Goal: Task Accomplishment & Management: Manage account settings

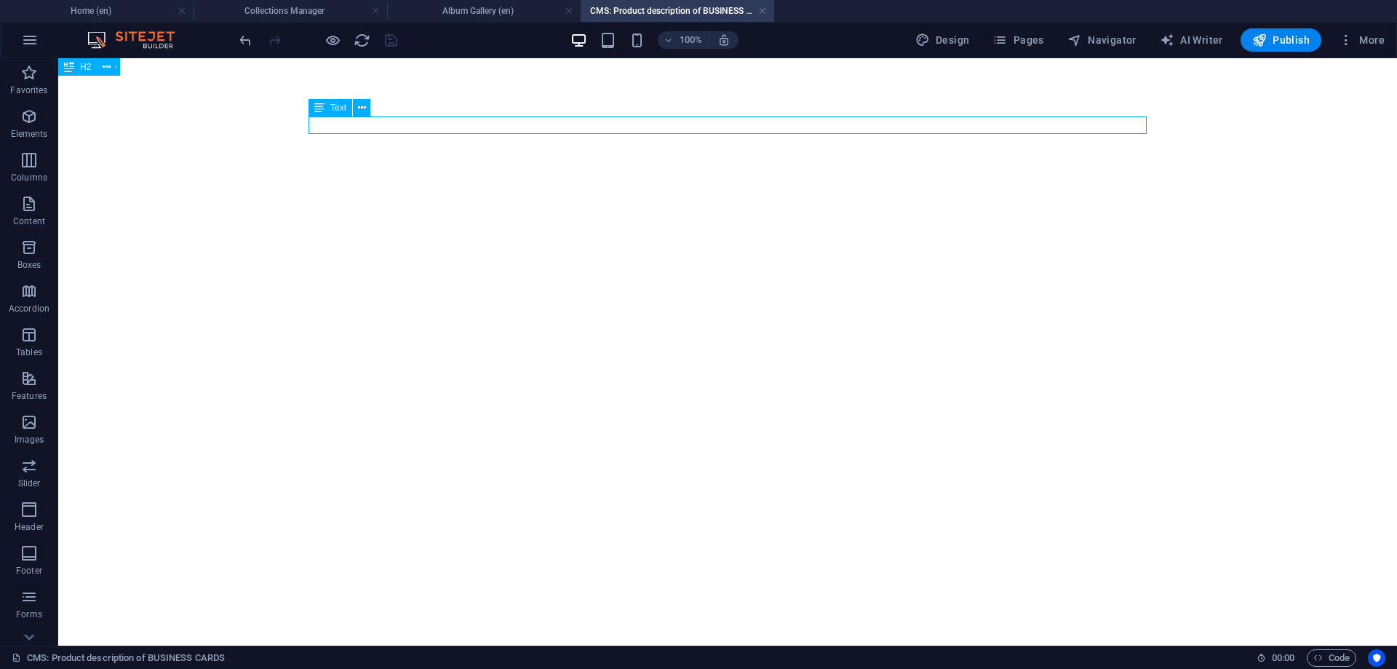
select select "68b6fe3155032c17090718a4"
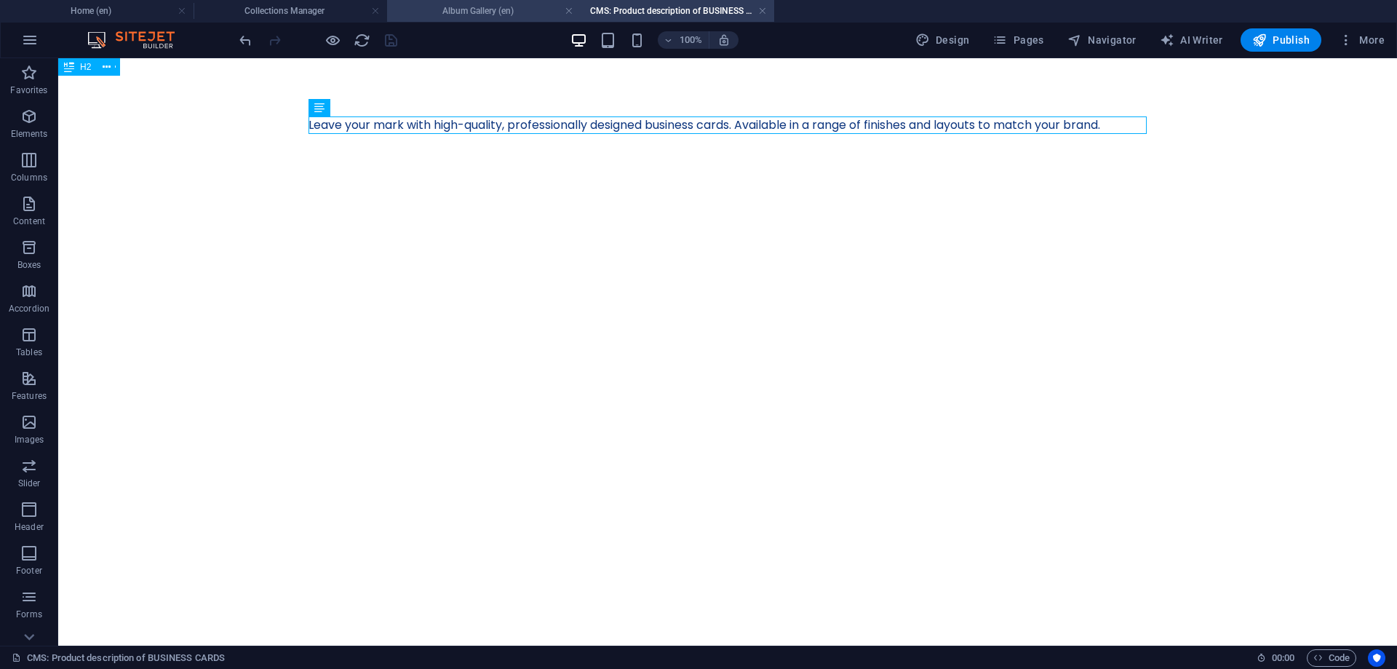
click at [515, 7] on h4 "Album Gallery (en)" at bounding box center [484, 11] width 194 height 16
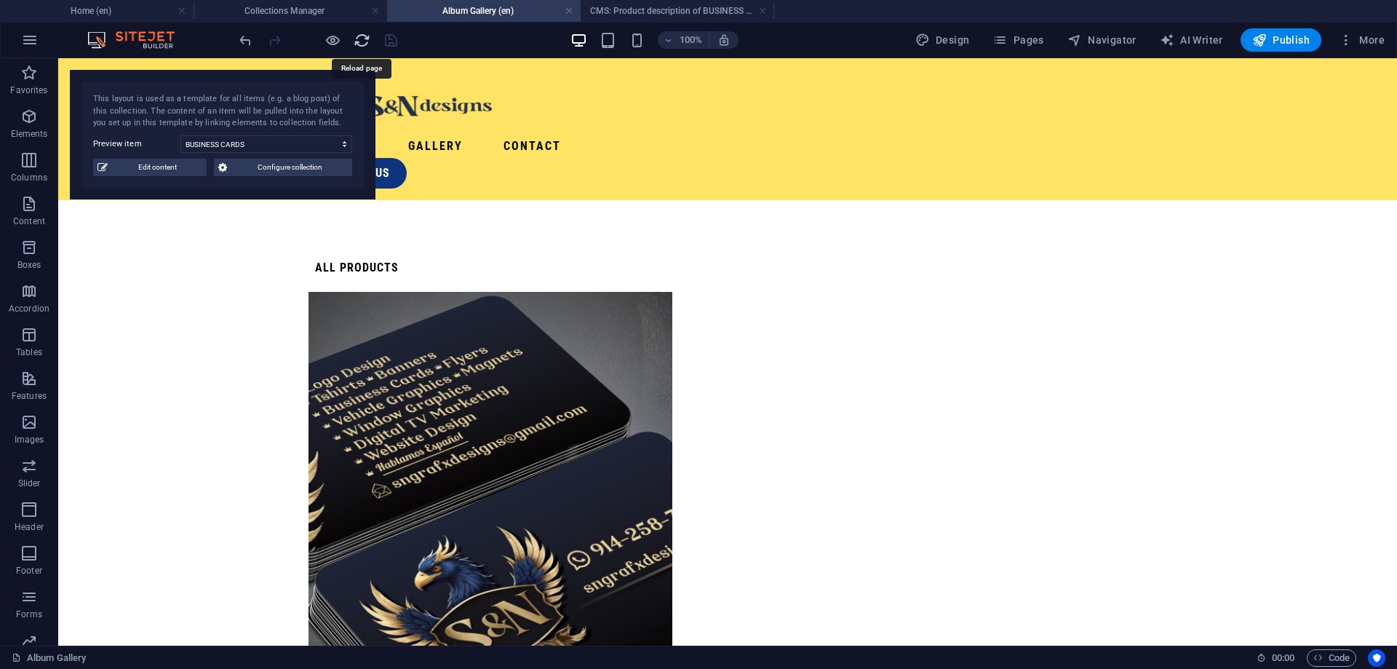
click at [358, 33] on icon "reload" at bounding box center [362, 40] width 17 height 17
click at [180, 135] on select "BOXTRUCK LETTERING BUSINESS CARDS APPAREL LOGOS VEHICLE DECALS TRAILERS 3D REND…" at bounding box center [266, 143] width 172 height 17
click option "BUSINESS CARDS" at bounding box center [0, 0] width 0 height 0
click at [180, 135] on select "BOXTRUCK LETTERING BUSINESS CARDS APPAREL LOGOS VEHICLE DECALS TRAILERS 3D REND…" at bounding box center [266, 143] width 172 height 17
select select "68b6fe3155032c17090718a3"
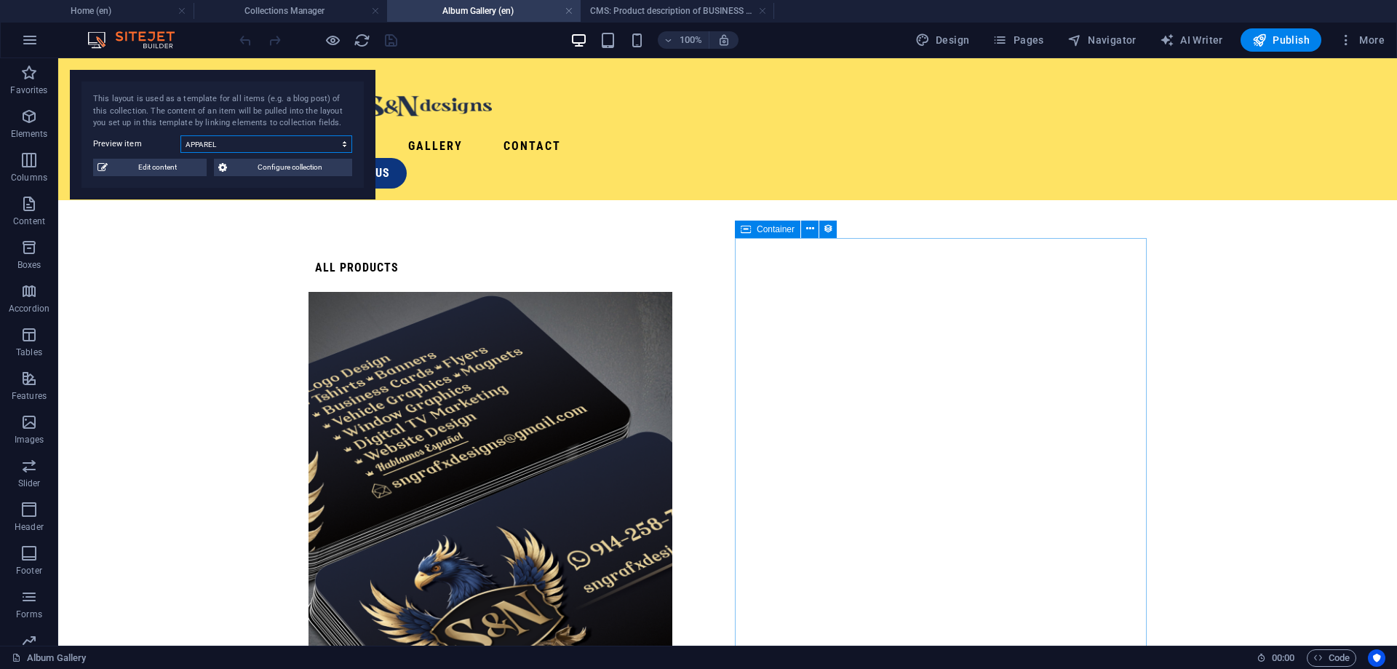
click option "APPAREL" at bounding box center [0, 0] width 0 height 0
click at [696, 15] on h4 "CMS: Product description of BUSINESS CARDS" at bounding box center [678, 11] width 194 height 16
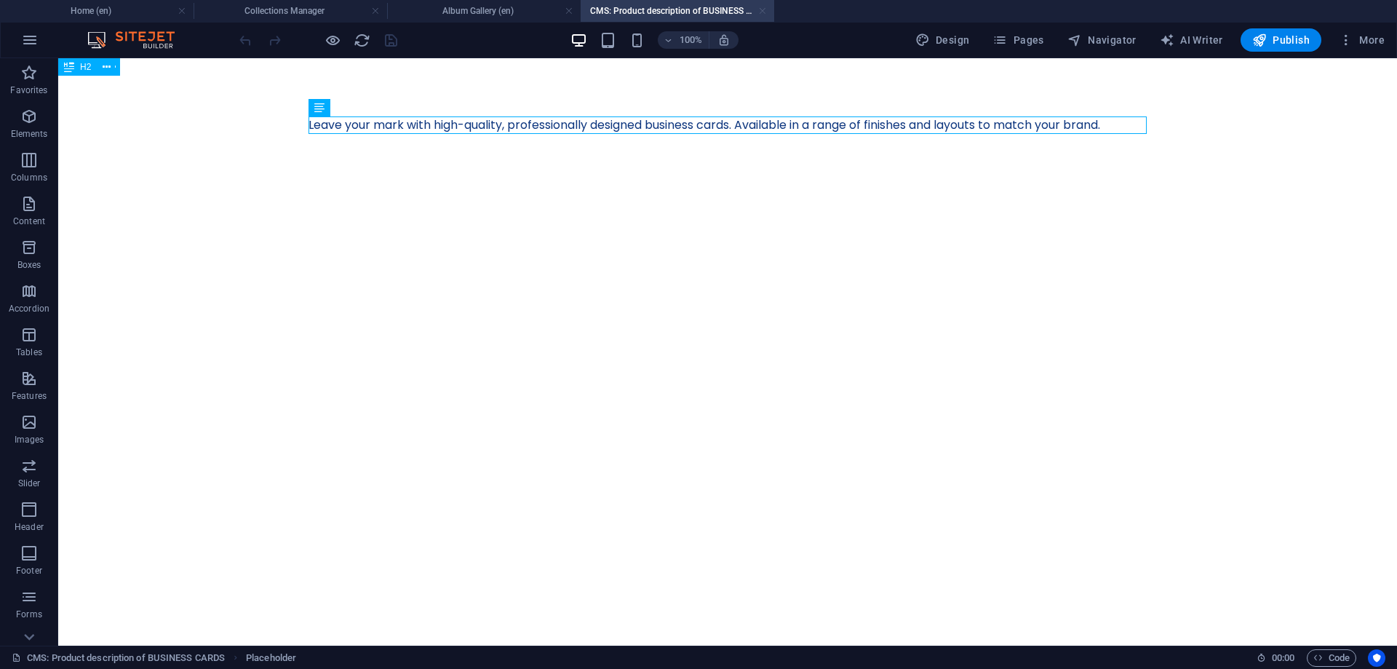
click at [766, 14] on link at bounding box center [762, 11] width 9 height 14
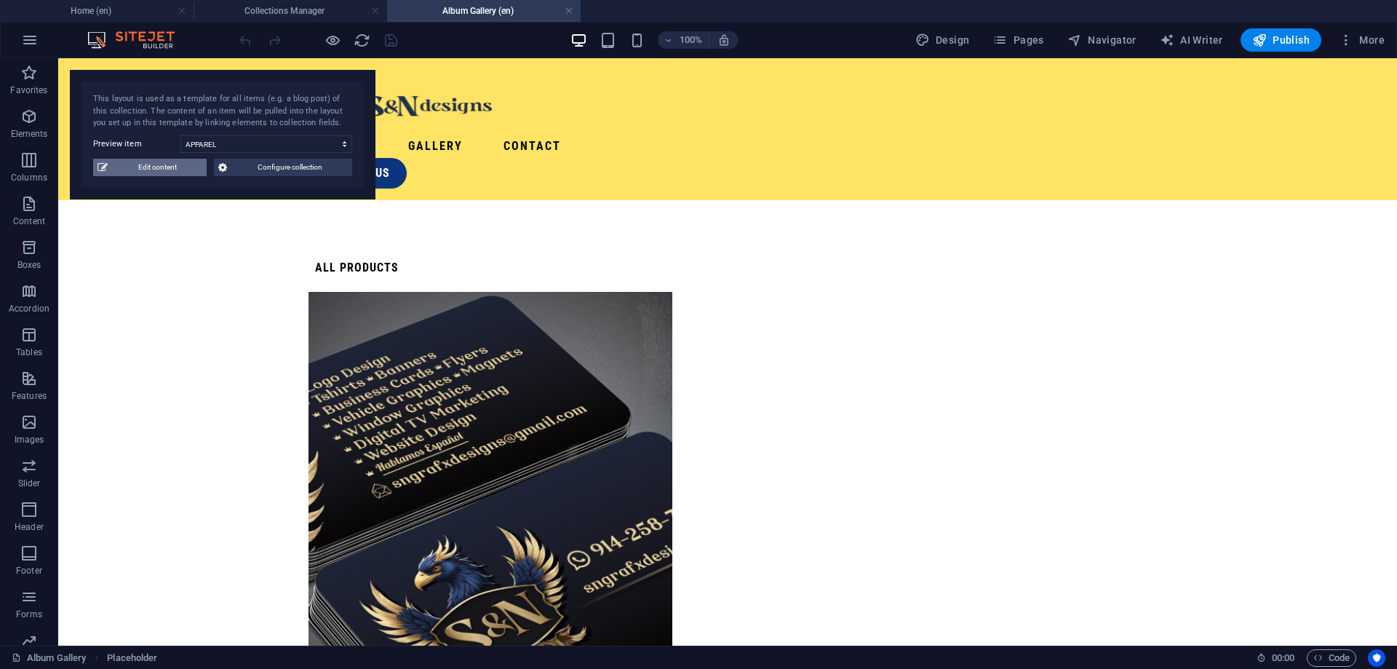
click at [159, 166] on span "Edit content" at bounding box center [157, 167] width 90 height 17
type input "APPAREL"
type input "apparel"
type input "apparel, clothing, fashion, wardrobe, trendy outfits, lifestyle wear"
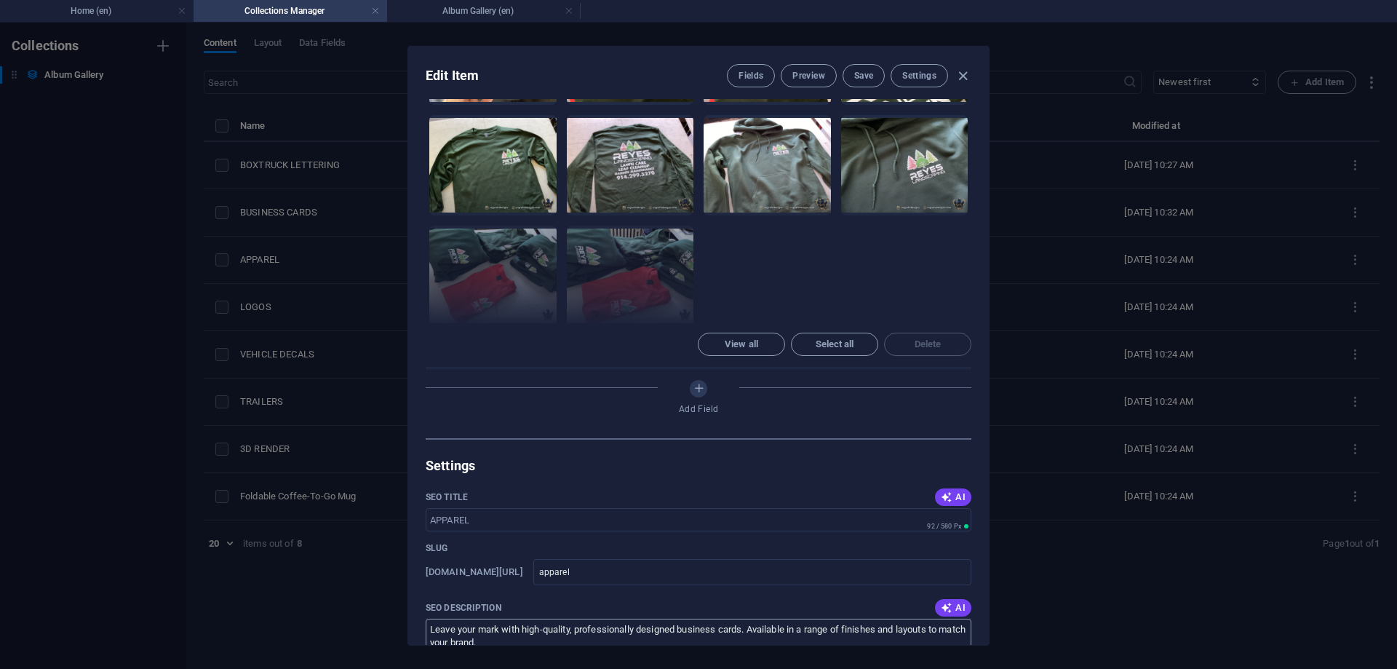
scroll to position [720, 0]
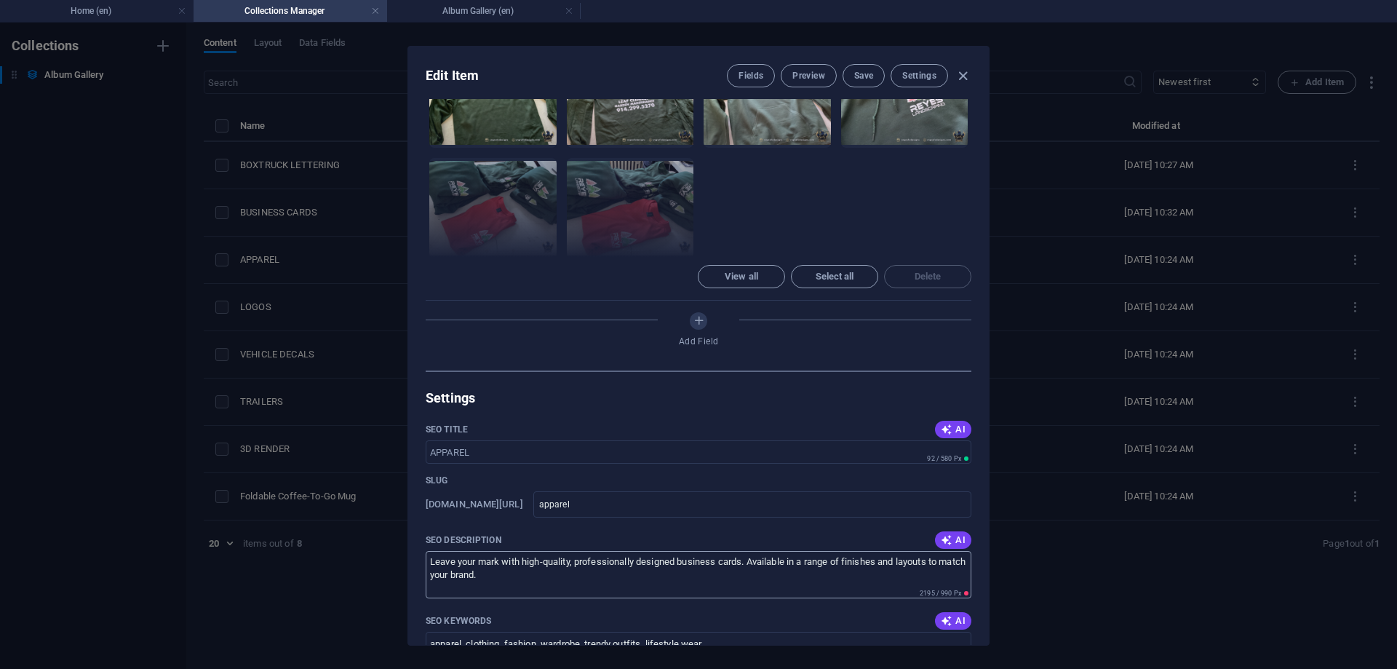
click at [595, 551] on textarea "Elevate your brand, team, or celebration with custom-printed t-shirts designed …" at bounding box center [699, 574] width 546 height 47
type textarea "Elevate your brand, team, or celebration with custom-printed t-shirts designed …"
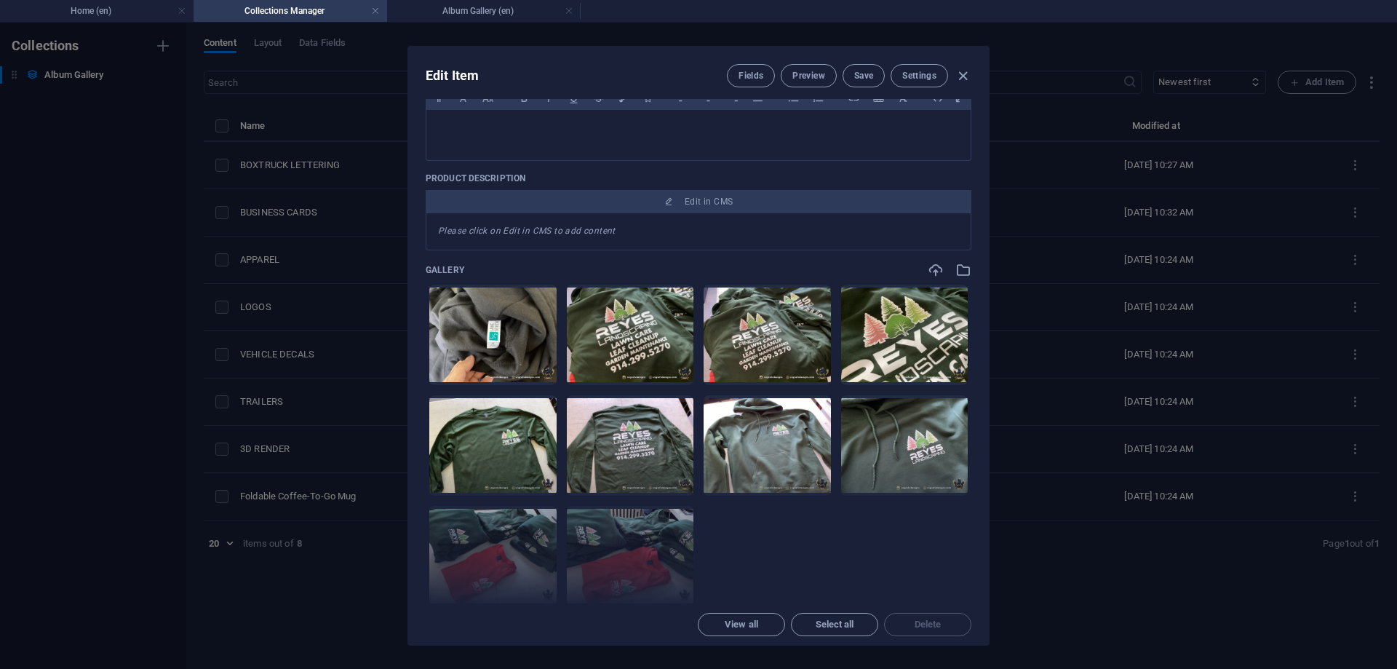
scroll to position [327, 0]
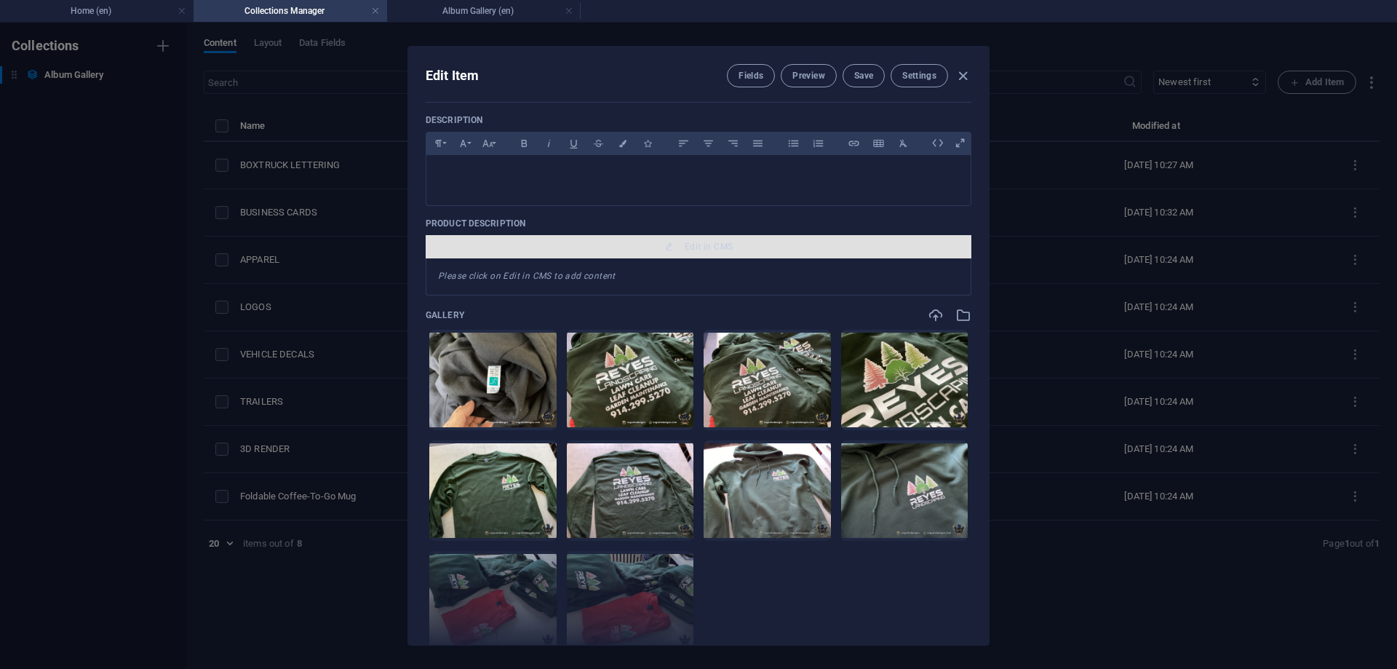
click at [692, 246] on span "Edit in CMS" at bounding box center [709, 247] width 48 height 12
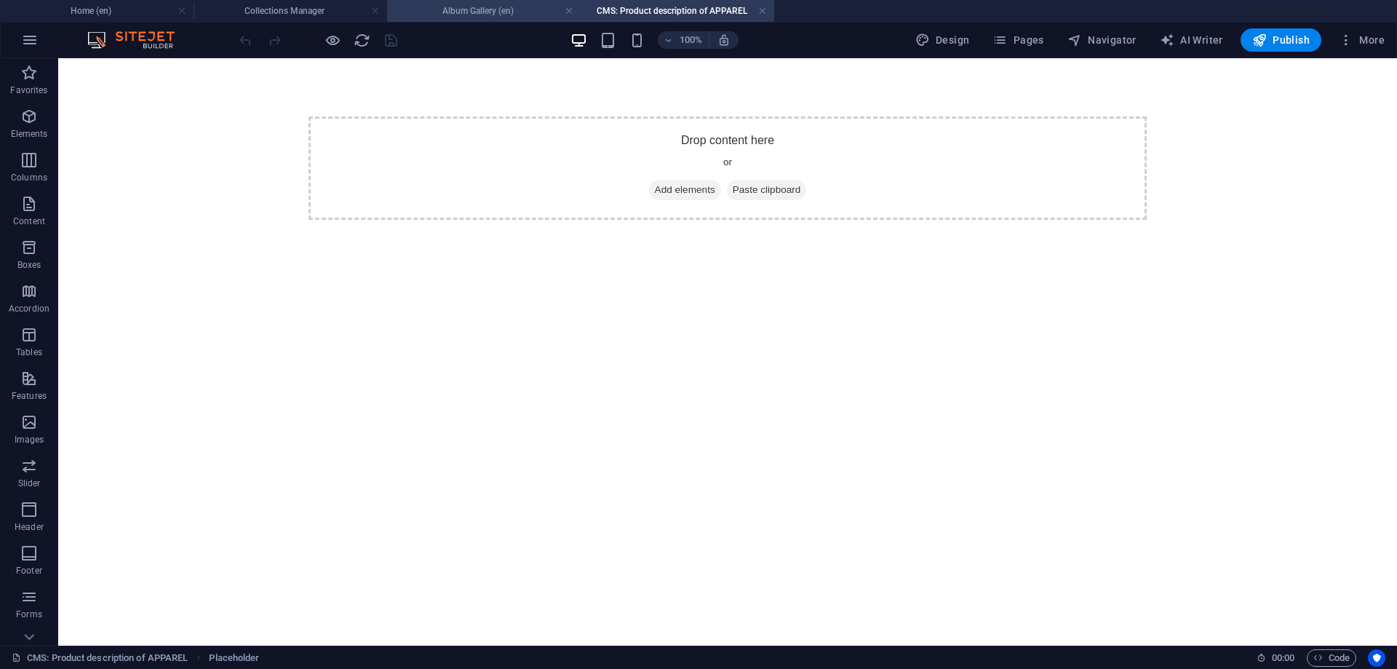
scroll to position [0, 0]
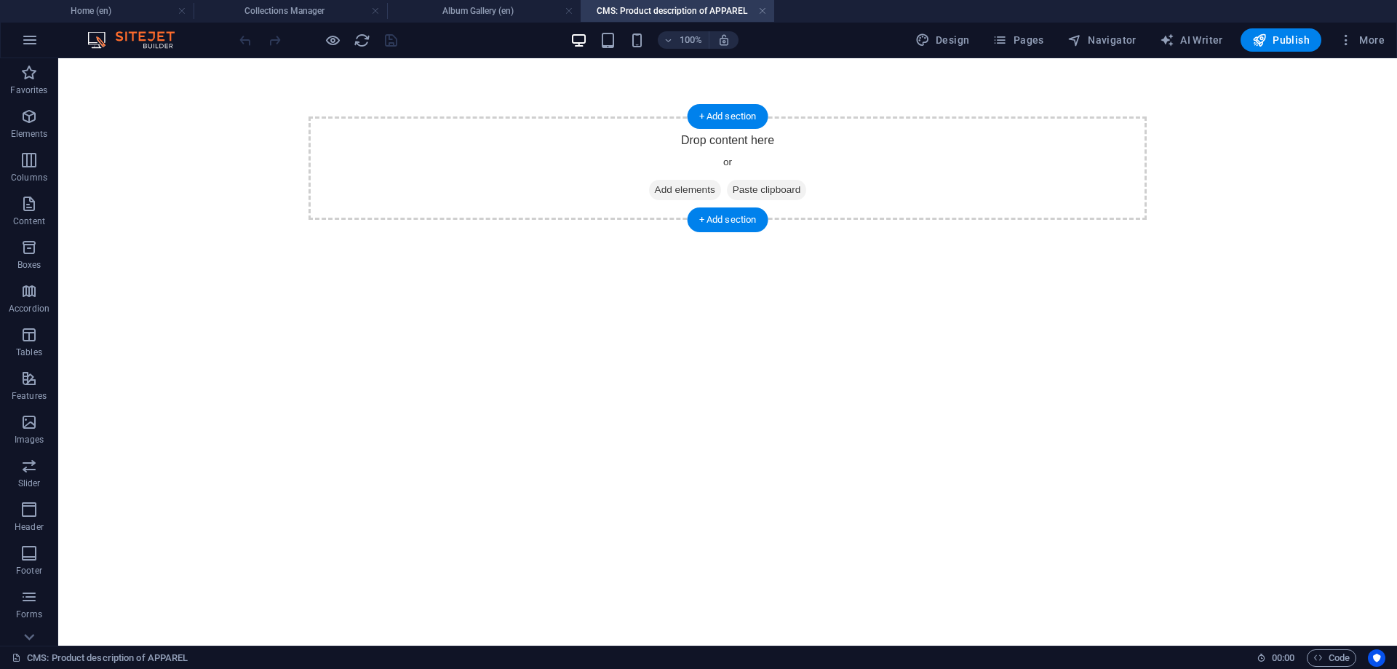
click at [669, 193] on span "Add elements" at bounding box center [685, 190] width 72 height 20
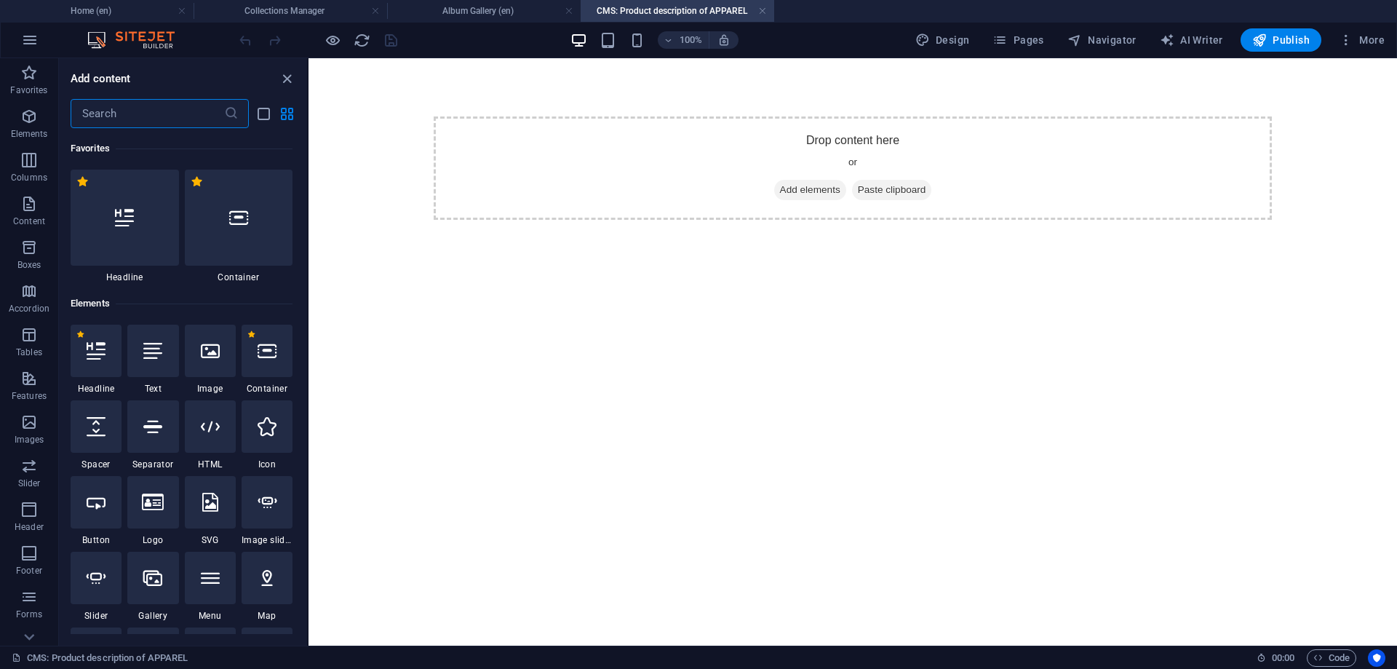
click at [172, 119] on input "text" at bounding box center [148, 113] width 154 height 29
type input "E"
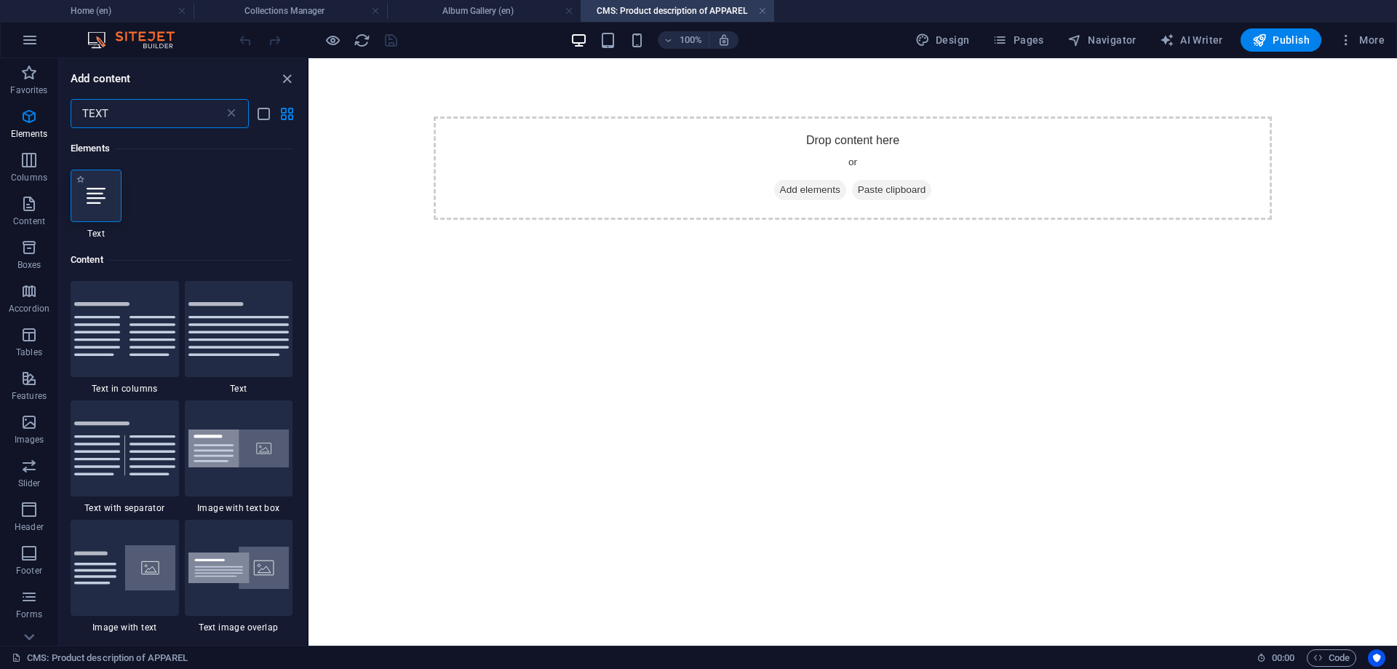
type input "TEXT"
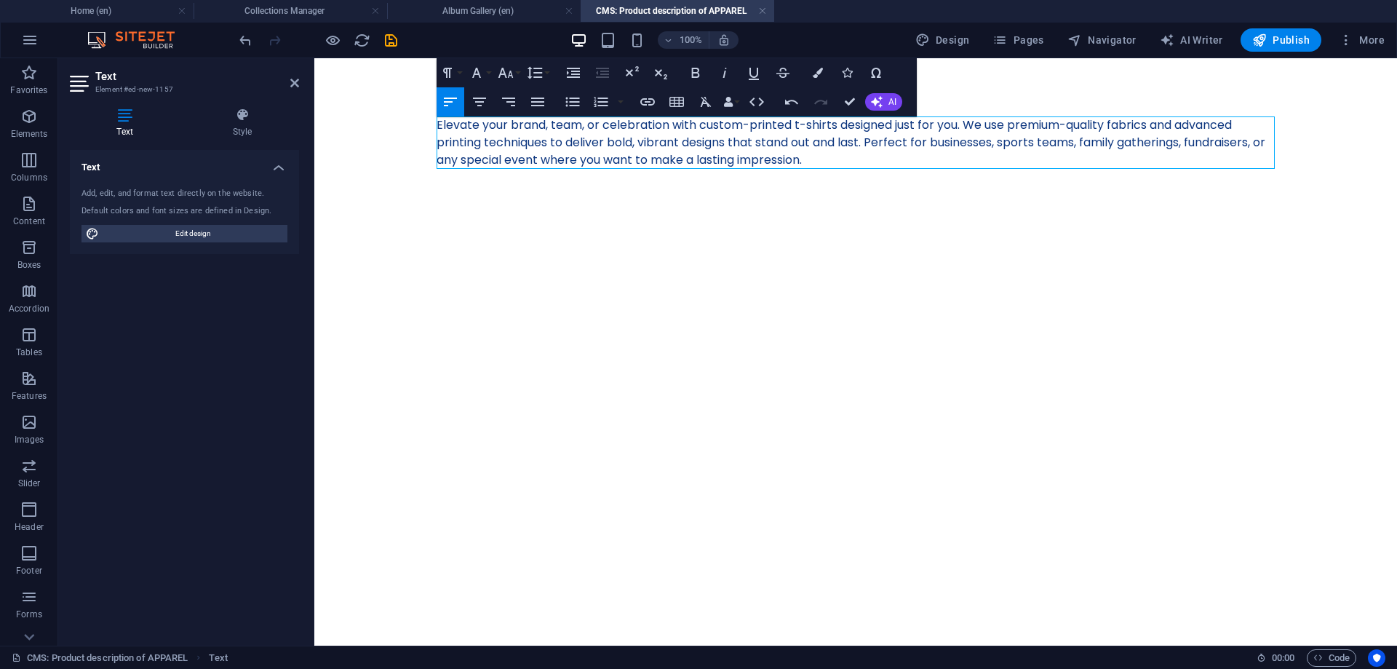
scroll to position [4238, 9]
click at [394, 46] on icon "save" at bounding box center [391, 40] width 17 height 17
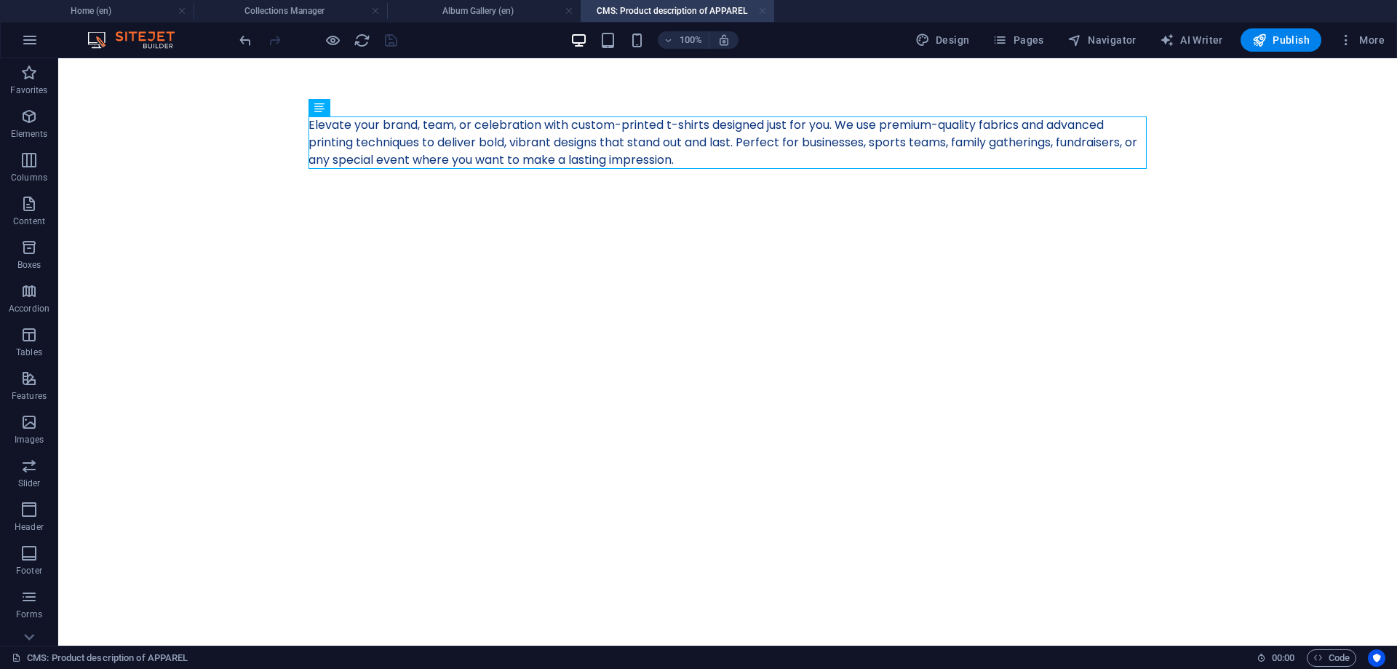
click at [761, 9] on link at bounding box center [762, 11] width 9 height 14
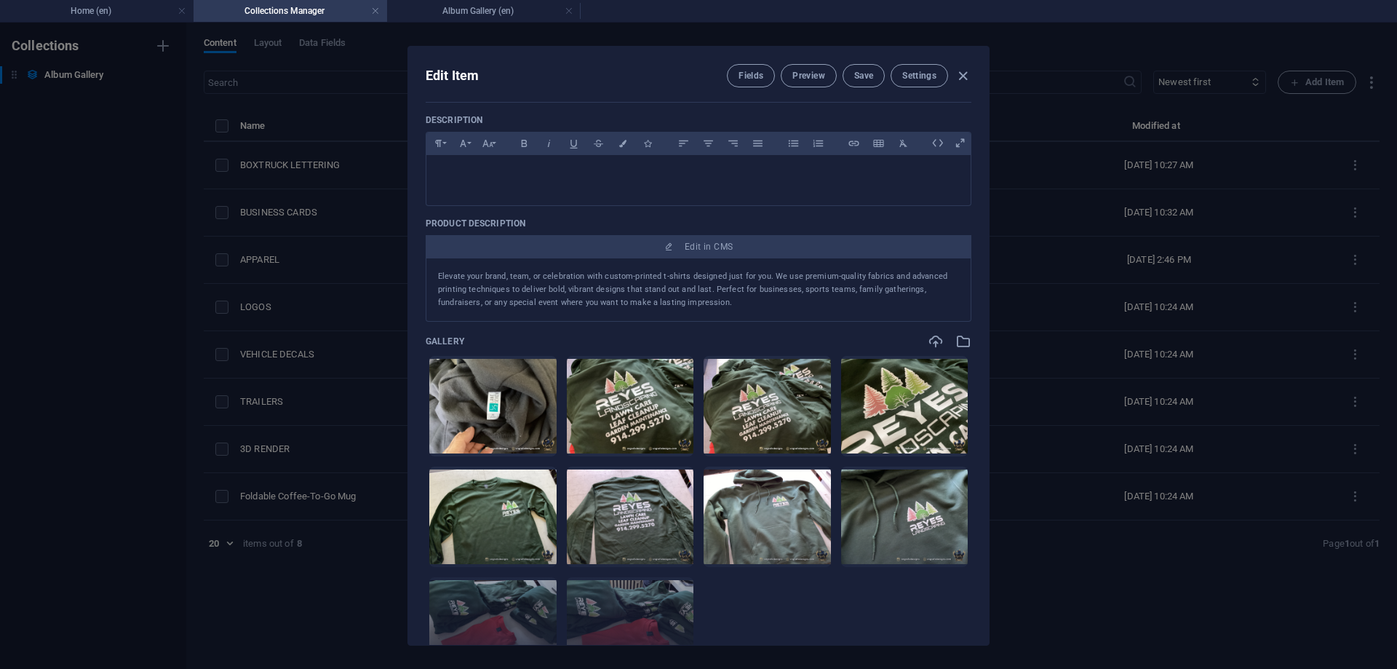
scroll to position [327, 0]
click at [964, 74] on icon "button" at bounding box center [963, 76] width 17 height 17
type input "apparel"
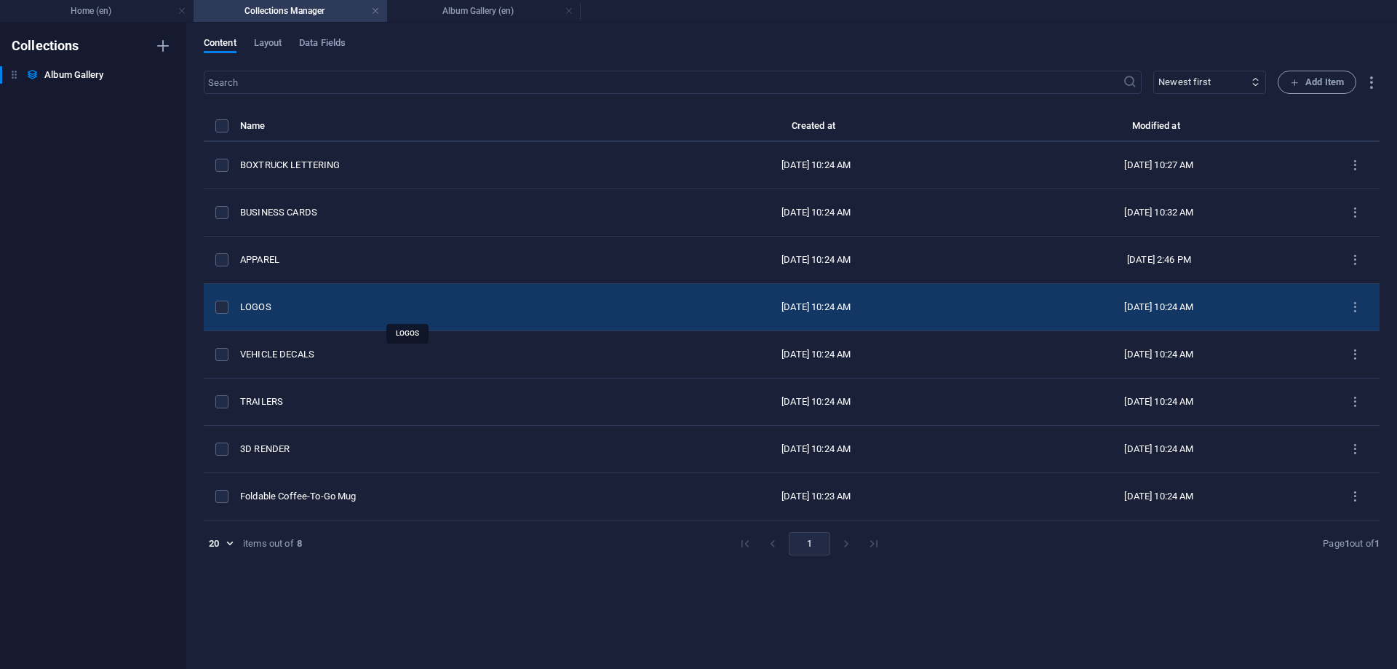
click at [254, 301] on div "LOGOS" at bounding box center [436, 307] width 393 height 13
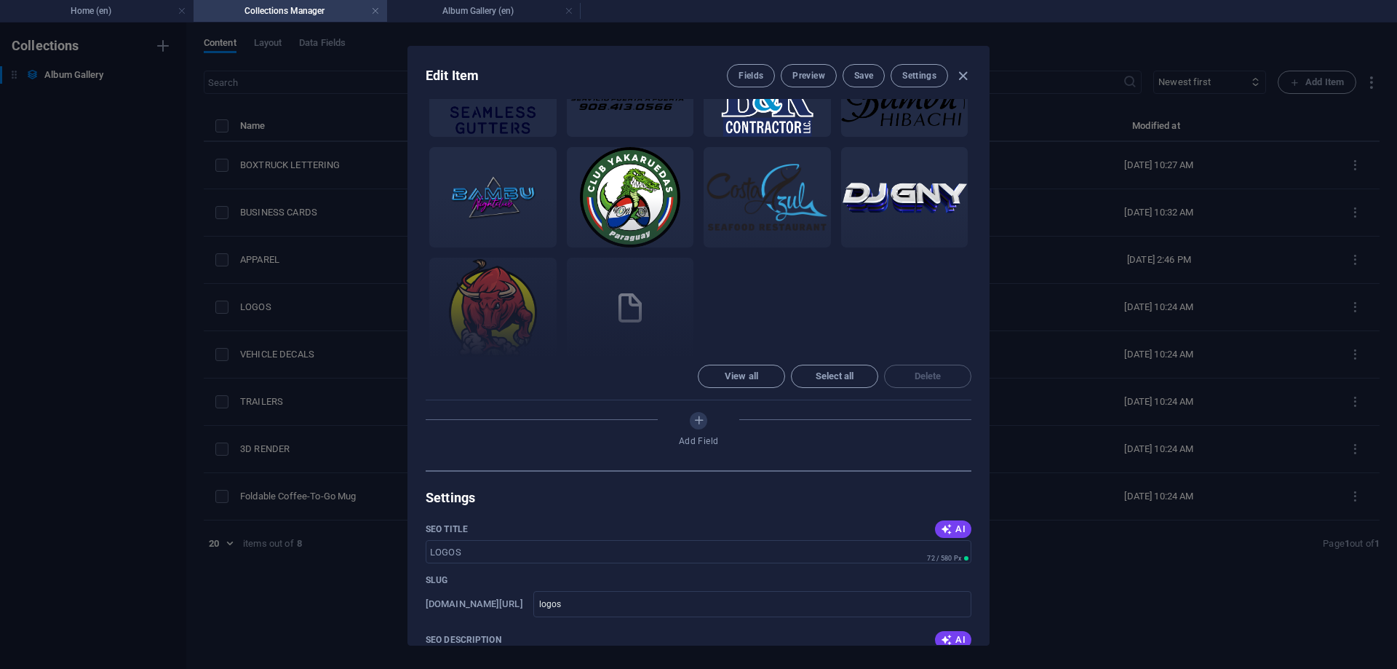
scroll to position [655, 0]
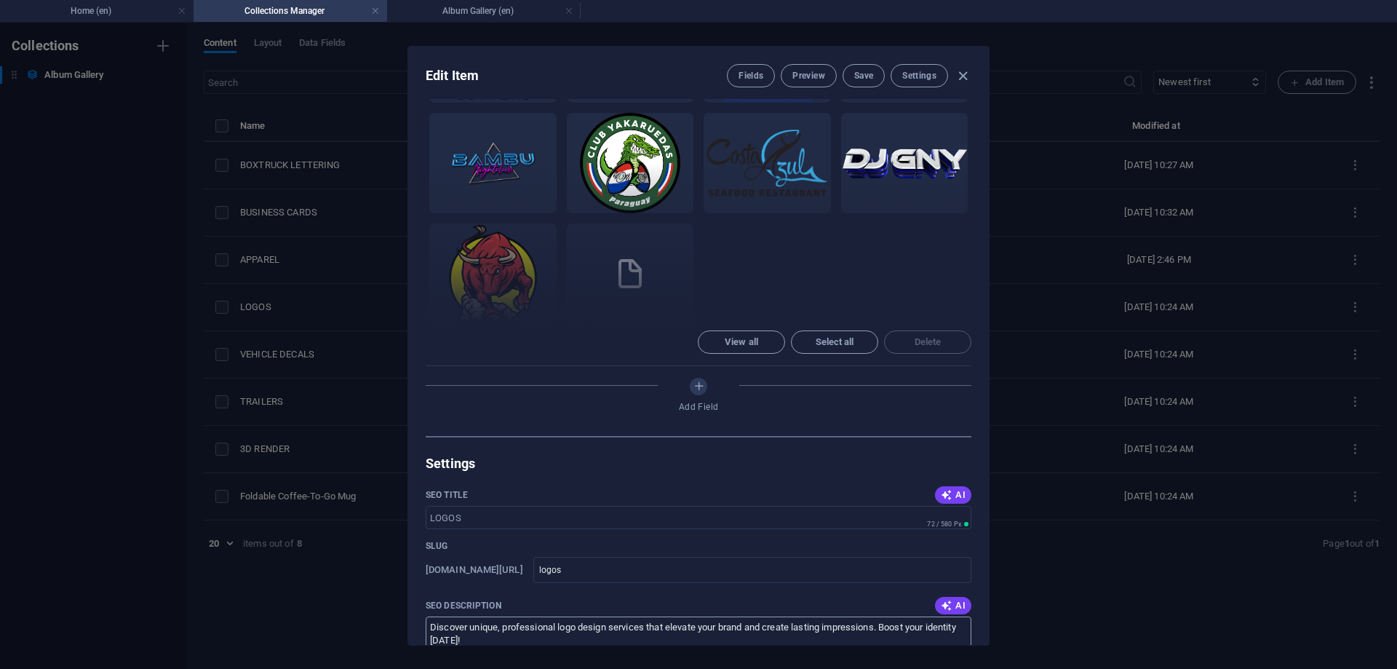
click at [608, 616] on textarea "Discover unique, professional logo design services that elevate your brand and …" at bounding box center [699, 639] width 546 height 47
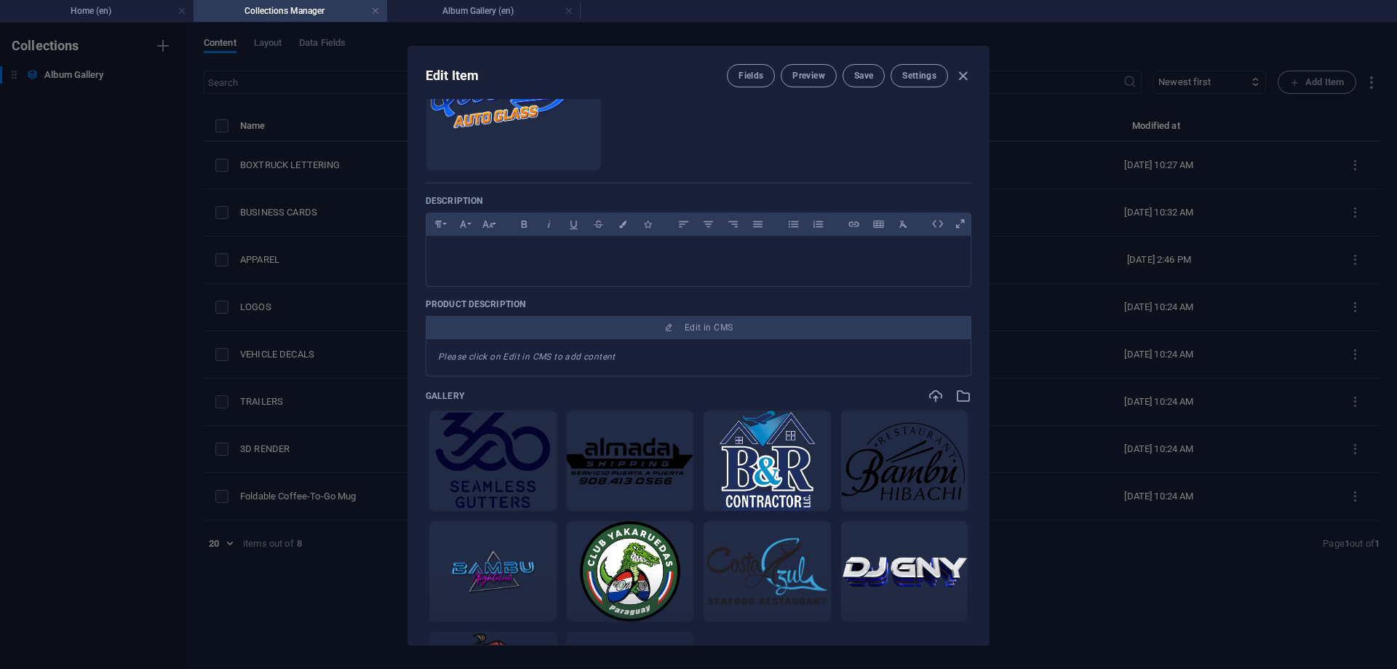
scroll to position [131, 0]
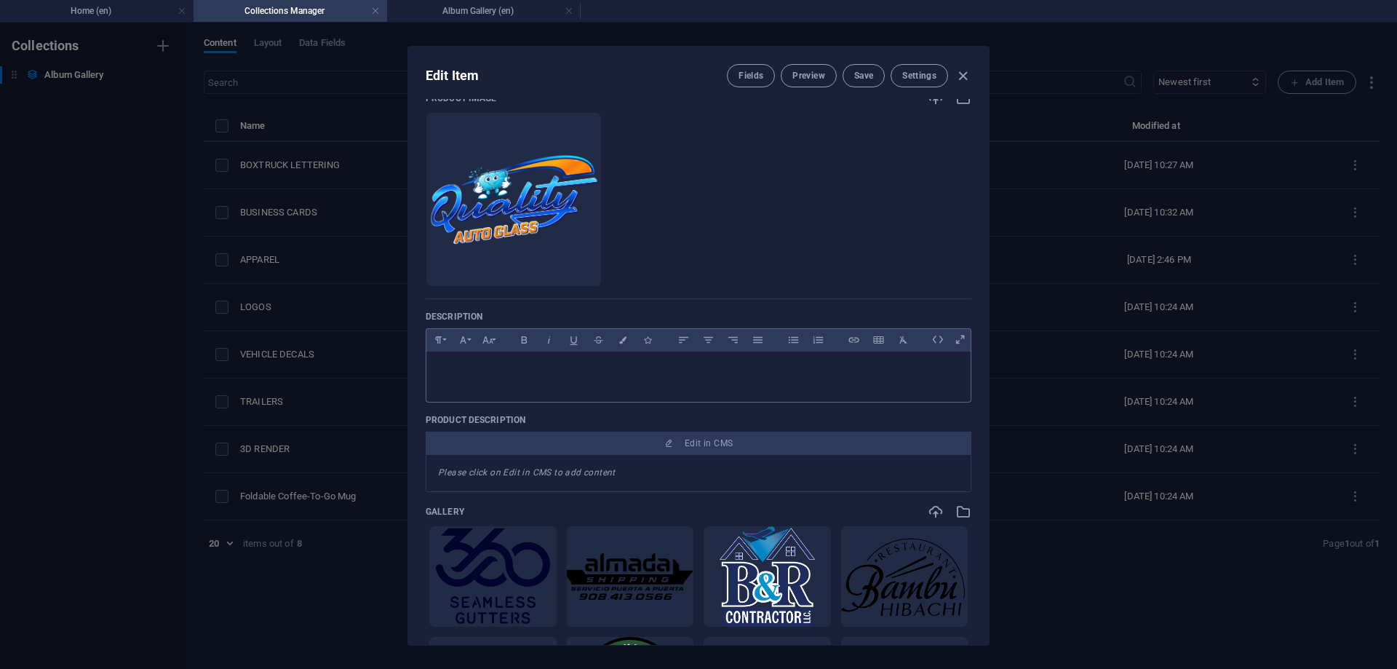
click at [528, 386] on div at bounding box center [698, 374] width 544 height 44
click at [926, 74] on span "Settings" at bounding box center [919, 76] width 34 height 12
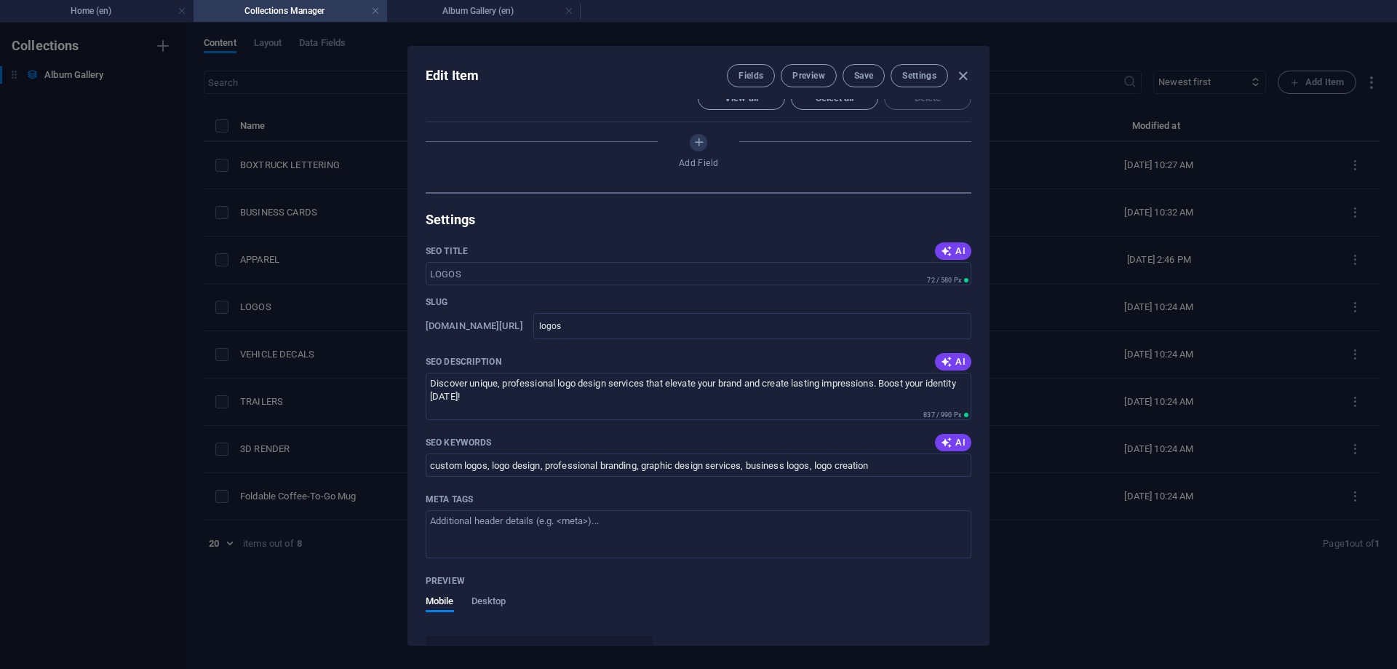
scroll to position [900, 0]
click at [790, 77] on button "Preview" at bounding box center [808, 75] width 55 height 23
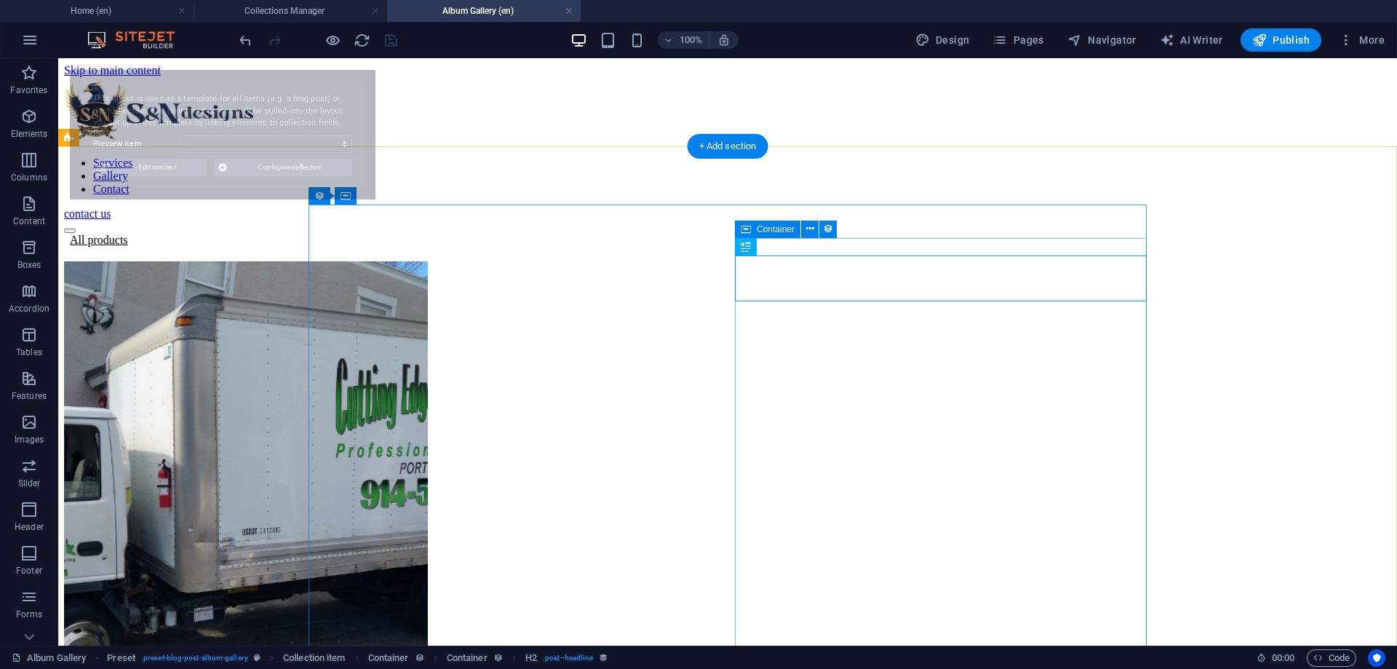
scroll to position [0, 0]
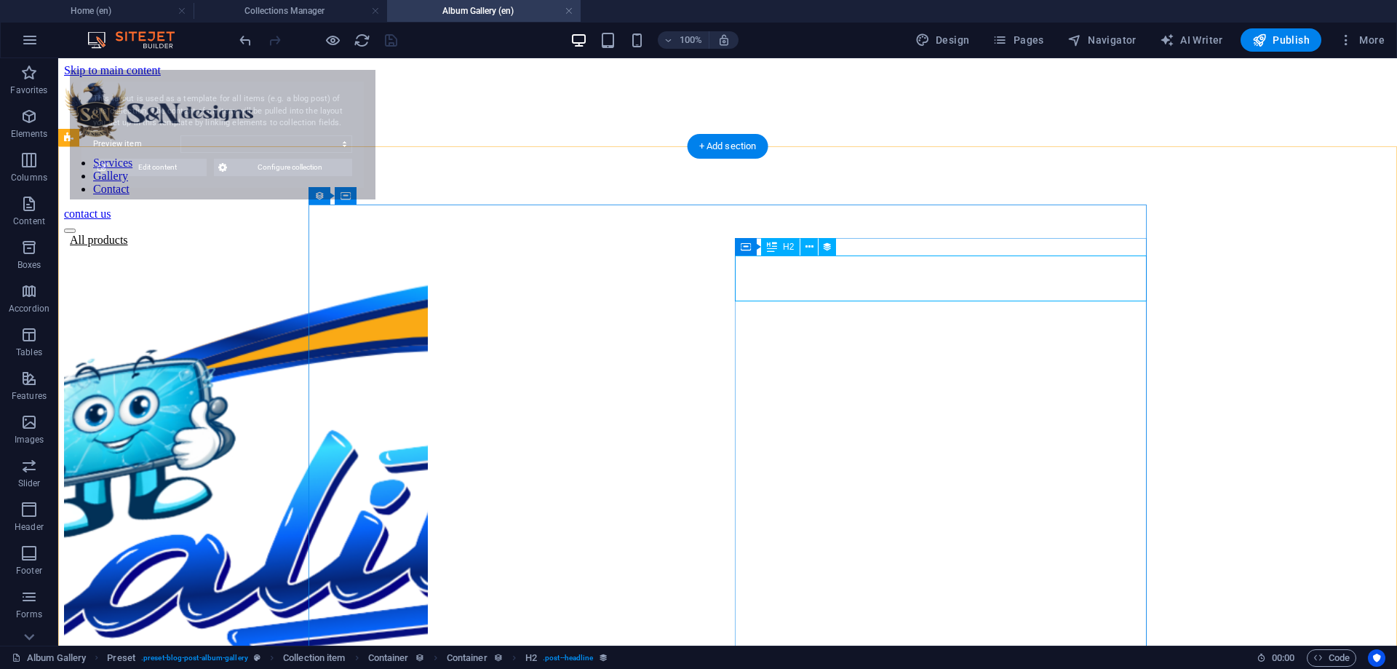
select select "68b6fe3155032c17090718a2"
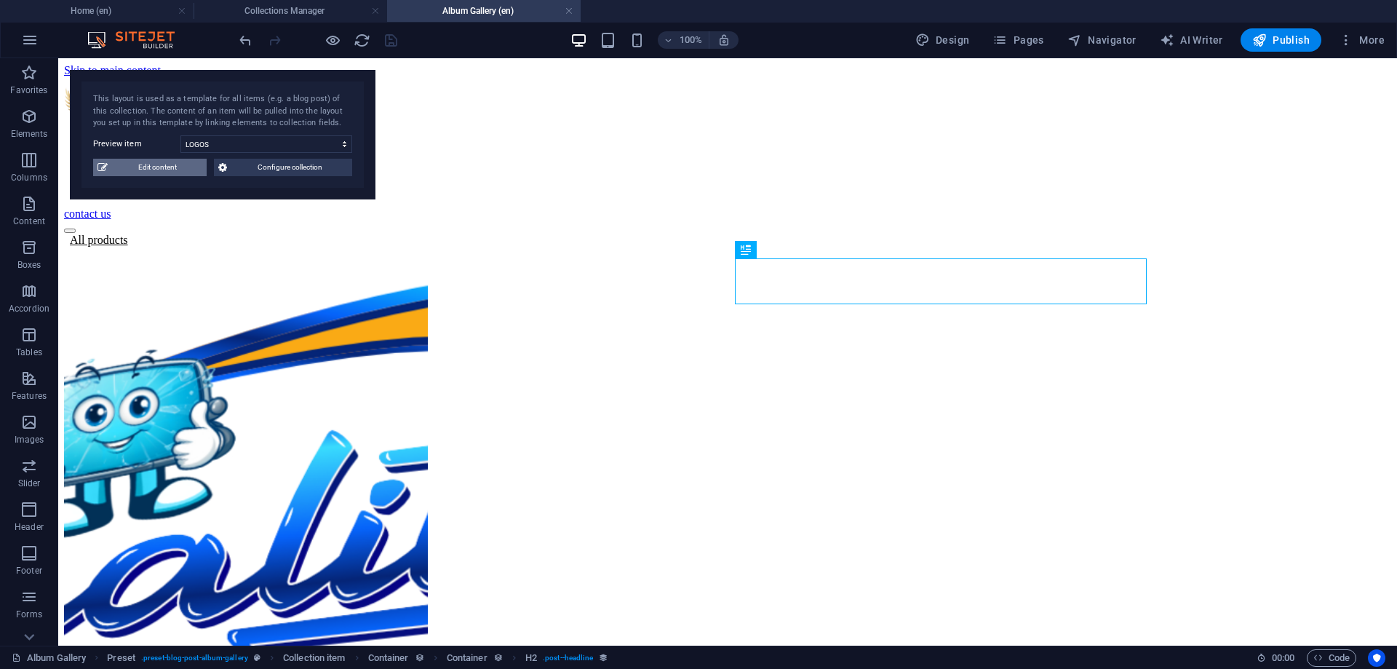
click at [180, 164] on span "Edit content" at bounding box center [157, 167] width 90 height 17
type input "logos"
type textarea "Discover unique, professional logo design services that elevate your brand and …"
type input "custom logos, logo design, professional branding, graphic design services, busi…"
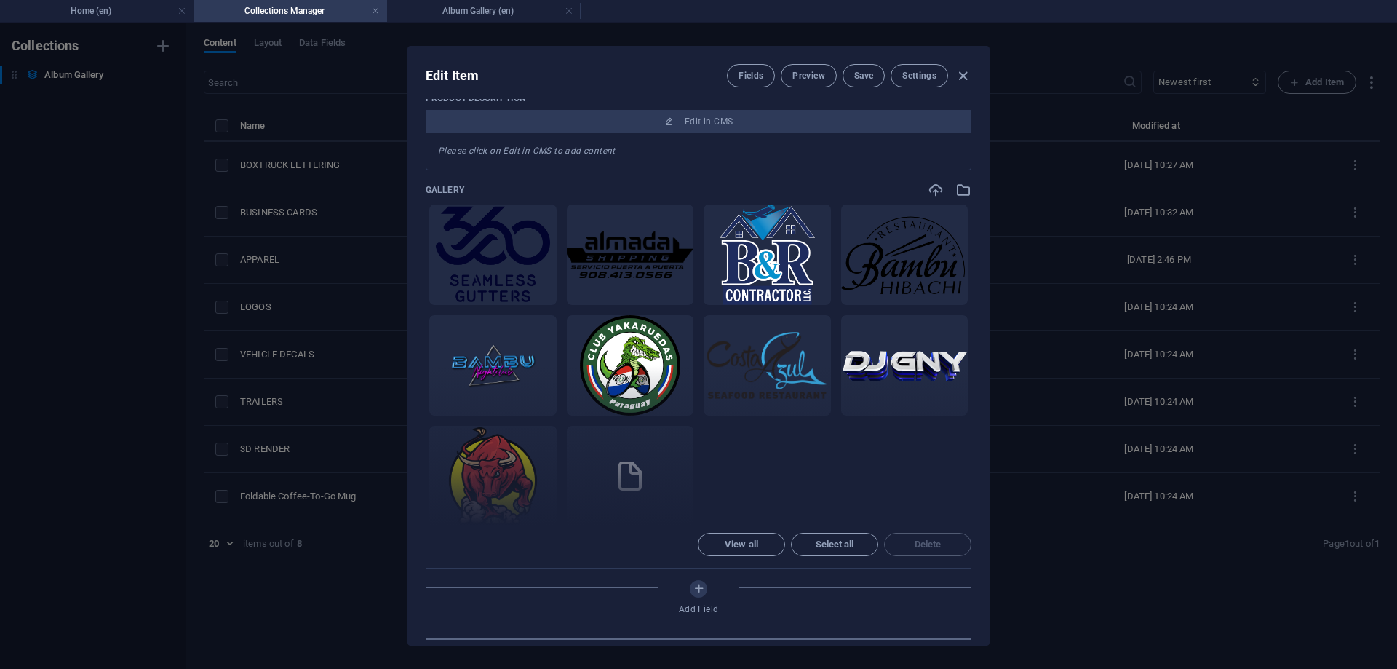
scroll to position [256, 0]
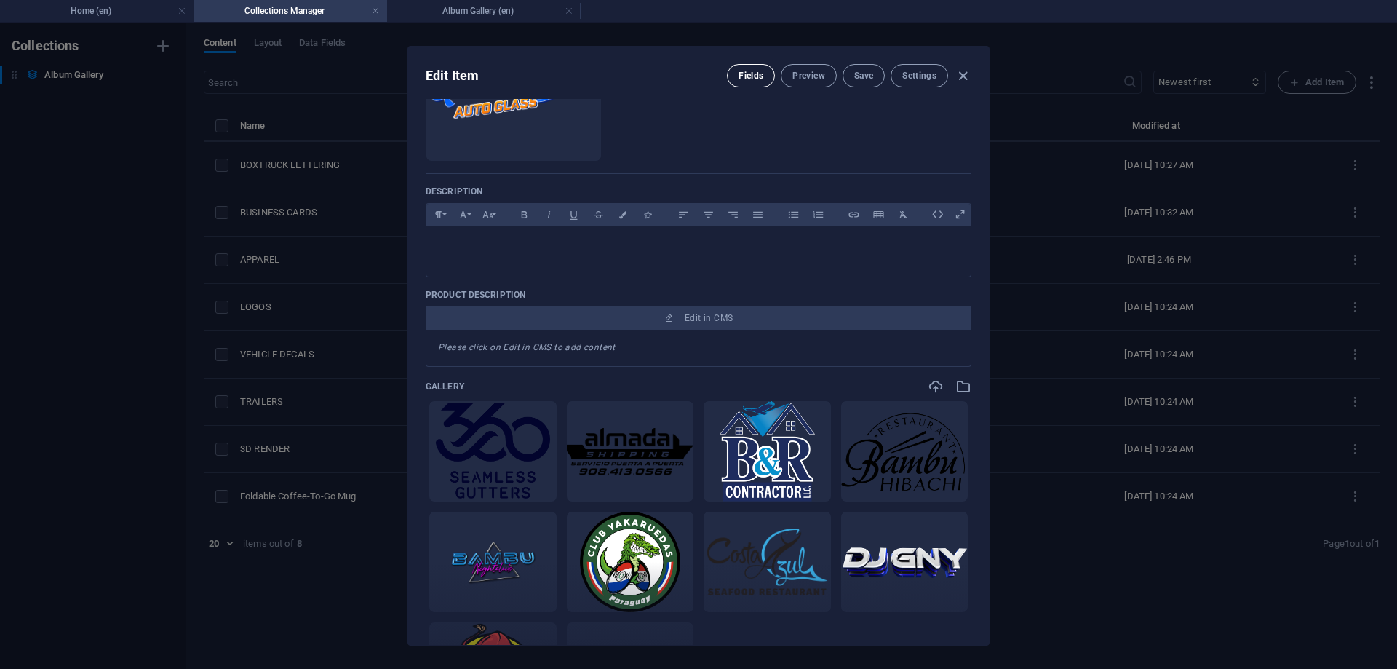
click at [761, 79] on span "Fields" at bounding box center [751, 76] width 25 height 12
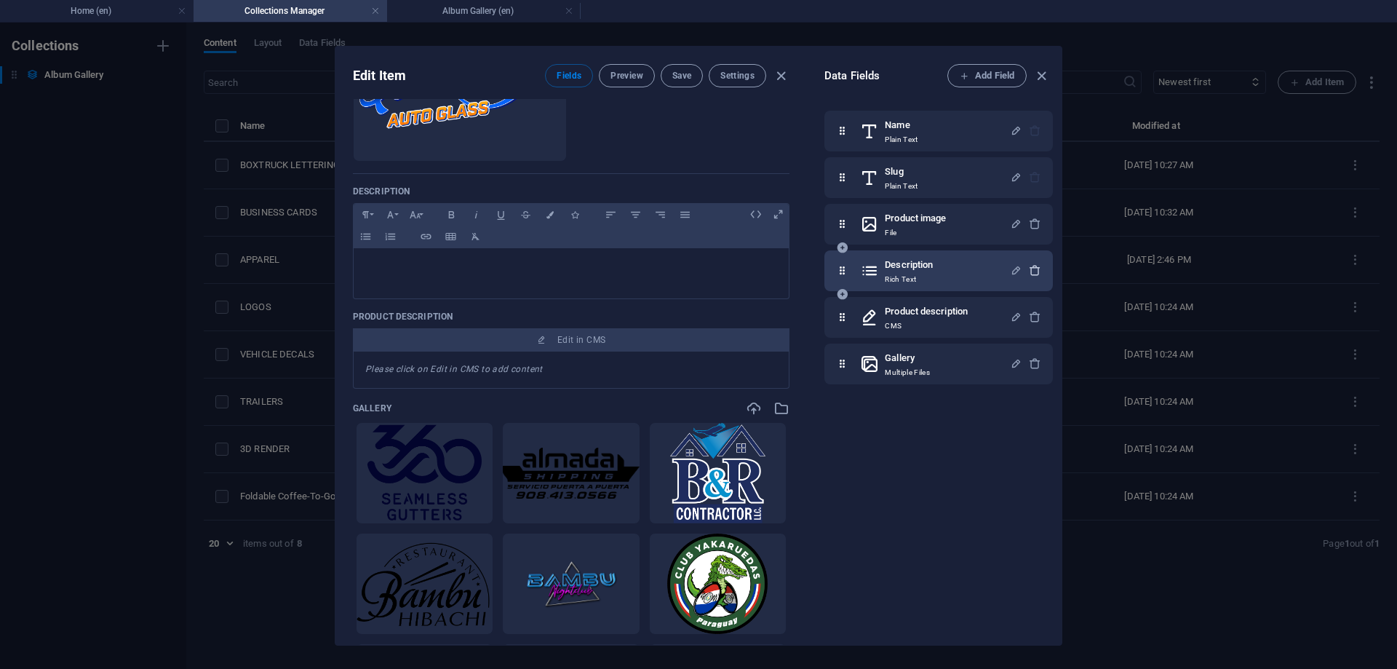
click at [1032, 268] on icon "button" at bounding box center [1035, 270] width 12 height 12
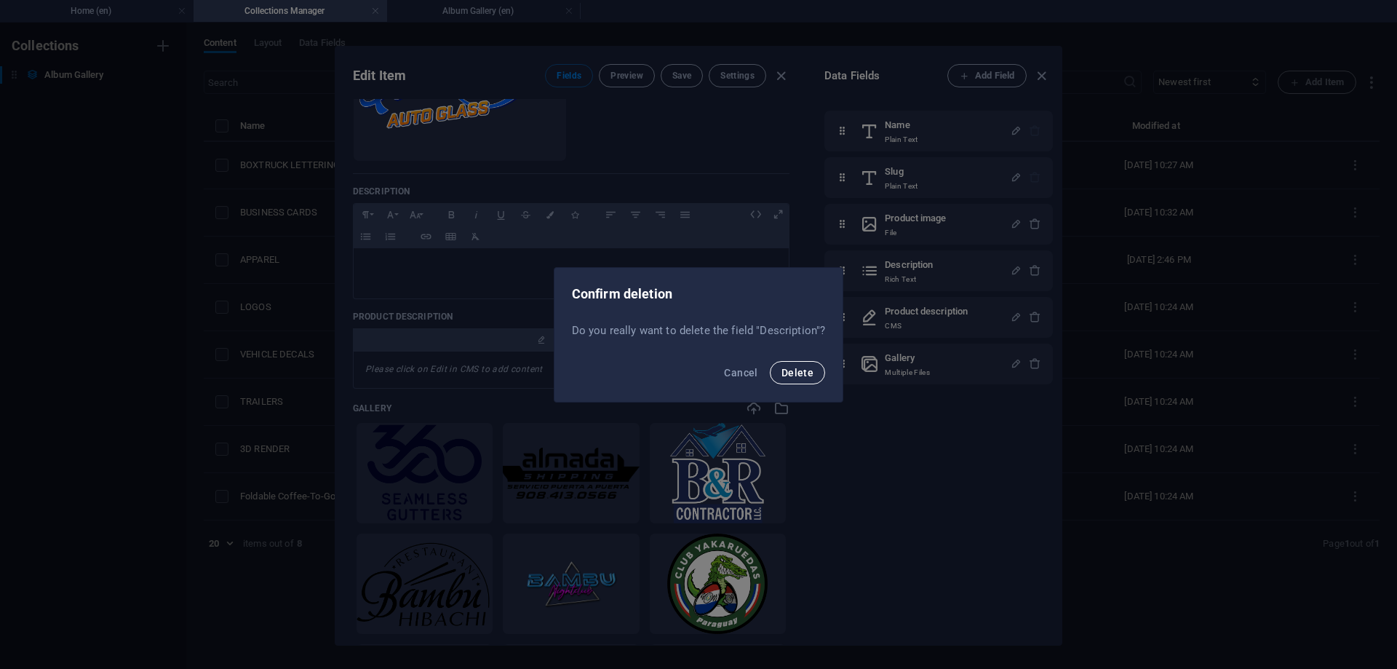
click at [812, 370] on button "Delete" at bounding box center [797, 372] width 55 height 23
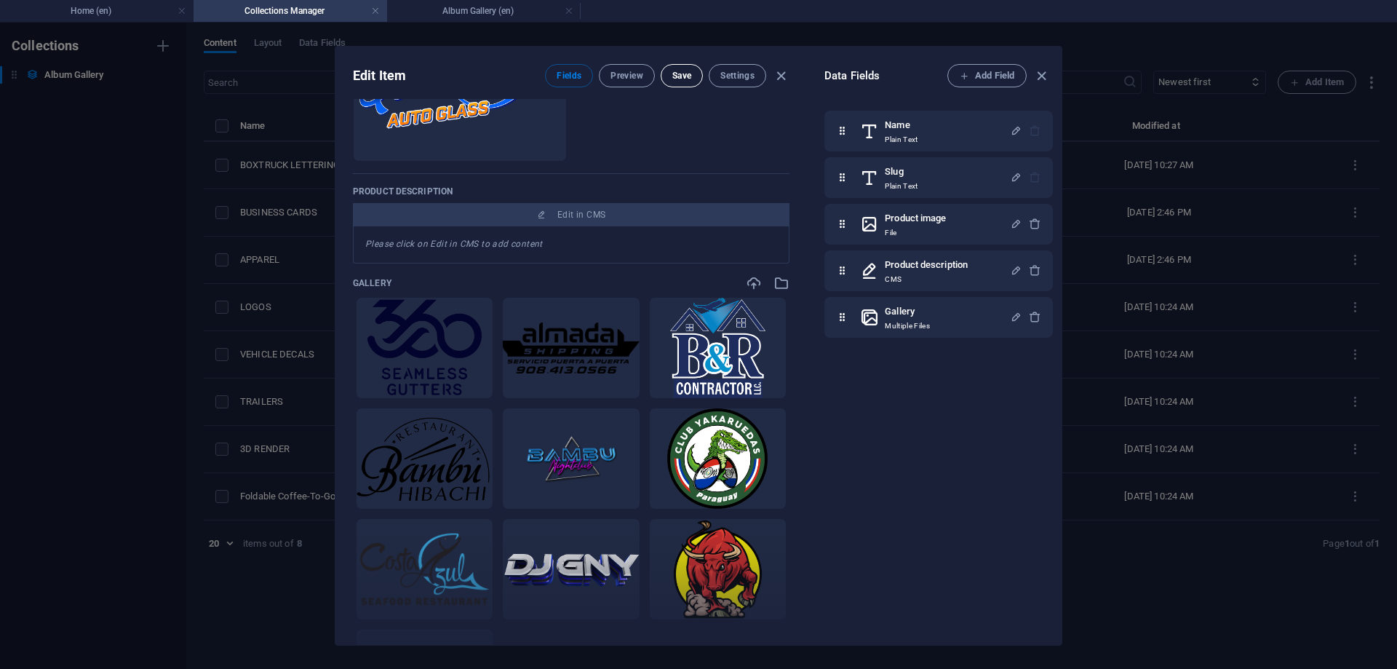
click at [676, 72] on span "Save" at bounding box center [681, 76] width 19 height 12
click at [1041, 74] on icon "button" at bounding box center [1041, 76] width 17 height 17
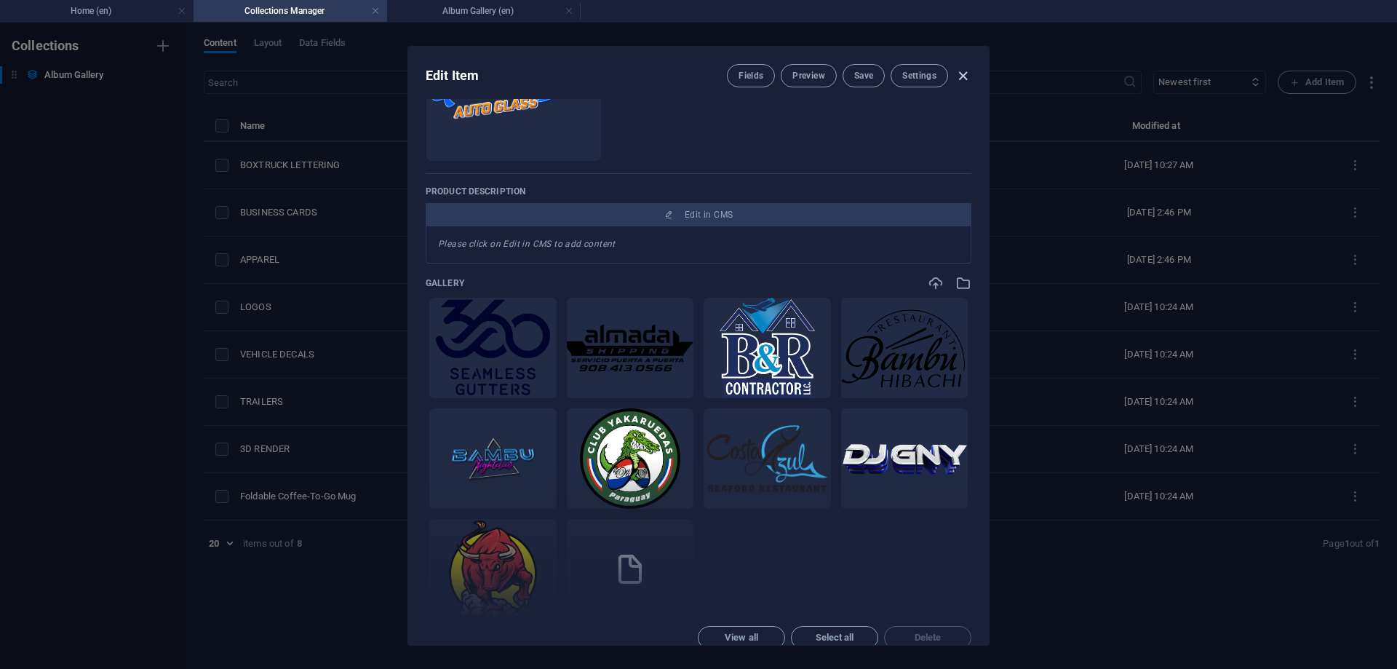
click at [962, 74] on icon "button" at bounding box center [963, 76] width 17 height 17
type input "logos"
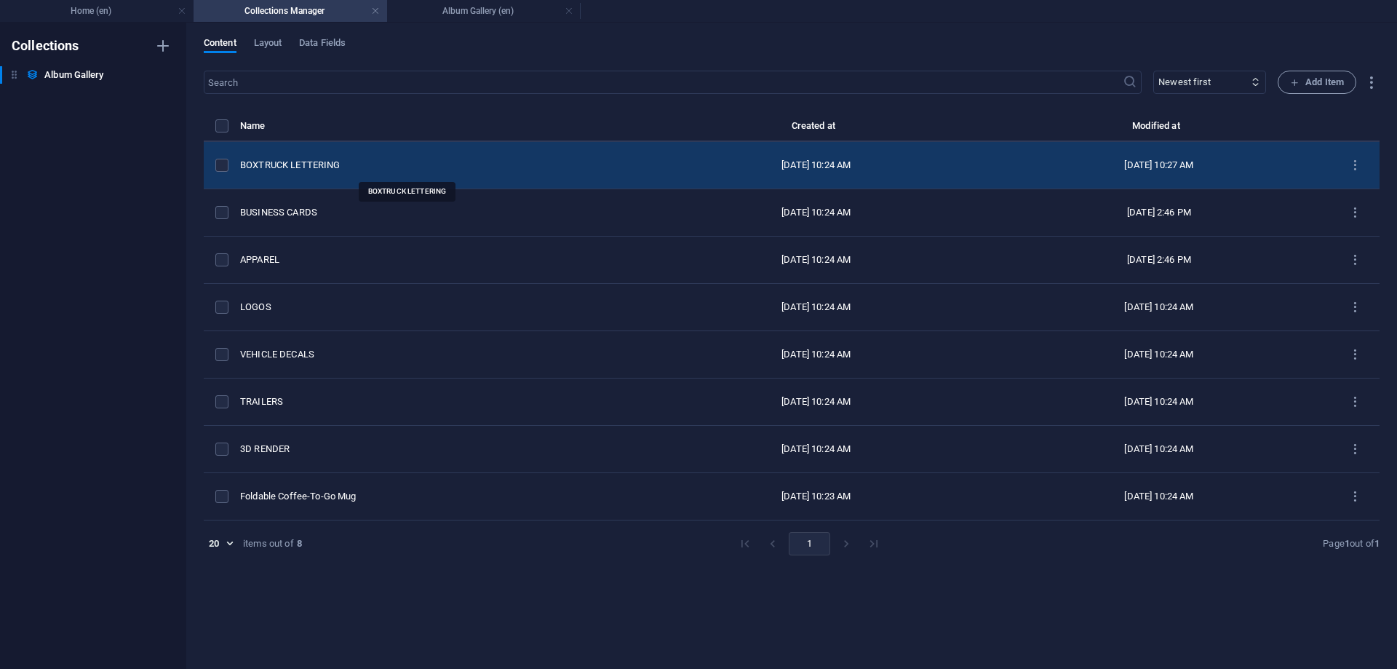
click at [314, 160] on div "BOXTRUCK LETTERING" at bounding box center [436, 165] width 393 height 13
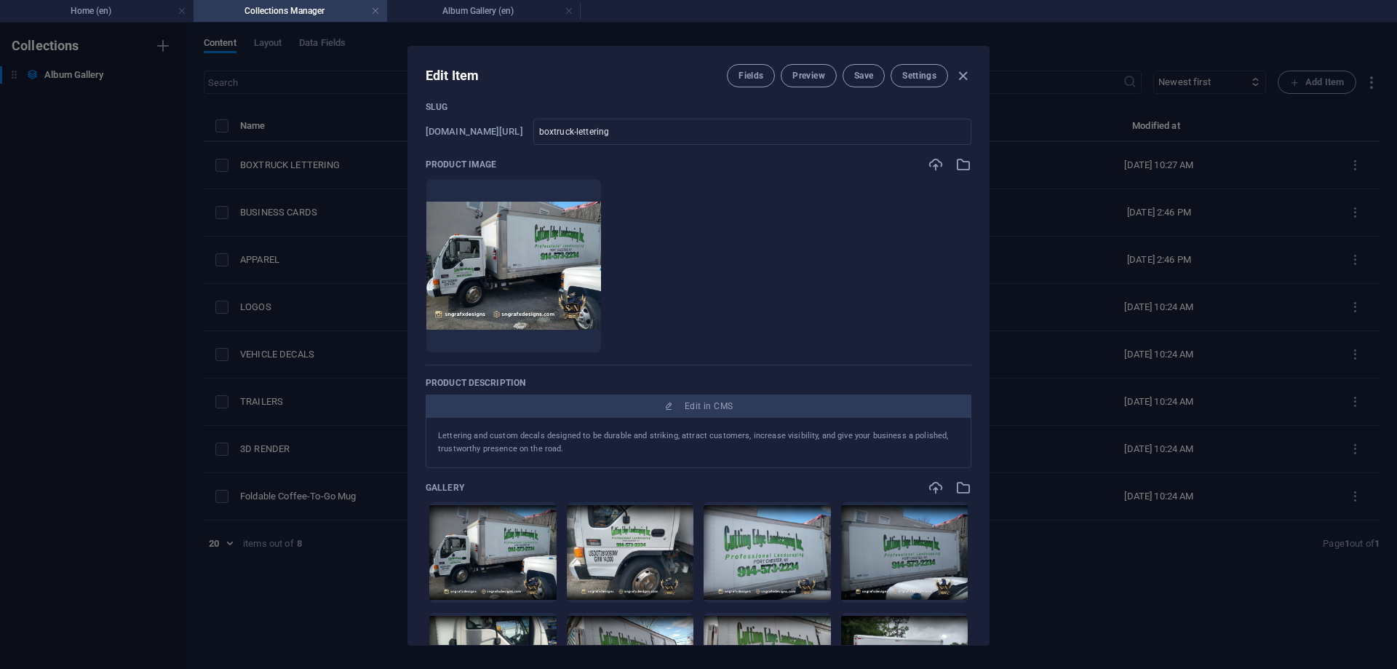
scroll to position [131, 0]
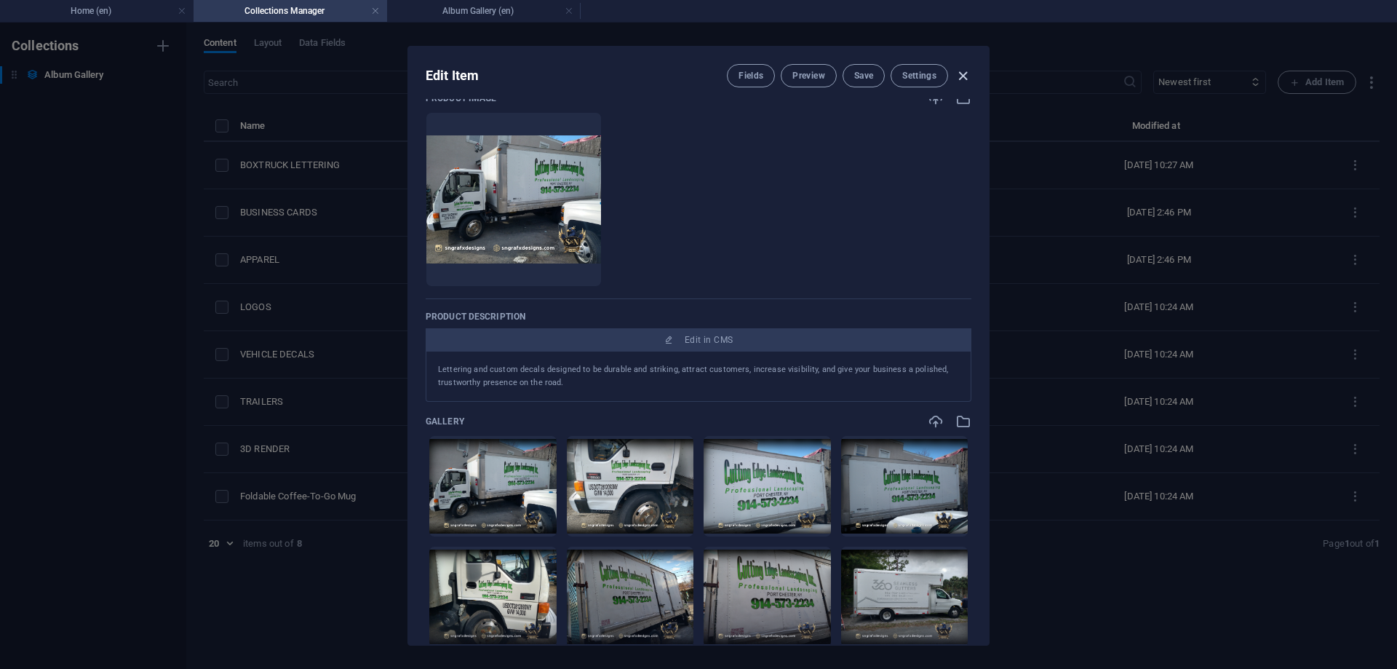
click at [966, 76] on icon "button" at bounding box center [963, 76] width 17 height 17
type input "boxtruck-lettering"
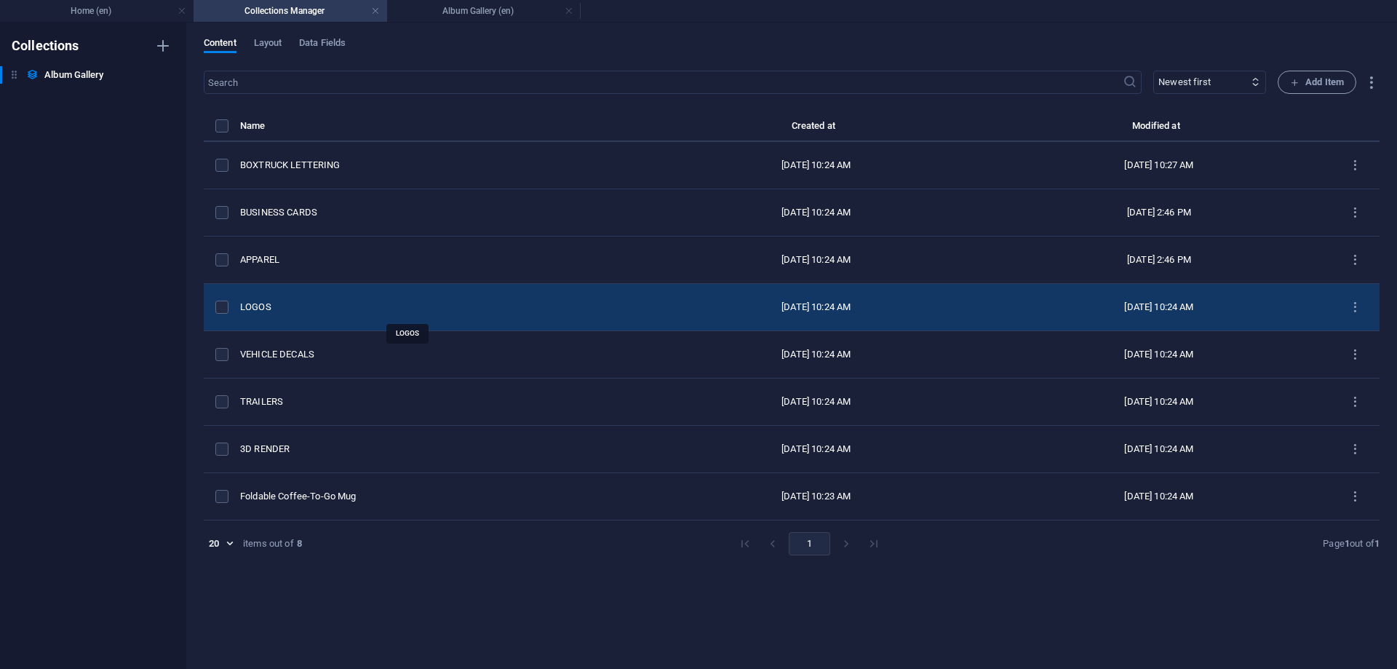
click at [248, 308] on div "LOGOS" at bounding box center [436, 307] width 393 height 13
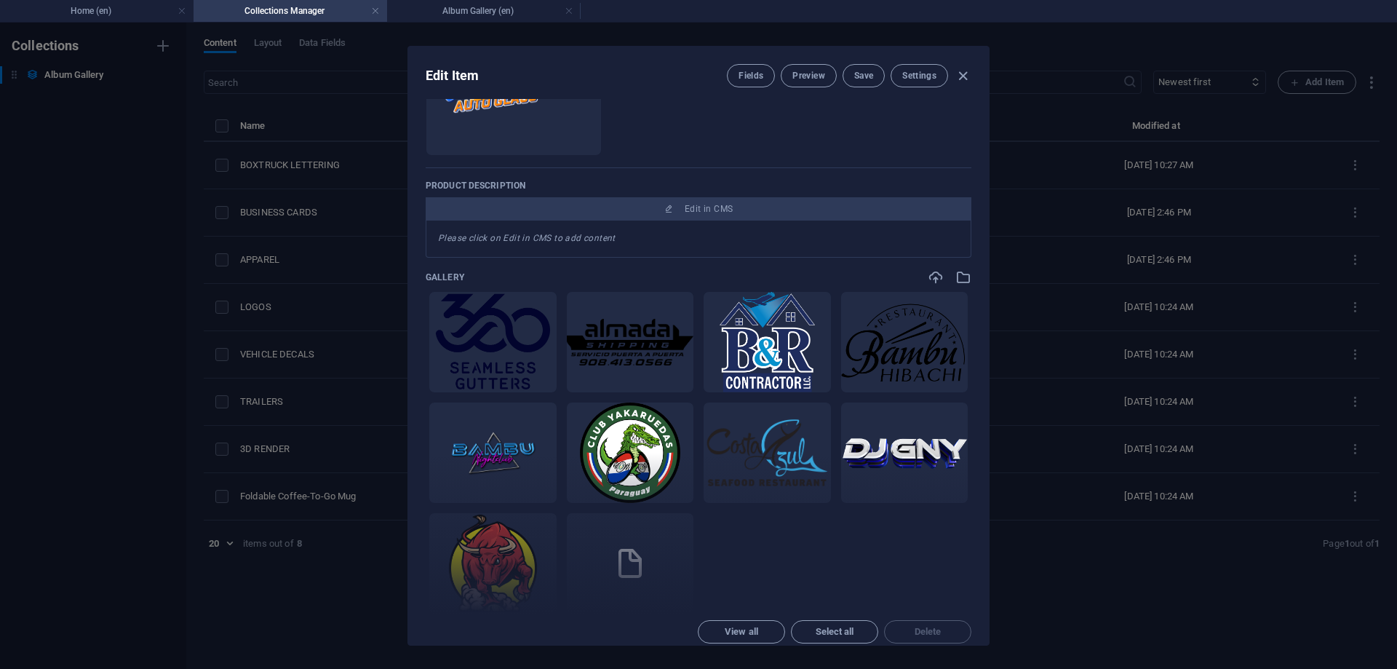
scroll to position [0, 0]
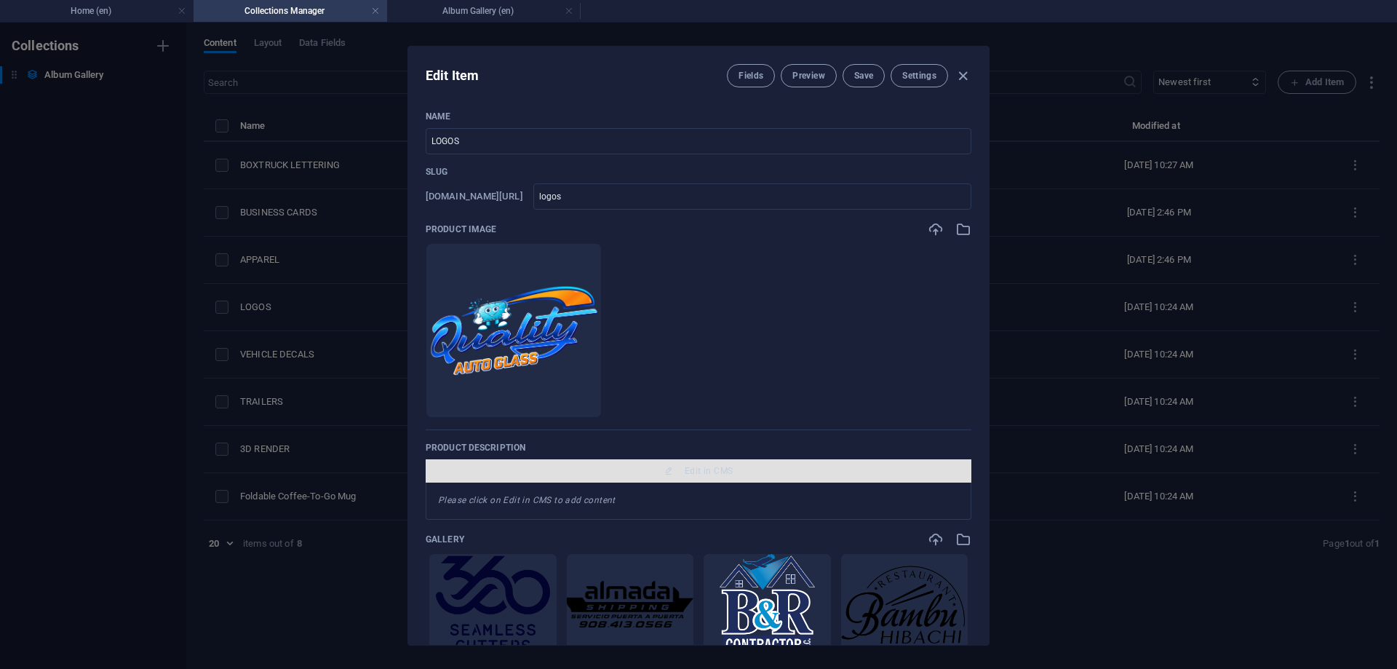
click at [726, 477] on button "Edit in CMS" at bounding box center [699, 470] width 546 height 23
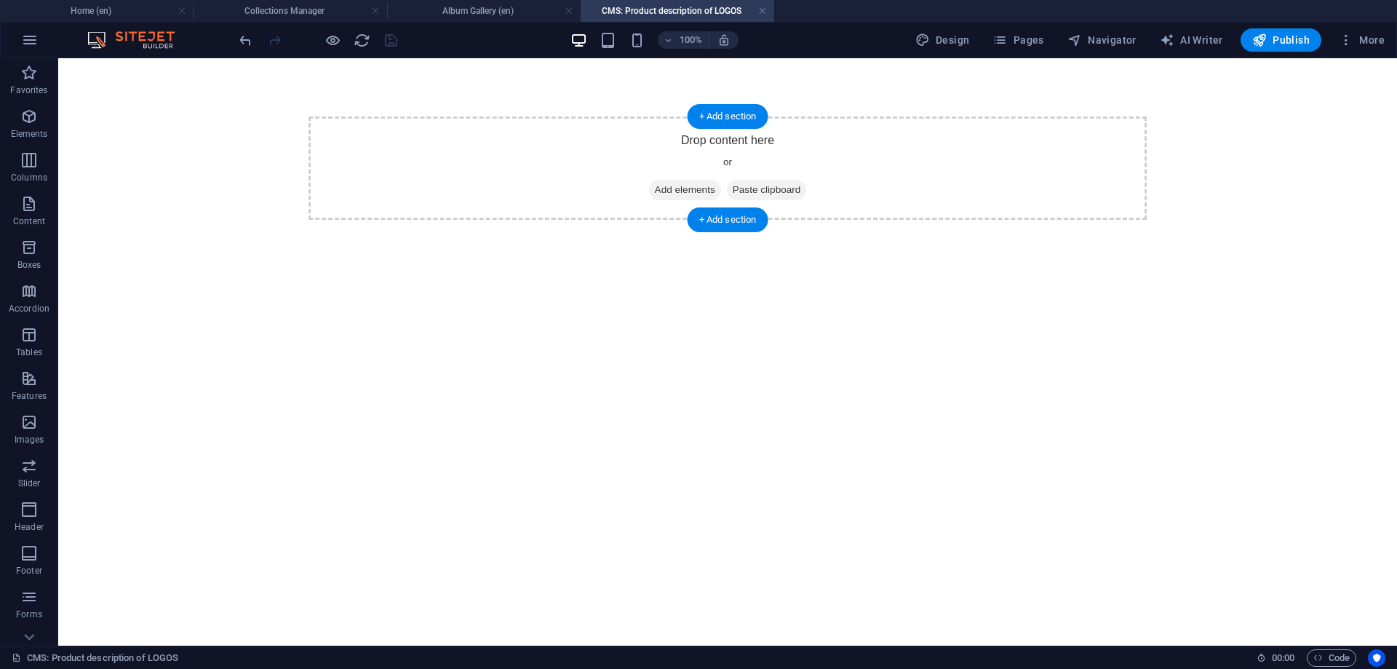
click at [669, 188] on span "Add elements" at bounding box center [685, 190] width 72 height 20
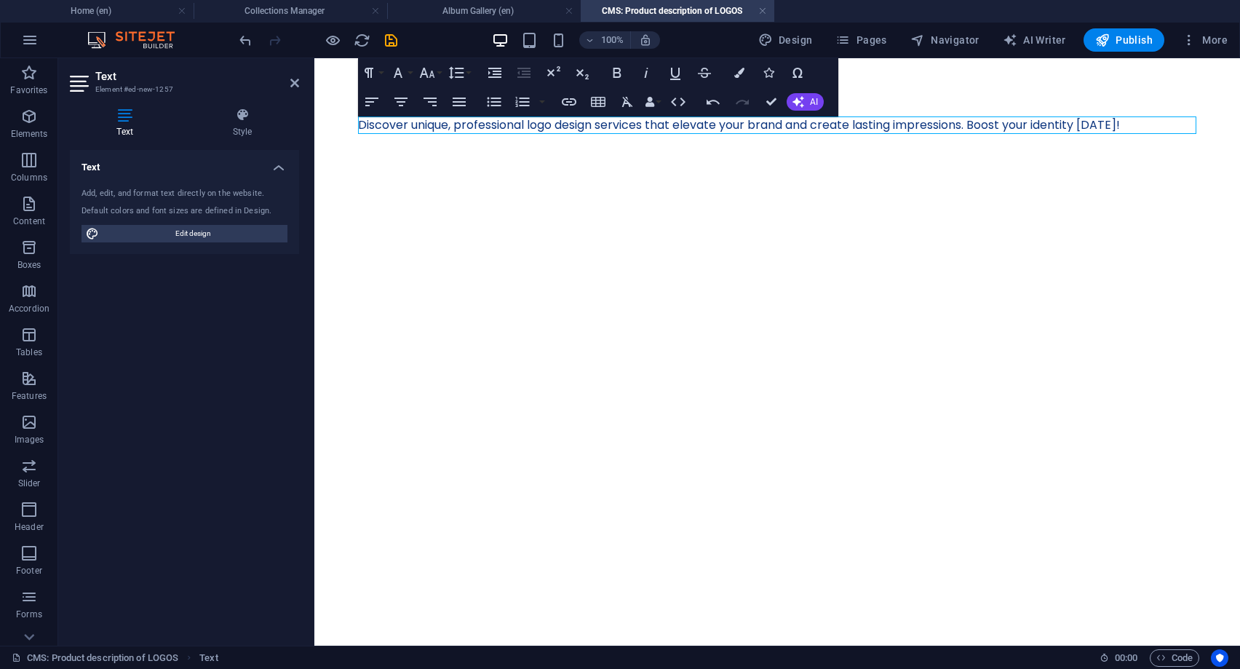
scroll to position [1287, 9]
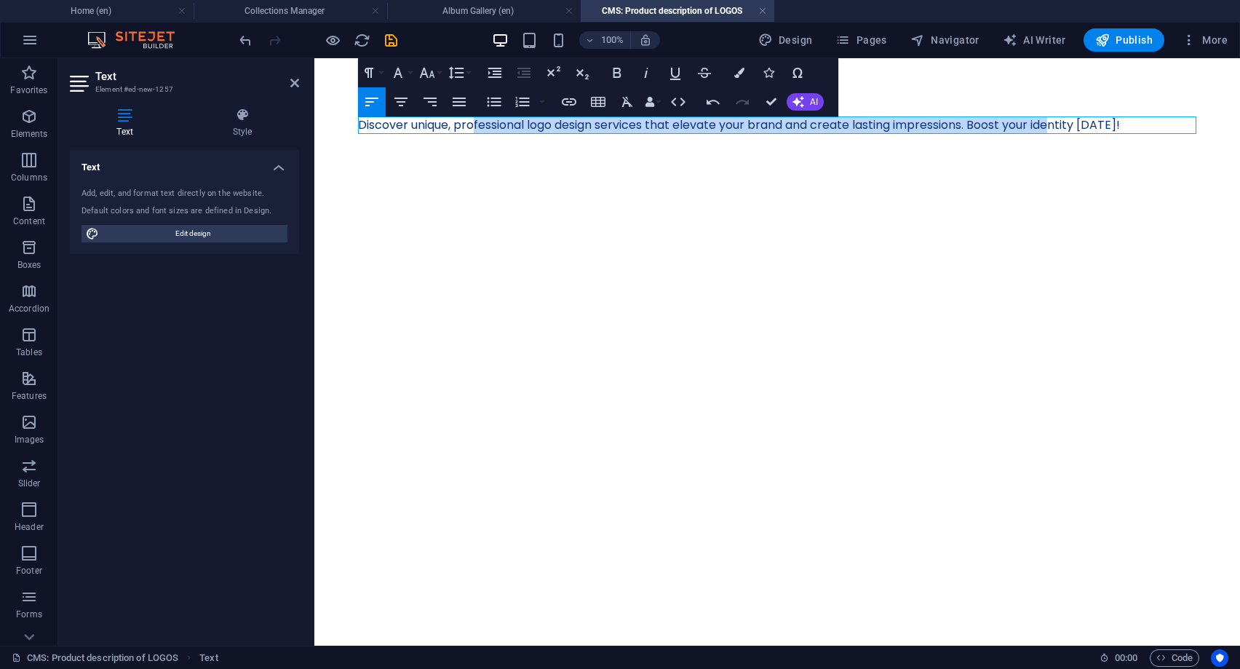
drag, startPoint x: 477, startPoint y: 123, endPoint x: 1145, endPoint y: 138, distance: 668.3
click at [1145, 138] on div "Discover unique, professional logo design services that elevate your brand and …" at bounding box center [777, 125] width 873 height 134
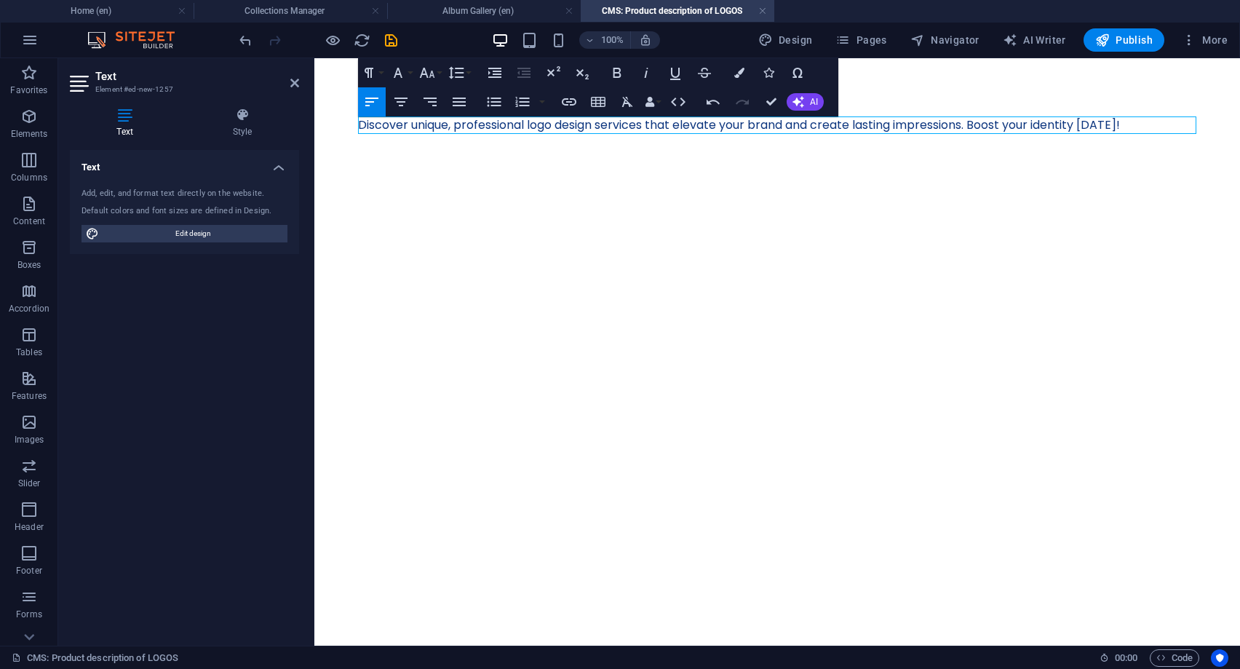
click at [1130, 128] on p "Discover unique, professional logo design services that elevate your brand and …" at bounding box center [777, 124] width 838 height 17
click at [393, 36] on icon "save" at bounding box center [391, 40] width 17 height 17
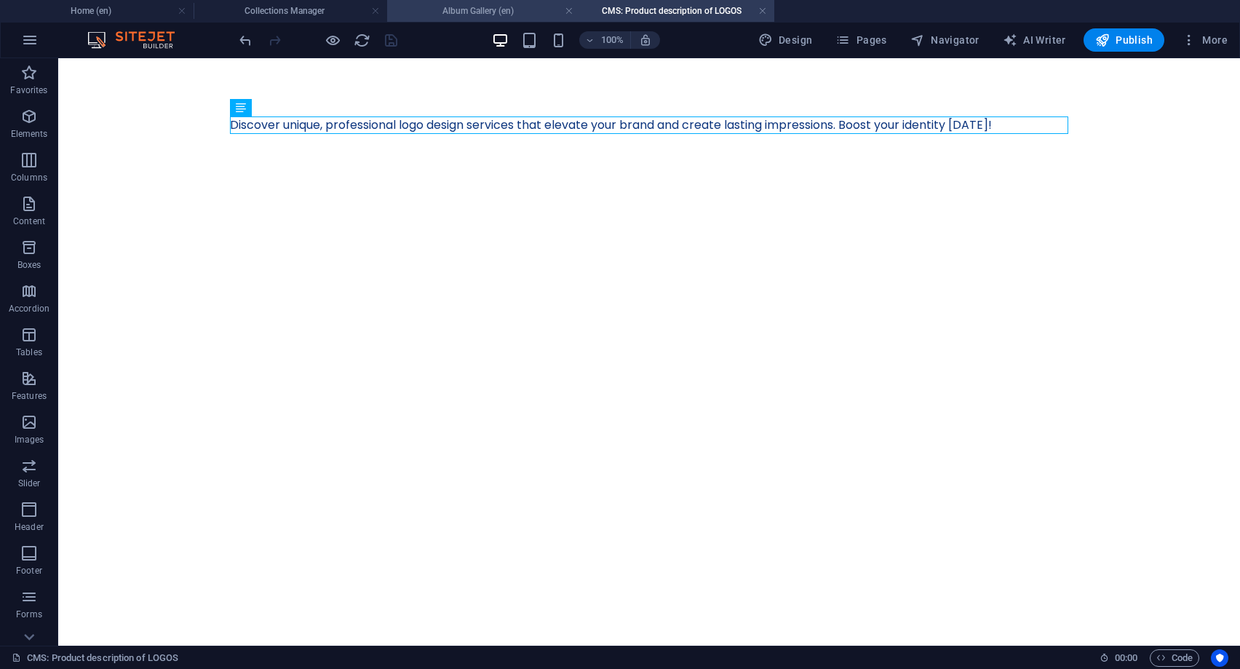
click at [534, 17] on h4 "Album Gallery (en)" at bounding box center [484, 11] width 194 height 16
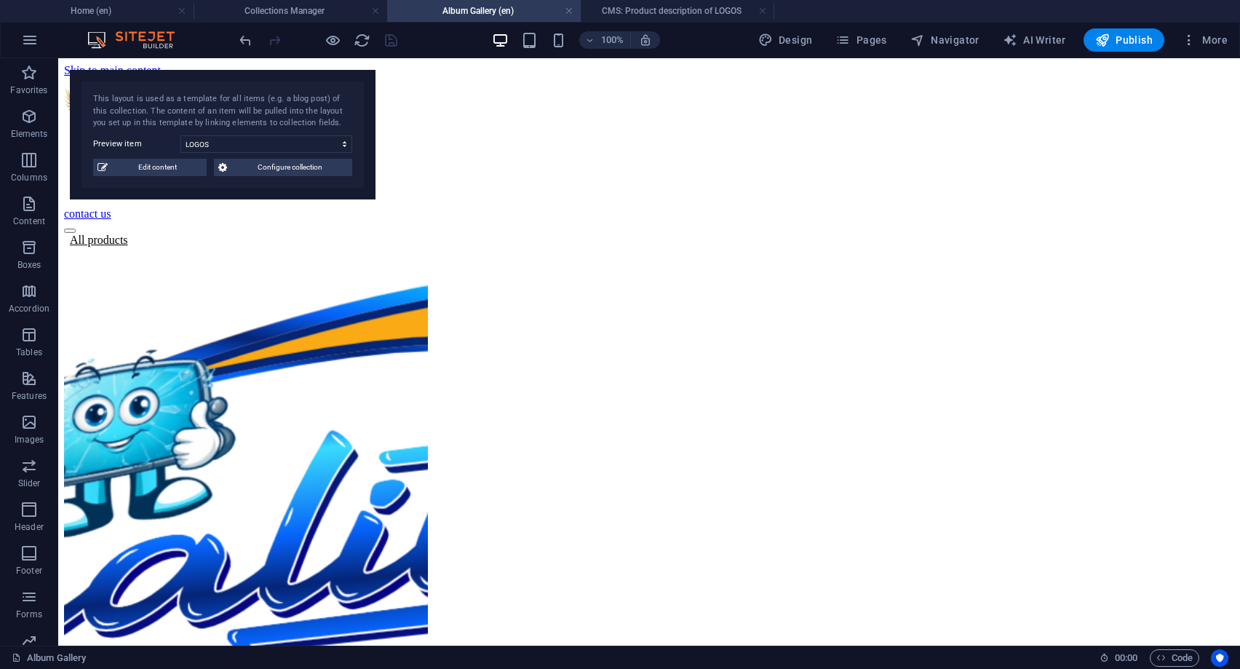
click at [564, 10] on h4 "Album Gallery (en)" at bounding box center [484, 11] width 194 height 16
click at [364, 39] on icon "reload" at bounding box center [362, 40] width 17 height 17
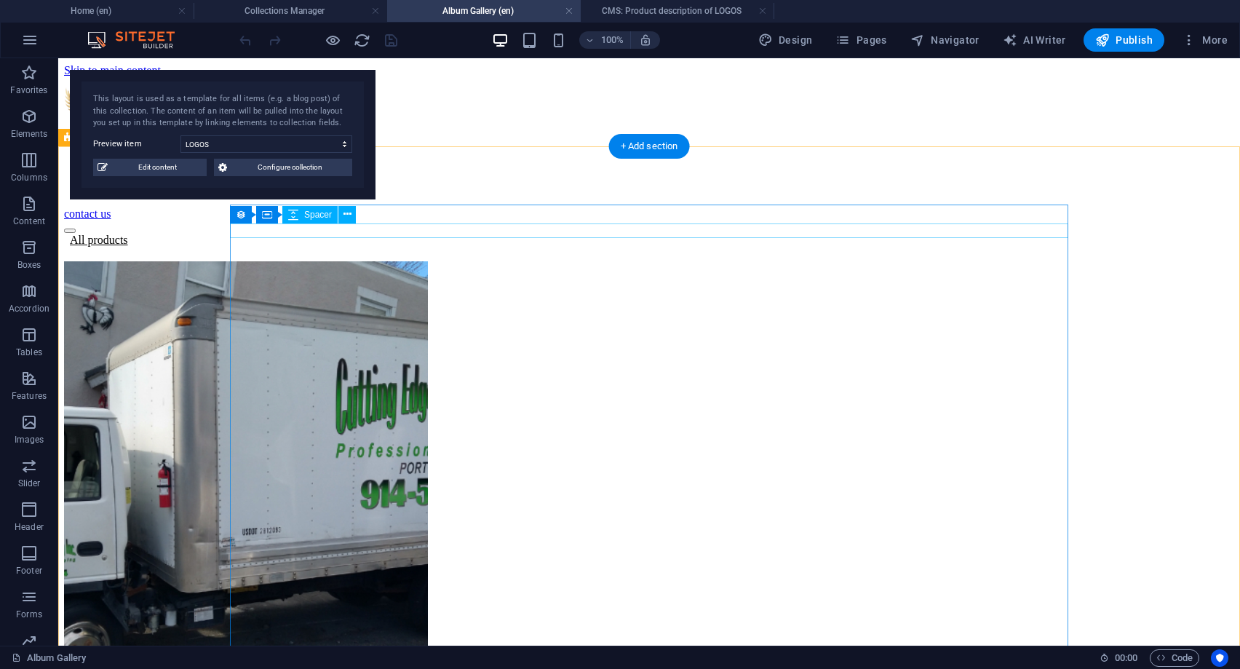
scroll to position [0, 0]
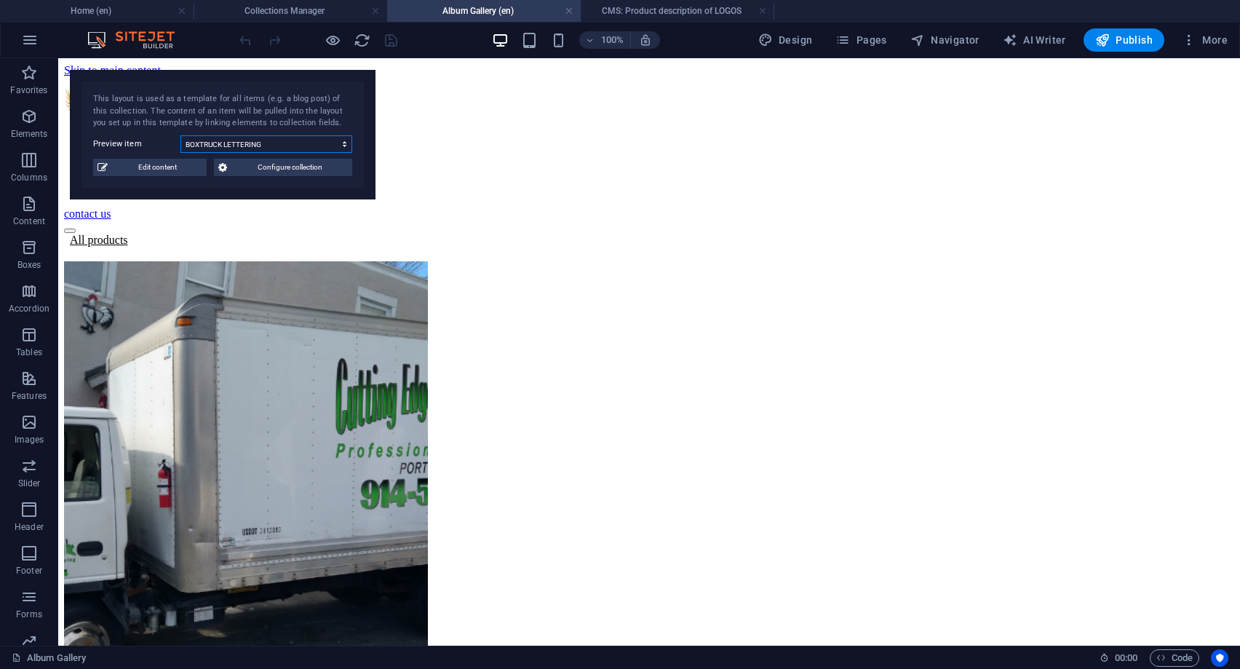
click at [180, 135] on select "BOXTRUCK LETTERING BUSINESS CARDS APPAREL LOGOS VEHICLE DECALS TRAILERS 3D REND…" at bounding box center [266, 143] width 172 height 17
click option "LOGOS" at bounding box center [0, 0] width 0 height 0
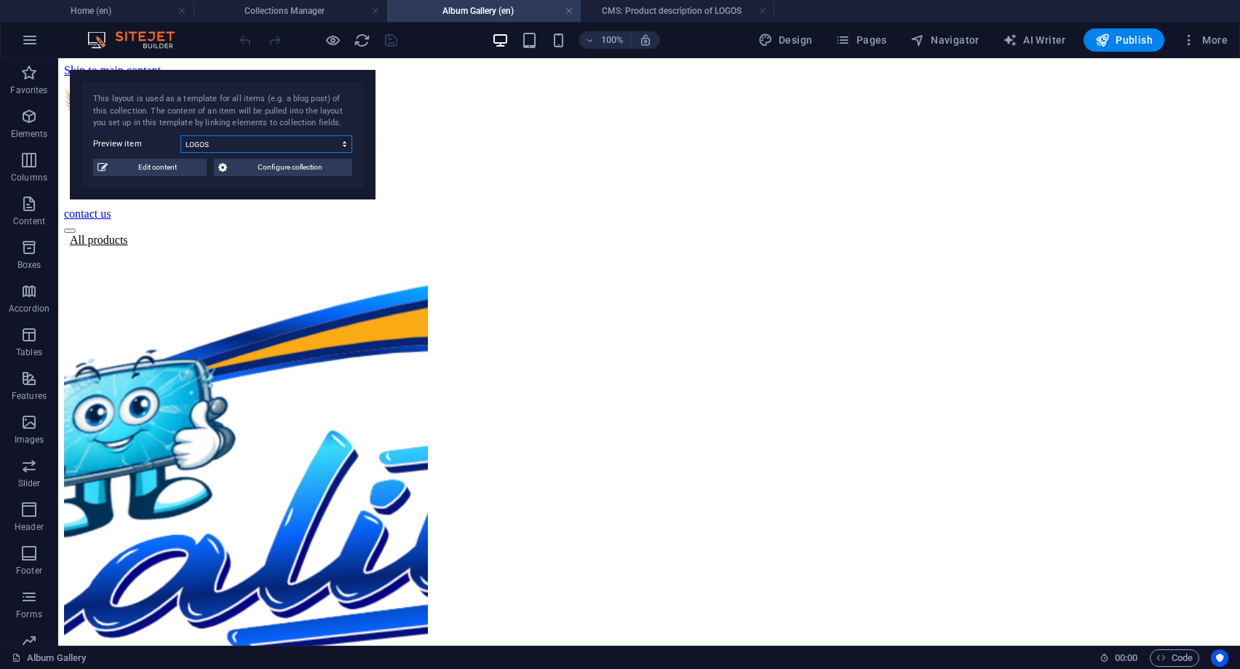
click at [180, 135] on select "BOXTRUCK LETTERING BUSINESS CARDS APPAREL LOGOS VEHICLE DECALS TRAILERS 3D REND…" at bounding box center [266, 143] width 172 height 17
click option "APPAREL" at bounding box center [0, 0] width 0 height 0
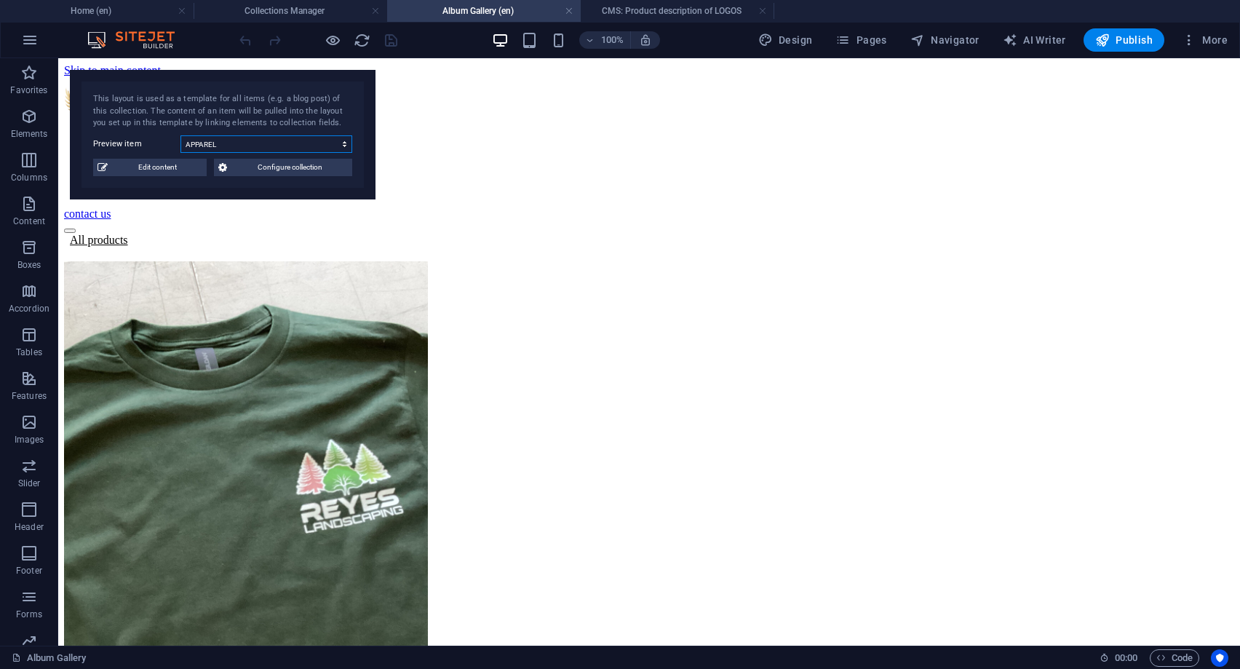
click at [180, 135] on select "BOXTRUCK LETTERING BUSINESS CARDS APPAREL LOGOS VEHICLE DECALS TRAILERS 3D REND…" at bounding box center [266, 143] width 172 height 17
click option "BUSINESS CARDS" at bounding box center [0, 0] width 0 height 0
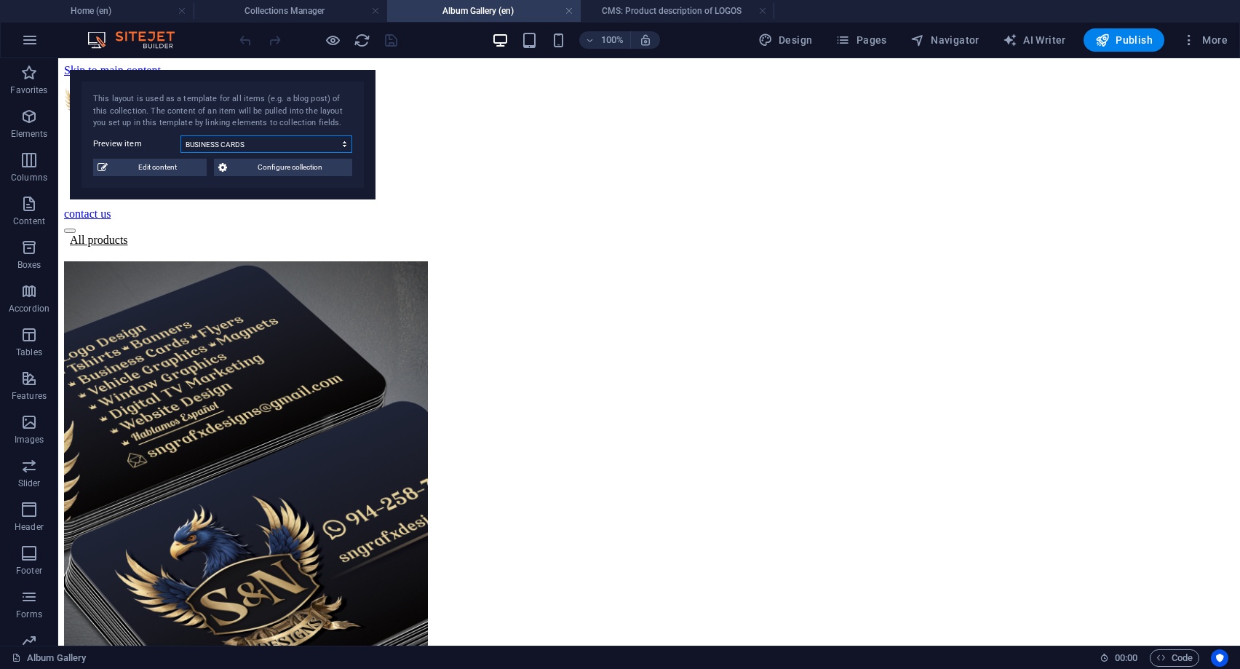
click at [180, 135] on select "BOXTRUCK LETTERING BUSINESS CARDS APPAREL LOGOS VEHICLE DECALS TRAILERS 3D REND…" at bounding box center [266, 143] width 172 height 17
select select "68b6fe3155032c17090718a1"
click option "VEHICLE DECALS" at bounding box center [0, 0] width 0 height 0
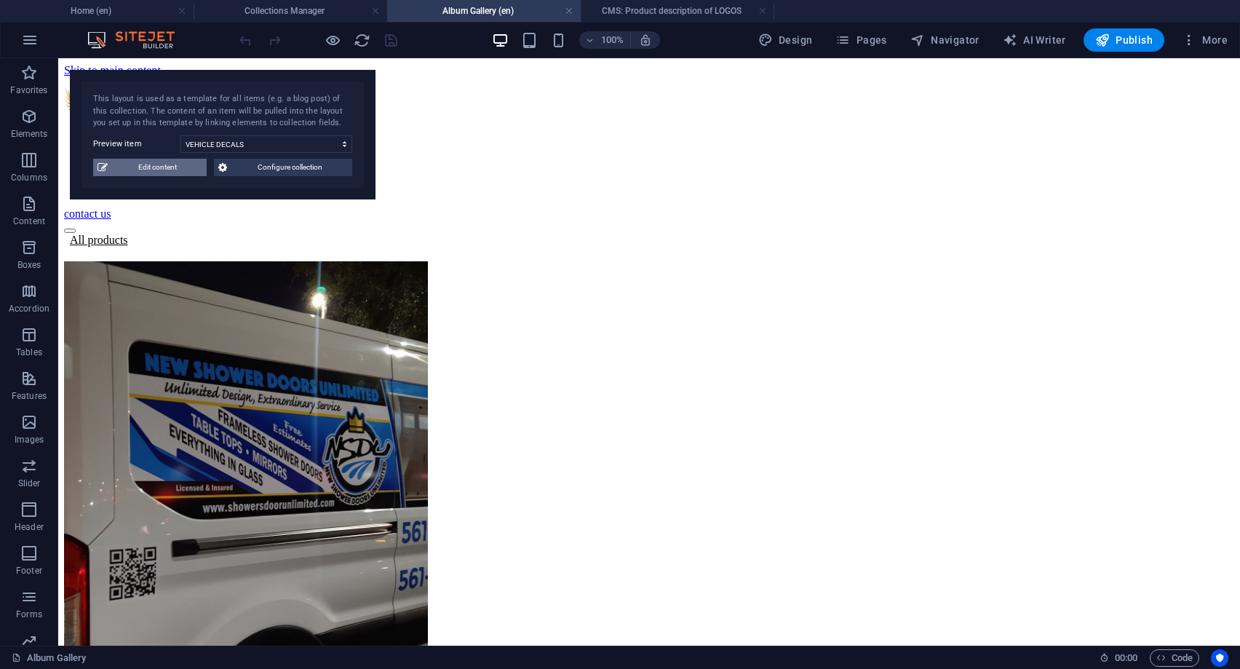
click at [175, 166] on span "Edit content" at bounding box center [157, 167] width 90 height 17
type input "VEHICLE DECALS"
type input "vehicle-decals"
type textarea "Transform your vehicle into a moving billboard. We design and install custom gr…"
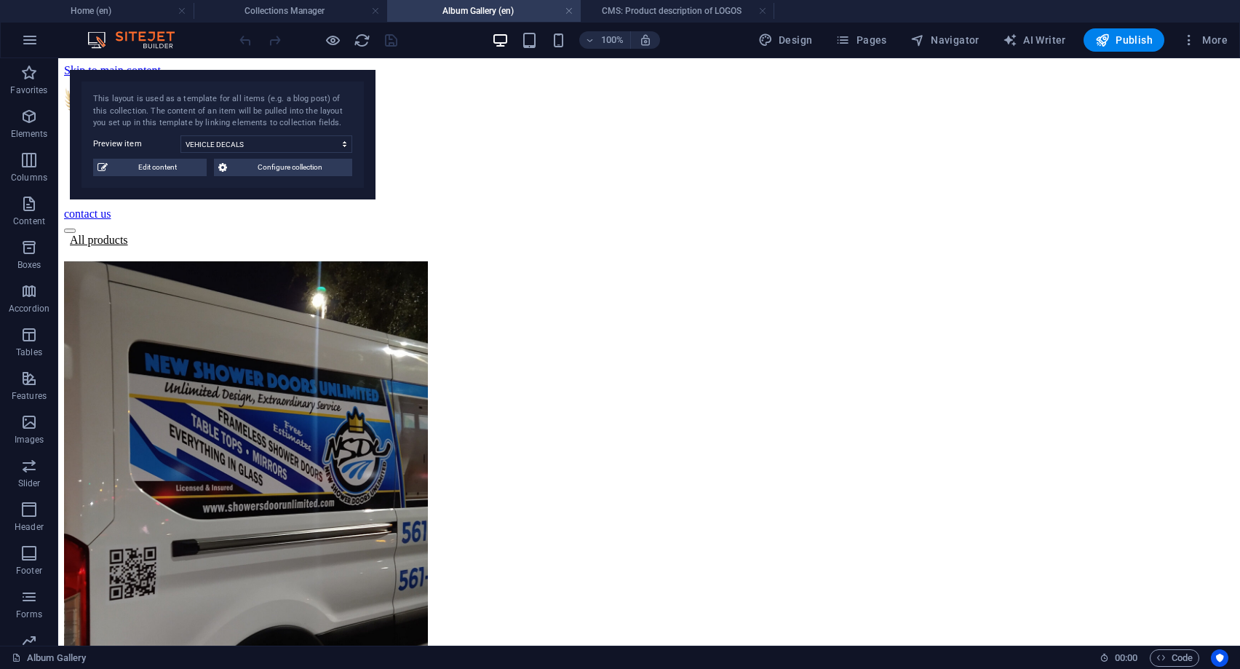
type input "vehicle decals, custom vehicle graphics, car vinyl decals, truck decals, outdoo…"
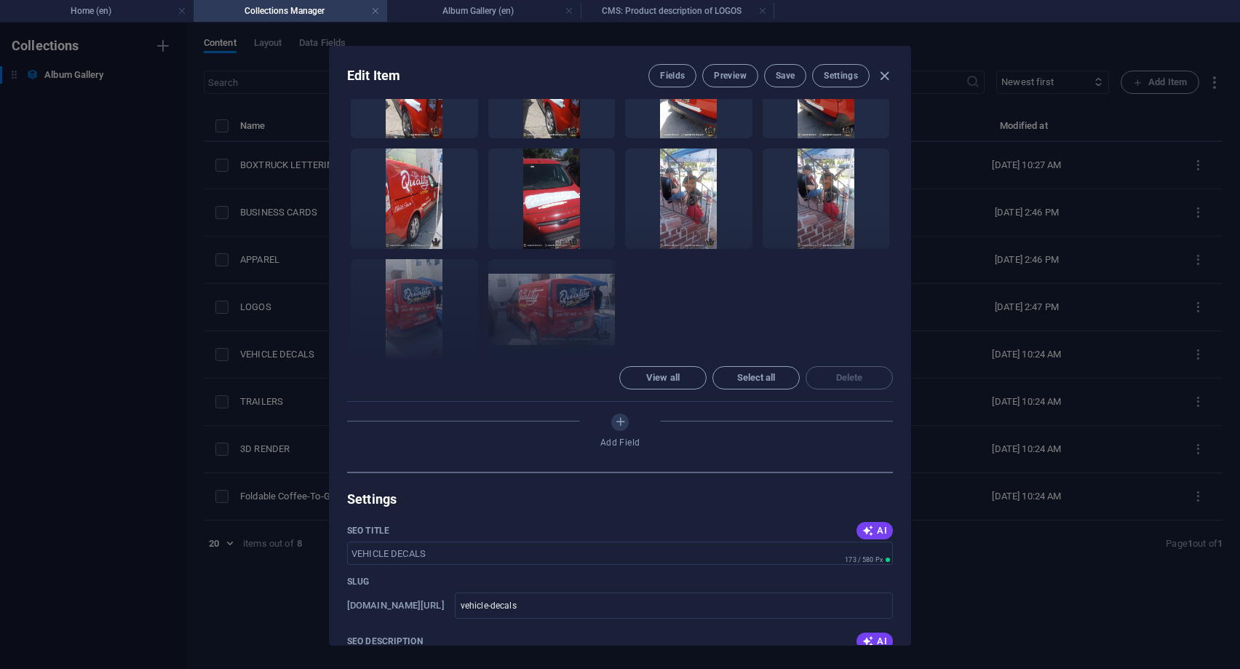
scroll to position [524, 0]
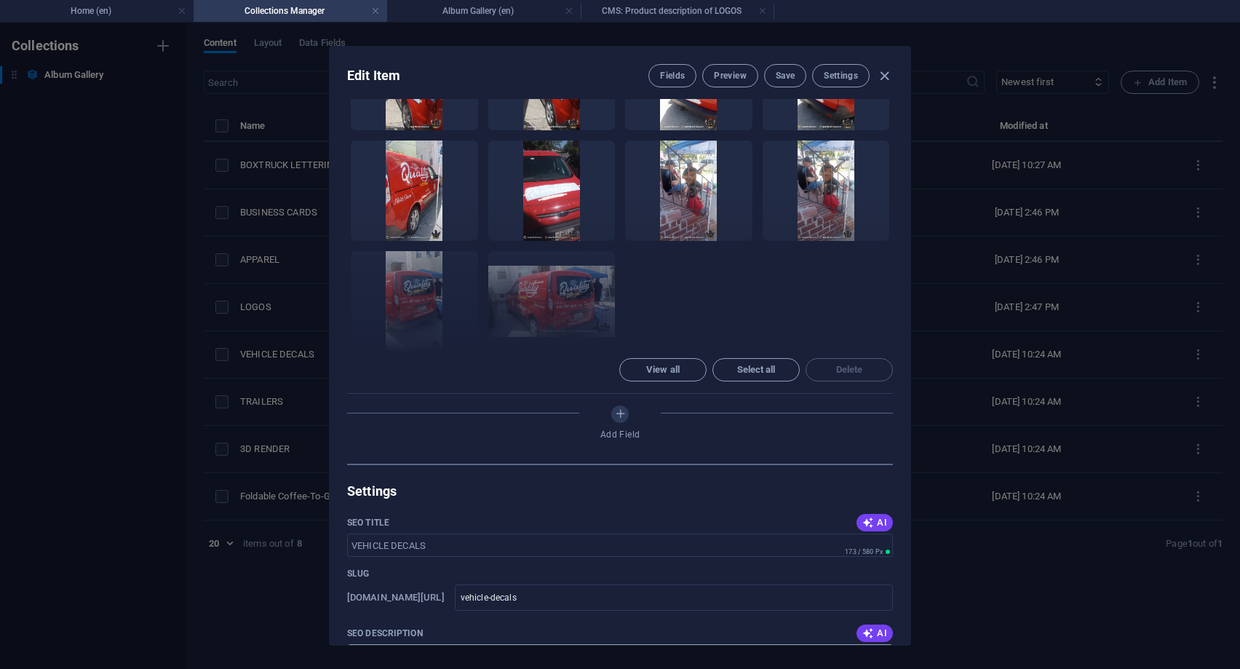
click at [579, 644] on textarea "Transform your vehicle into a moving billboard. We design and install custom gr…" at bounding box center [620, 667] width 546 height 47
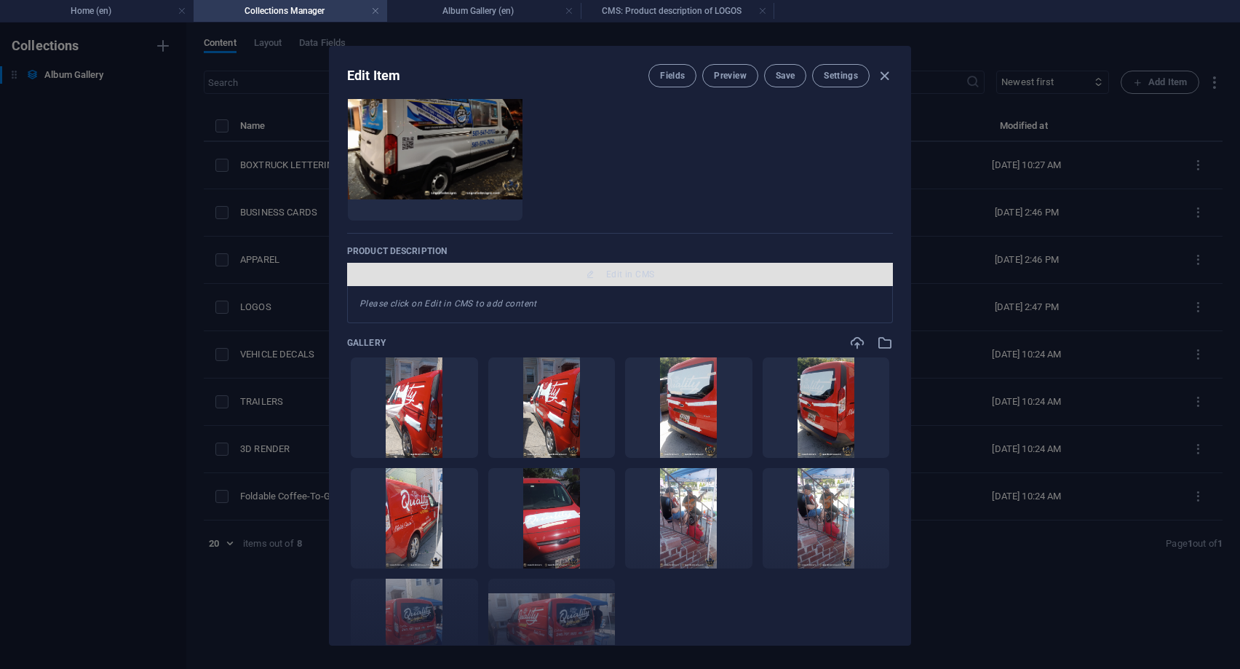
click at [606, 277] on span "Edit in CMS" at bounding box center [620, 275] width 534 height 12
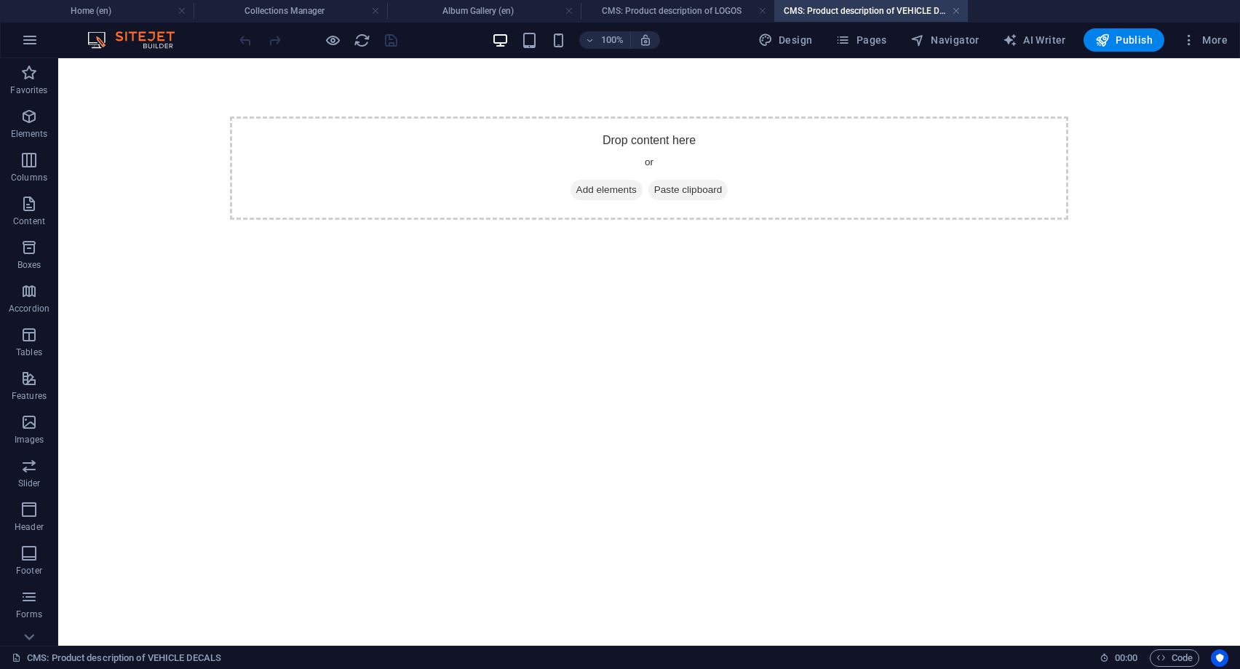
scroll to position [0, 0]
drag, startPoint x: 571, startPoint y: 195, endPoint x: 227, endPoint y: 200, distance: 343.5
click at [571, 194] on span "Add elements" at bounding box center [607, 190] width 72 height 20
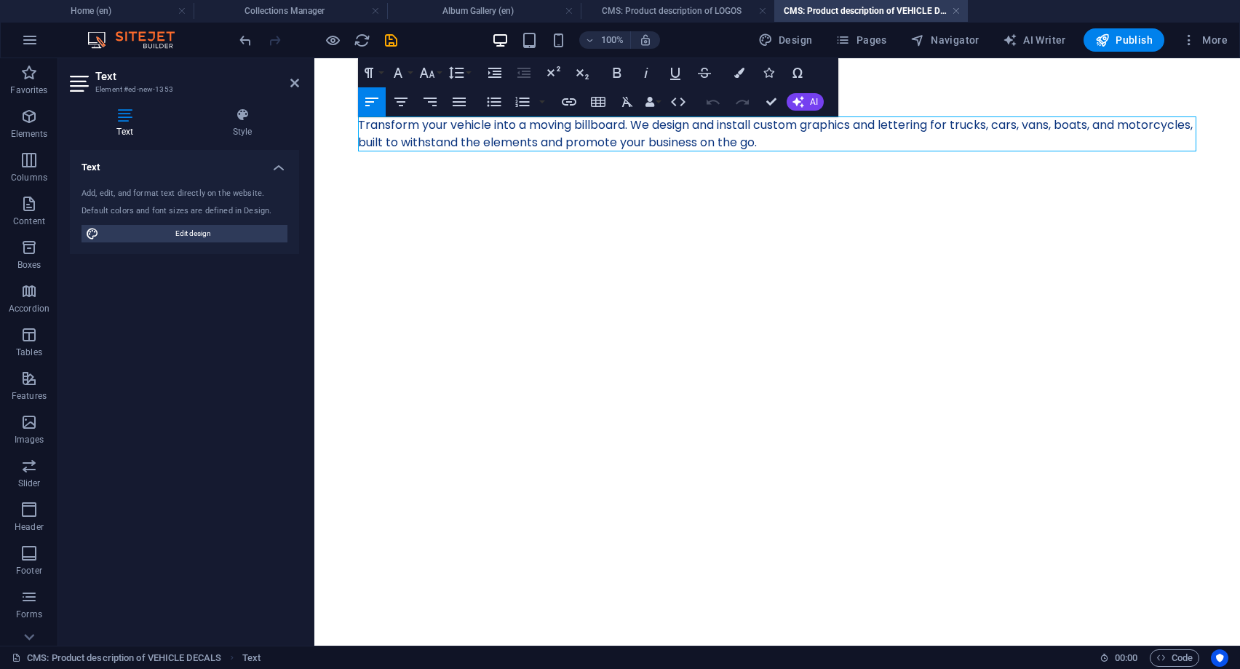
scroll to position [2380, 9]
click at [391, 44] on icon "save" at bounding box center [391, 40] width 17 height 17
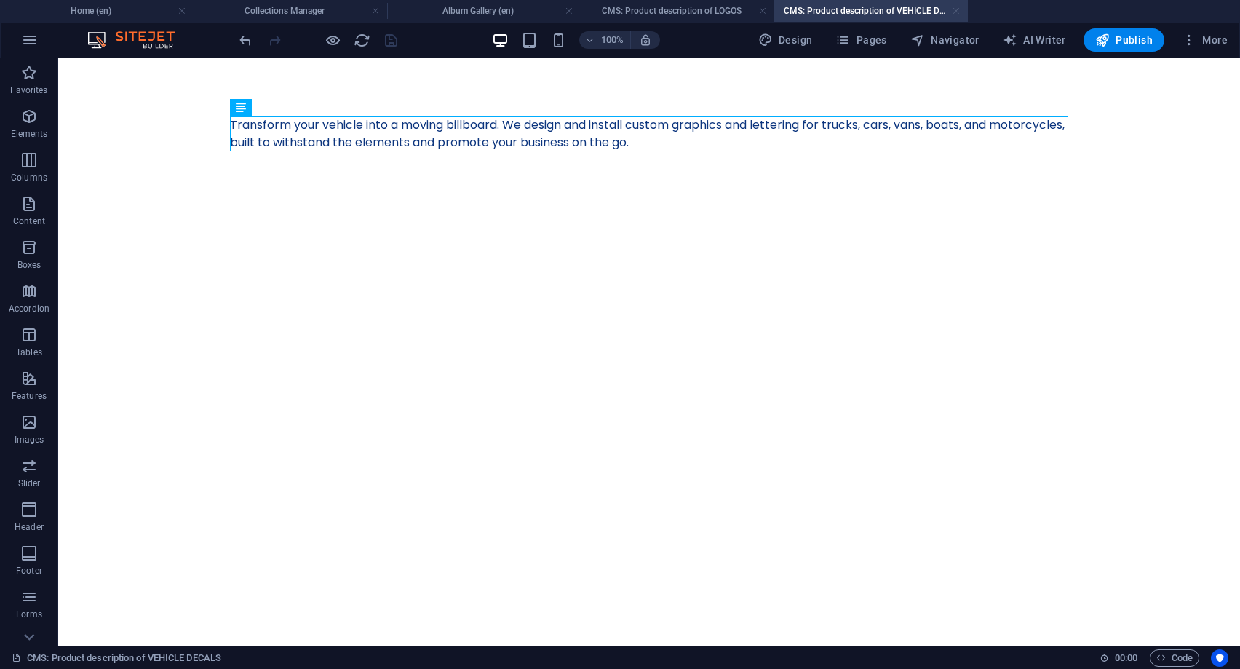
click at [957, 9] on link at bounding box center [956, 11] width 9 height 14
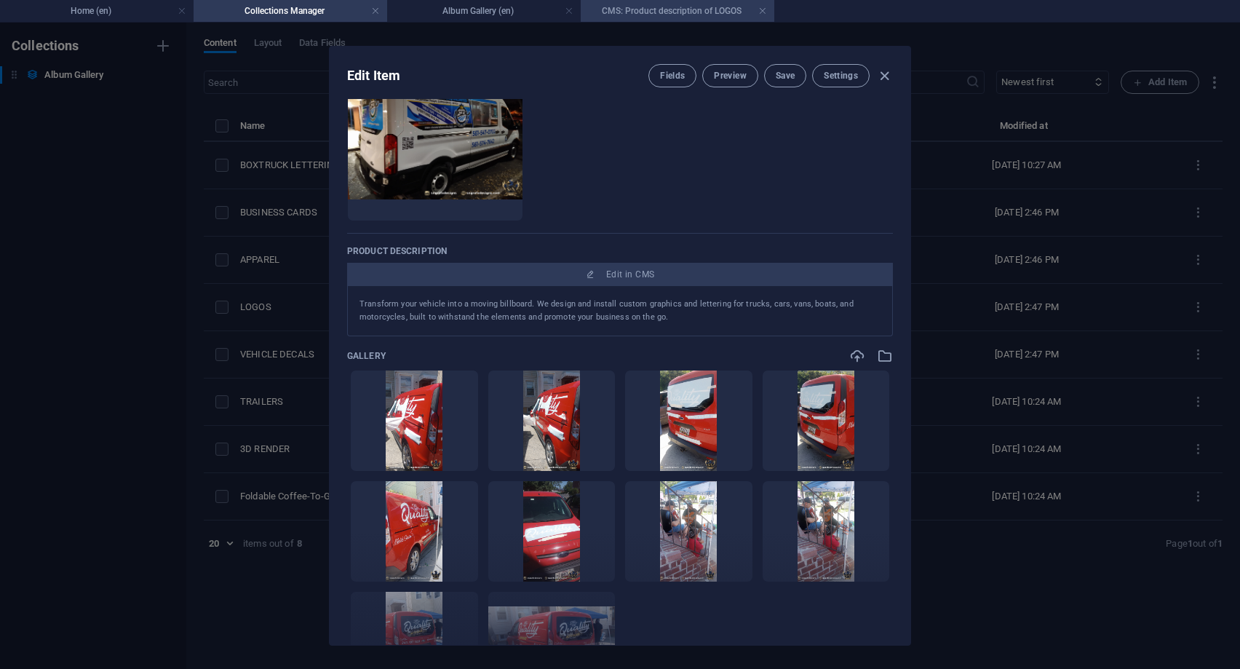
click at [651, 11] on h4 "CMS: Product description of LOGOS" at bounding box center [678, 11] width 194 height 16
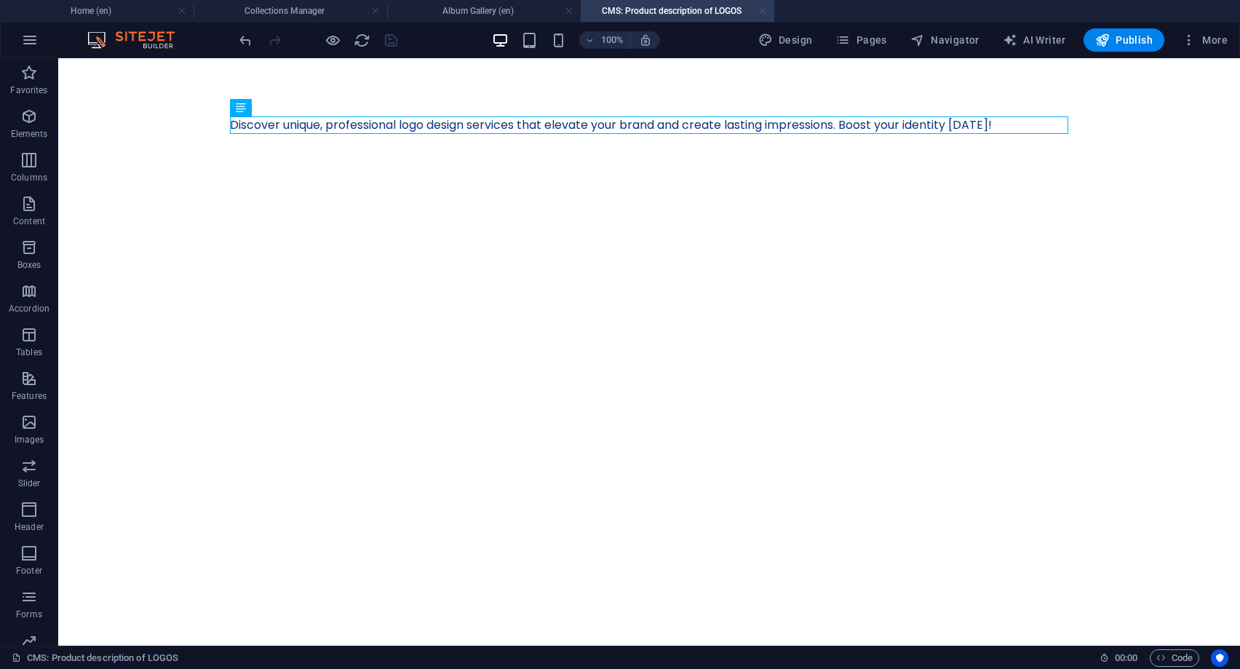
click at [766, 12] on link at bounding box center [762, 11] width 9 height 14
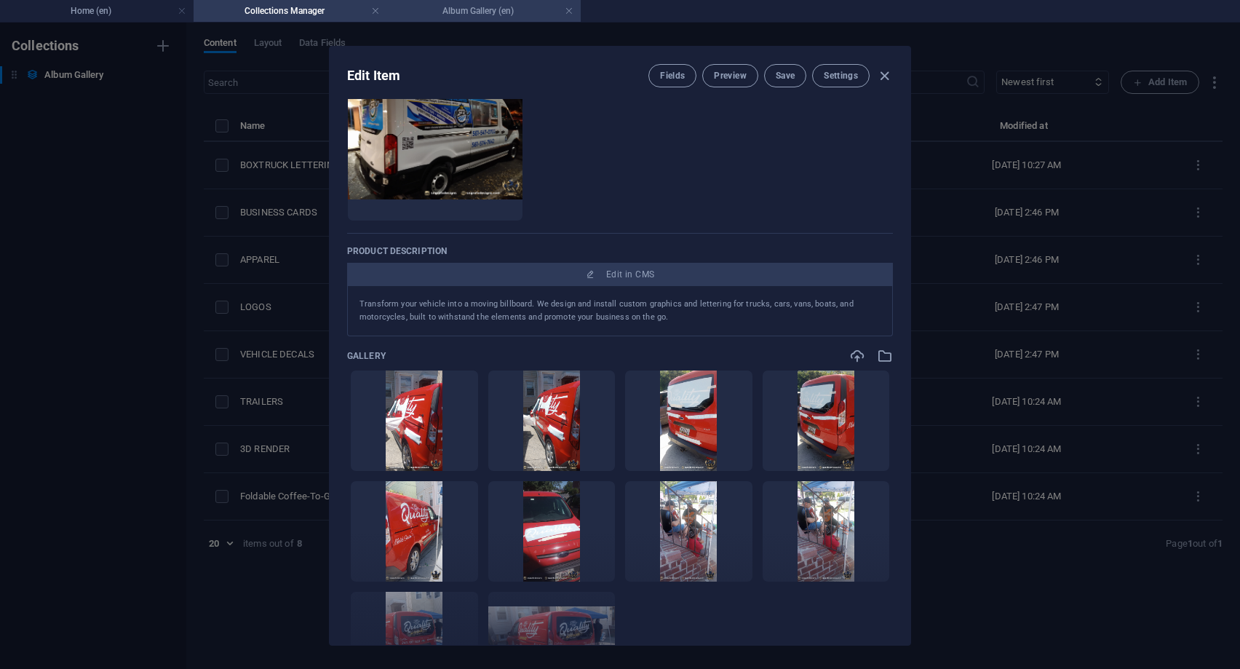
click at [520, 14] on h4 "Album Gallery (en)" at bounding box center [484, 11] width 194 height 16
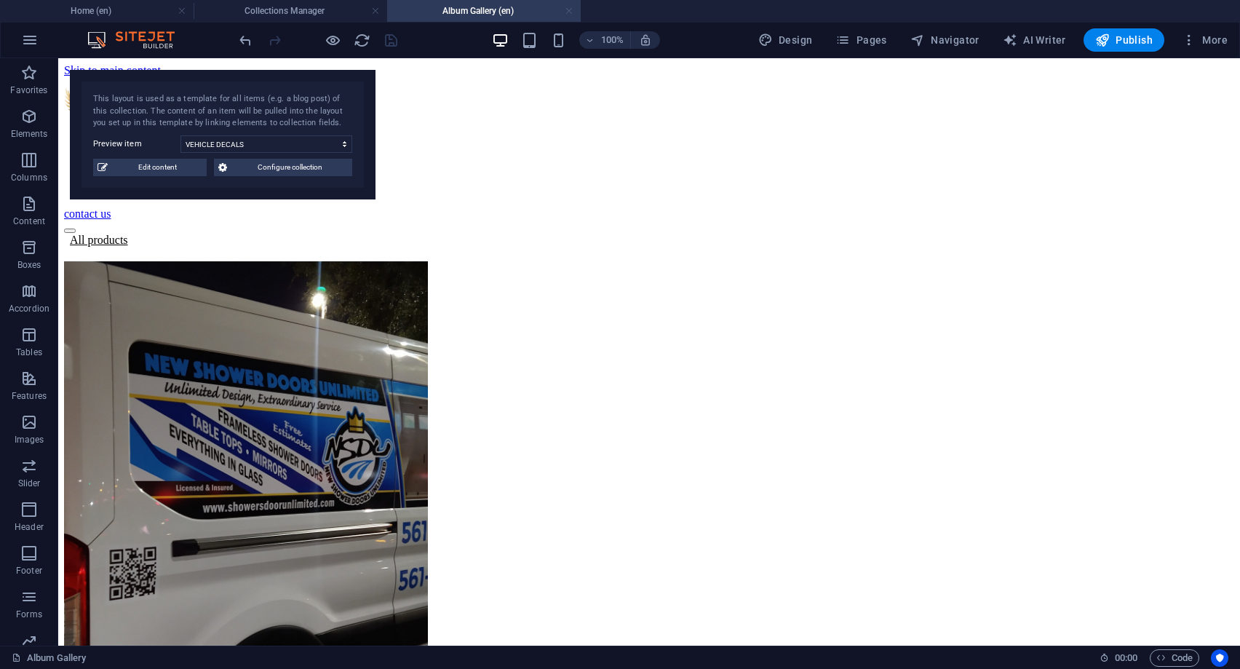
click at [568, 8] on link at bounding box center [569, 11] width 9 height 14
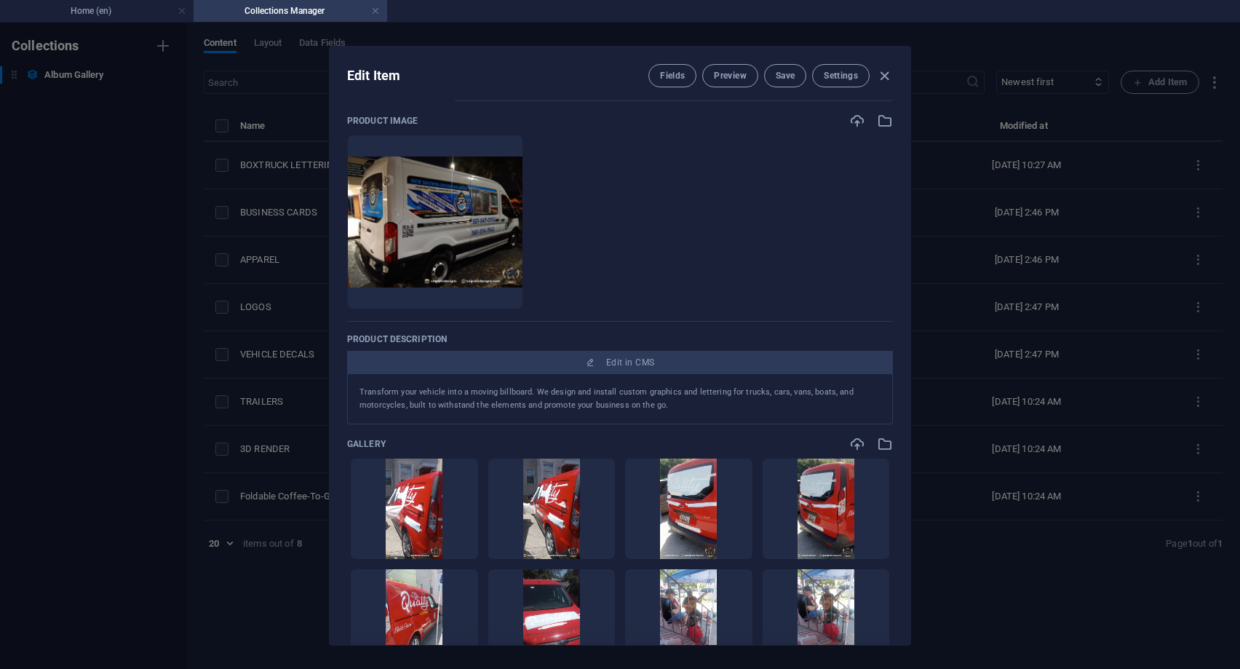
scroll to position [0, 0]
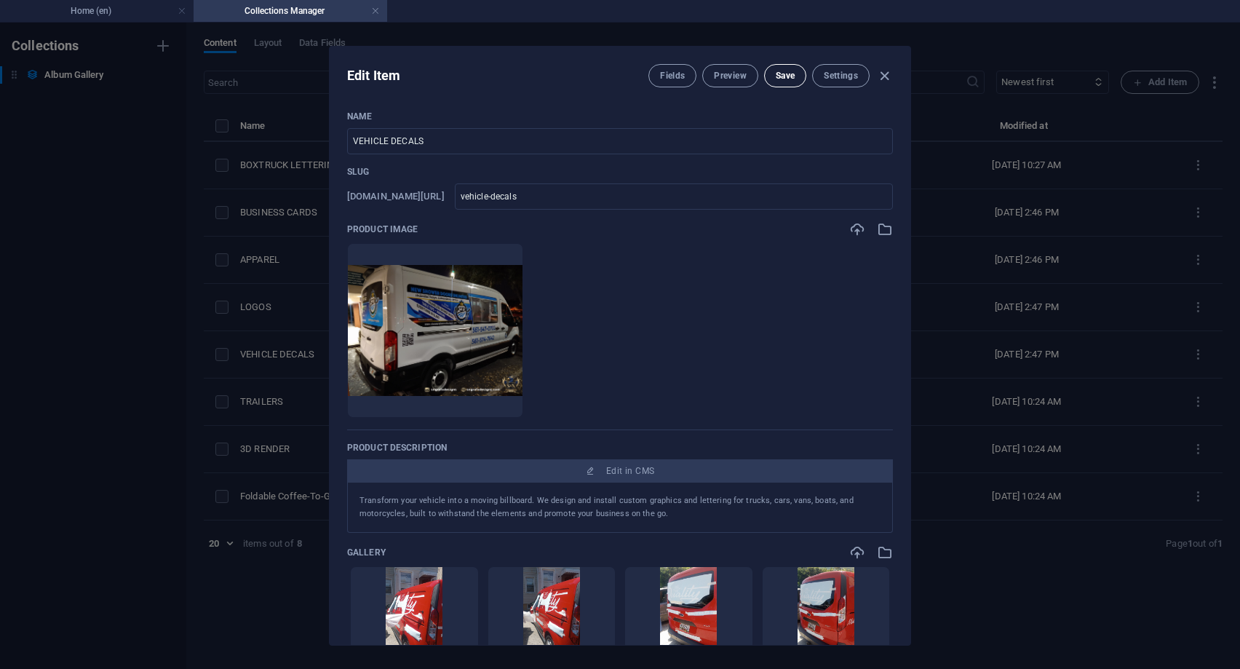
click at [794, 76] on span "Save" at bounding box center [785, 76] width 19 height 12
click at [882, 83] on icon "button" at bounding box center [884, 76] width 17 height 17
type input "vehicle-decals"
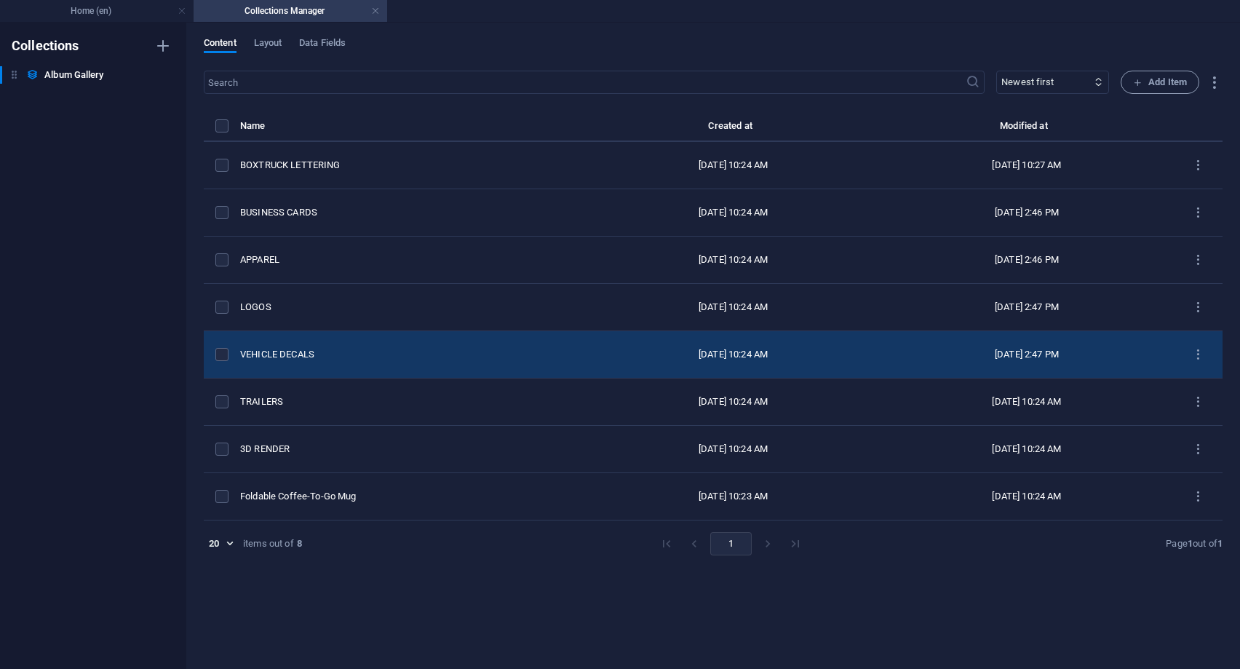
click at [255, 347] on td "VEHICLE DECALS" at bounding box center [413, 354] width 346 height 47
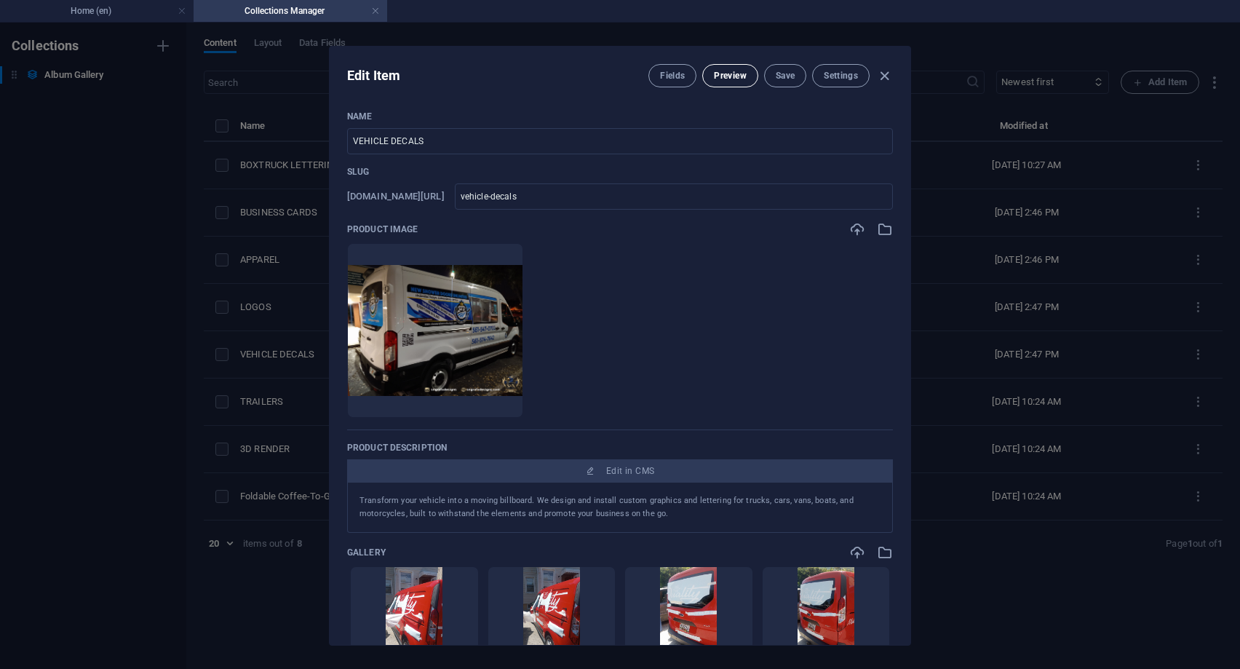
click at [737, 77] on span "Preview" at bounding box center [730, 76] width 32 height 12
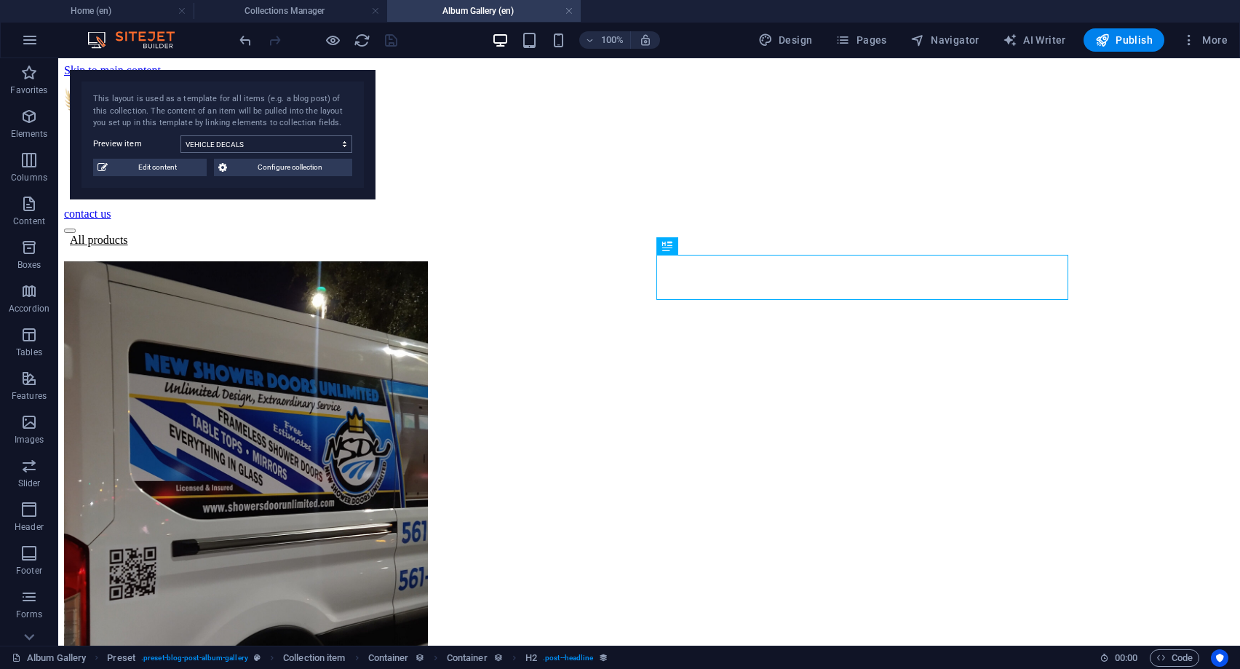
click at [180, 135] on select "BOXTRUCK LETTERING BUSINESS CARDS APPAREL LOGOS VEHICLE DECALS TRAILERS 3D REND…" at bounding box center [266, 143] width 172 height 17
select select "68b6fe3155032c17090718a0"
click option "TRAILERS" at bounding box center [0, 0] width 0 height 0
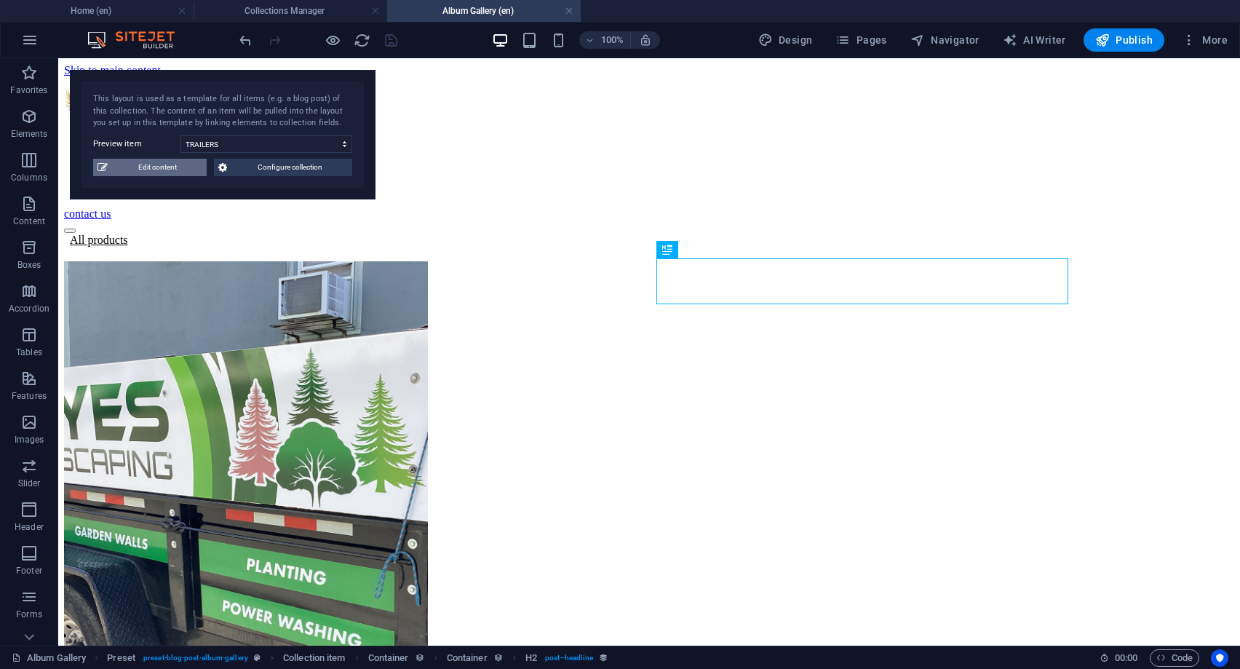
click at [184, 175] on span "Edit content" at bounding box center [157, 167] width 90 height 17
type input "TRAILERS"
type input "trailers"
type textarea "We specialize in transforming trailers into powerful advertising tools. From bo…"
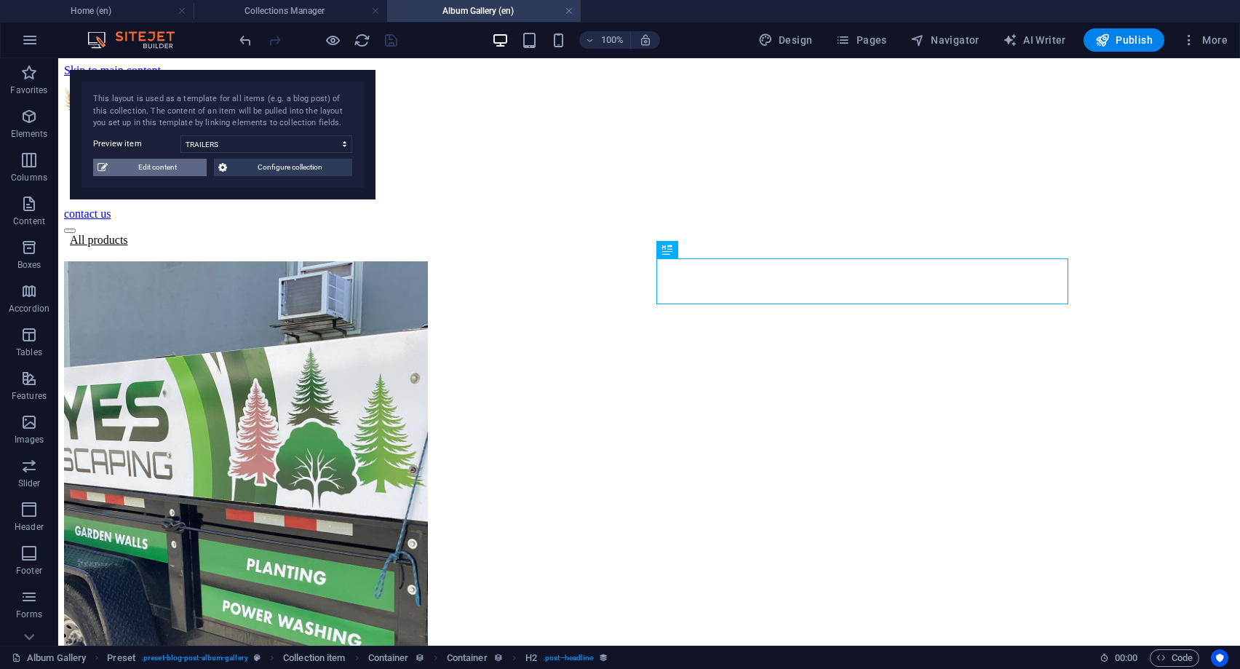
type input "trailers graphics, custom trailers, trailer accessories, cargo trailers, traile…"
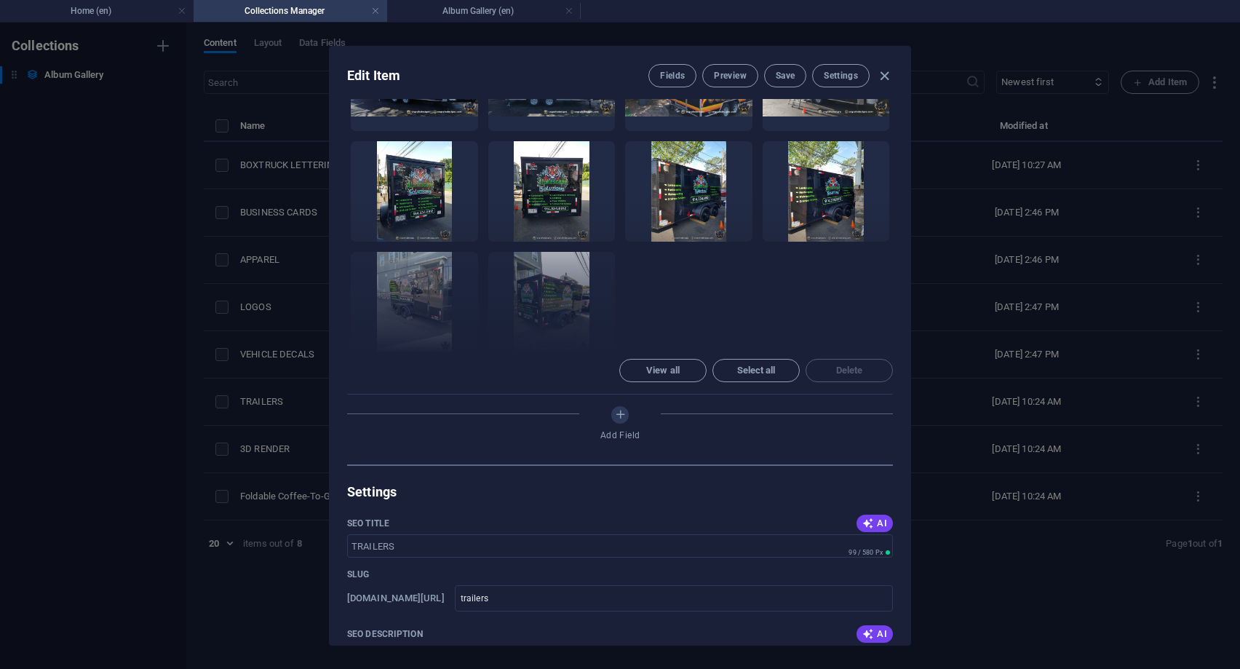
scroll to position [524, 0]
click at [510, 644] on textarea "We specialize in transforming trailers into powerful advertising tools. From bo…" at bounding box center [620, 667] width 546 height 47
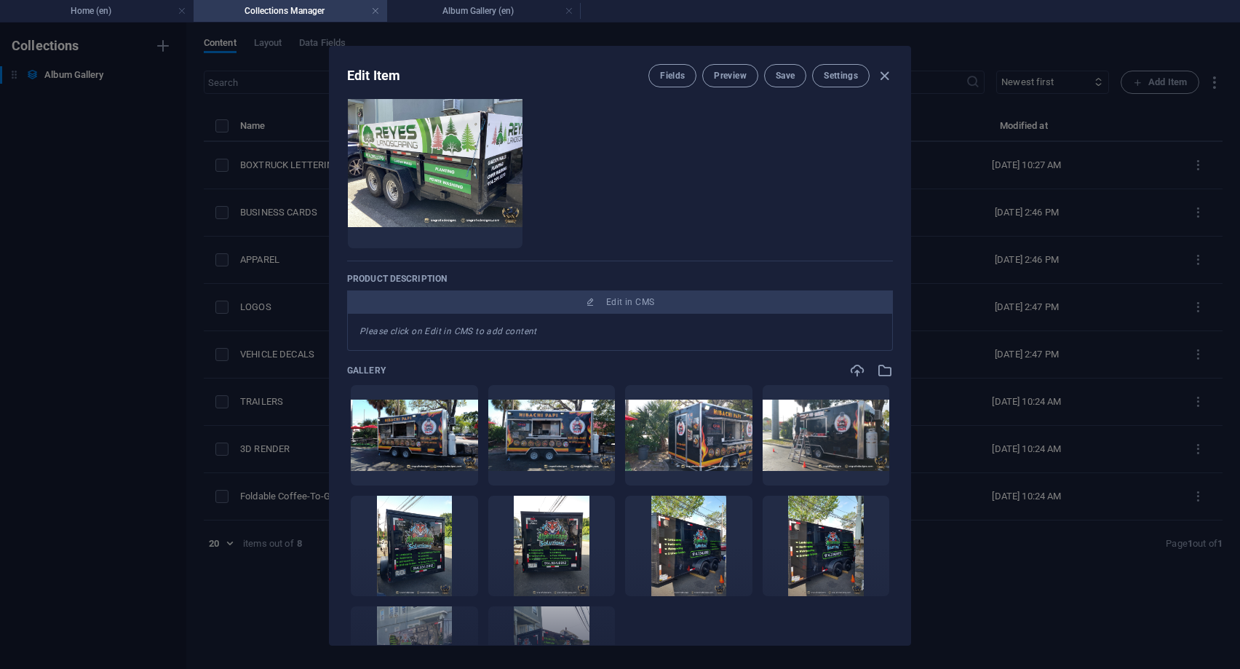
scroll to position [131, 0]
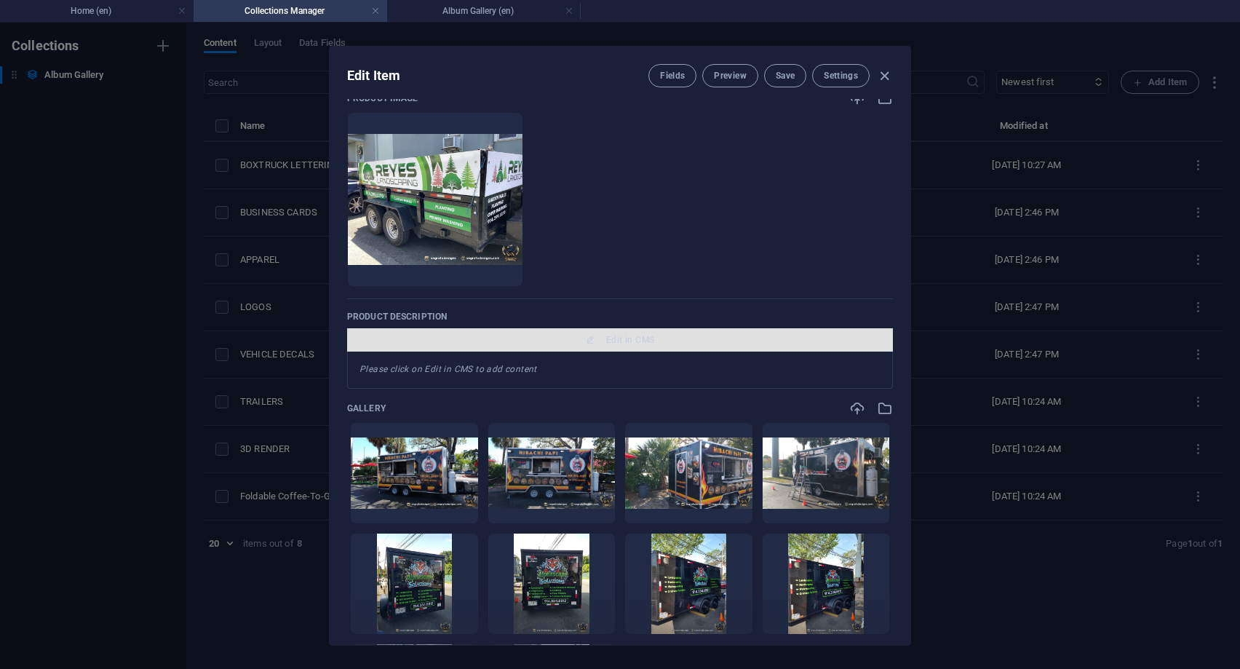
click at [537, 339] on span "Edit in CMS" at bounding box center [620, 340] width 534 height 12
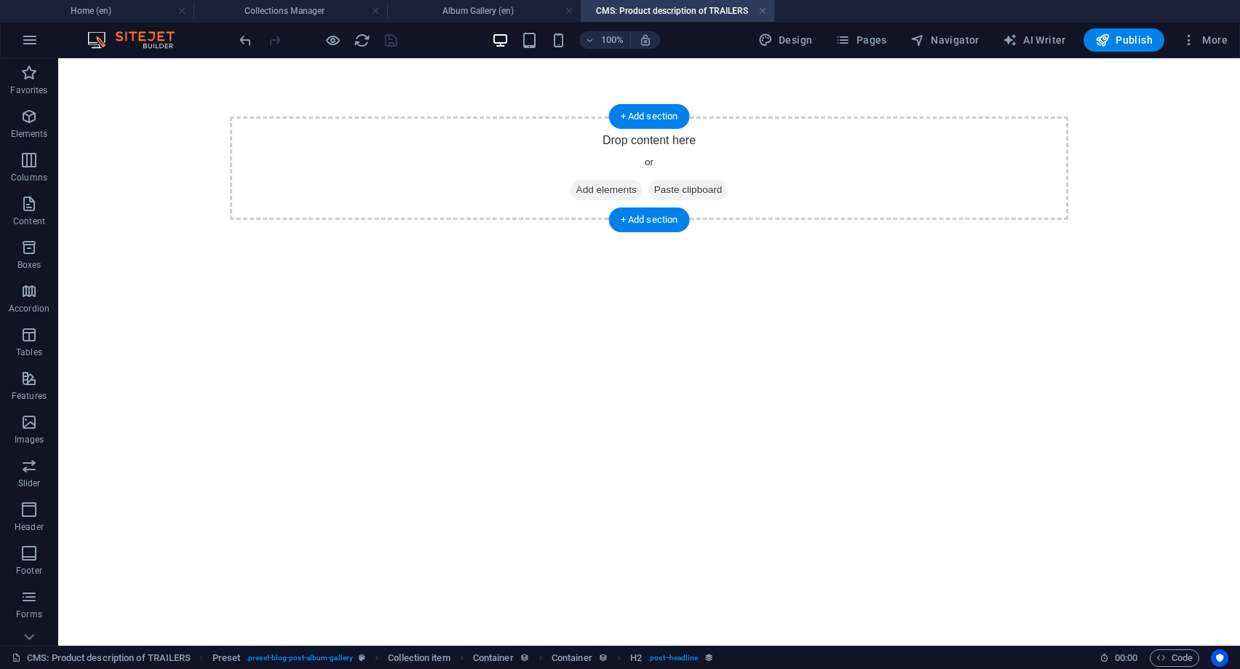
scroll to position [0, 0]
click at [602, 192] on span "Add elements" at bounding box center [607, 190] width 72 height 20
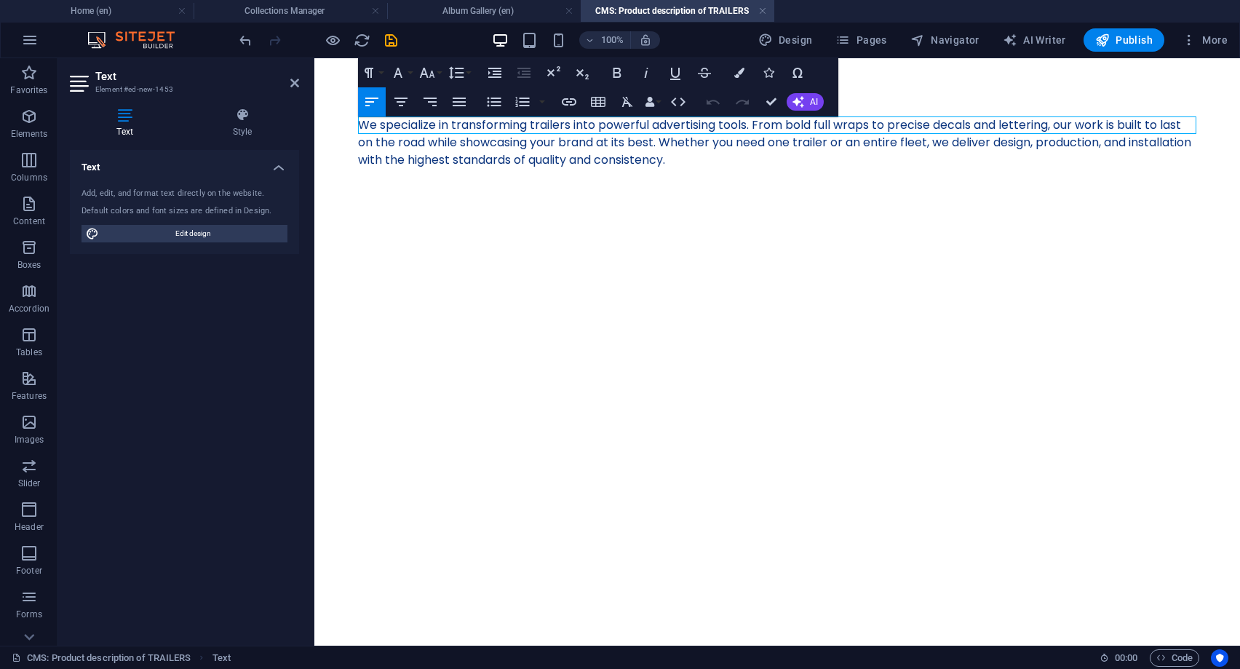
scroll to position [4287, 9]
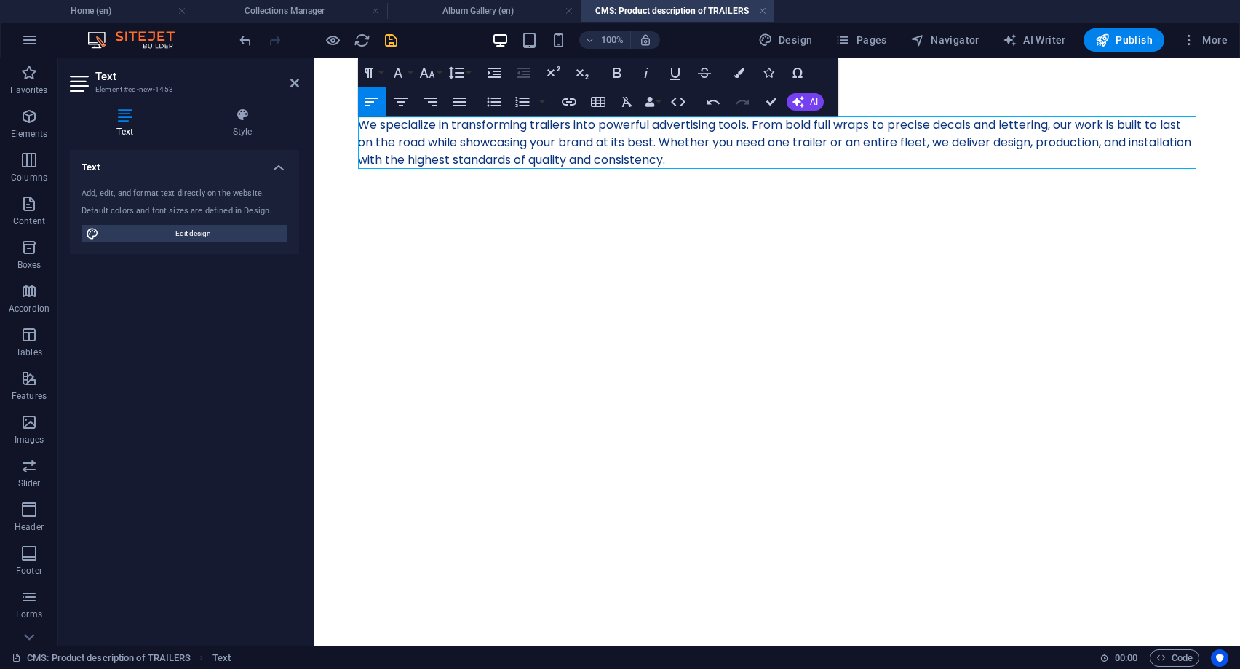
click at [391, 43] on icon "save" at bounding box center [391, 40] width 17 height 17
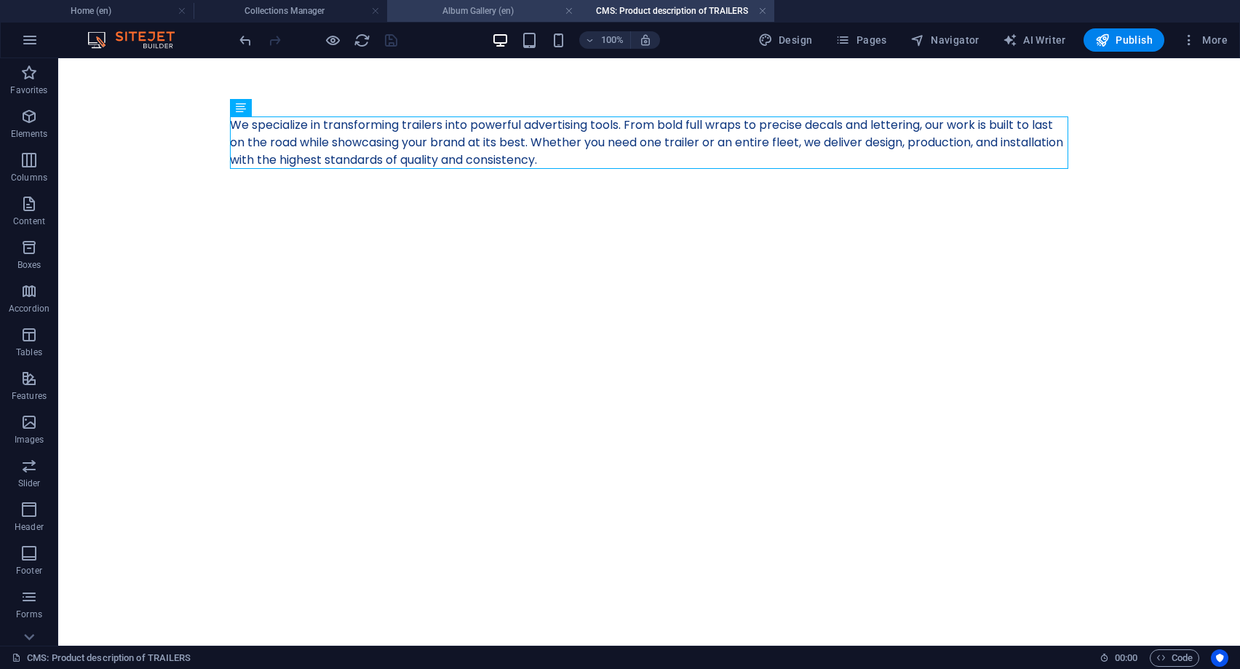
click at [444, 6] on h4 "Album Gallery (en)" at bounding box center [484, 11] width 194 height 16
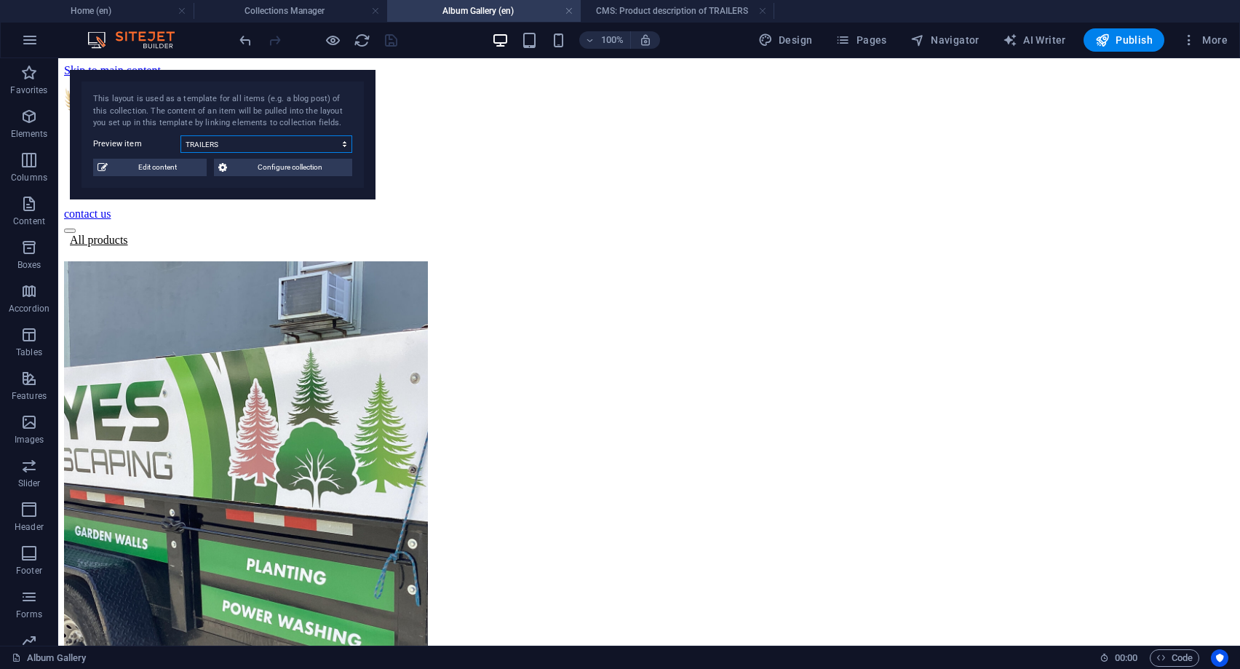
click at [180, 135] on select "BOXTRUCK LETTERING BUSINESS CARDS APPAREL LOGOS VEHICLE DECALS TRAILERS 3D REND…" at bounding box center [266, 143] width 172 height 17
click at [365, 31] on div at bounding box center [318, 39] width 163 height 23
click at [362, 35] on icon "reload" at bounding box center [362, 40] width 17 height 17
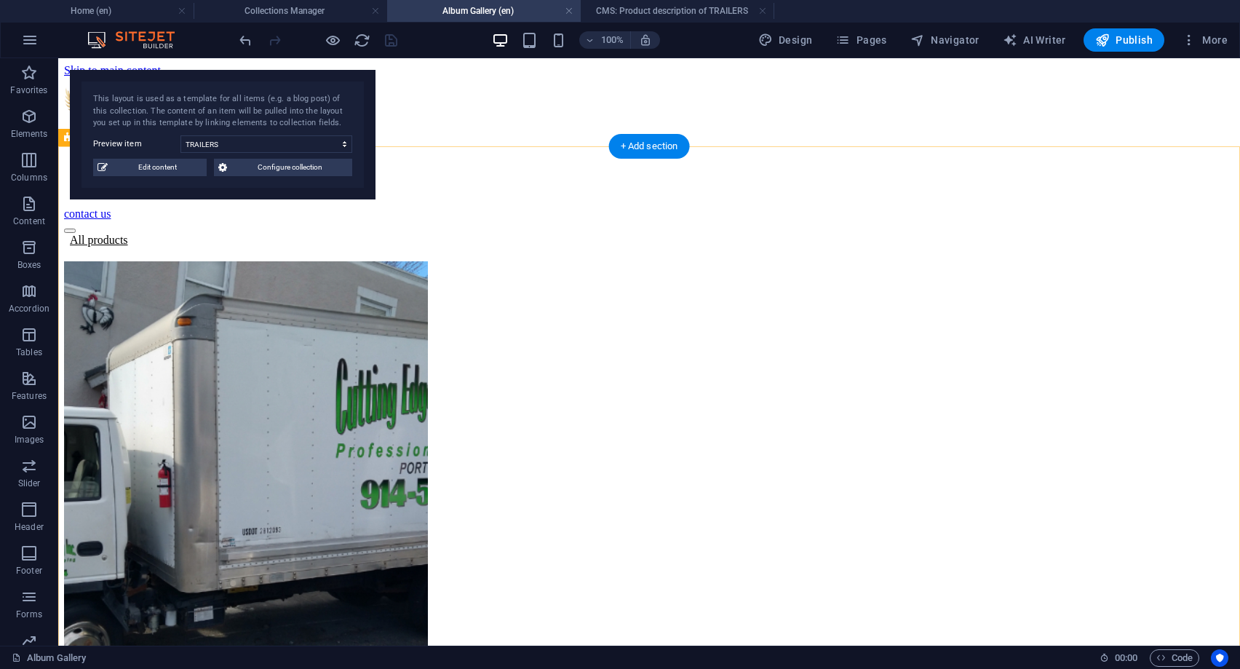
scroll to position [0, 0]
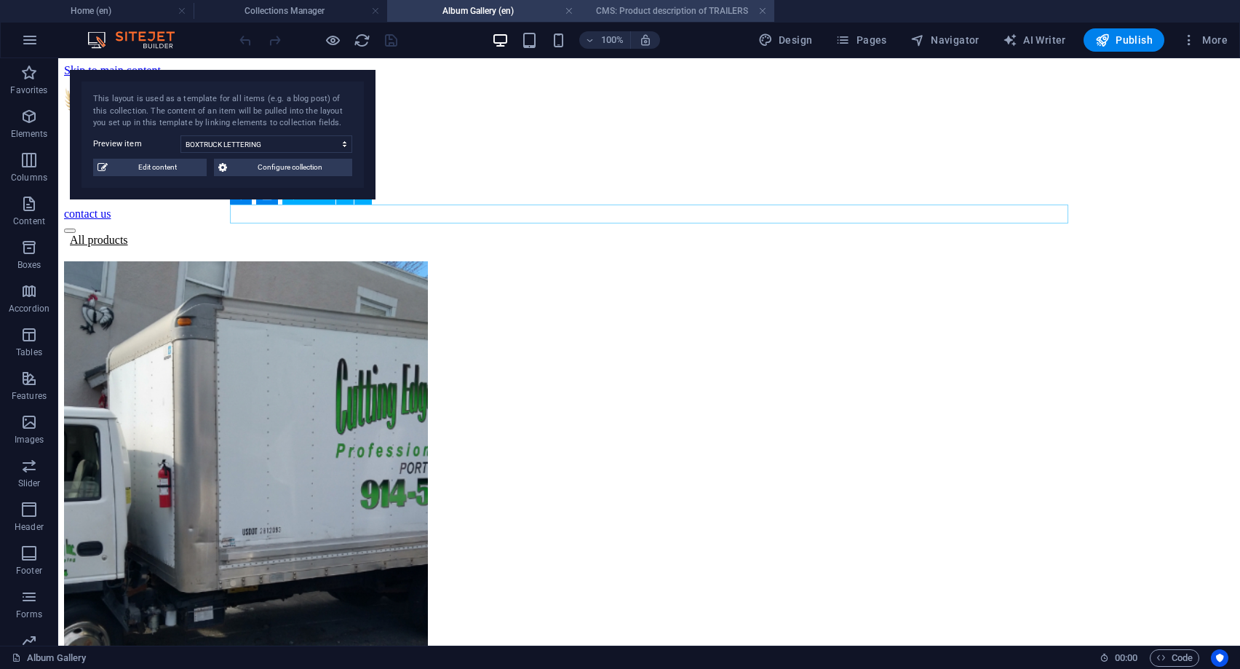
click at [659, 7] on h4 "CMS: Product description of TRAILERS" at bounding box center [678, 11] width 194 height 16
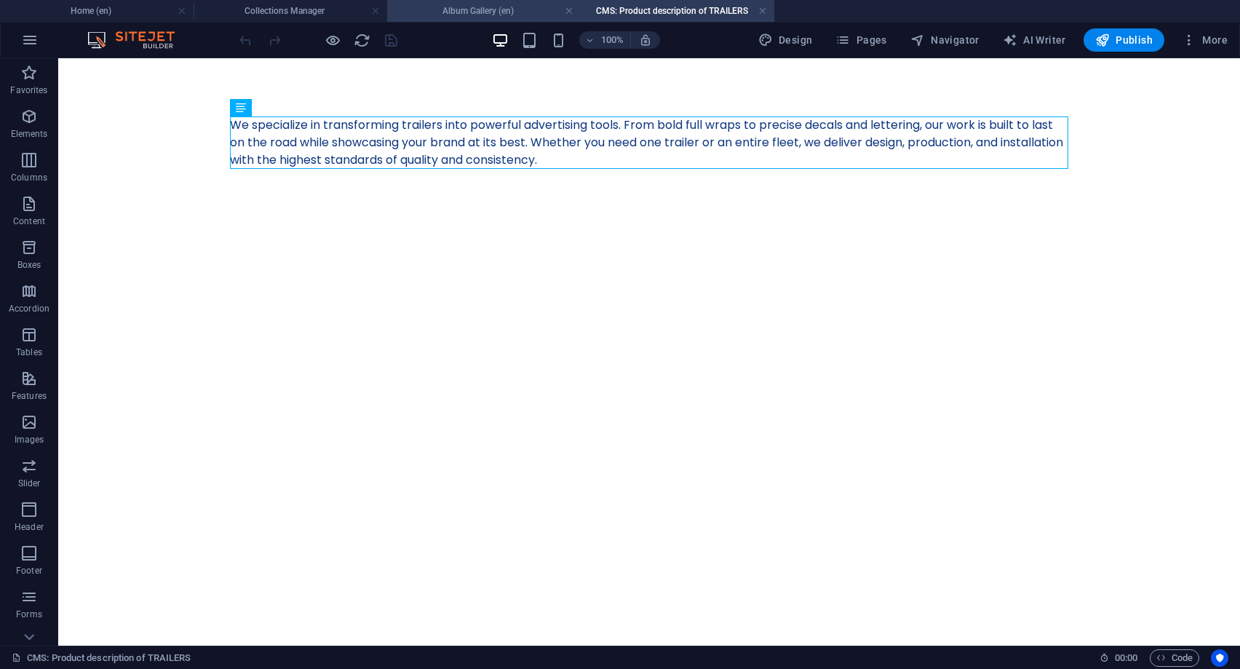
click at [454, 15] on h4 "Album Gallery (en)" at bounding box center [484, 11] width 194 height 16
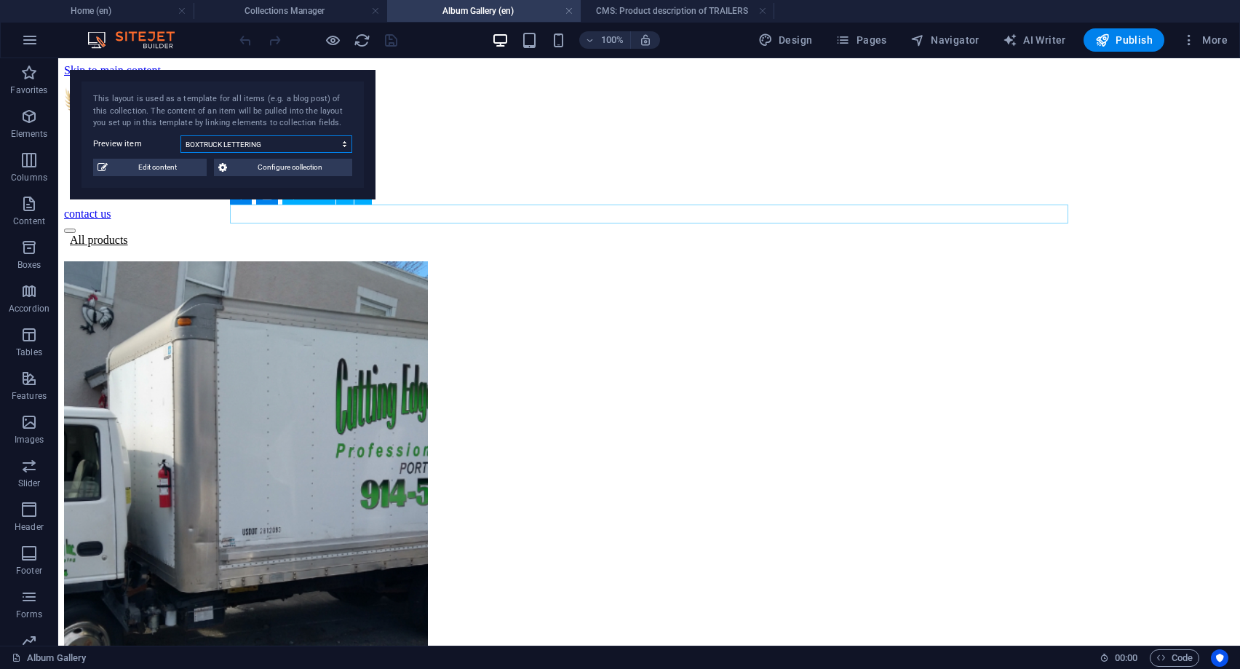
click at [180, 135] on select "BOXTRUCK LETTERING BUSINESS CARDS APPAREL LOGOS VEHICLE DECALS TRAILERS 3D REND…" at bounding box center [266, 143] width 172 height 17
click option "TRAILERS" at bounding box center [0, 0] width 0 height 0
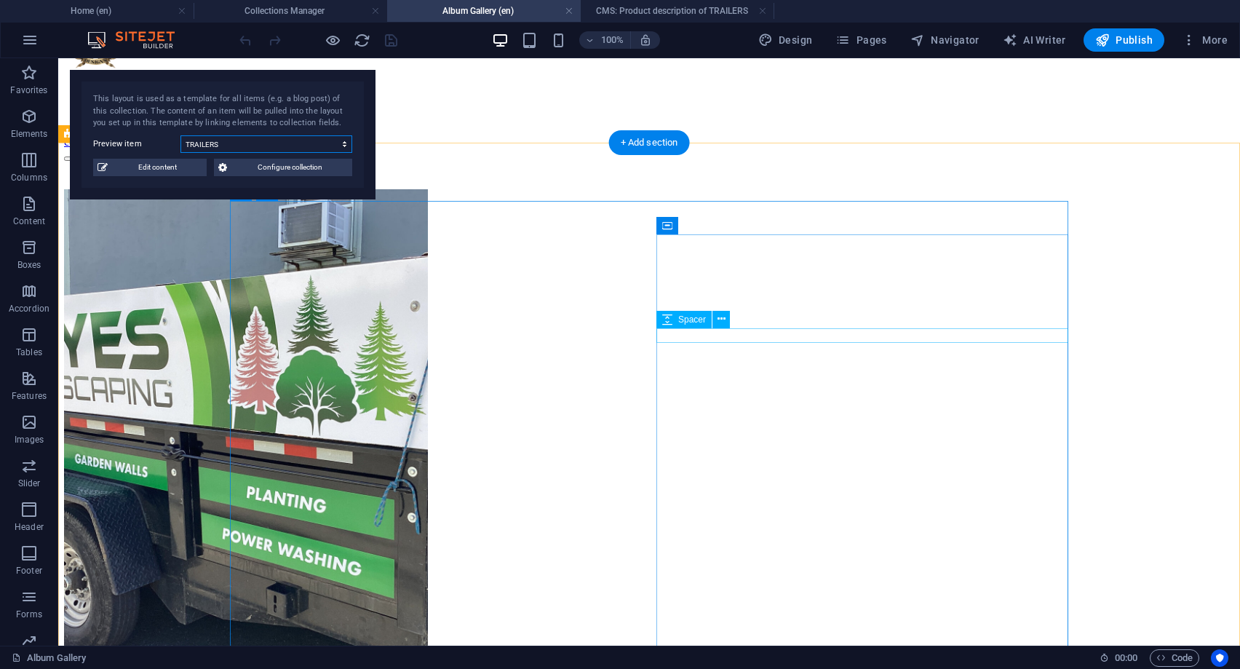
scroll to position [148, 0]
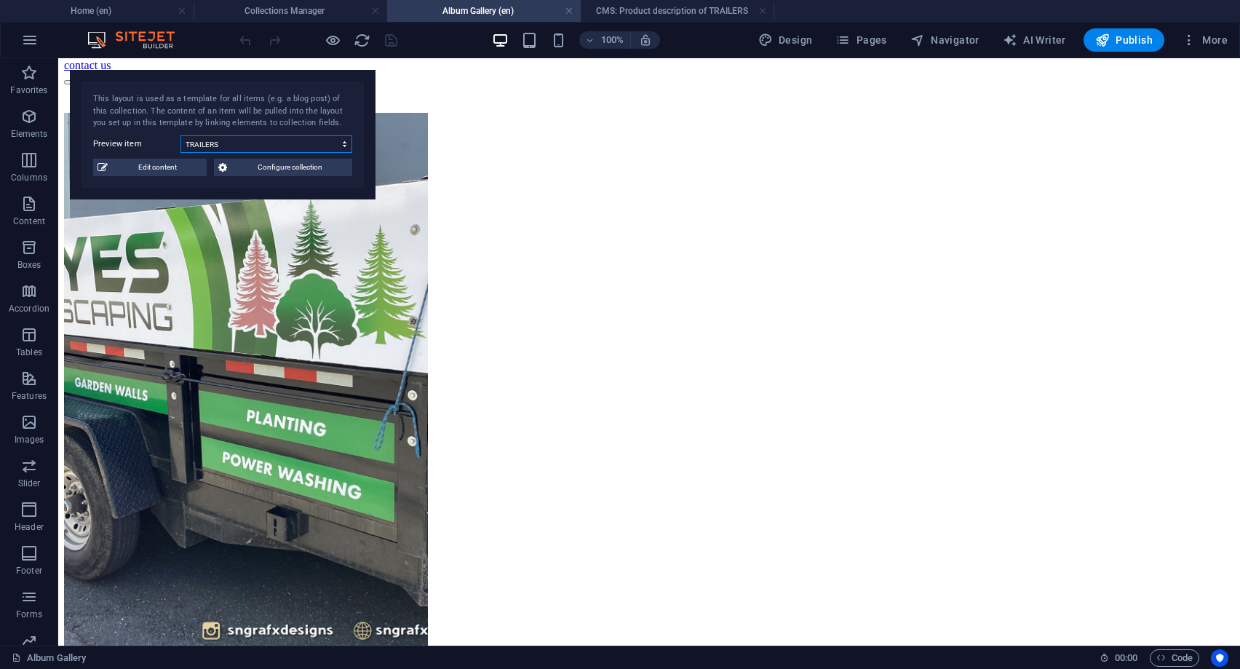
click at [180, 135] on select "BOXTRUCK LETTERING BUSINESS CARDS APPAREL LOGOS VEHICLE DECALS TRAILERS 3D REND…" at bounding box center [266, 143] width 172 height 17
select select "68b6fe3155032c170907189f"
click option "3D RENDER" at bounding box center [0, 0] width 0 height 0
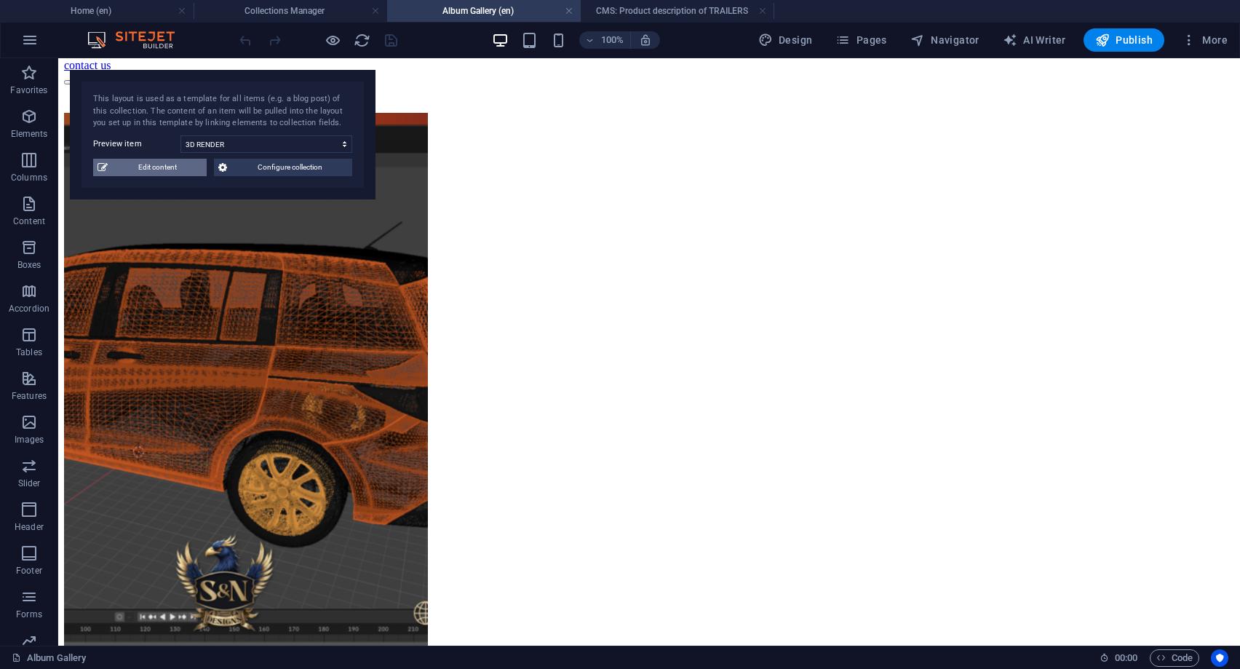
click at [192, 174] on span "Edit content" at bounding box center [157, 167] width 90 height 17
type input "3D RENDER"
type input "3d-render"
type textarea "Visualize your branding with confidence before production and installation begi…"
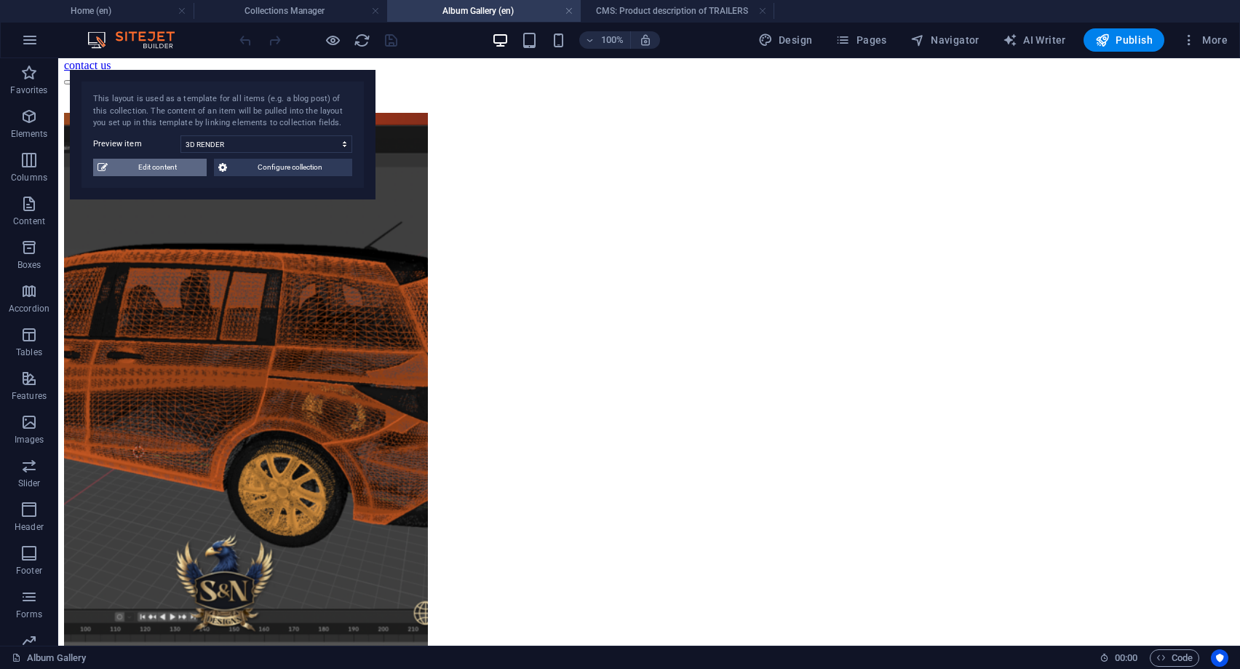
type input "3D rendering, architectural visualization, 3D modeling services, photorealistic…"
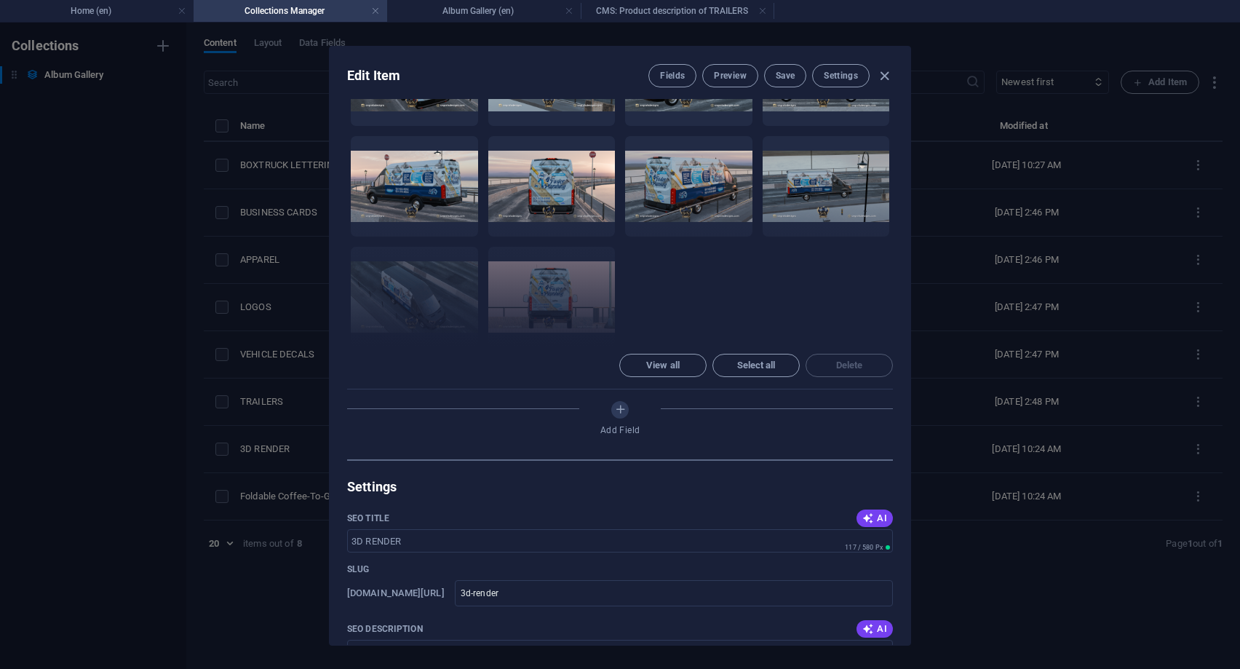
scroll to position [589, 0]
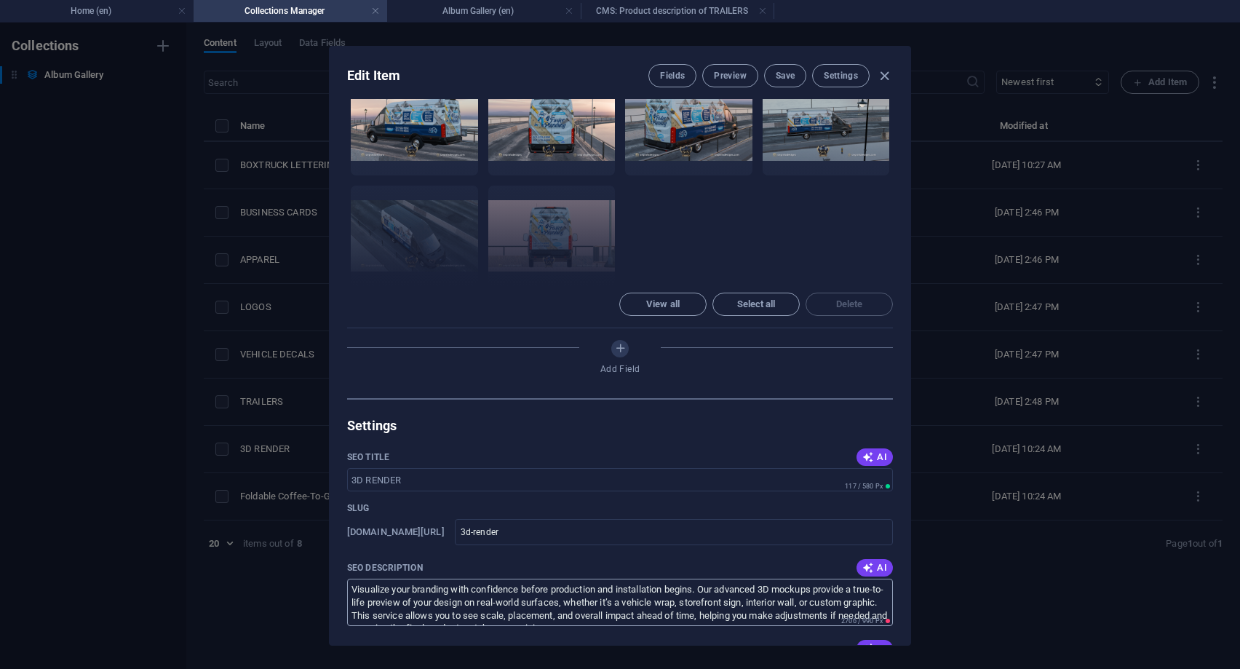
click at [491, 579] on textarea "Visualize your branding with confidence before production and installation begi…" at bounding box center [620, 602] width 546 height 47
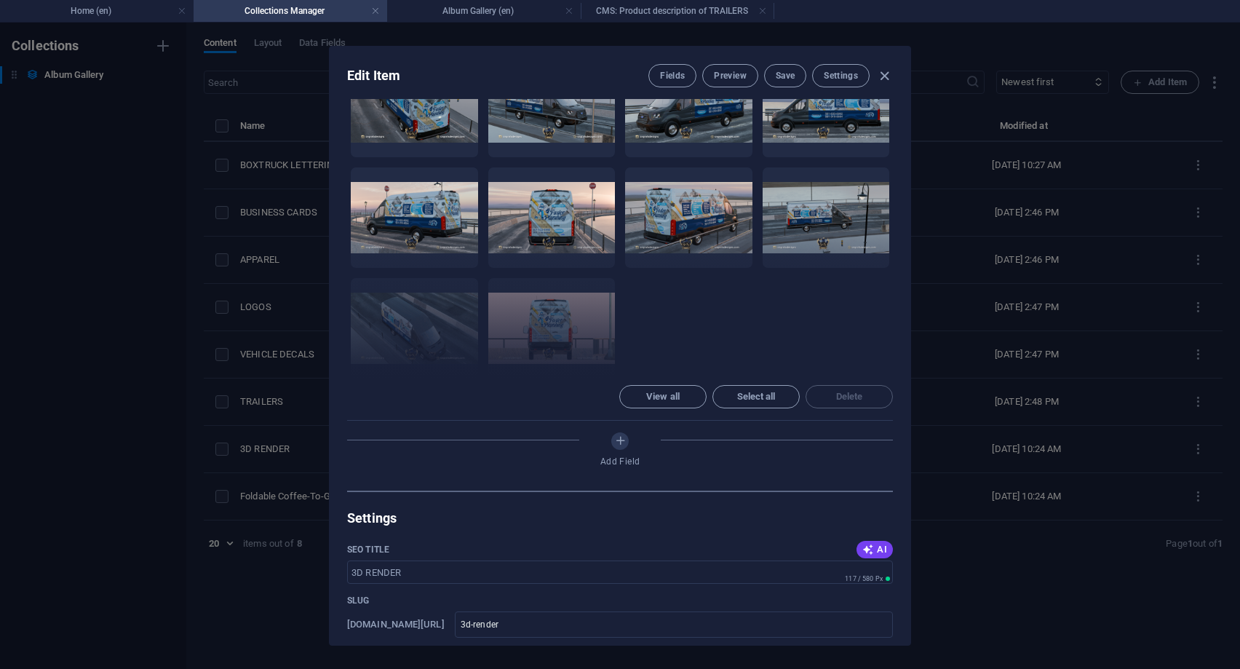
scroll to position [327, 0]
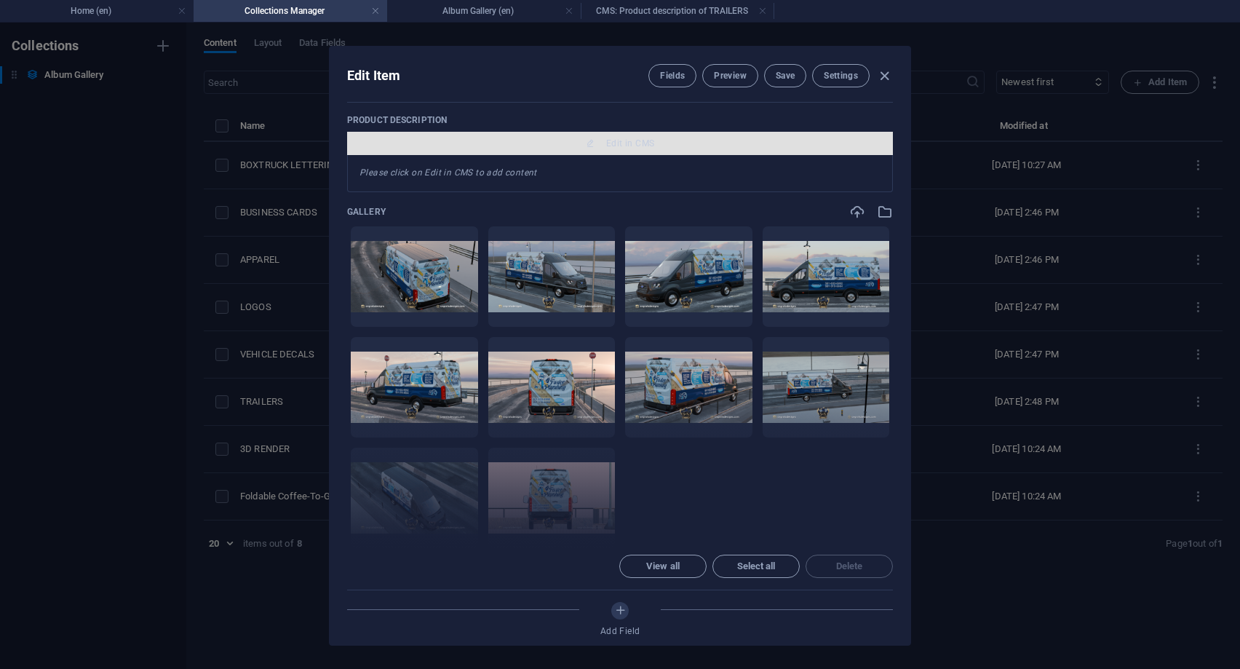
click at [605, 144] on span "Edit in CMS" at bounding box center [620, 144] width 534 height 12
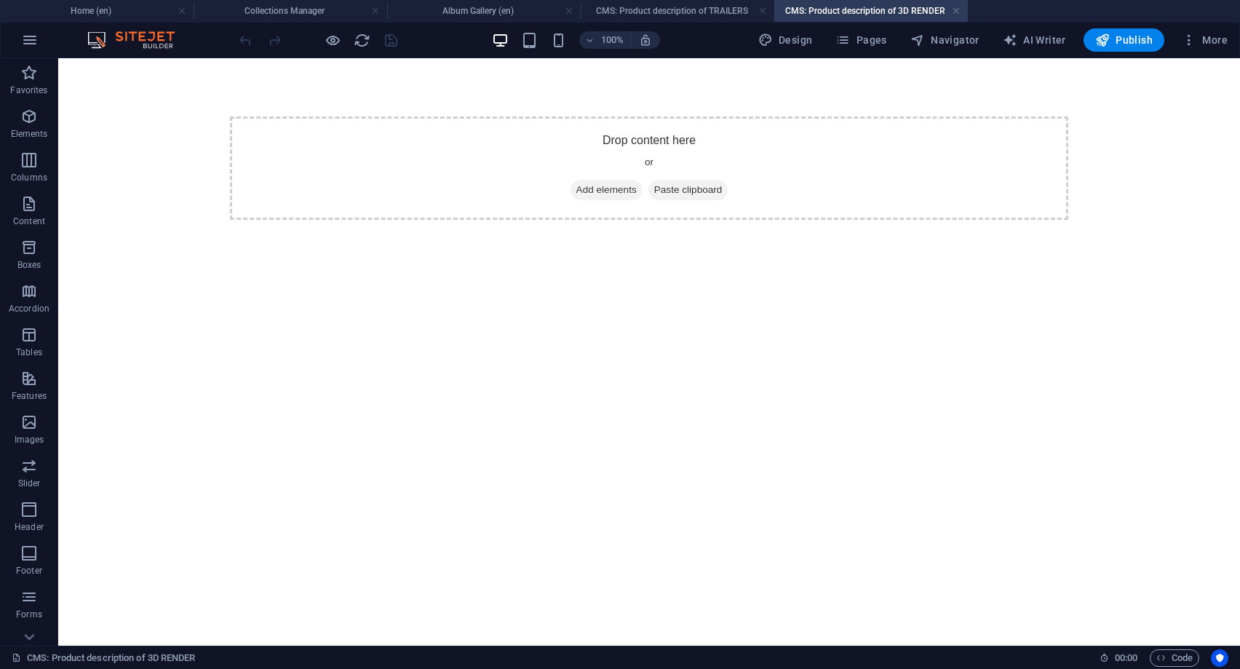
scroll to position [0, 0]
click at [624, 185] on span "Add elements" at bounding box center [607, 190] width 72 height 20
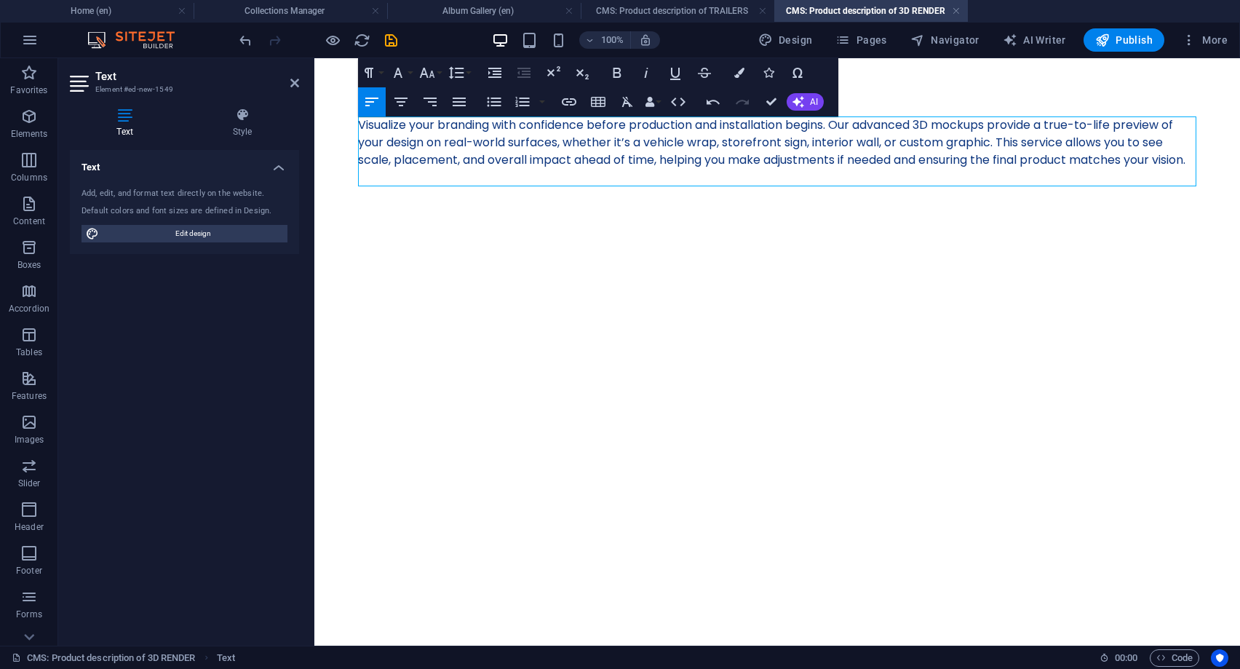
scroll to position [5298, 9]
click at [392, 39] on icon "save" at bounding box center [391, 40] width 17 height 17
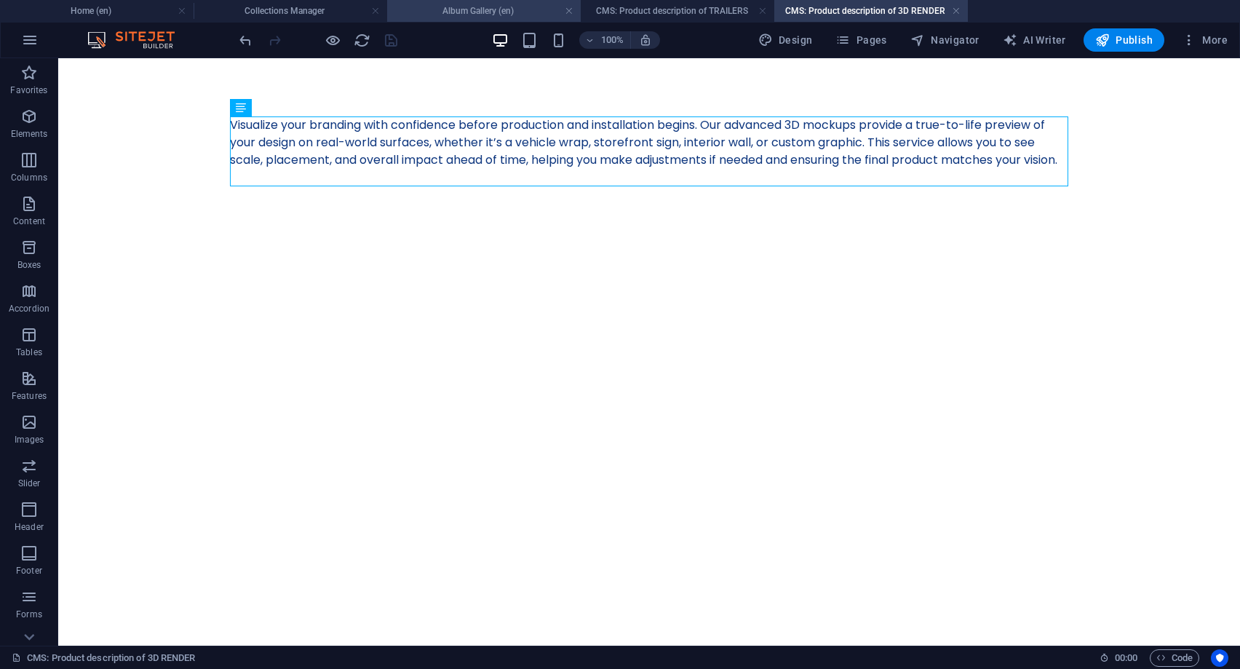
click at [458, 16] on h4 "Album Gallery (en)" at bounding box center [484, 11] width 194 height 16
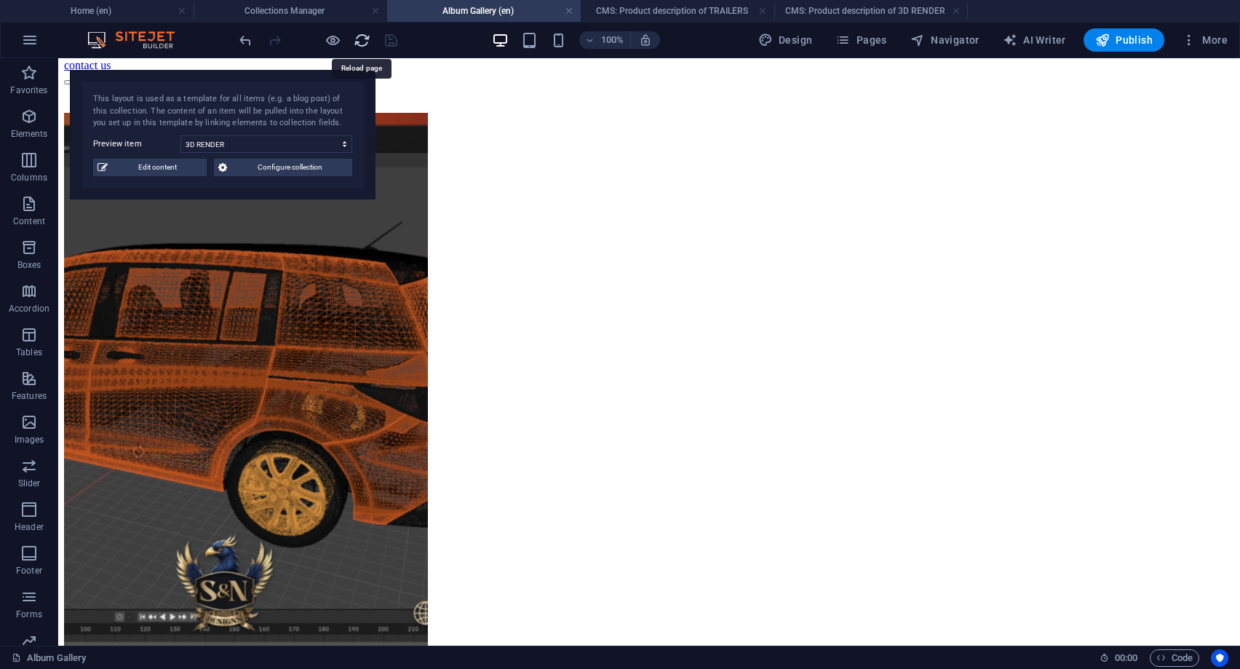
click at [356, 37] on icon "reload" at bounding box center [362, 40] width 17 height 17
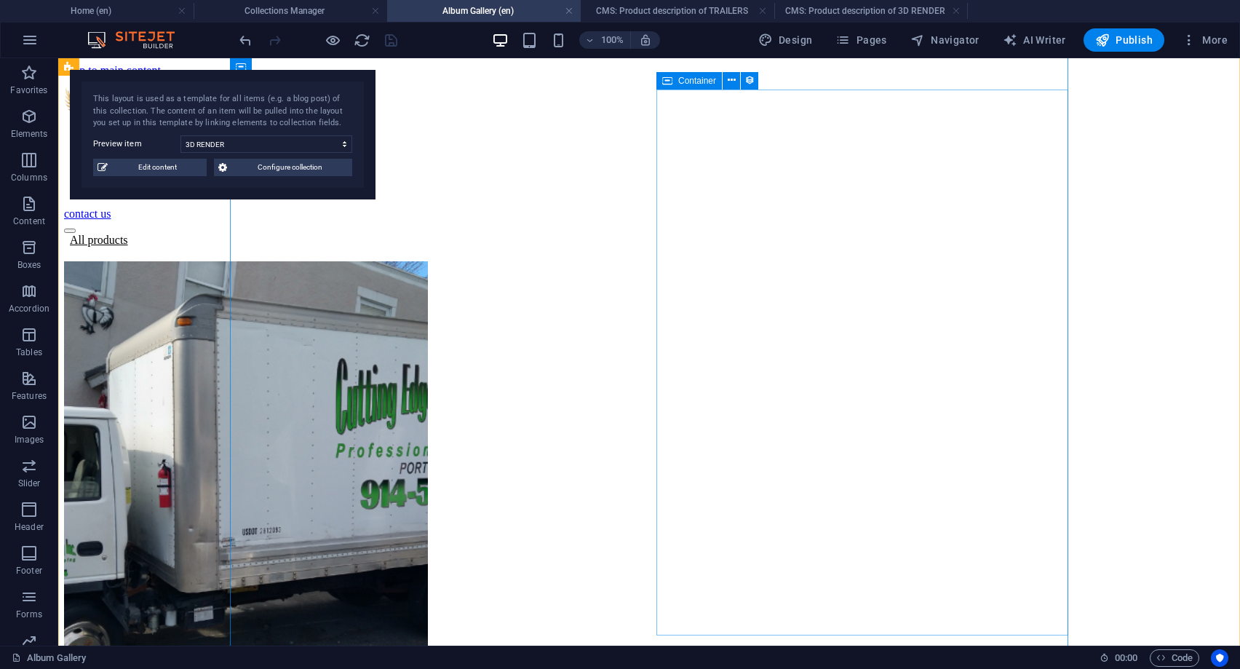
scroll to position [0, 0]
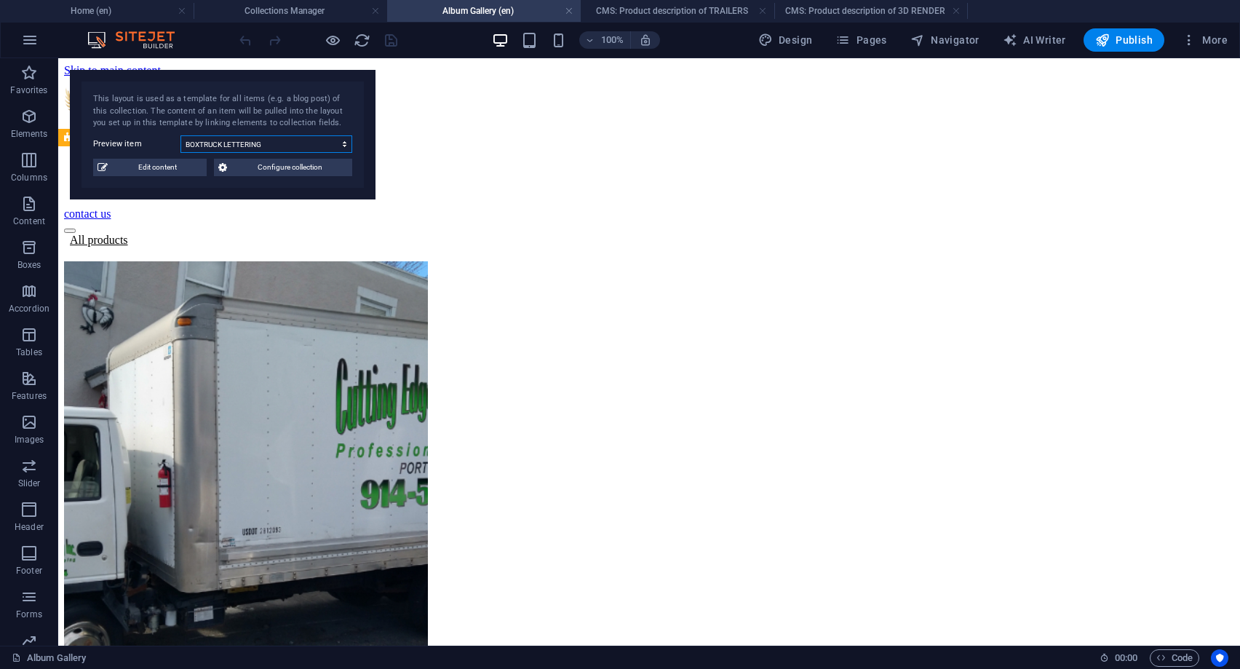
click at [180, 135] on select "BOXTRUCK LETTERING BUSINESS CARDS APPAREL LOGOS VEHICLE DECALS TRAILERS 3D REND…" at bounding box center [266, 143] width 172 height 17
select select "68b6fe3155032c170907189f"
click option "3D RENDER" at bounding box center [0, 0] width 0 height 0
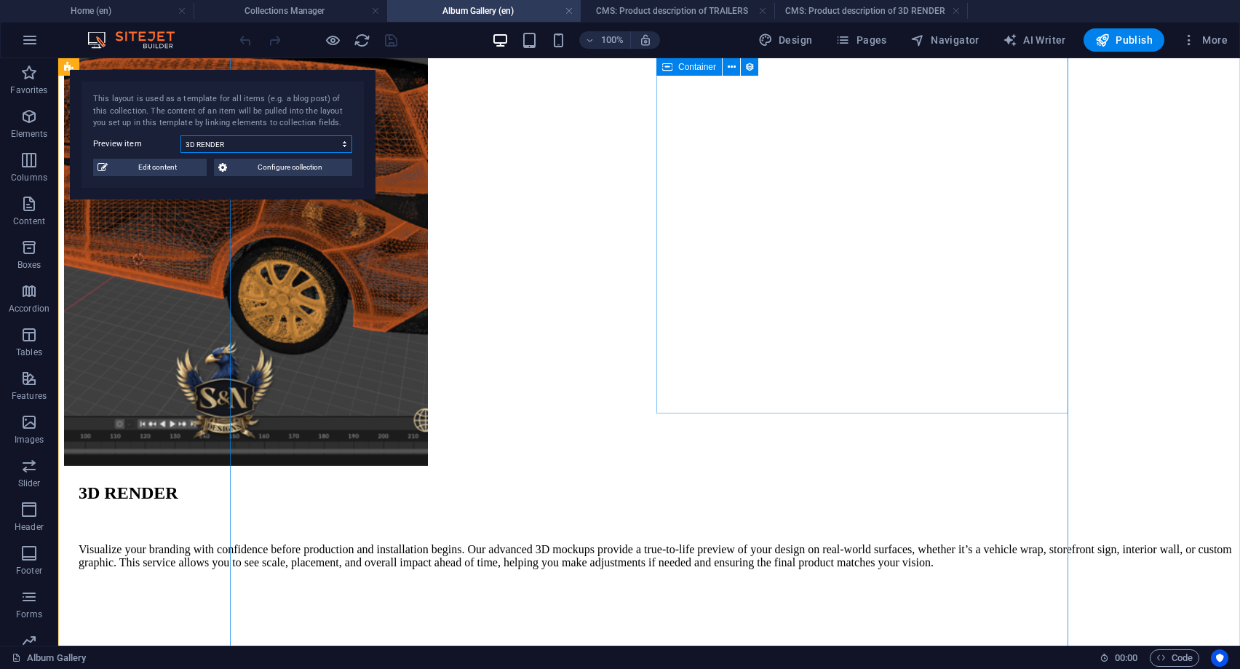
scroll to position [371, 0]
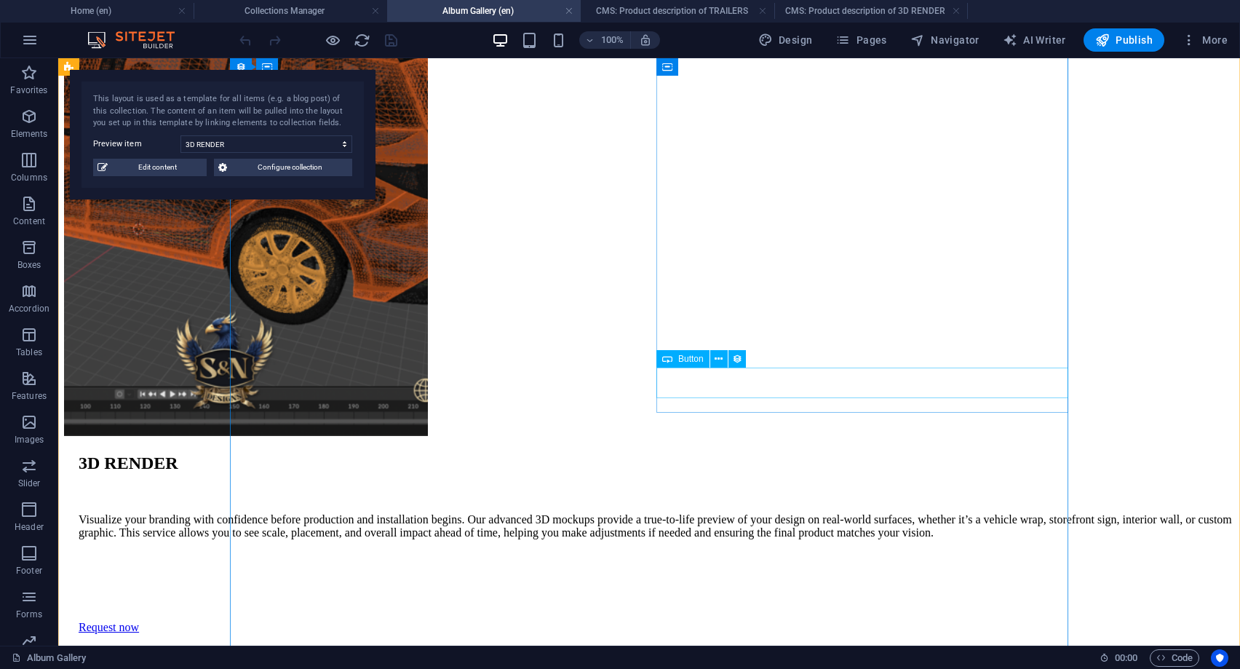
click at [683, 621] on div "Request now" at bounding box center [657, 627] width 1156 height 13
click at [722, 359] on icon at bounding box center [719, 359] width 8 height 15
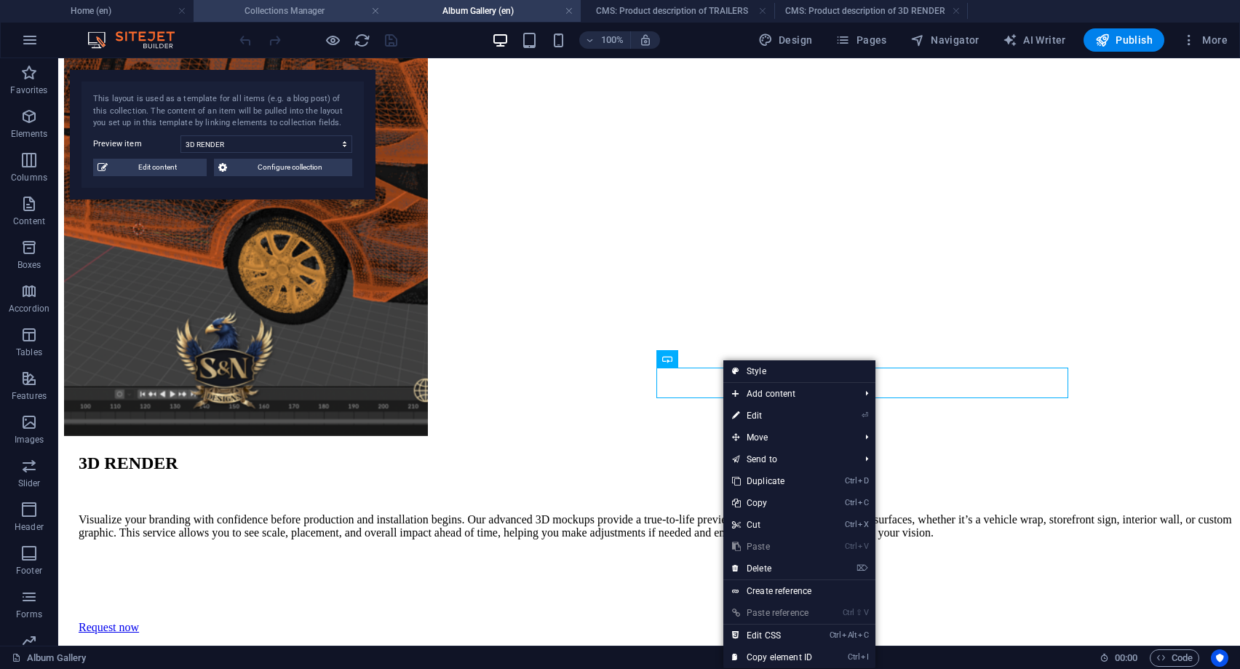
click at [281, 9] on h4 "Collections Manager" at bounding box center [291, 11] width 194 height 16
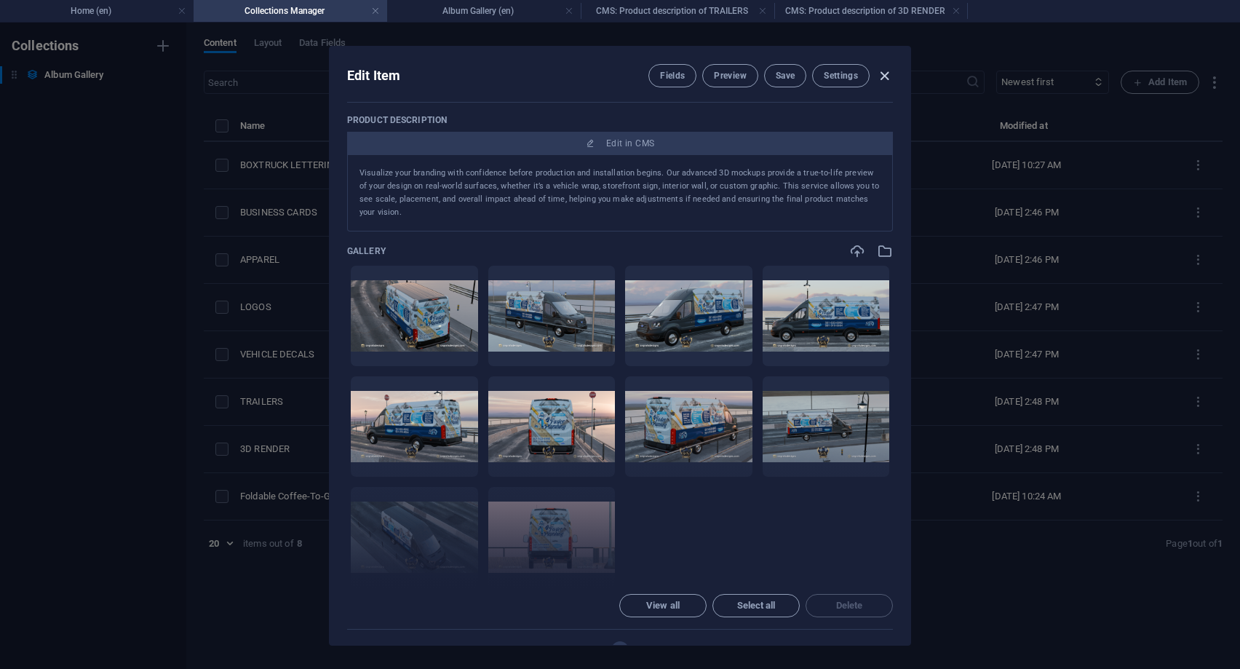
click at [886, 81] on icon "button" at bounding box center [884, 76] width 17 height 17
type input "3d-render"
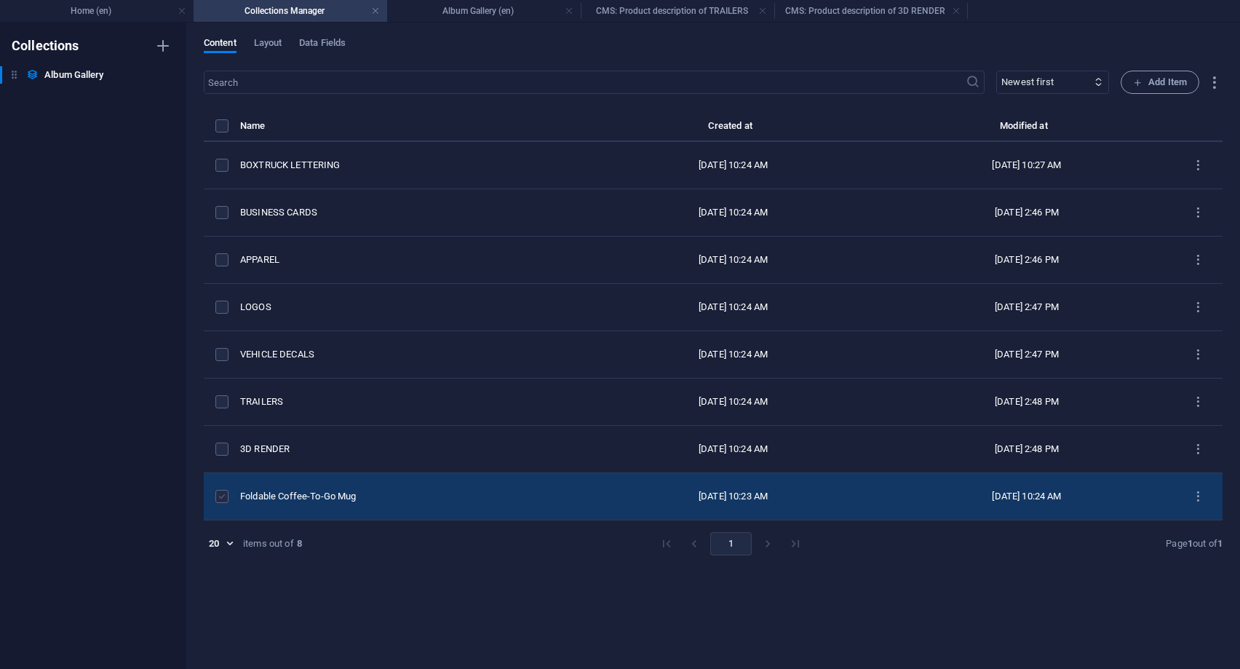
click at [228, 498] on label "items list" at bounding box center [221, 496] width 13 height 13
click at [0, 0] on input "items list" at bounding box center [0, 0] width 0 height 0
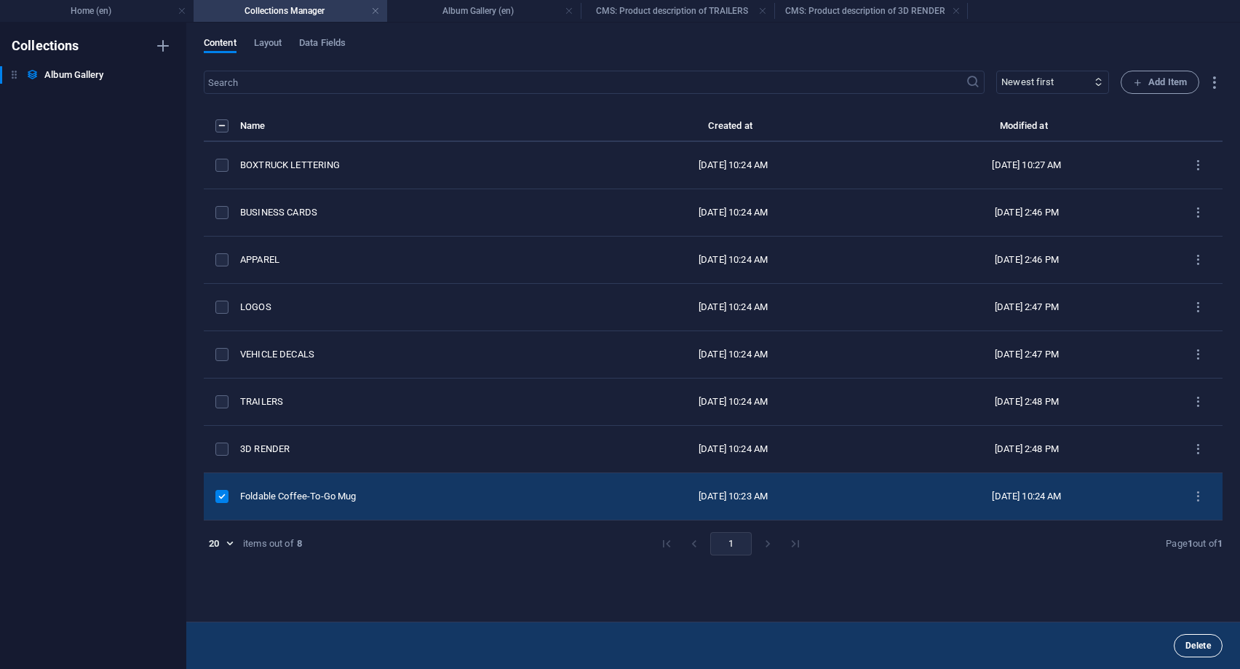
click at [1199, 640] on button "Delete" at bounding box center [1198, 645] width 49 height 23
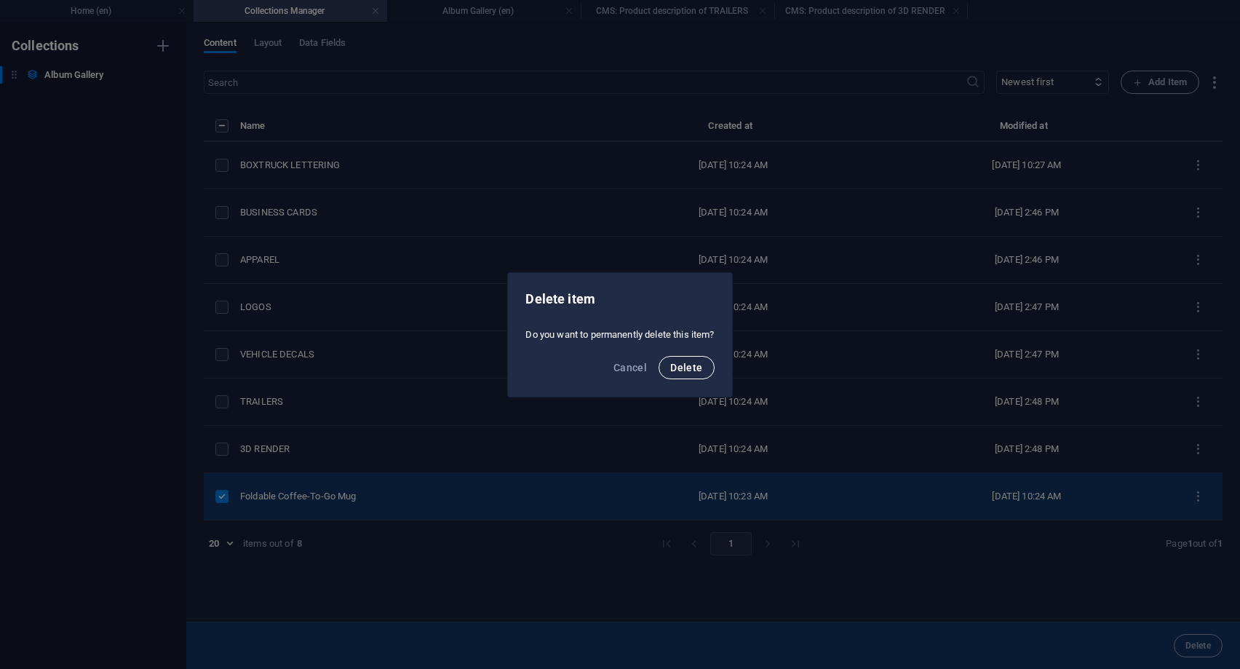
click at [684, 360] on button "Delete" at bounding box center [686, 367] width 55 height 23
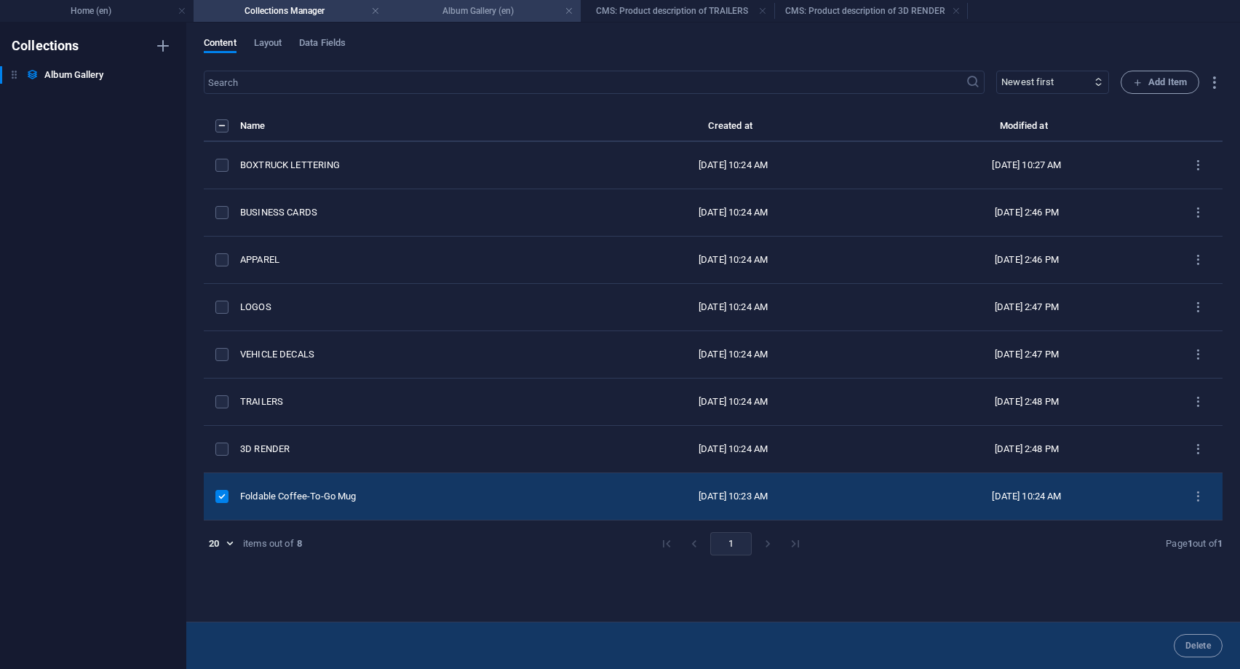
click at [466, 13] on h4 "Album Gallery (en)" at bounding box center [484, 11] width 194 height 16
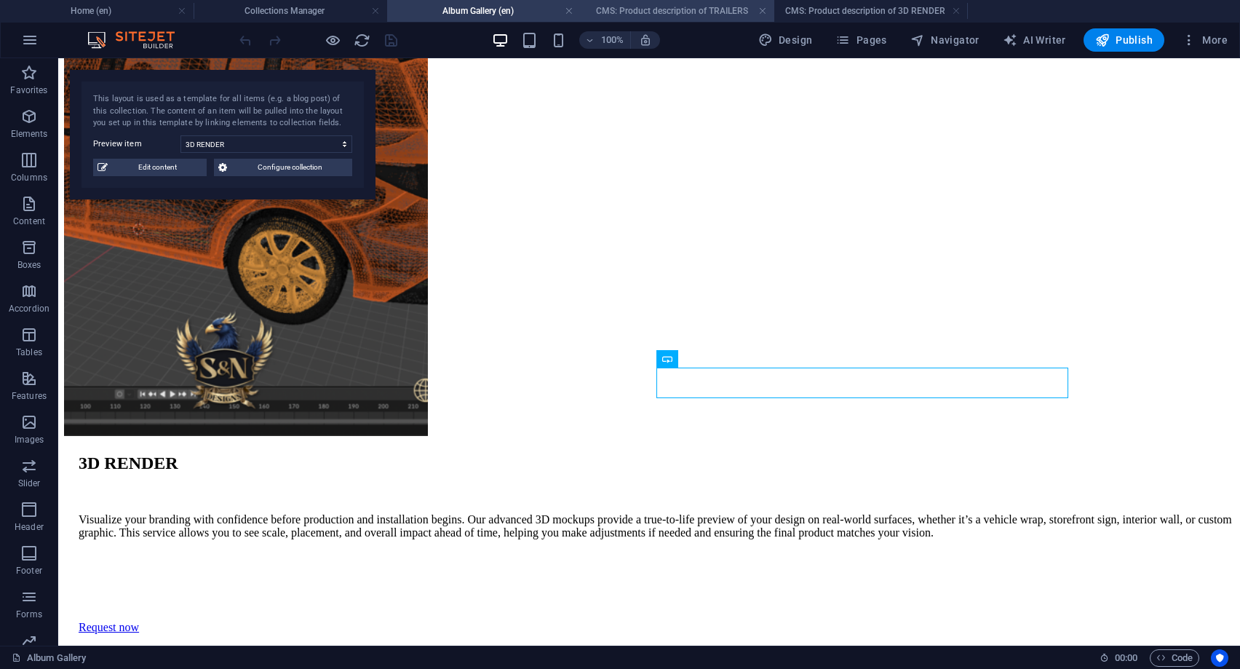
click at [667, 9] on h4 "CMS: Product description of TRAILERS" at bounding box center [678, 11] width 194 height 16
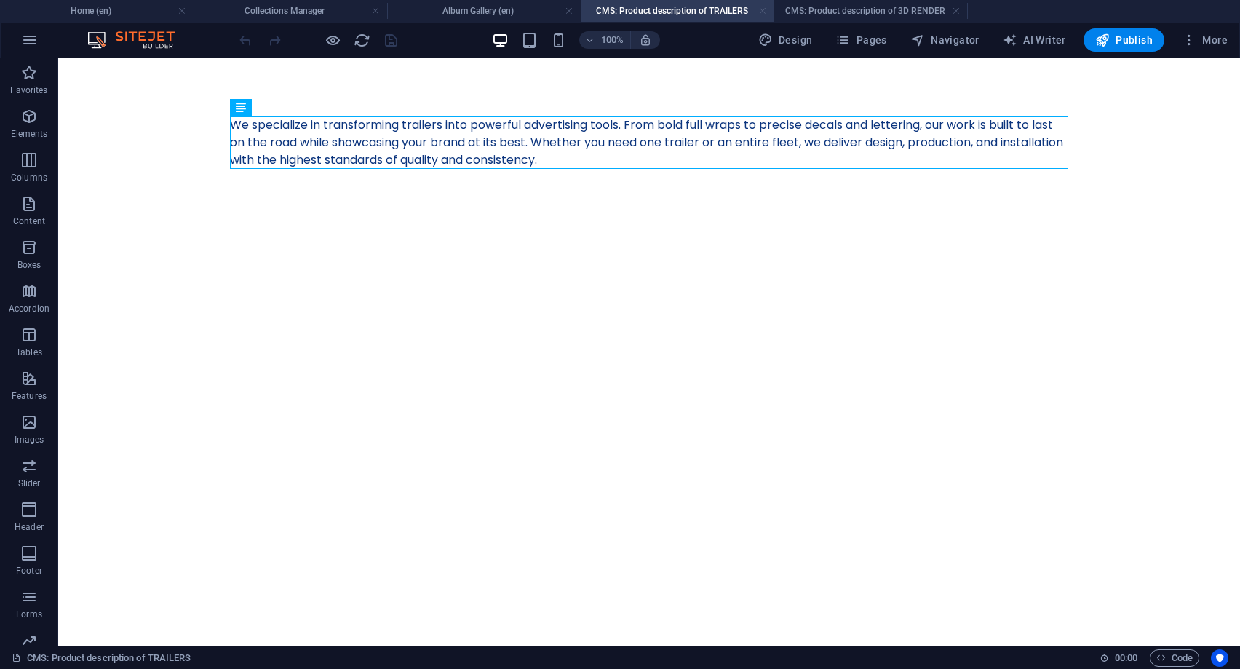
click at [761, 7] on link at bounding box center [762, 11] width 9 height 14
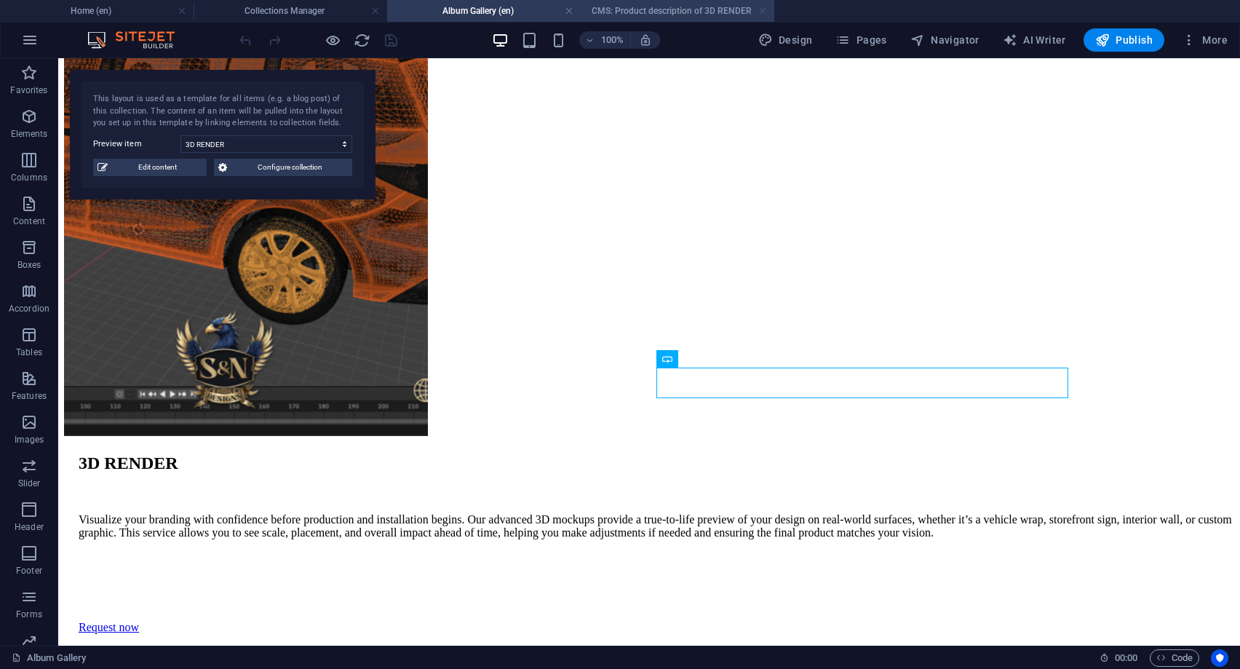
click at [761, 7] on link at bounding box center [762, 11] width 9 height 14
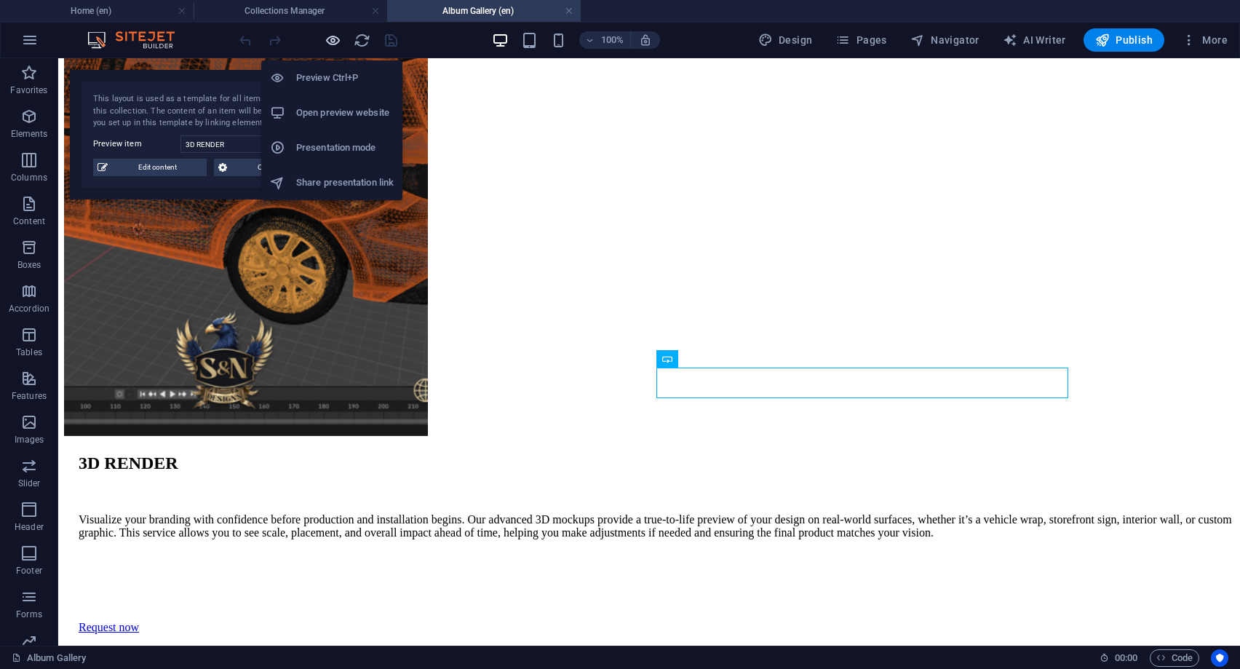
click at [330, 44] on icon "button" at bounding box center [333, 40] width 17 height 17
click at [327, 44] on icon "button" at bounding box center [333, 40] width 17 height 17
click at [328, 73] on h6 "Preview Ctrl+P" at bounding box center [345, 77] width 98 height 17
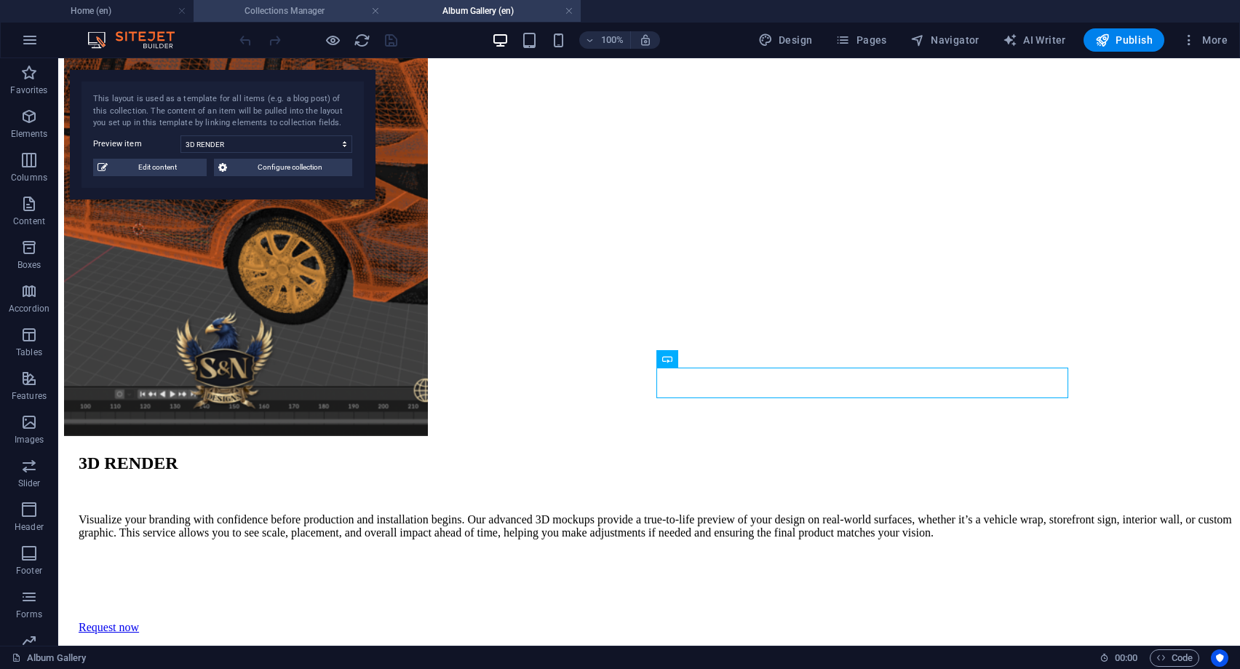
click at [278, 7] on h4 "Collections Manager" at bounding box center [291, 11] width 194 height 16
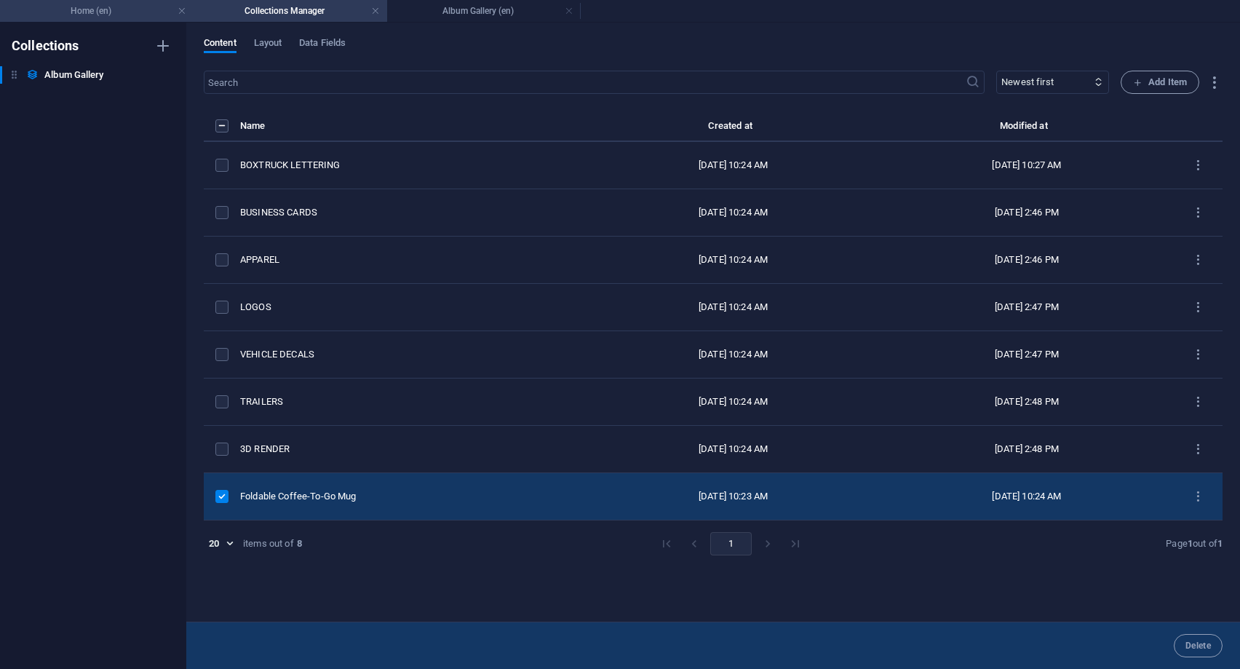
click at [122, 16] on h4 "Home (en)" at bounding box center [97, 11] width 194 height 16
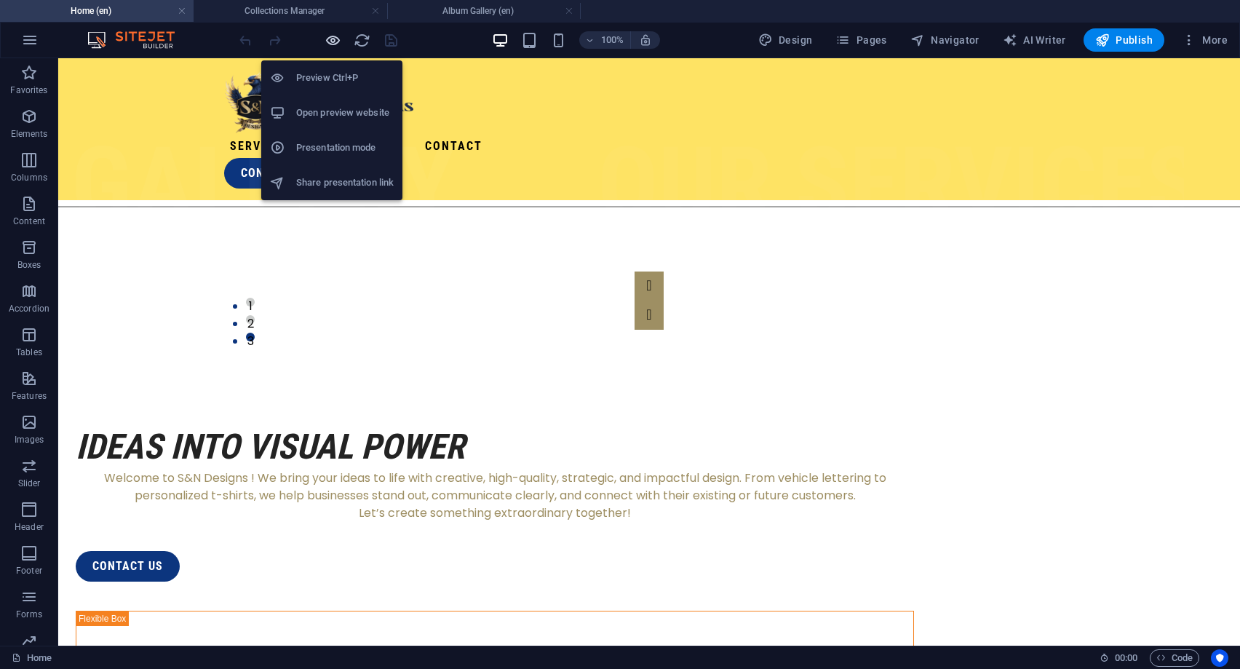
click at [331, 45] on icon "button" at bounding box center [333, 40] width 17 height 17
click at [341, 76] on h6 "Preview Ctrl+P" at bounding box center [345, 77] width 98 height 17
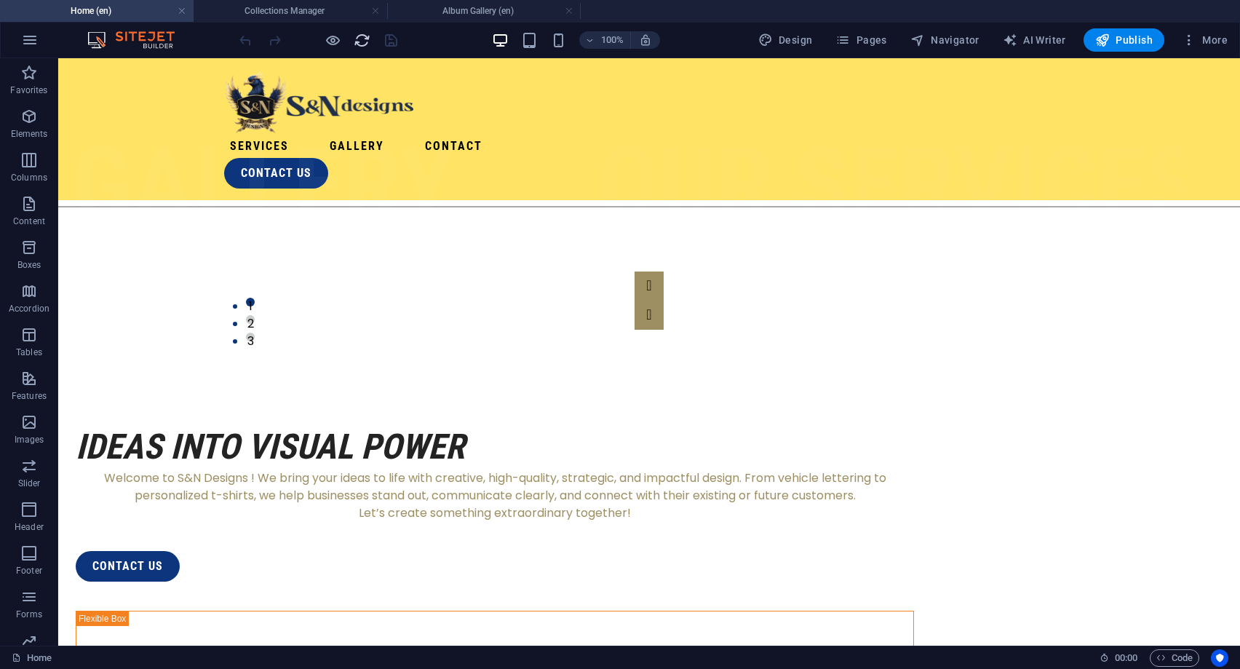
click at [358, 43] on icon "reload" at bounding box center [362, 40] width 17 height 17
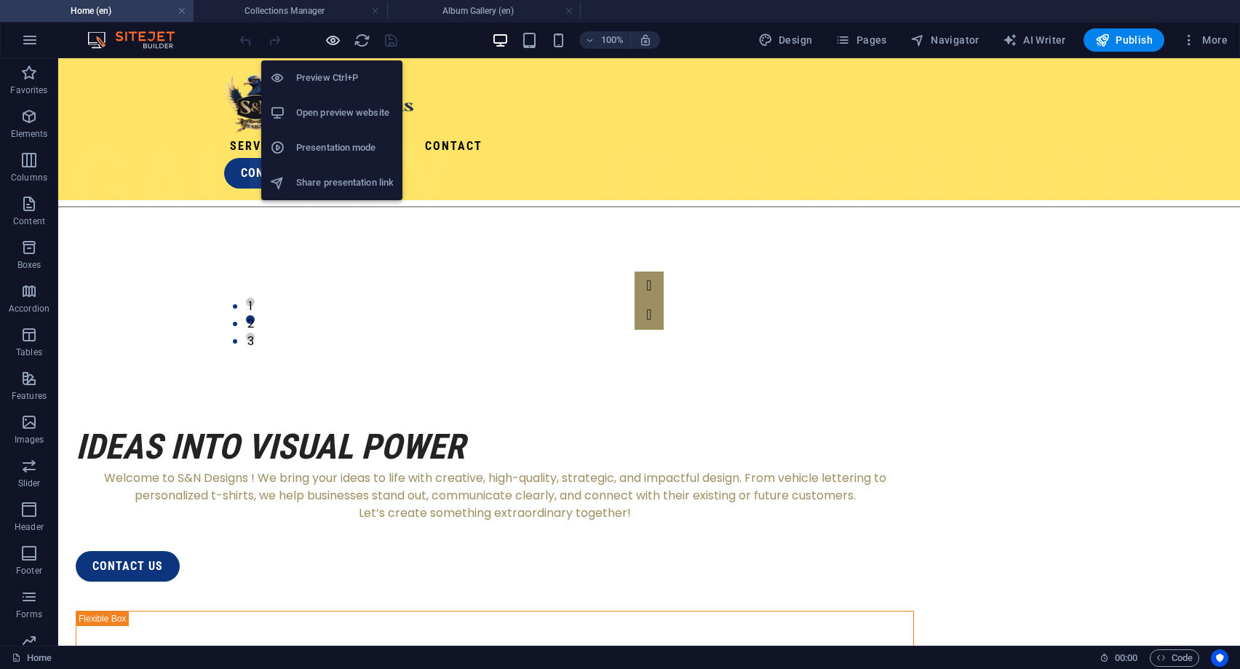
click at [335, 33] on icon "button" at bounding box center [333, 40] width 17 height 17
click at [332, 41] on icon "button" at bounding box center [333, 40] width 17 height 17
click at [330, 80] on h6 "Preview Ctrl+P" at bounding box center [345, 77] width 98 height 17
click at [338, 114] on h6 "Open preview website" at bounding box center [345, 112] width 98 height 17
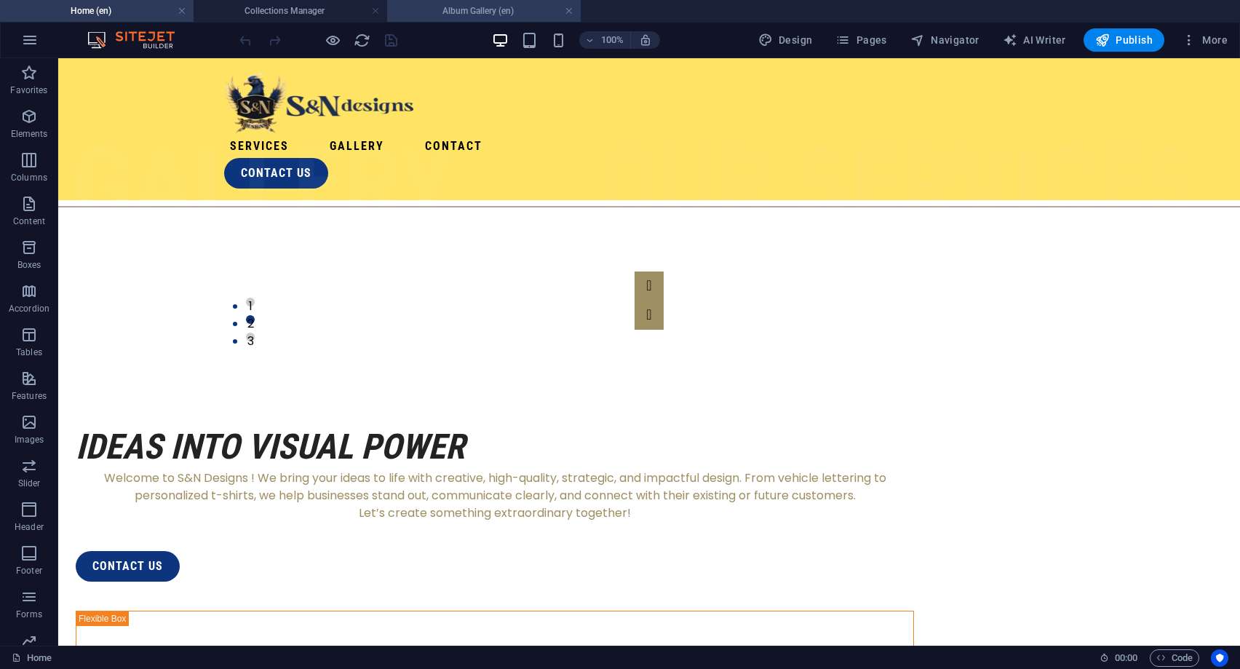
click at [488, 14] on h4 "Album Gallery (en)" at bounding box center [484, 11] width 194 height 16
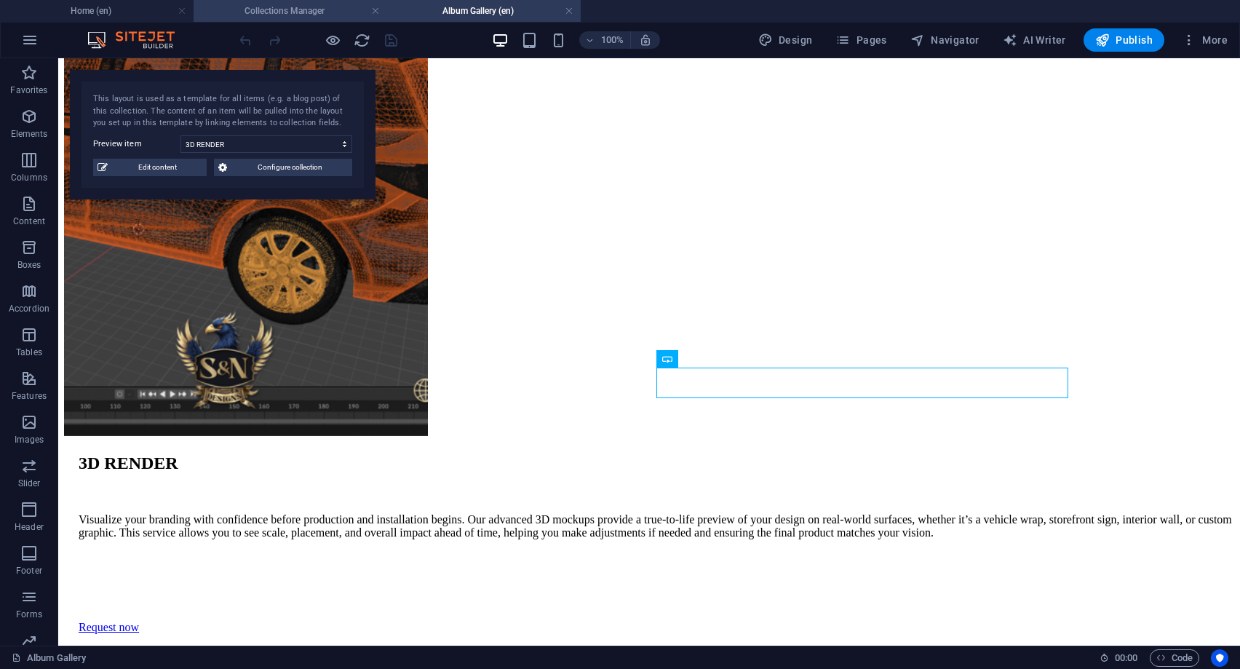
click at [320, 11] on h4 "Collections Manager" at bounding box center [291, 11] width 194 height 16
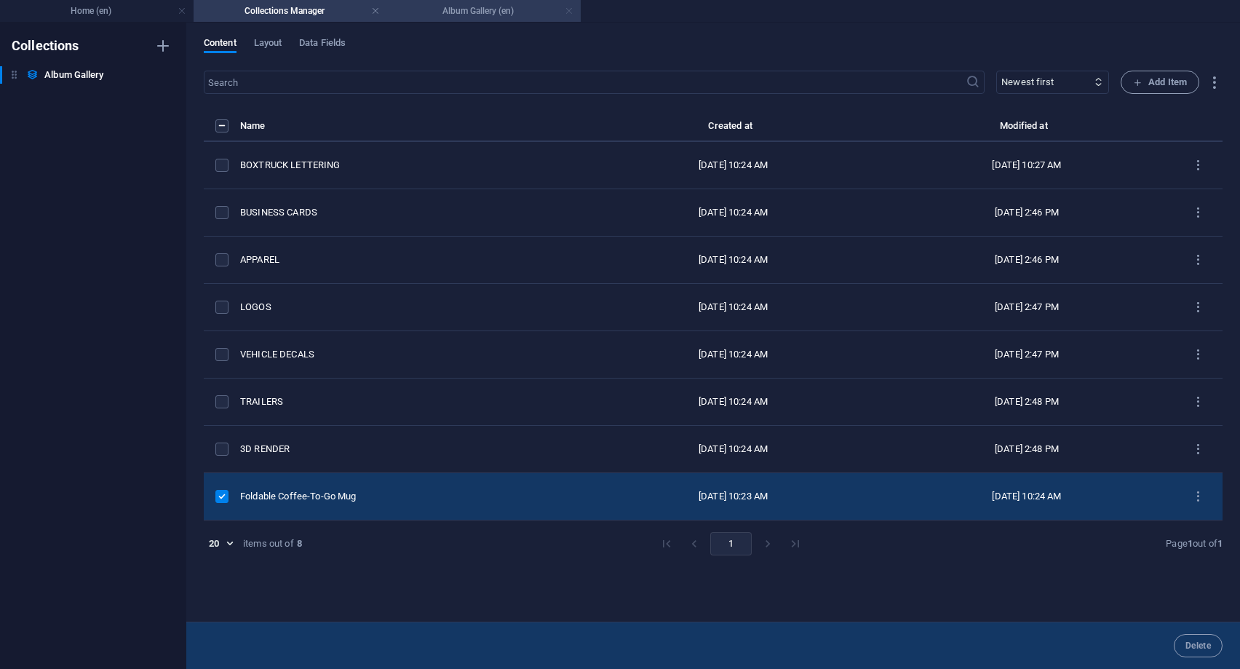
click at [569, 10] on link at bounding box center [569, 11] width 9 height 14
click at [373, 15] on link at bounding box center [375, 11] width 9 height 14
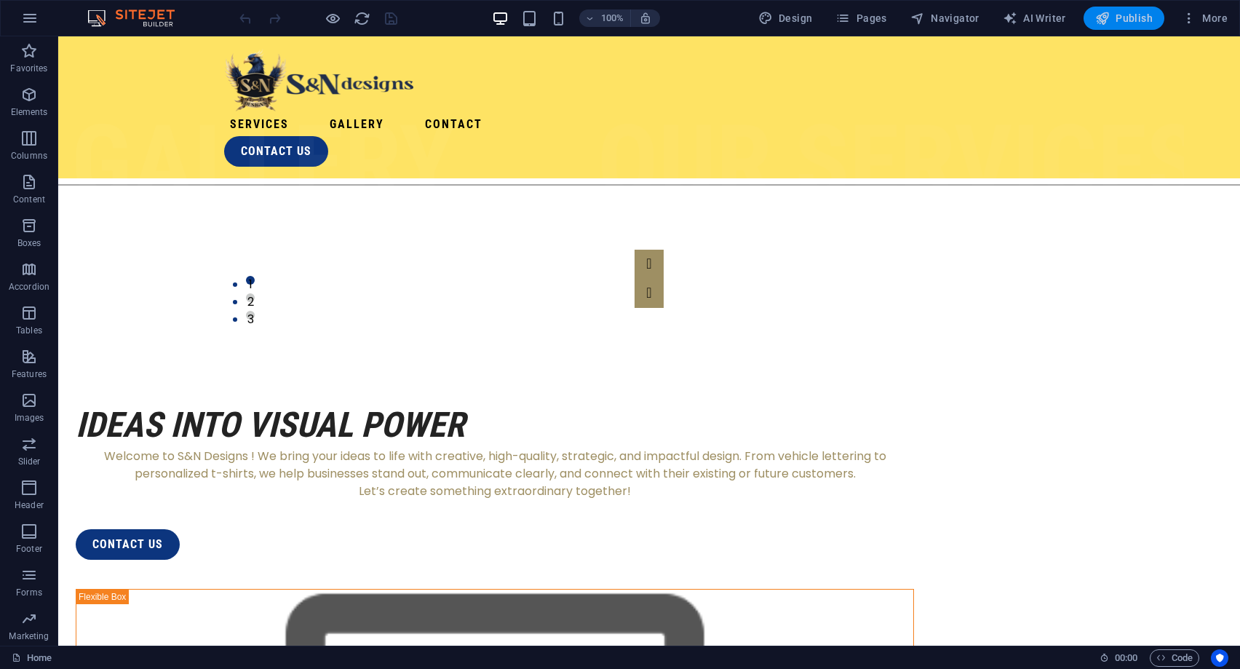
click at [1113, 23] on span "Publish" at bounding box center [1123, 18] width 57 height 15
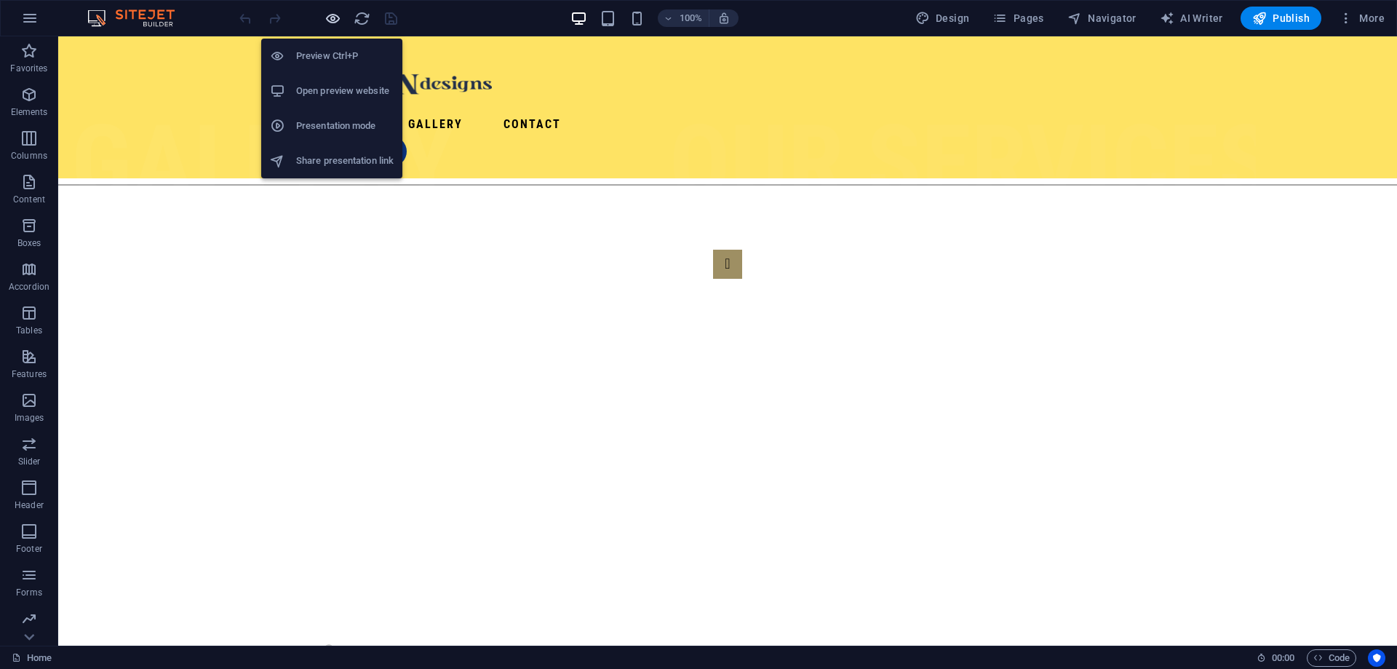
click at [335, 16] on icon "button" at bounding box center [333, 18] width 17 height 17
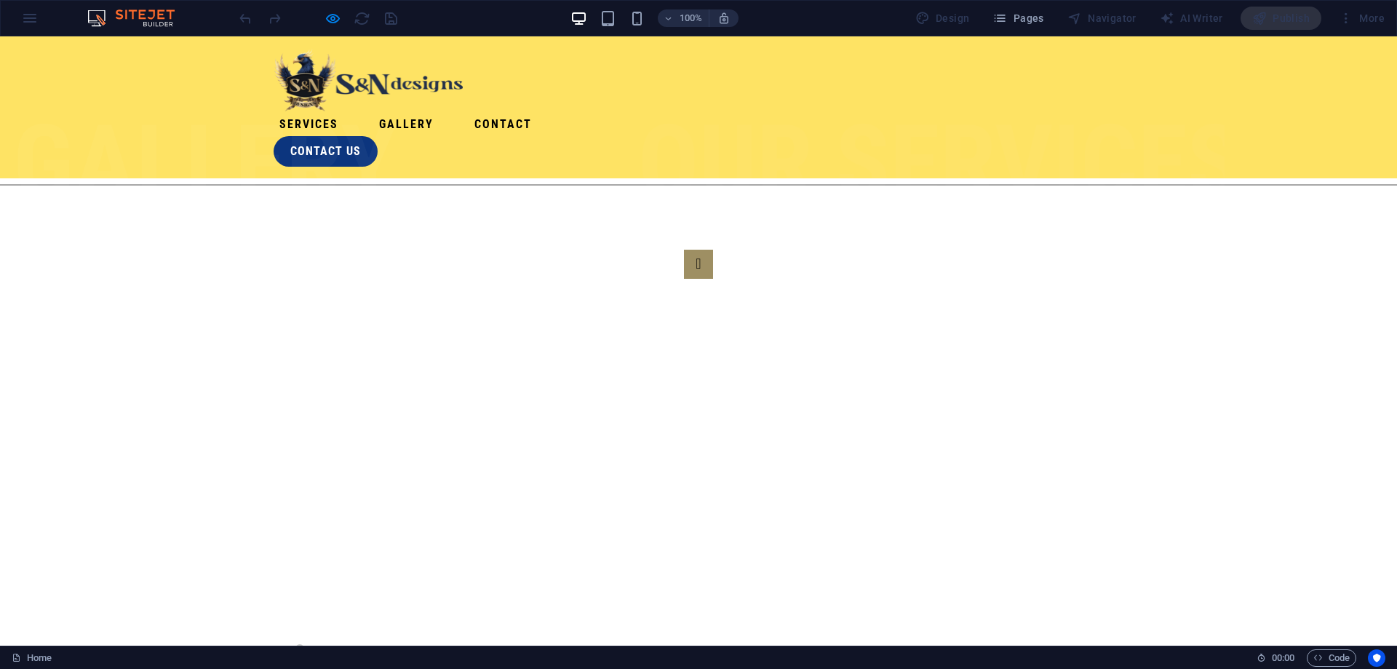
click at [440, 113] on link "Gallery" at bounding box center [406, 124] width 66 height 23
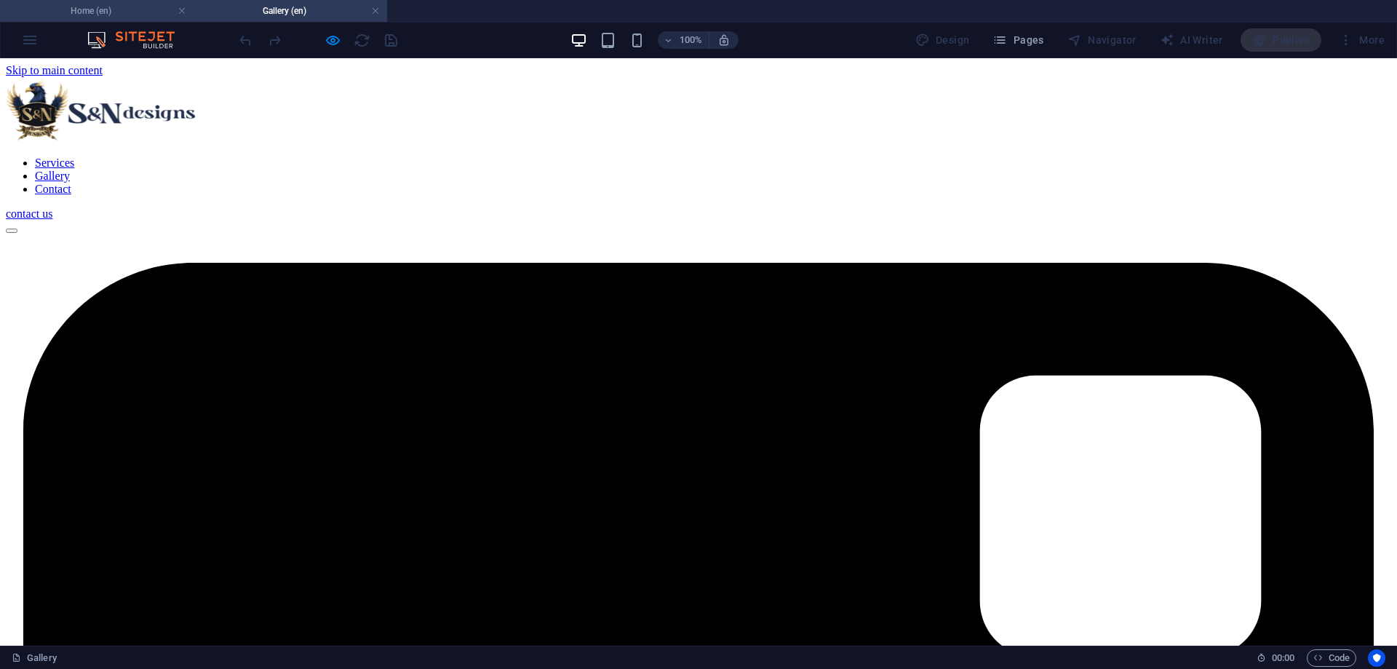
click at [127, 9] on h4 "Home (en)" at bounding box center [97, 11] width 194 height 16
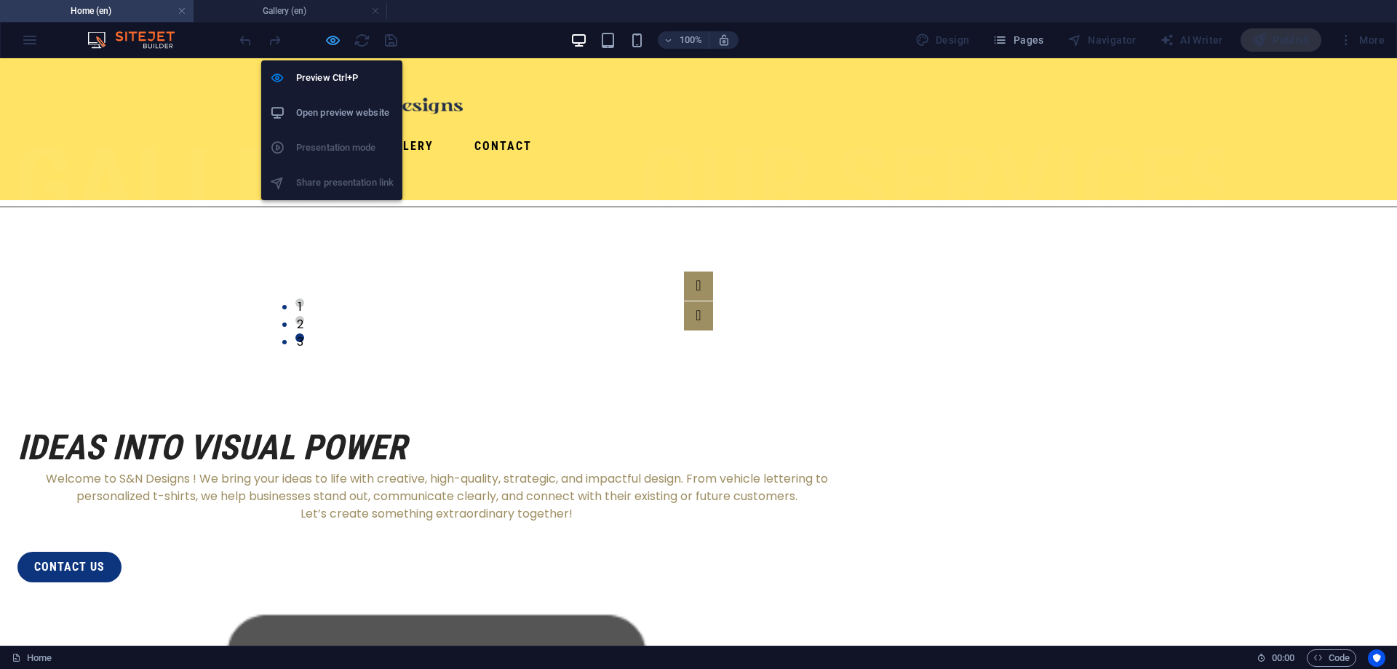
click at [324, 37] on span "button" at bounding box center [332, 40] width 17 height 17
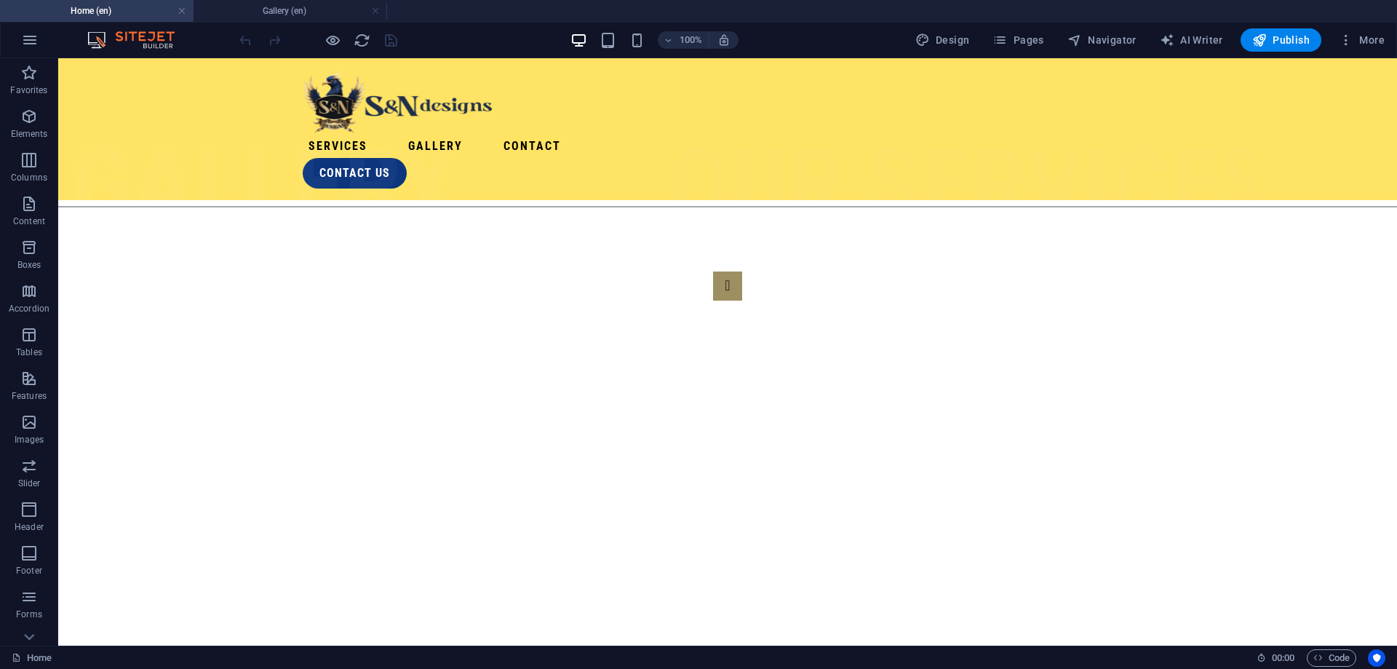
click at [29, 647] on div "Home 00 : 00 Code" at bounding box center [698, 657] width 1397 height 23
click at [29, 77] on icon at bounding box center [29, 67] width 20 height 20
click at [32, 616] on icon "button" at bounding box center [28, 616] width 17 height 17
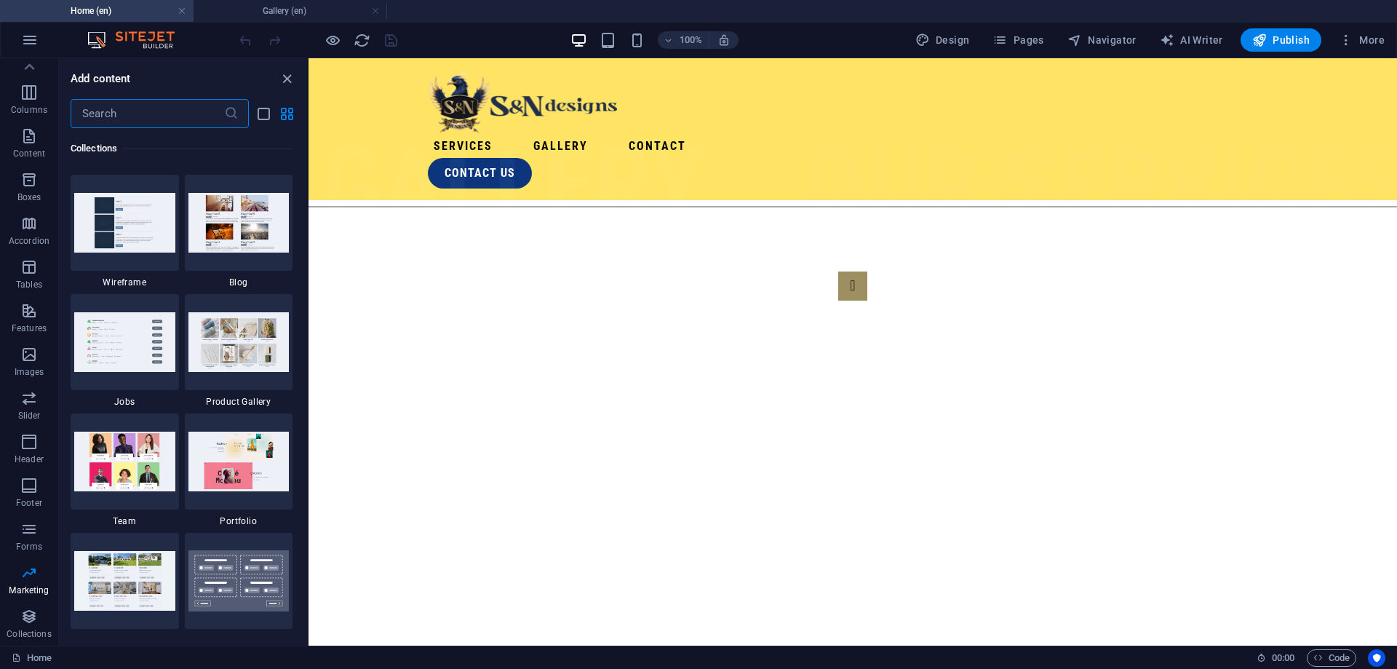
scroll to position [13388, 0]
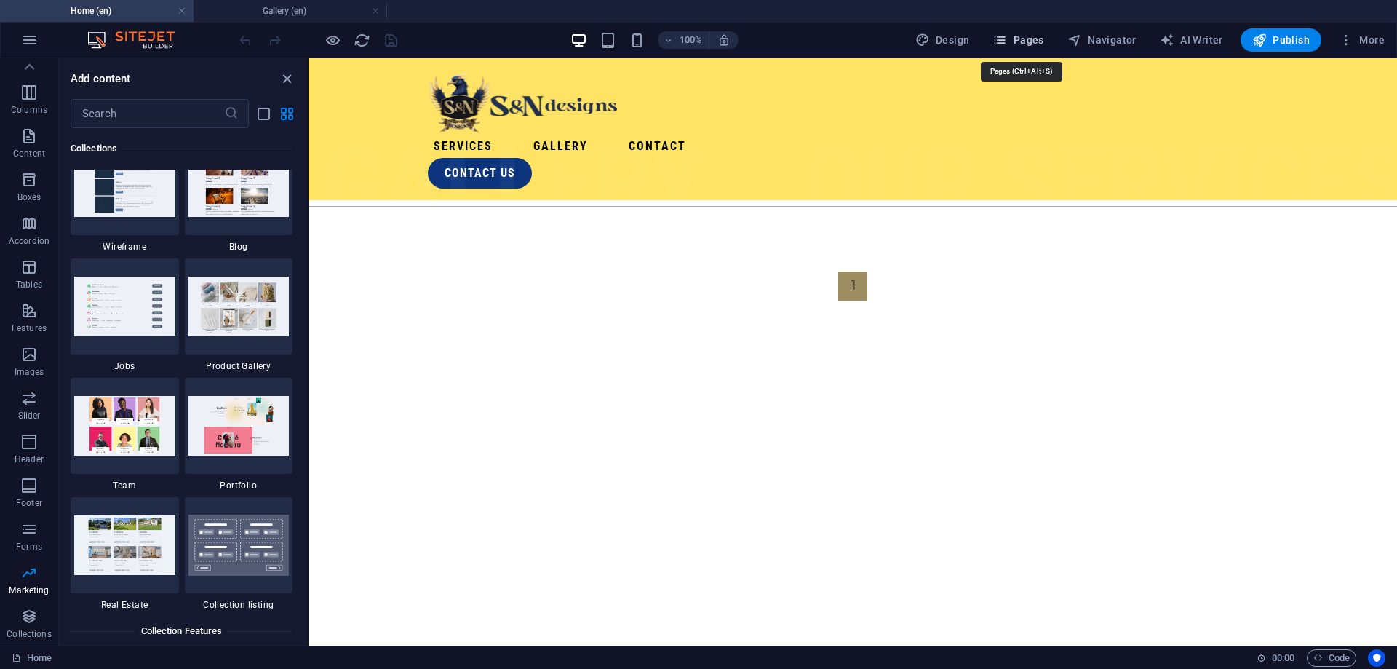
click at [1044, 36] on span "Pages" at bounding box center [1018, 40] width 51 height 15
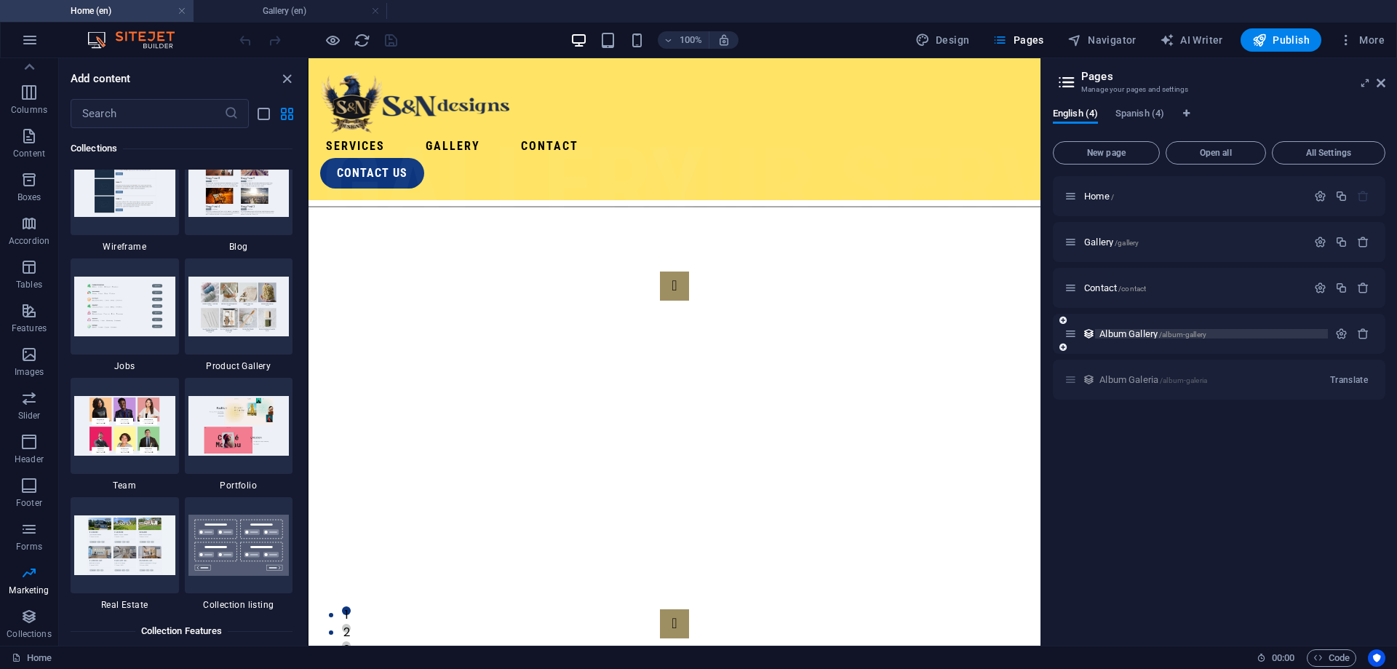
click at [1210, 337] on p "Album Gallery /album-gallery" at bounding box center [1212, 333] width 224 height 9
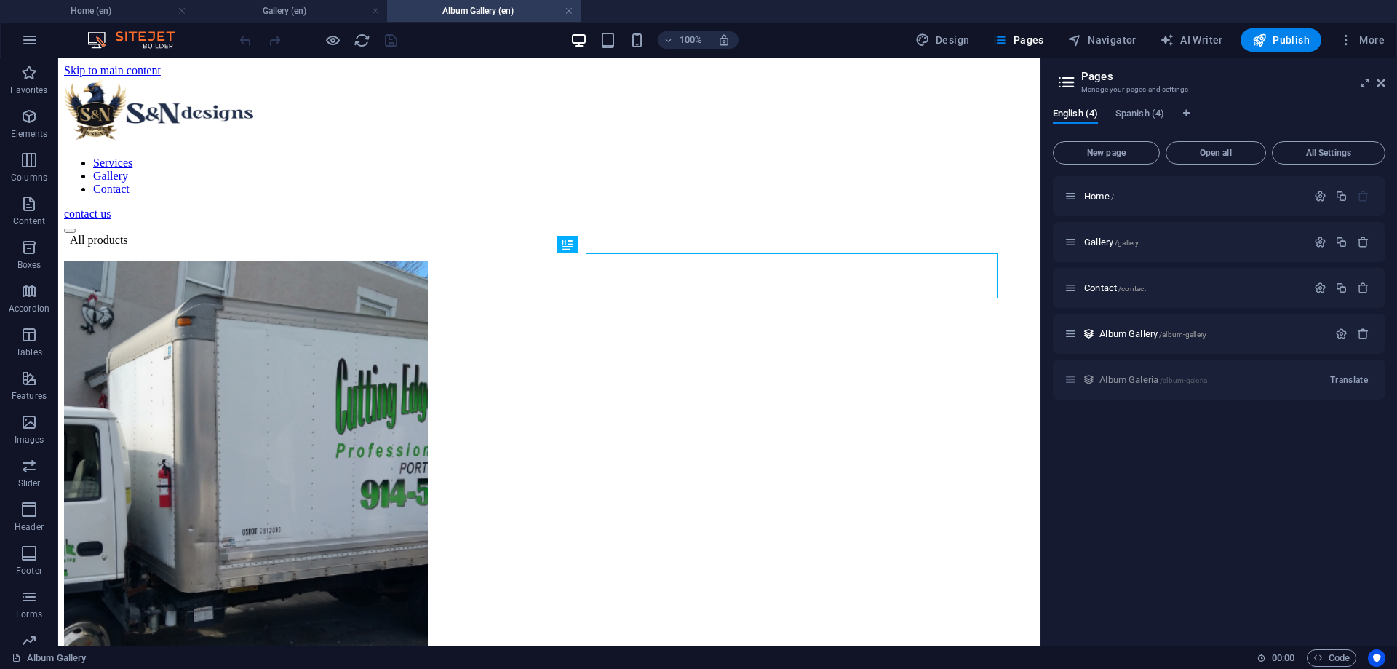
scroll to position [0, 0]
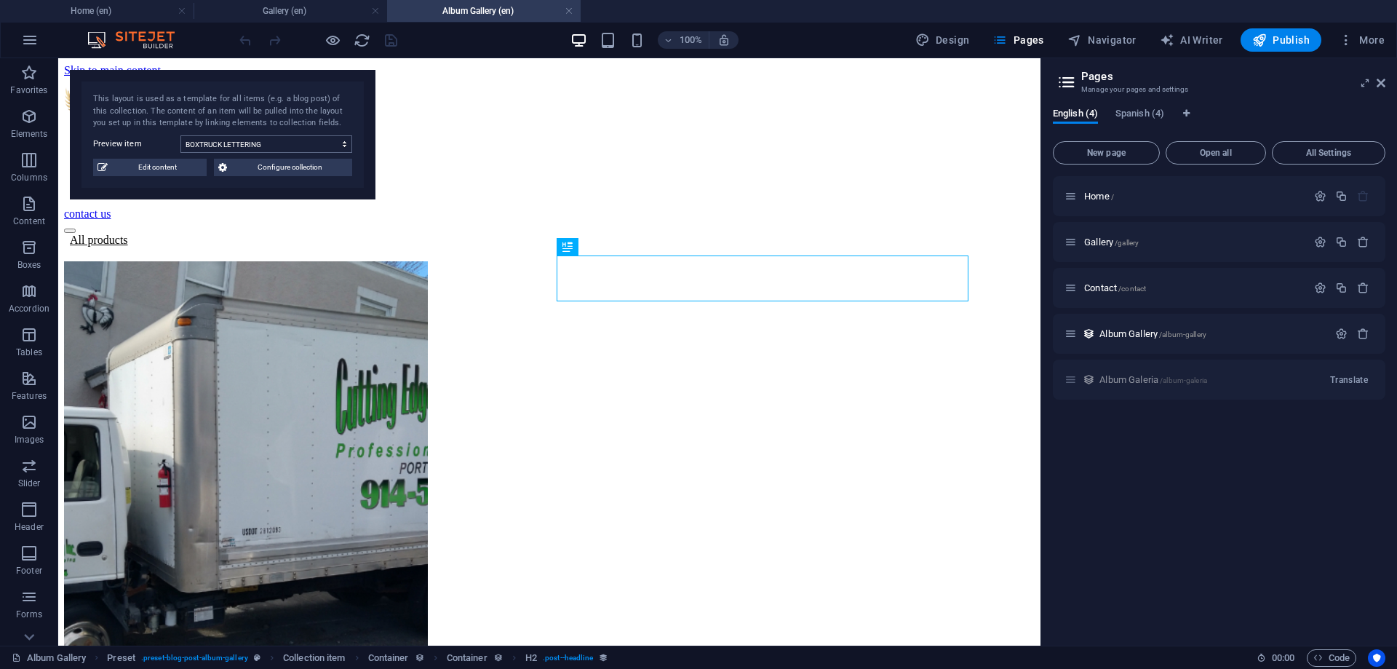
click at [180, 135] on select "BOXTRUCK LETTERING BUSINESS CARDS APPAREL LOGOS VEHICLE DECALS TRAILERS 3D REND…" at bounding box center [266, 143] width 172 height 17
click option "BUSINESS CARDS" at bounding box center [0, 0] width 0 height 0
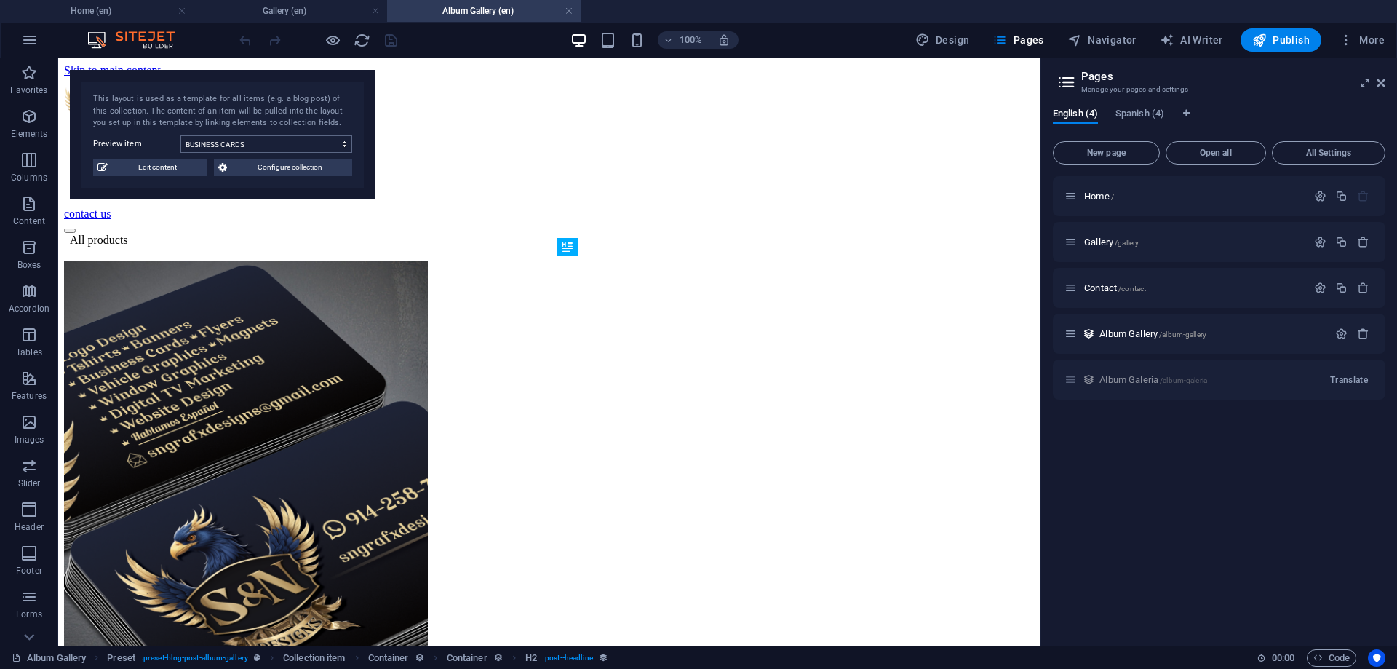
click at [180, 135] on select "BOXTRUCK LETTERING BUSINESS CARDS APPAREL LOGOS VEHICLE DECALS TRAILERS 3D REND…" at bounding box center [266, 143] width 172 height 17
click option "APPAREL" at bounding box center [0, 0] width 0 height 0
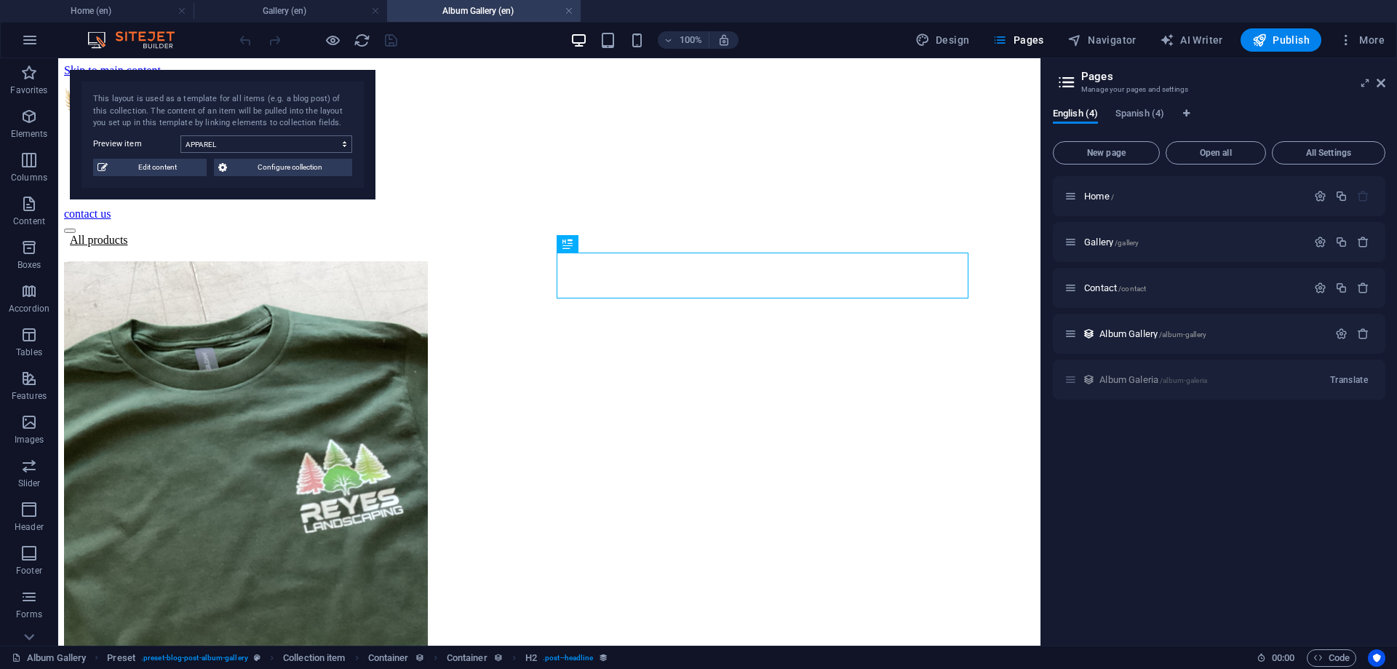
click at [180, 135] on select "BOXTRUCK LETTERING BUSINESS CARDS APPAREL LOGOS VEHICLE DECALS TRAILERS 3D REND…" at bounding box center [266, 143] width 172 height 17
click option "LOGOS" at bounding box center [0, 0] width 0 height 0
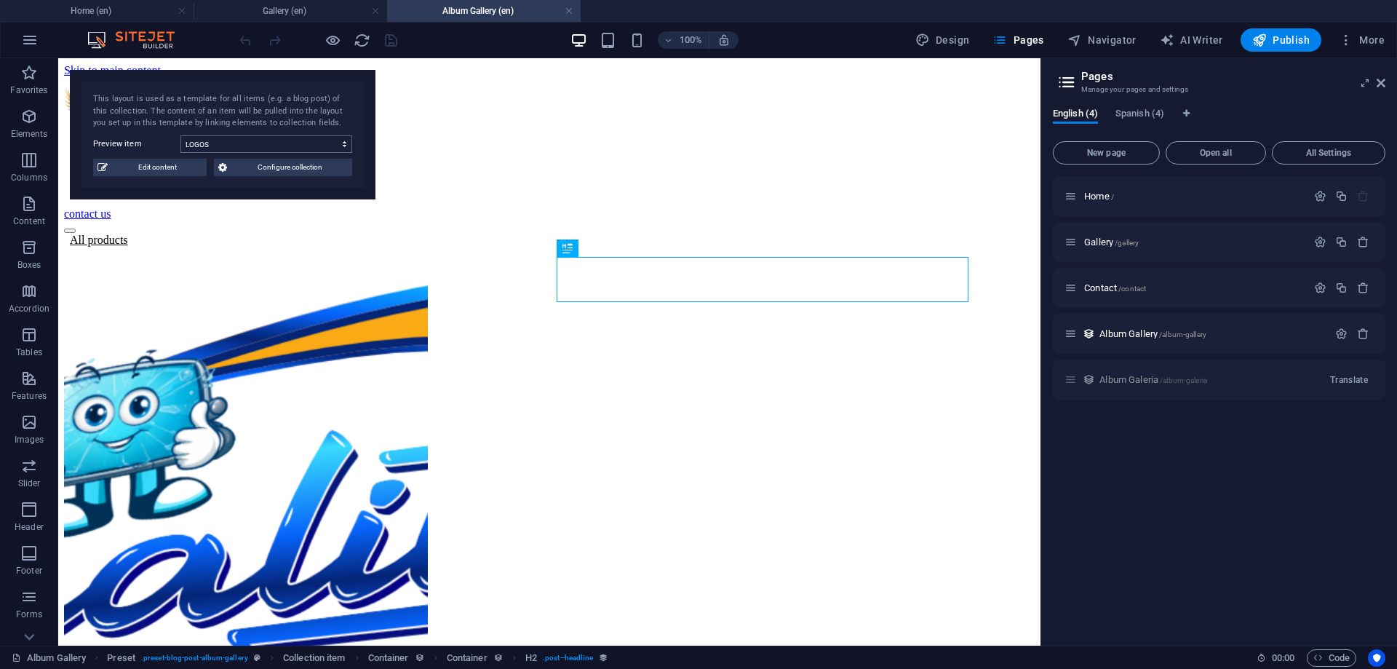
click at [180, 135] on select "BOXTRUCK LETTERING BUSINESS CARDS APPAREL LOGOS VEHICLE DECALS TRAILERS 3D REND…" at bounding box center [266, 143] width 172 height 17
select select "68b6fe3155032c17090718a1"
click option "VEHICLE DECALS" at bounding box center [0, 0] width 0 height 0
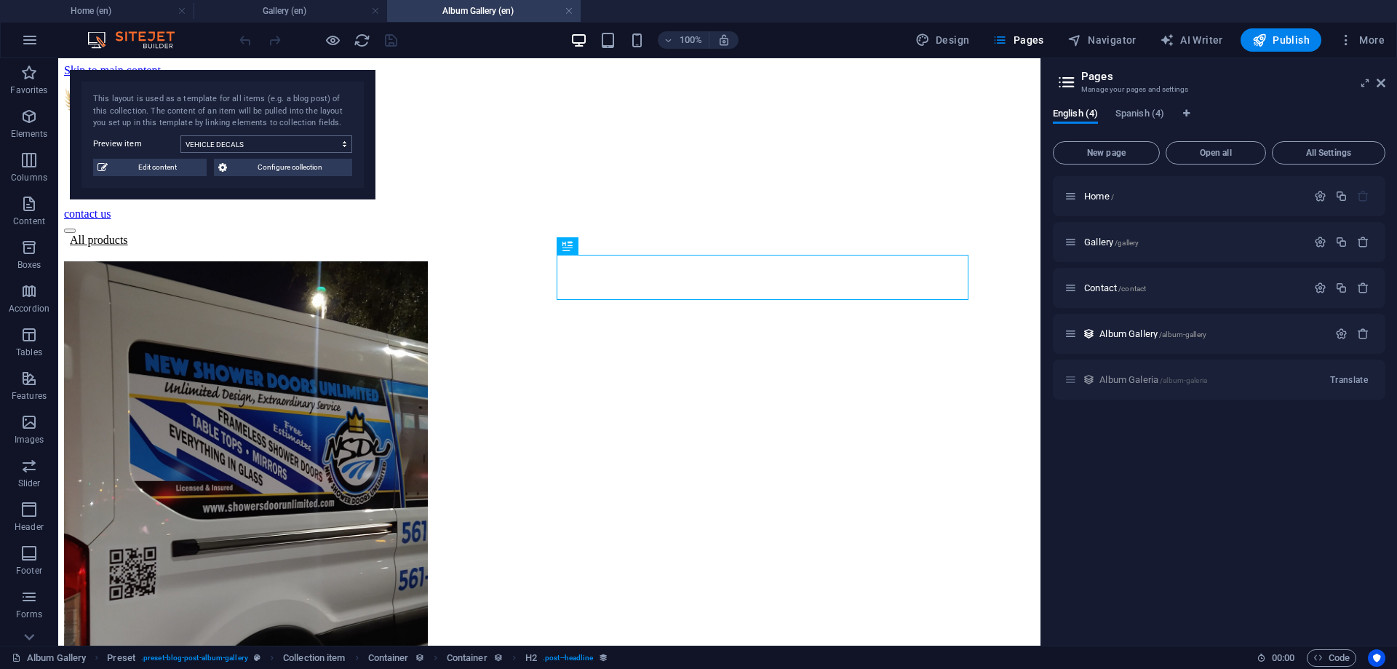
click at [180, 135] on select "BOXTRUCK LETTERING BUSINESS CARDS APPAREL LOGOS VEHICLE DECALS TRAILERS 3D REND…" at bounding box center [266, 143] width 172 height 17
click at [345, 120] on div "This layout is used as a template for all items (e.g. a blog post) of this coll…" at bounding box center [222, 111] width 259 height 36
click at [185, 234] on div "All products" at bounding box center [549, 240] width 971 height 13
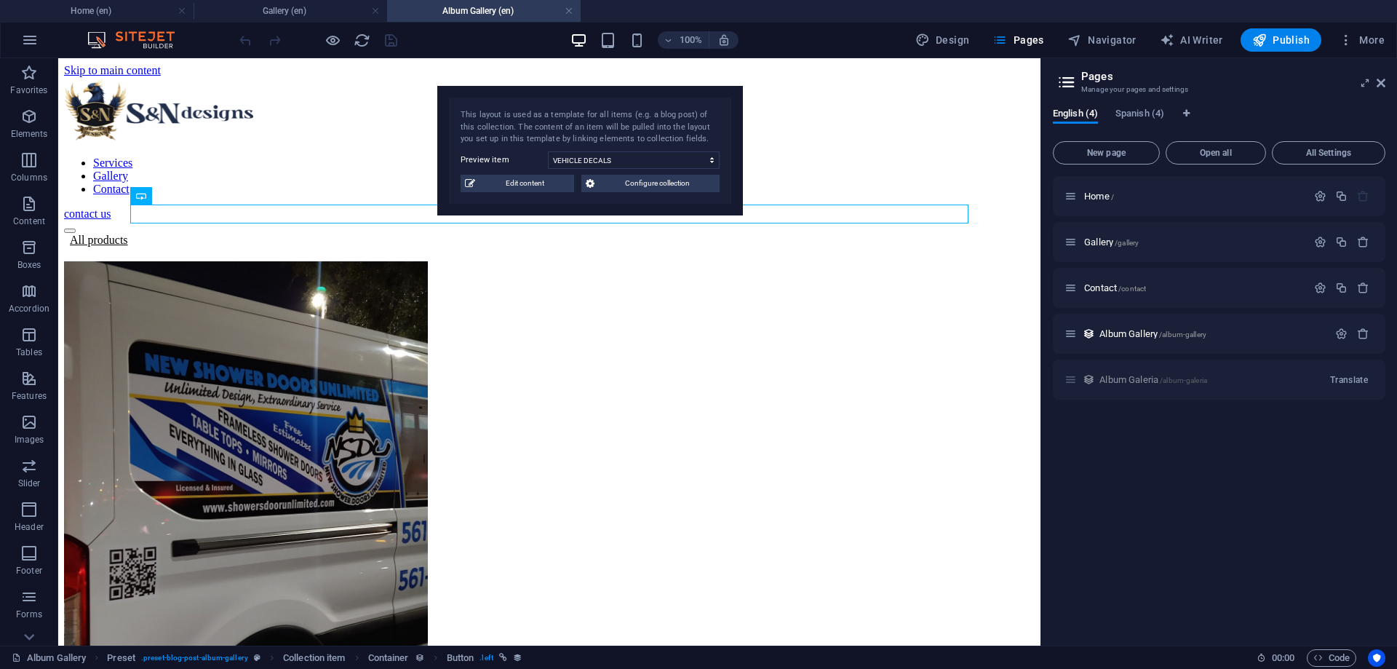
drag, startPoint x: 281, startPoint y: 92, endPoint x: 811, endPoint y: 106, distance: 530.0
click at [743, 106] on div "This layout is used as a template for all items (e.g. a blog post) of this coll…" at bounding box center [590, 151] width 306 height 130
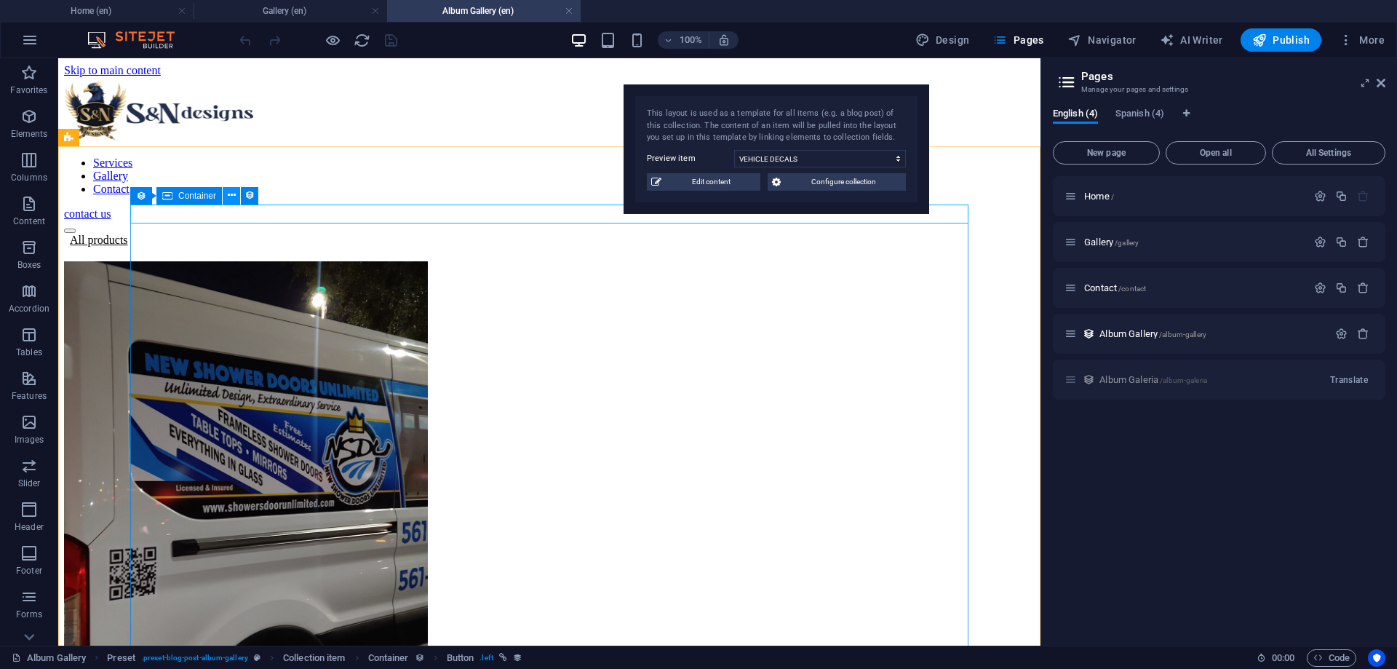
click at [232, 194] on icon at bounding box center [232, 195] width 8 height 15
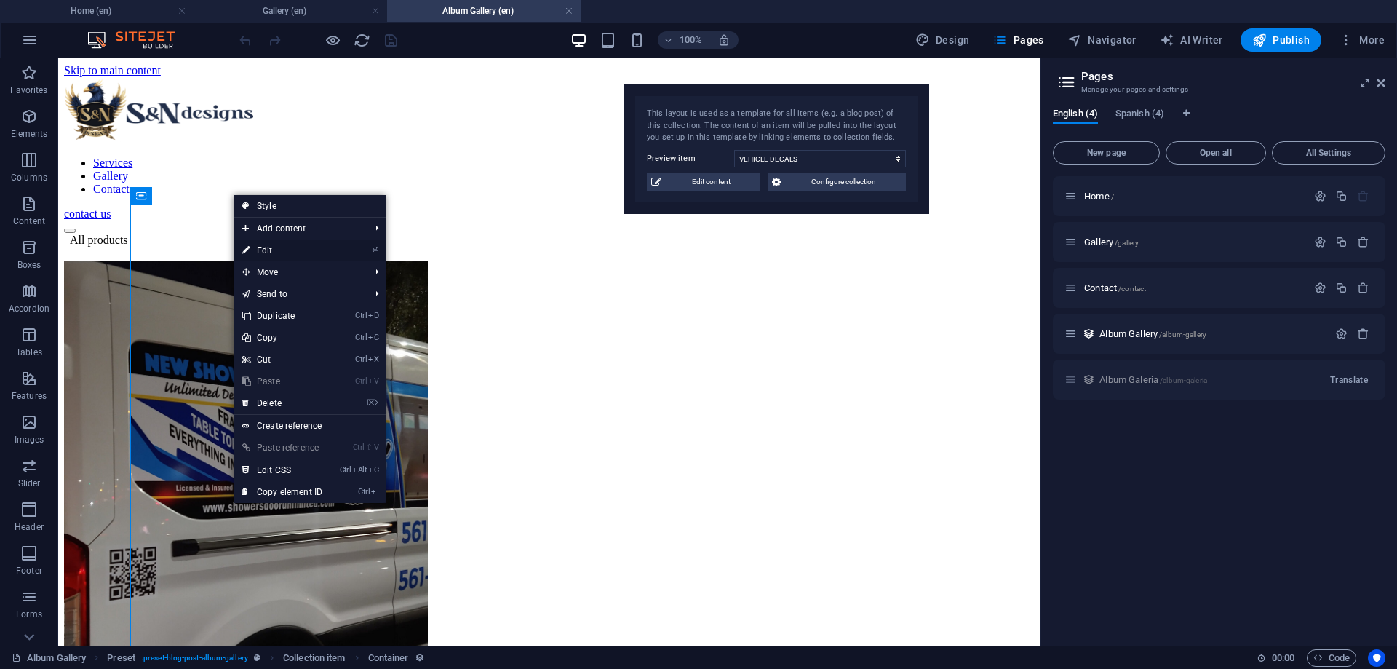
drag, startPoint x: 257, startPoint y: 250, endPoint x: 185, endPoint y: 218, distance: 78.6
click at [257, 250] on link "⏎ Edit" at bounding box center [283, 250] width 98 height 22
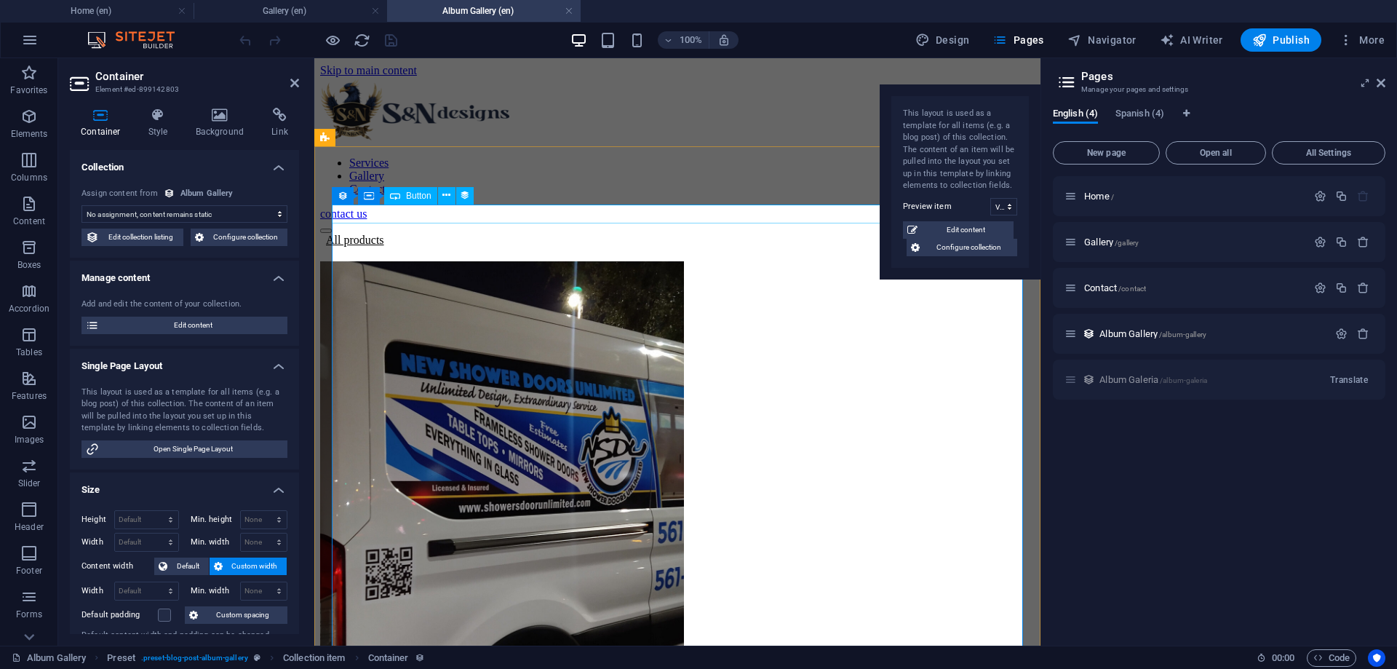
click at [416, 234] on div "All products" at bounding box center [677, 240] width 715 height 13
click at [392, 234] on div "All products" at bounding box center [677, 240] width 715 height 13
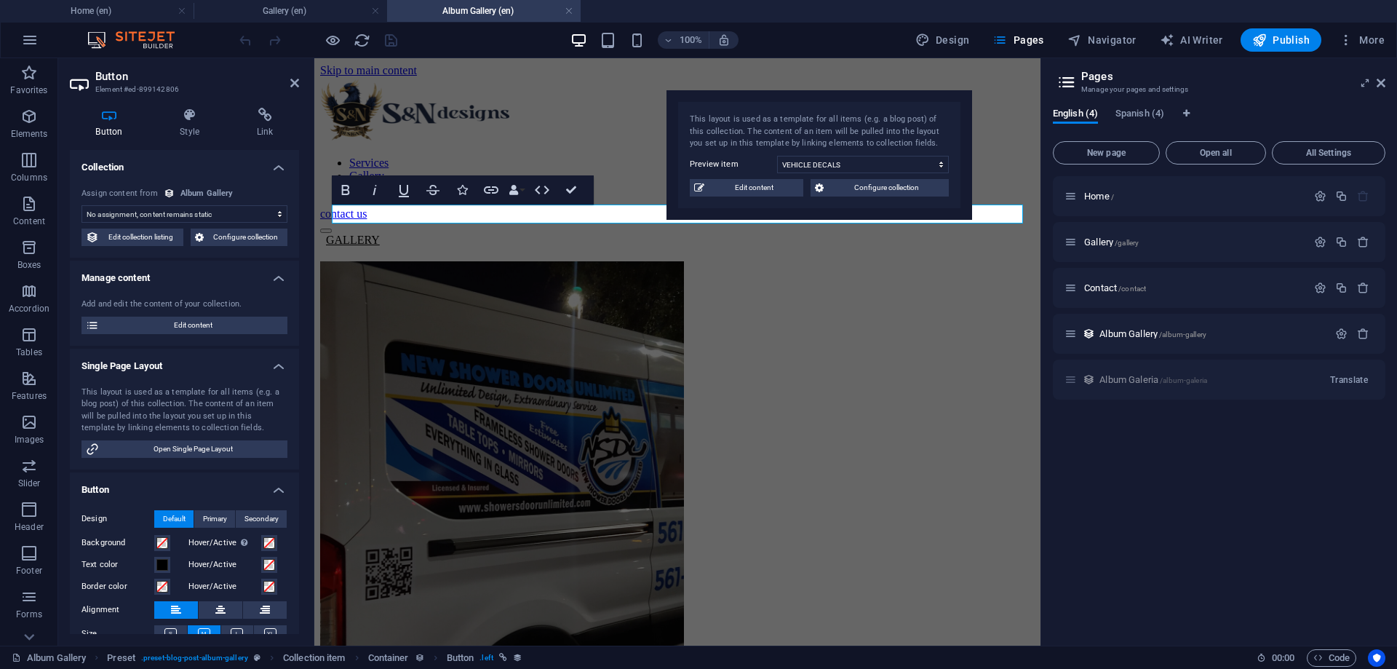
drag, startPoint x: 957, startPoint y: 151, endPoint x: 819, endPoint y: 134, distance: 138.6
click at [744, 154] on div "This layout is used as a template for all items (e.g. a blog post) of this coll…" at bounding box center [820, 155] width 306 height 130
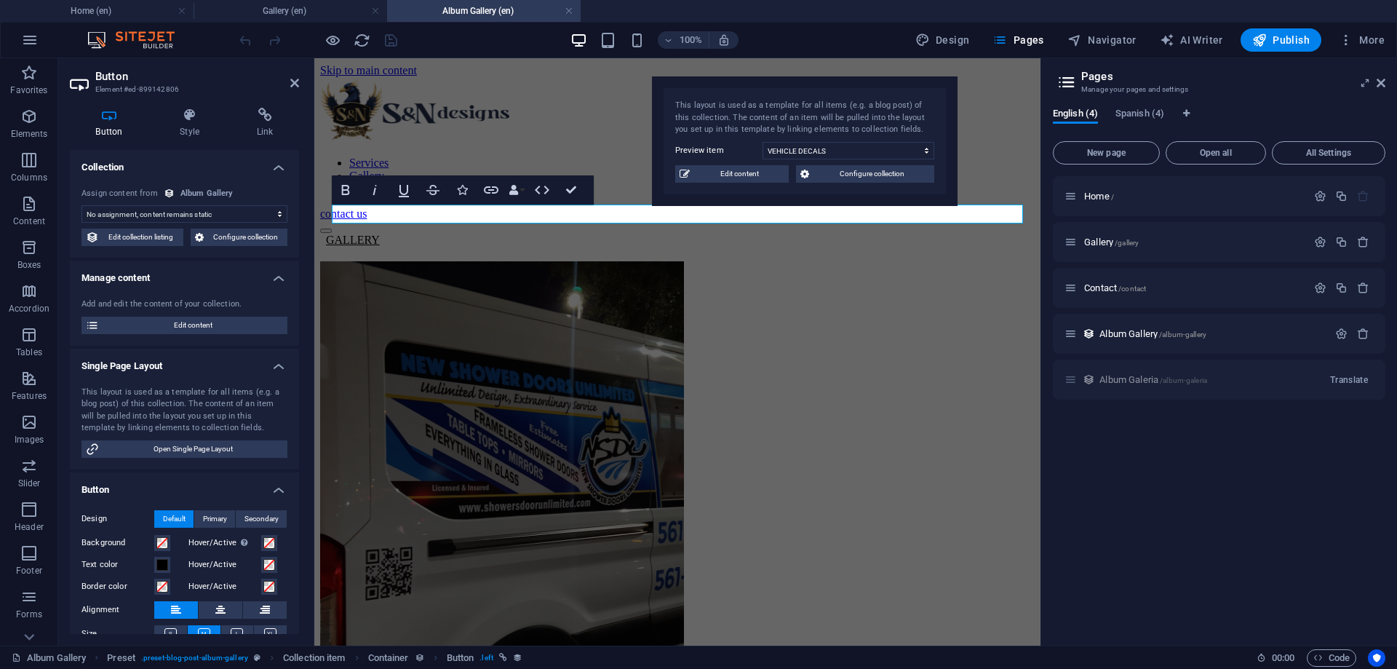
drag, startPoint x: 827, startPoint y: 131, endPoint x: 803, endPoint y: 111, distance: 31.6
click at [803, 111] on div "This layout is used as a template for all items (e.g. a blog post) of this coll…" at bounding box center [804, 118] width 259 height 36
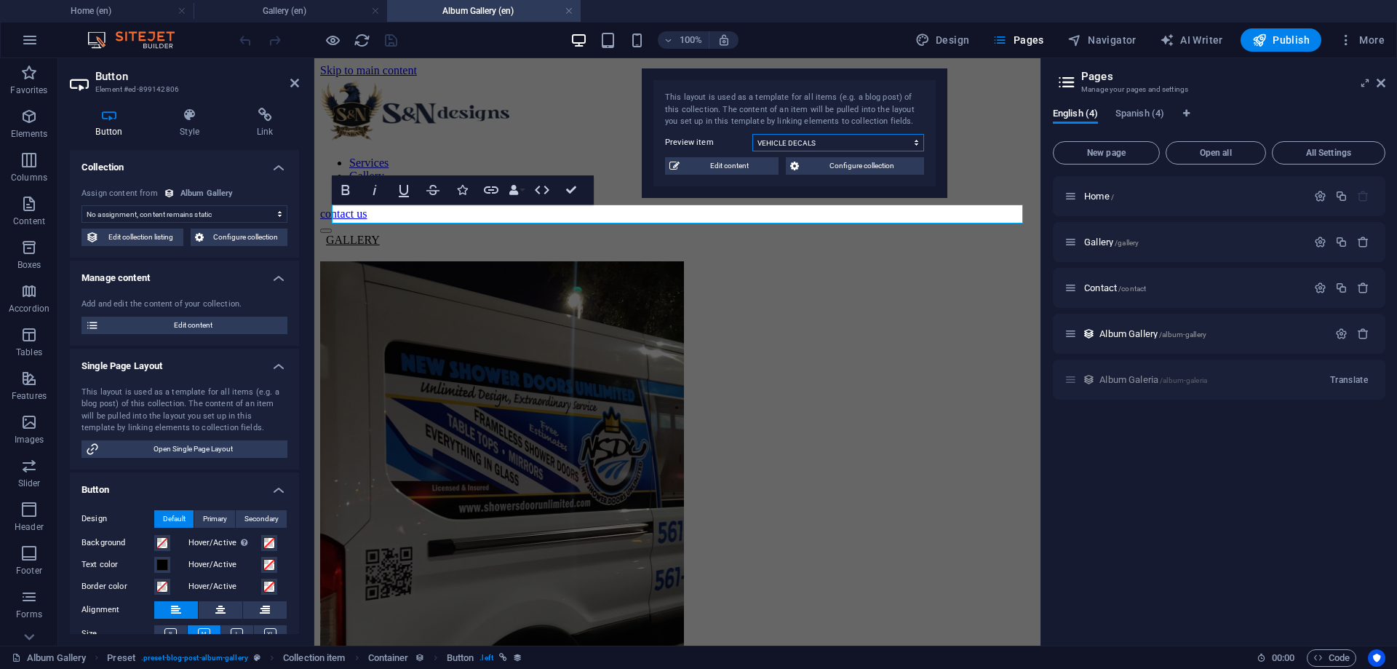
click at [752, 134] on select "BOXTRUCK LETTERING BUSINESS CARDS APPAREL LOGOS VEHICLE DECALS TRAILERS 3D REND…" at bounding box center [838, 142] width 172 height 17
click option "BOXTRUCK LETTERING" at bounding box center [0, 0] width 0 height 0
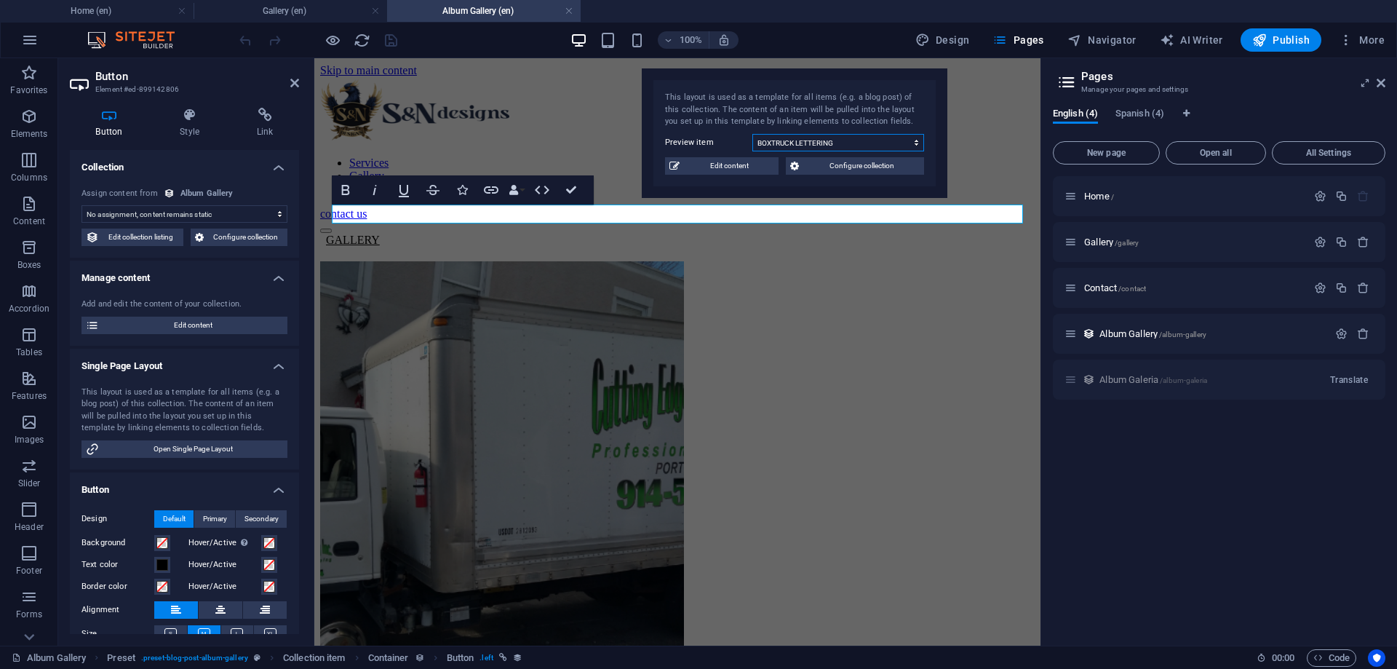
click at [752, 134] on select "BOXTRUCK LETTERING BUSINESS CARDS APPAREL LOGOS VEHICLE DECALS TRAILERS 3D REND…" at bounding box center [838, 142] width 172 height 17
click option "BUSINESS CARDS" at bounding box center [0, 0] width 0 height 0
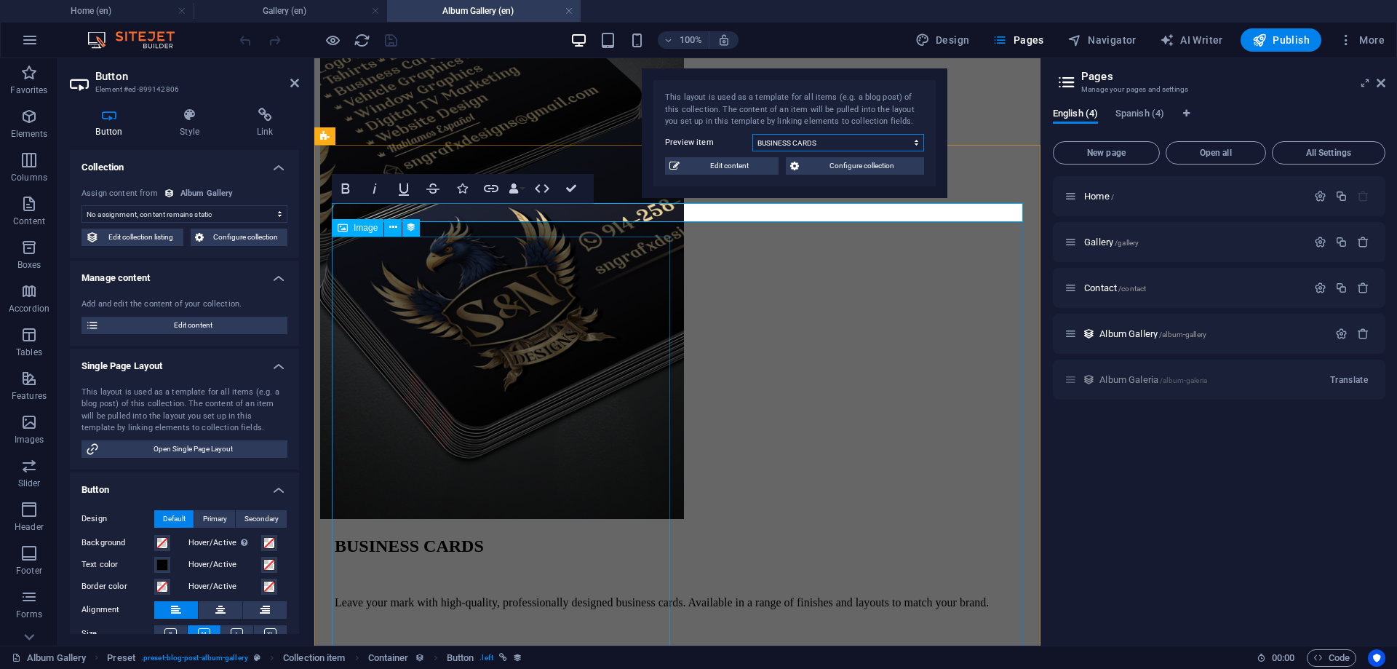
scroll to position [371, 0]
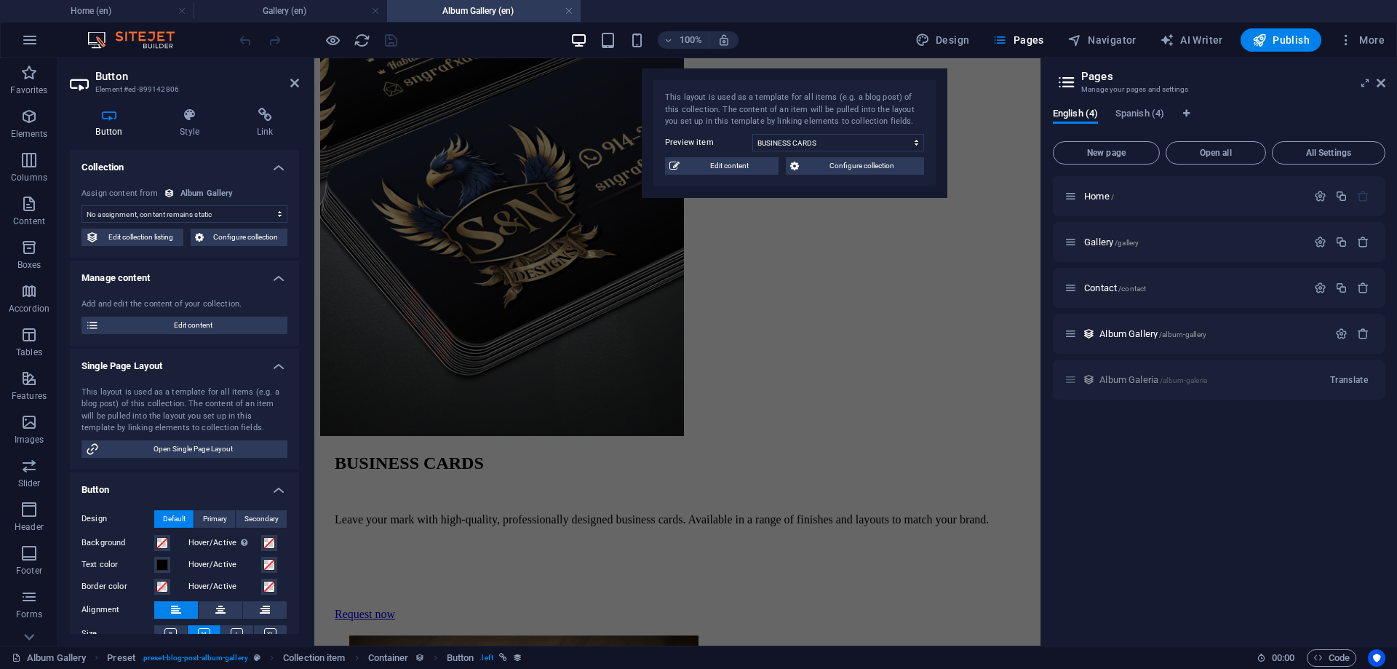
click at [801, 151] on div "This layout is used as a template for all items (e.g. a blog post) of this coll…" at bounding box center [795, 133] width 306 height 130
click at [752, 134] on select "BOXTRUCK LETTERING BUSINESS CARDS APPAREL LOGOS VEHICLE DECALS TRAILERS 3D REND…" at bounding box center [838, 142] width 172 height 17
click option "APPAREL" at bounding box center [0, 0] width 0 height 0
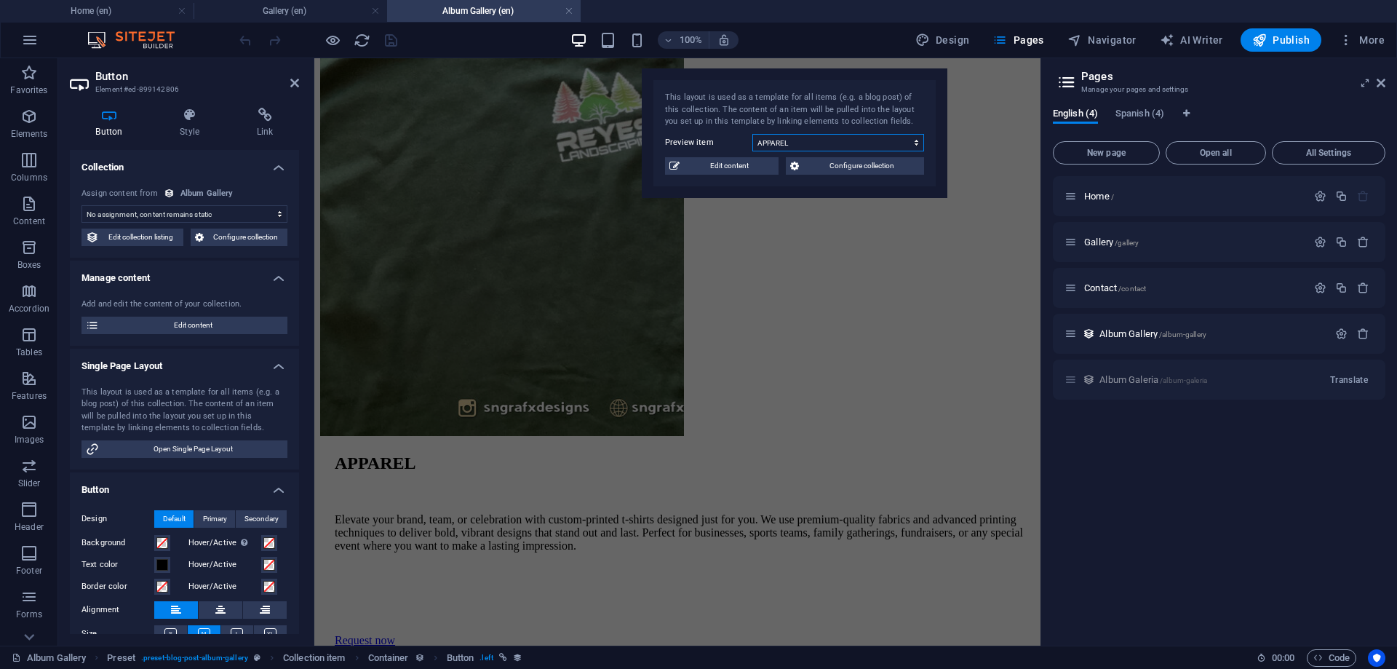
click at [752, 134] on select "BOXTRUCK LETTERING BUSINESS CARDS APPAREL LOGOS VEHICLE DECALS TRAILERS 3D REND…" at bounding box center [838, 142] width 172 height 17
drag, startPoint x: 1129, startPoint y: 196, endPoint x: 712, endPoint y: 287, distance: 426.8
click at [969, 606] on div at bounding box center [685, 612] width 700 height 13
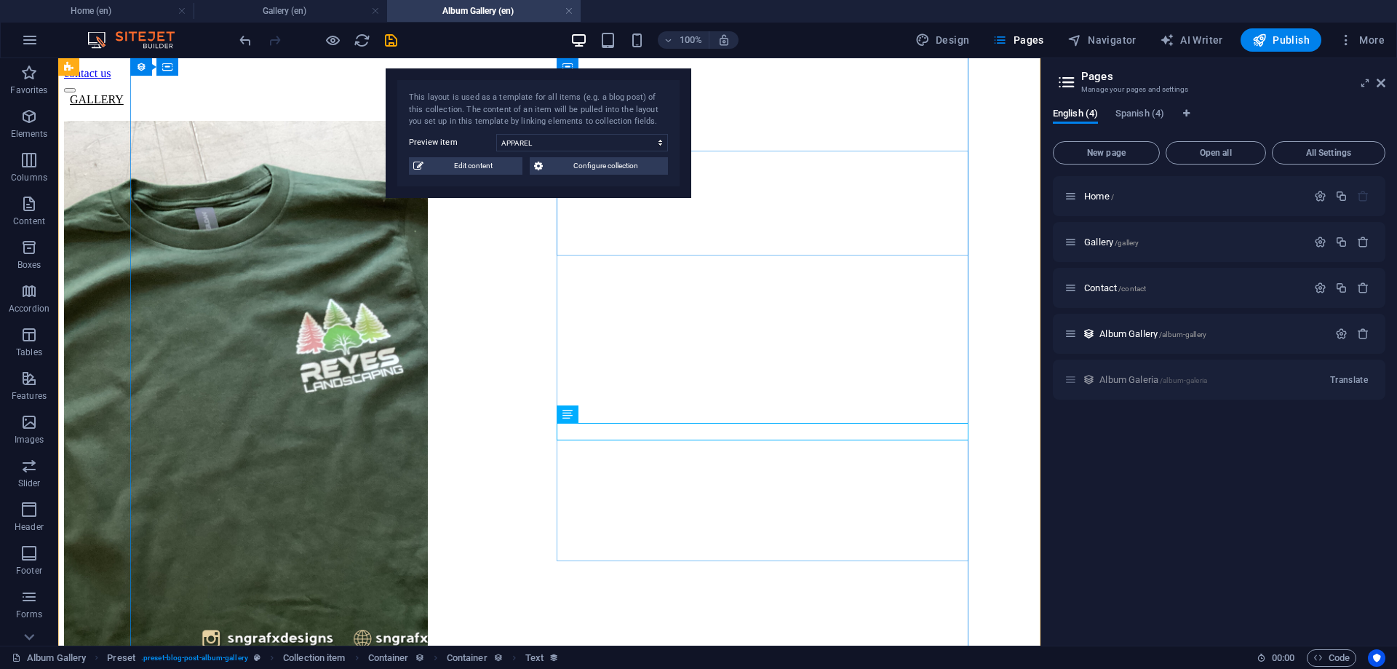
scroll to position [0, 0]
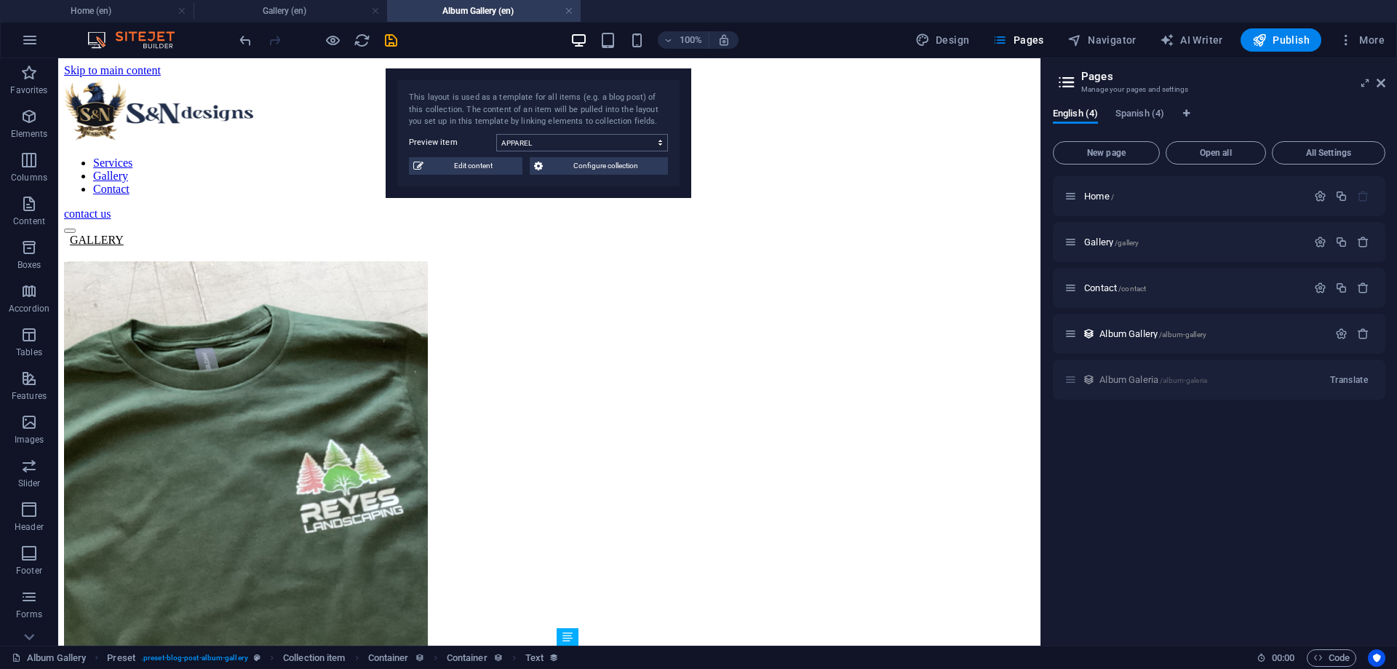
click at [496, 134] on select "BOXTRUCK LETTERING BUSINESS CARDS APPAREL LOGOS VEHICLE DECALS TRAILERS 3D REND…" at bounding box center [582, 142] width 172 height 17
select select "68b6fe3155032c170907189f"
click option "3D RENDER" at bounding box center [0, 0] width 0 height 0
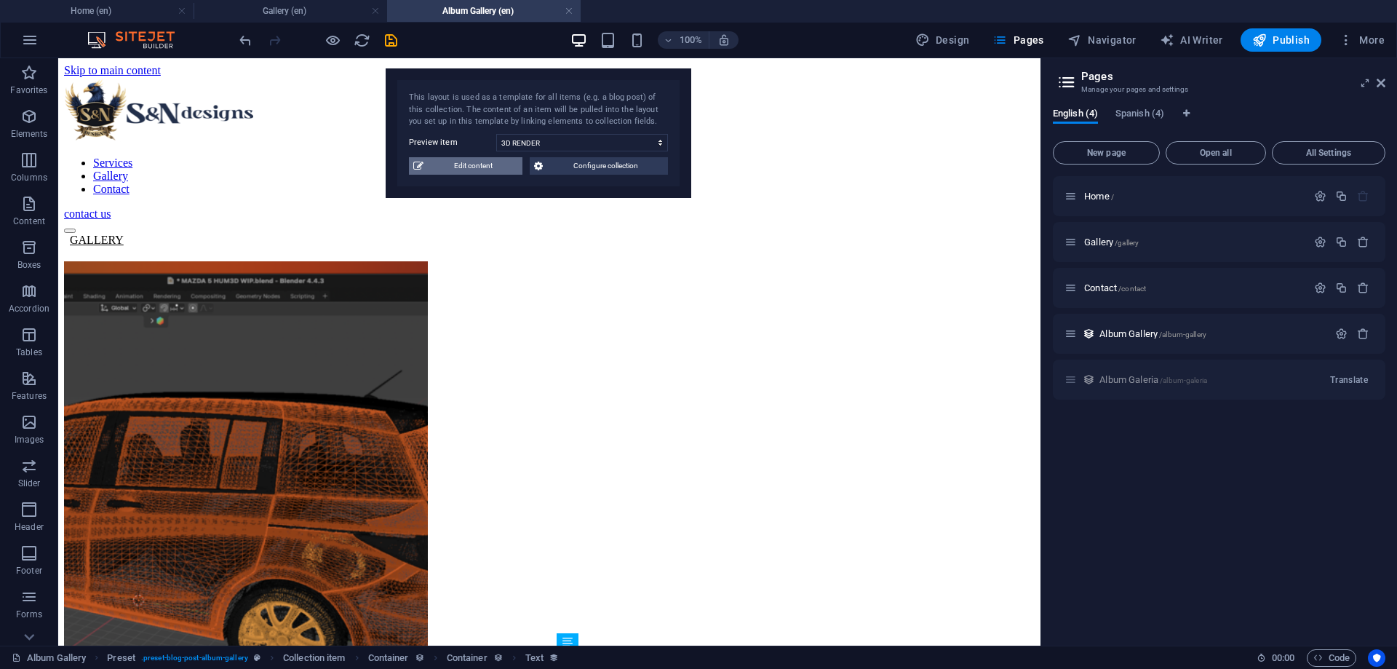
click at [472, 162] on span "Edit content" at bounding box center [473, 165] width 90 height 17
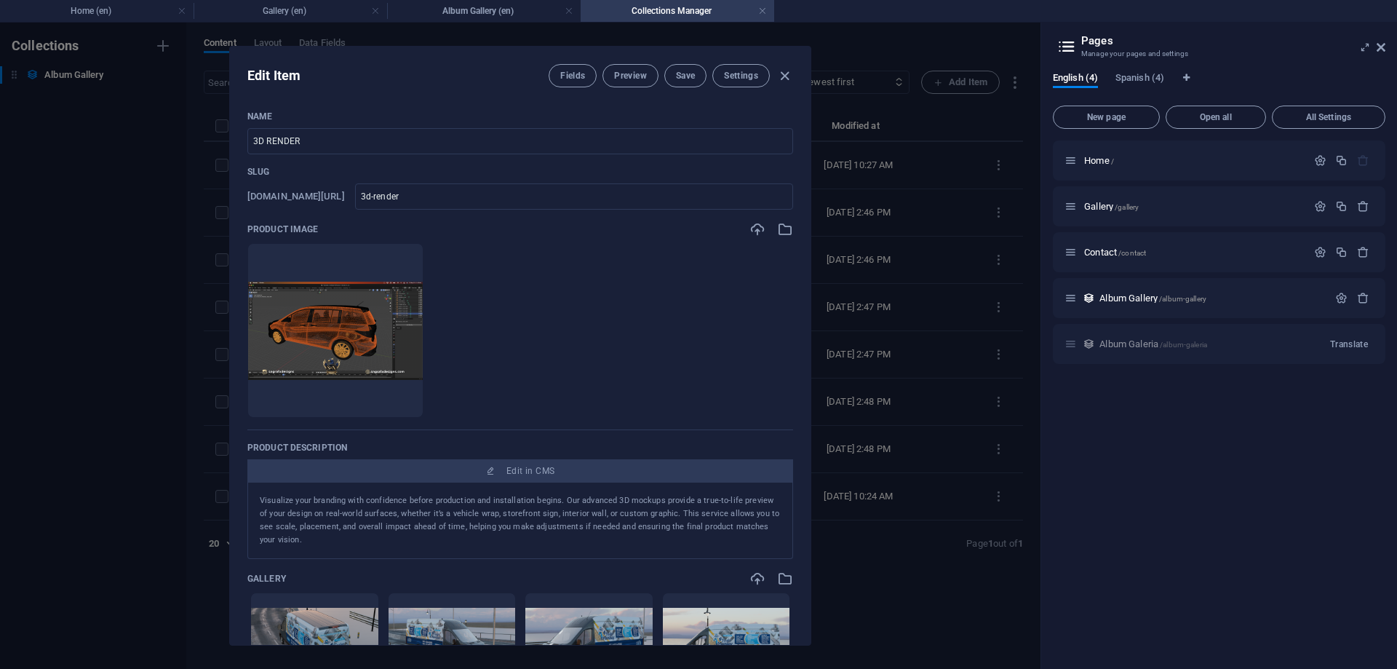
click at [778, 64] on div "Fields Preview Save Settings" at bounding box center [671, 75] width 245 height 23
click at [787, 79] on icon "button" at bounding box center [785, 76] width 17 height 17
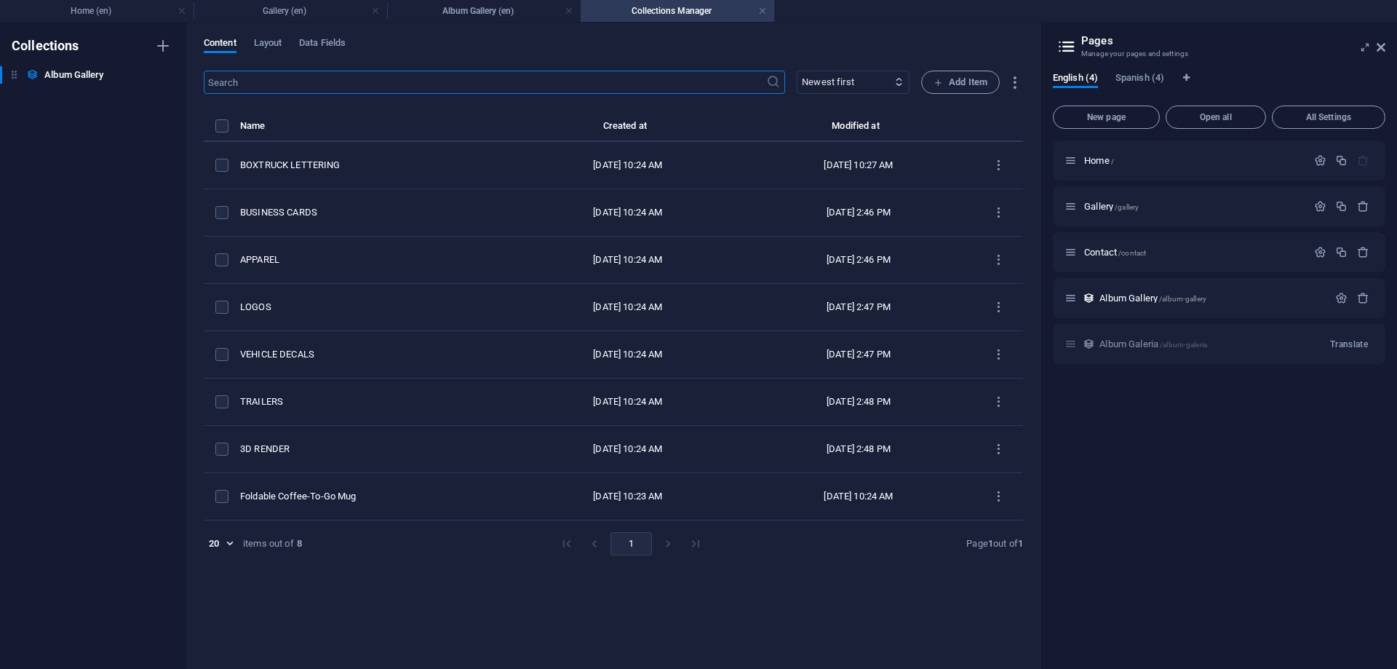
type input "3d-render"
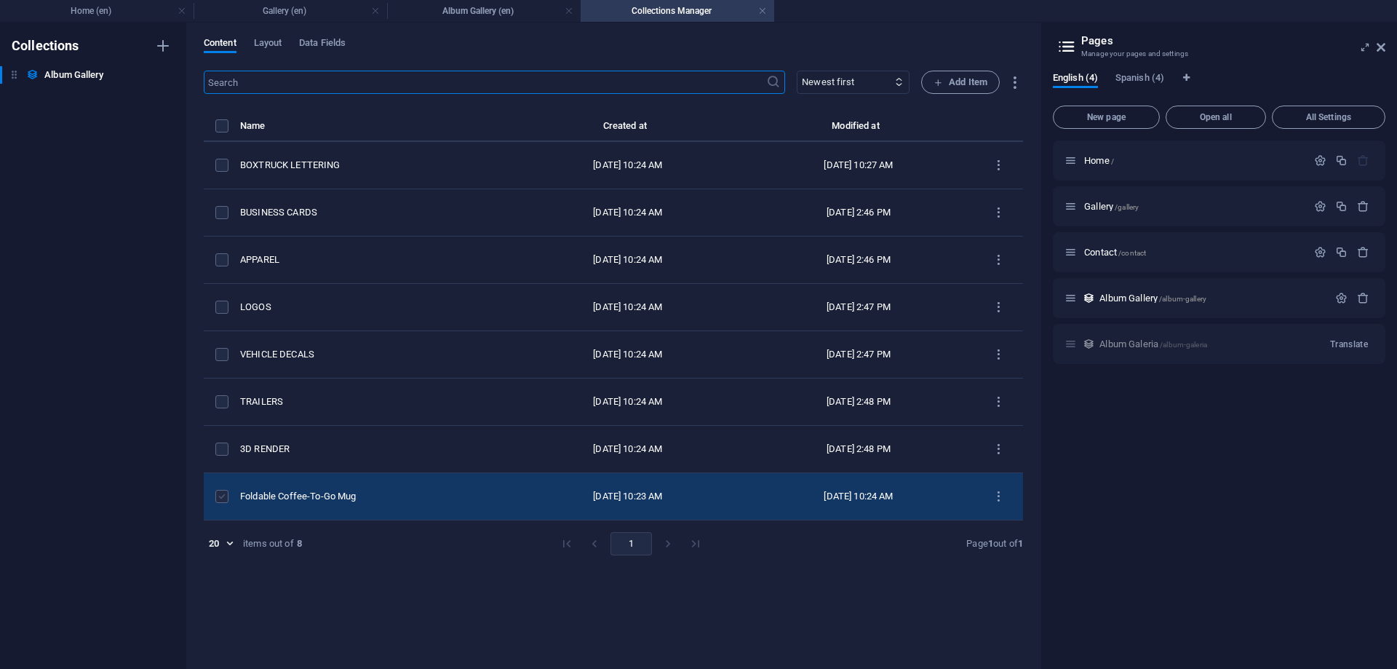
click at [225, 496] on label "items list" at bounding box center [221, 496] width 13 height 13
click at [0, 0] on input "items list" at bounding box center [0, 0] width 0 height 0
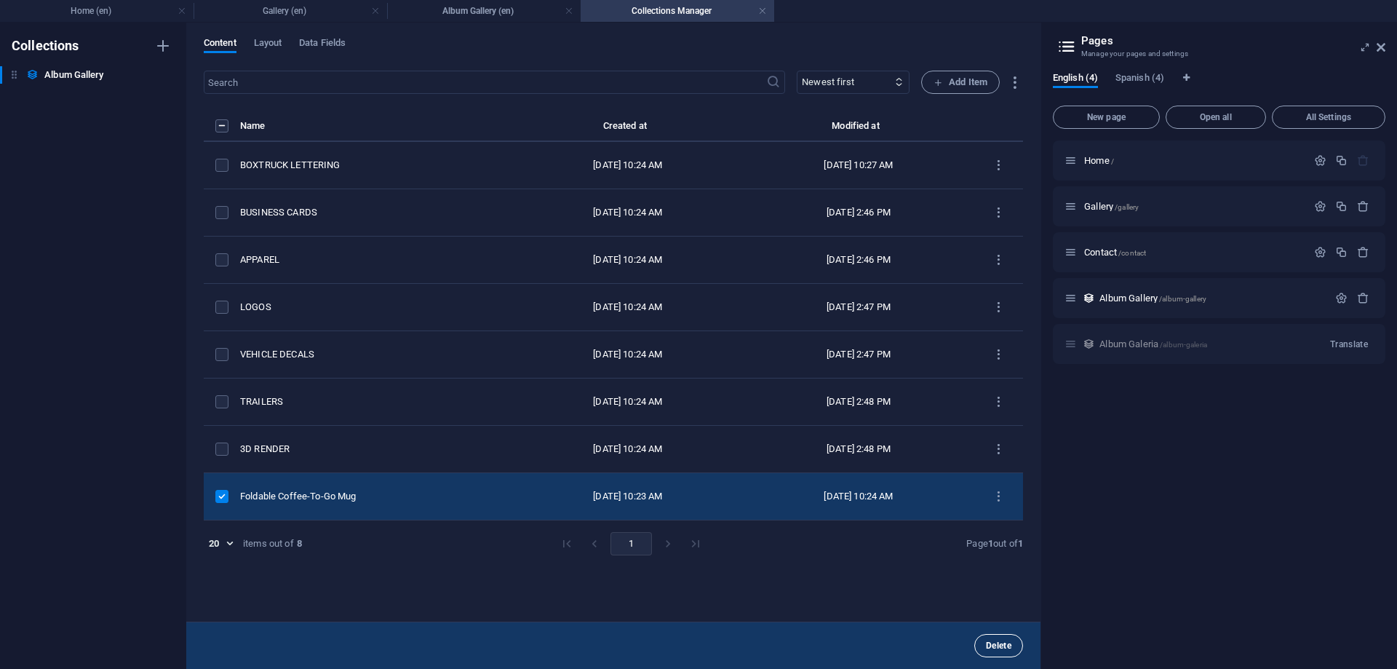
click at [994, 643] on span "Delete" at bounding box center [998, 645] width 25 height 9
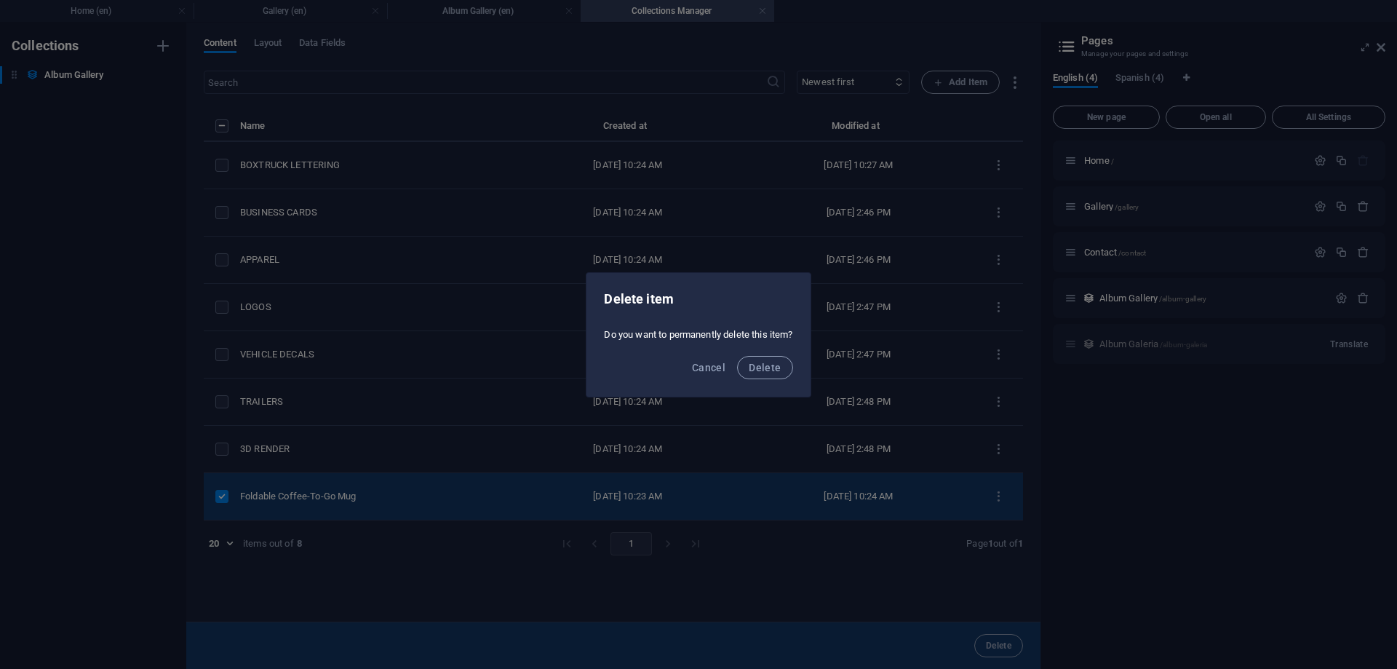
click at [763, 354] on div "Cancel Delete" at bounding box center [698, 371] width 223 height 49
click at [762, 354] on div "Cancel Delete" at bounding box center [698, 371] width 223 height 49
click at [761, 364] on span "Delete" at bounding box center [765, 368] width 32 height 12
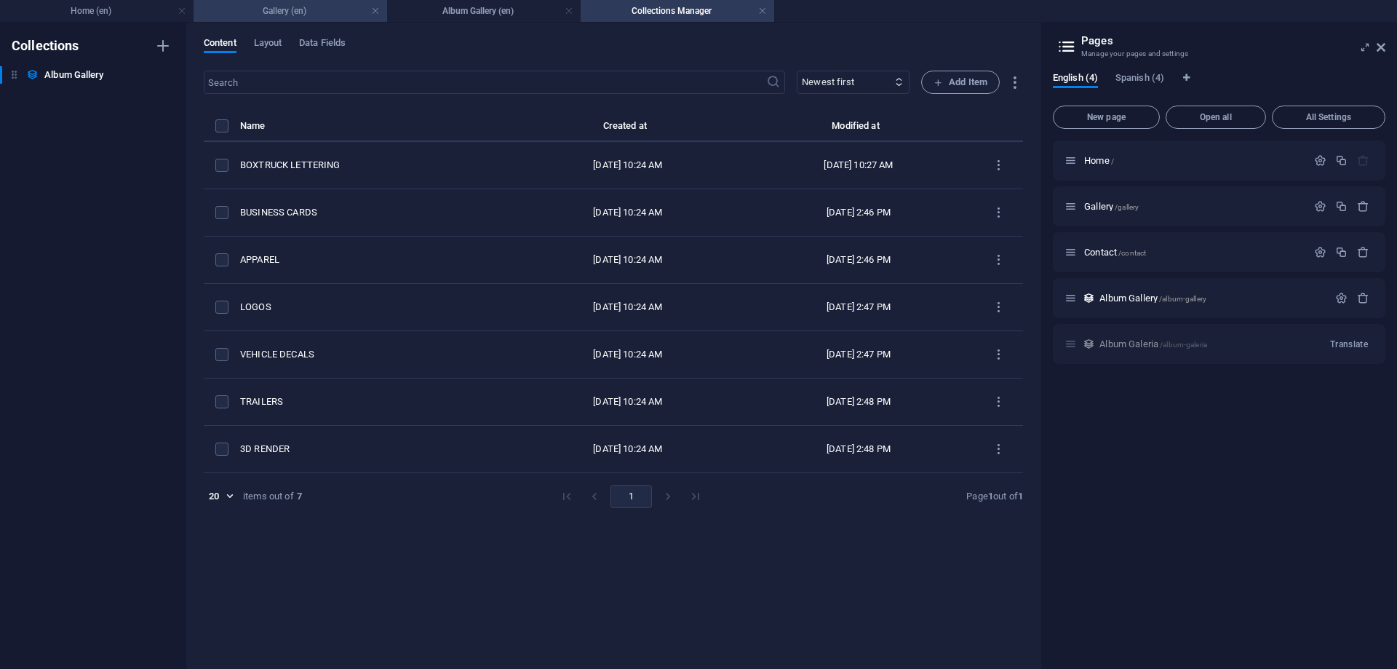
click at [277, 12] on h4 "Gallery (en)" at bounding box center [291, 11] width 194 height 16
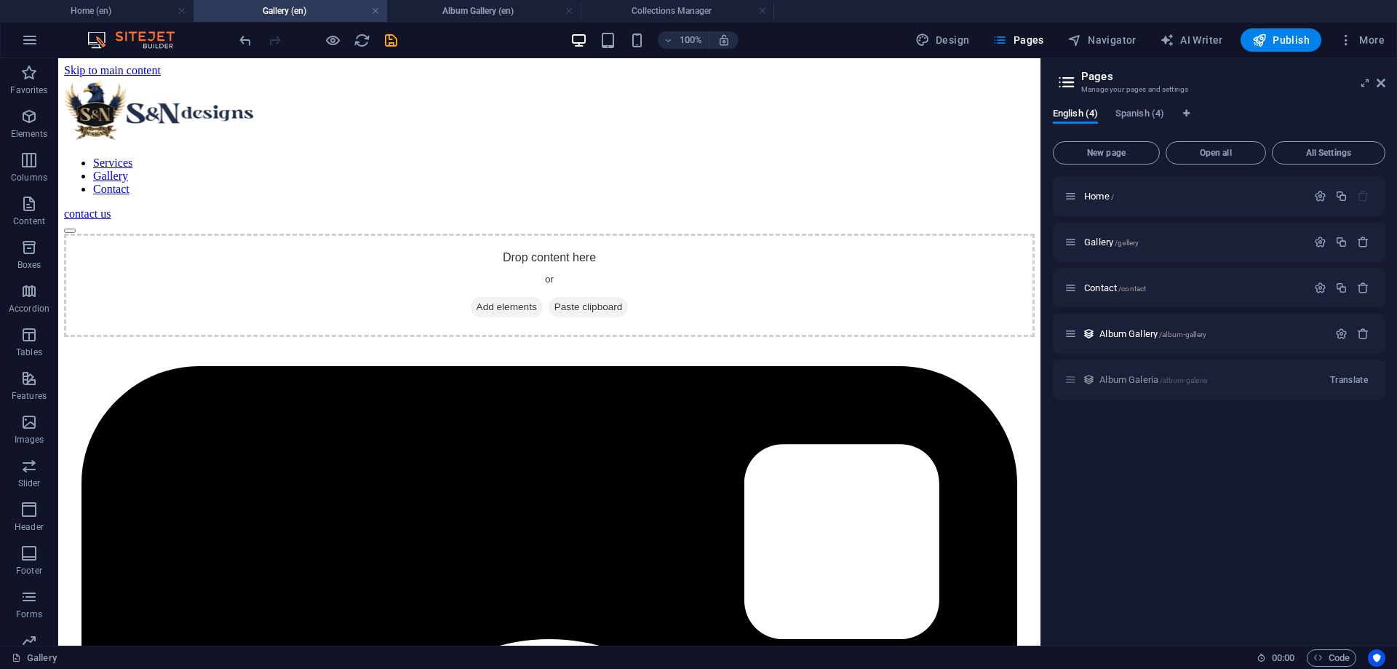
click at [397, 31] on div at bounding box center [318, 39] width 163 height 23
click at [393, 33] on icon "save" at bounding box center [391, 40] width 17 height 17
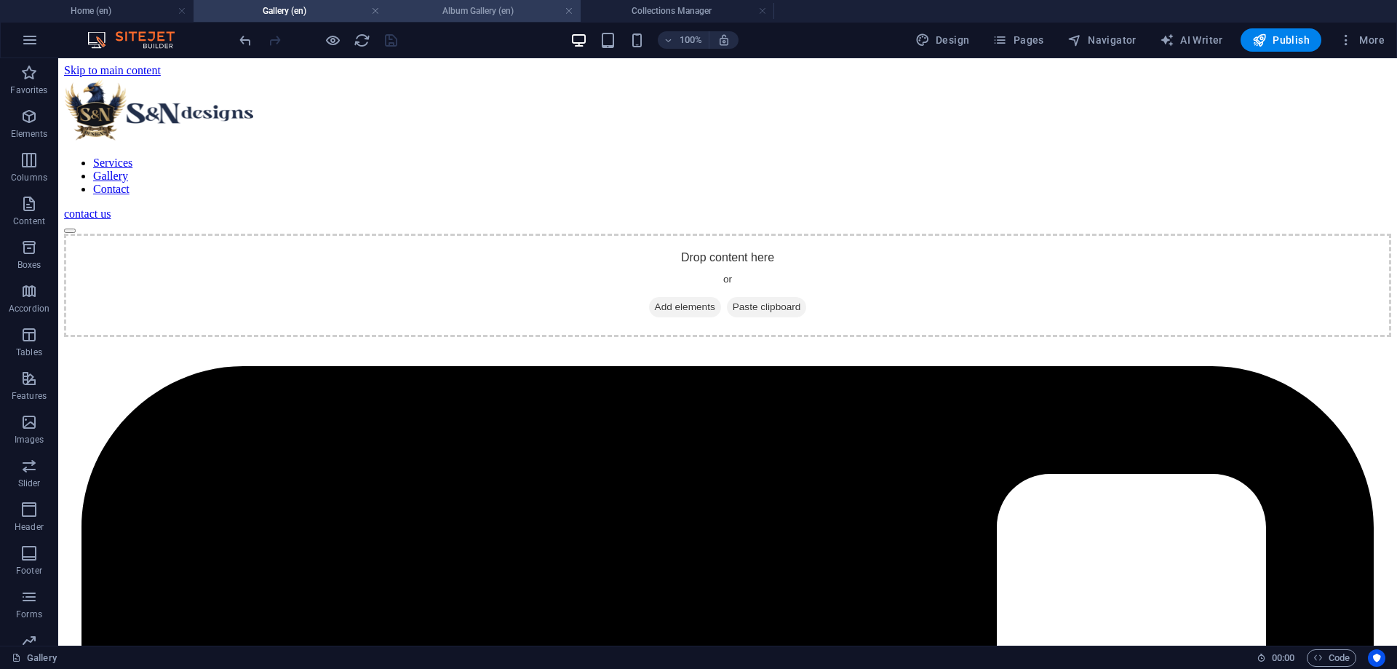
click at [506, 9] on h4 "Album Gallery (en)" at bounding box center [484, 11] width 194 height 16
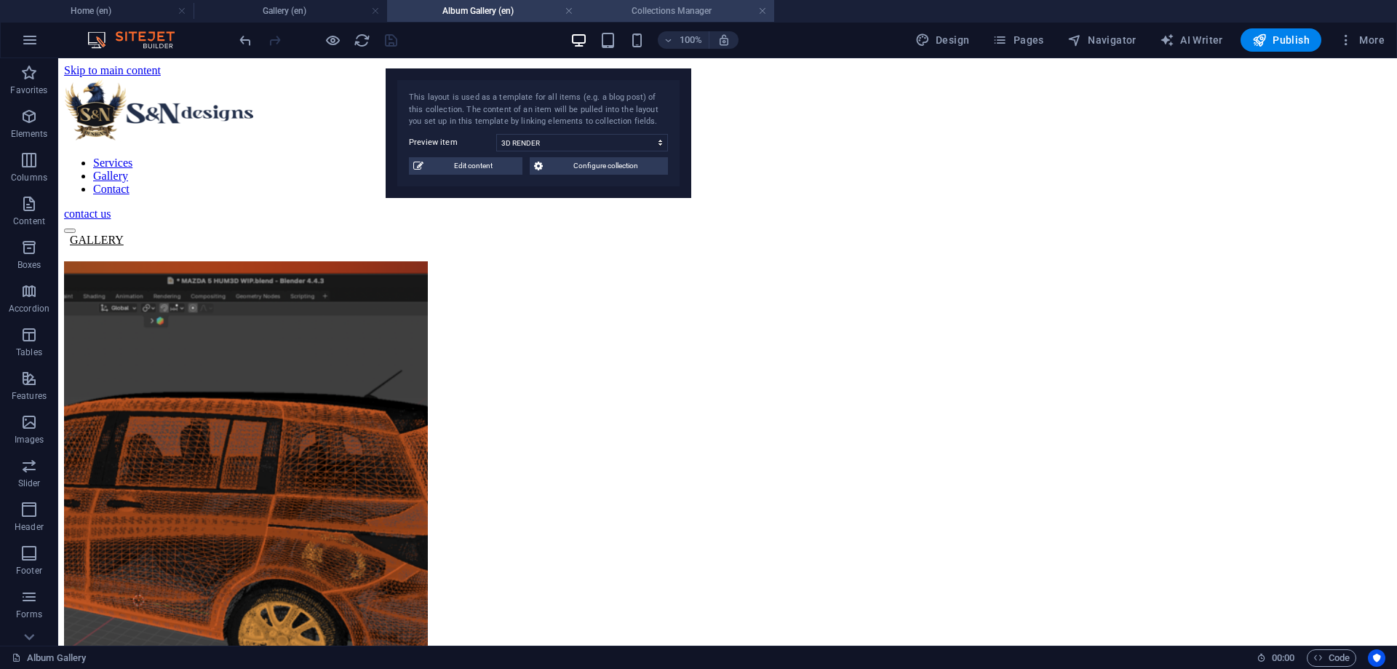
click at [638, 8] on h4 "Collections Manager" at bounding box center [678, 11] width 194 height 16
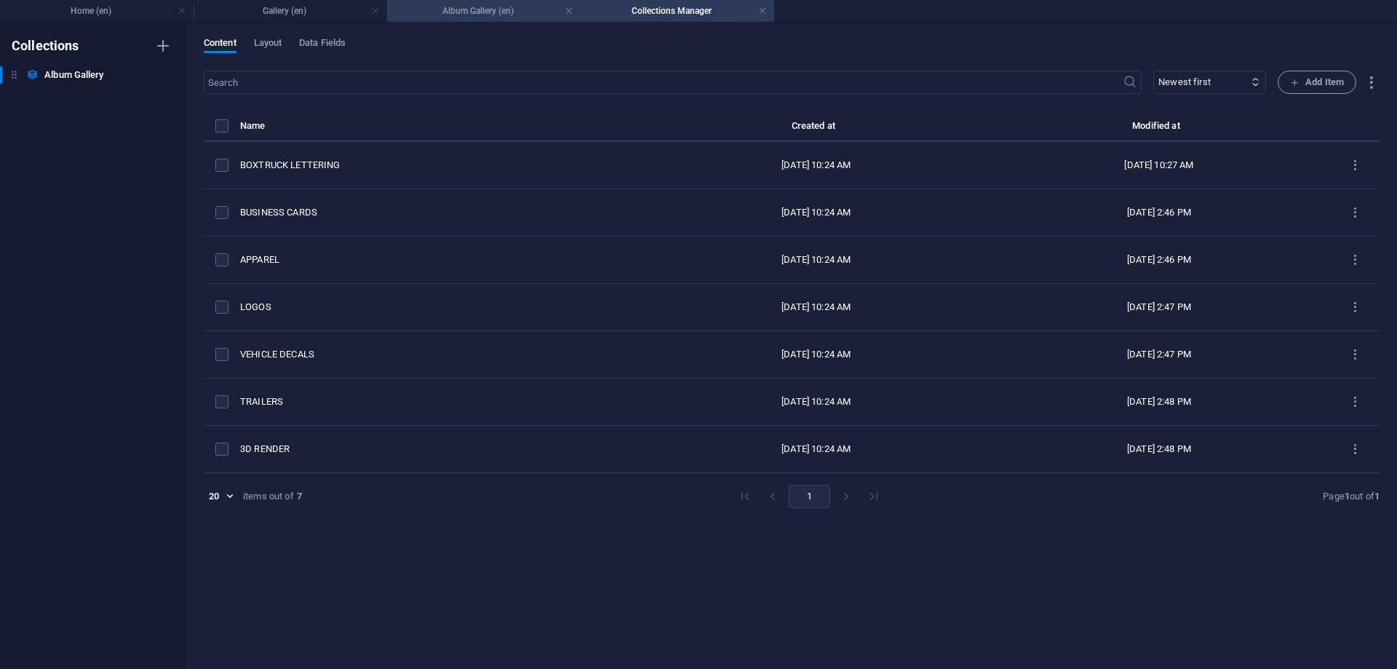
click at [505, 15] on h4 "Album Gallery (en)" at bounding box center [484, 11] width 194 height 16
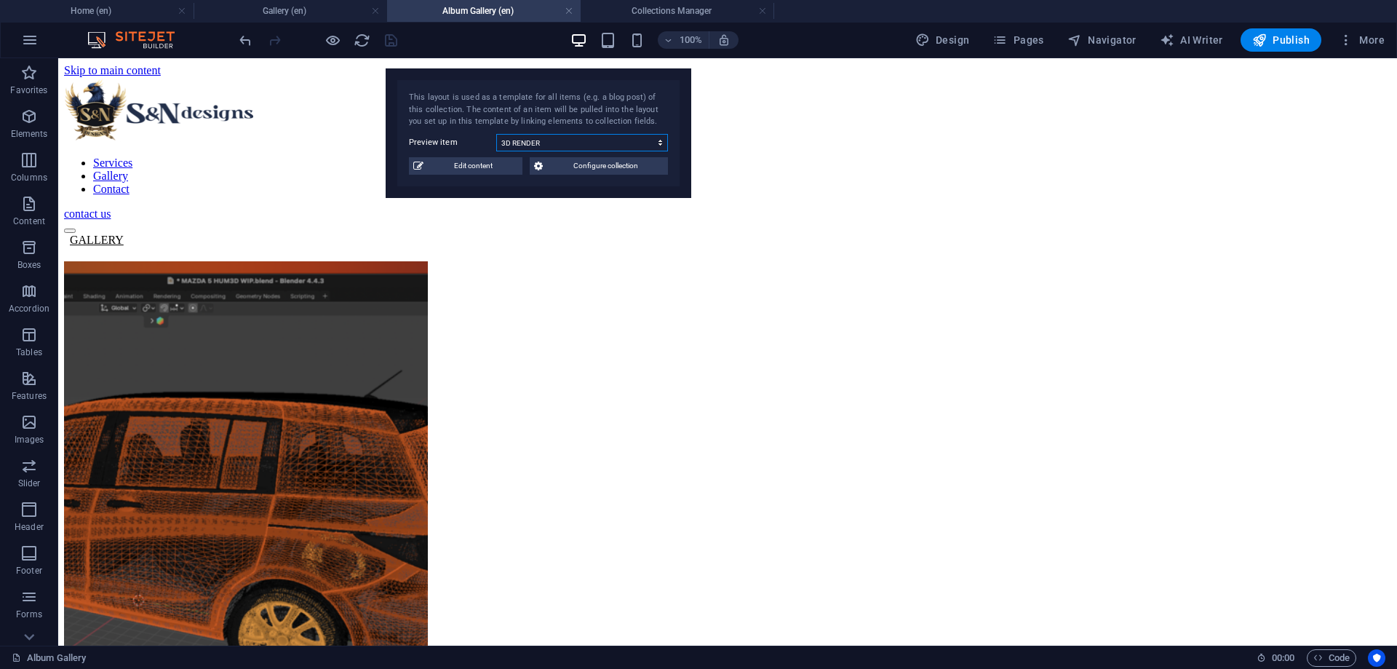
click at [496, 134] on select "BOXTRUCK LETTERING BUSINESS CARDS APPAREL LOGOS VEHICLE DECALS TRAILERS 3D REND…" at bounding box center [582, 142] width 172 height 17
click at [535, 76] on div "This layout is used as a template for all items (e.g. a blog post) of this coll…" at bounding box center [539, 133] width 306 height 130
click at [376, 37] on div at bounding box center [318, 39] width 163 height 23
click at [365, 35] on icon "reload" at bounding box center [362, 40] width 17 height 17
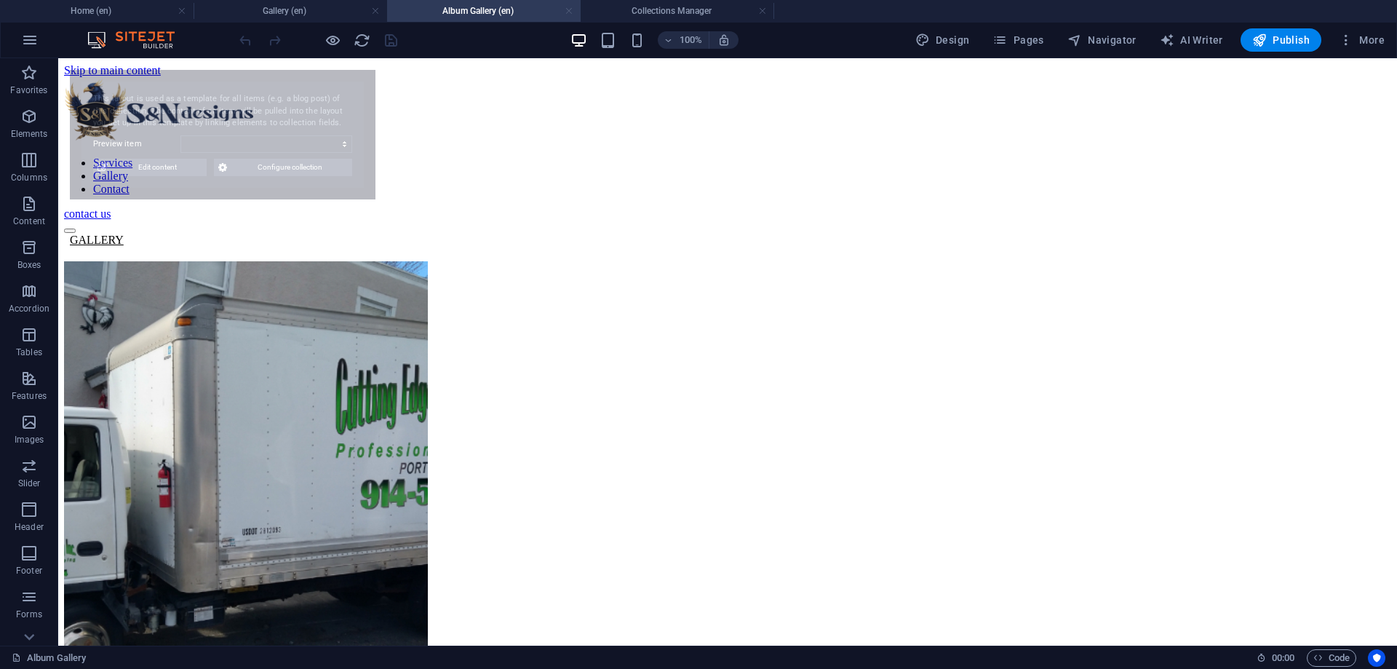
select select "68b6fe3155032c17090718a5"
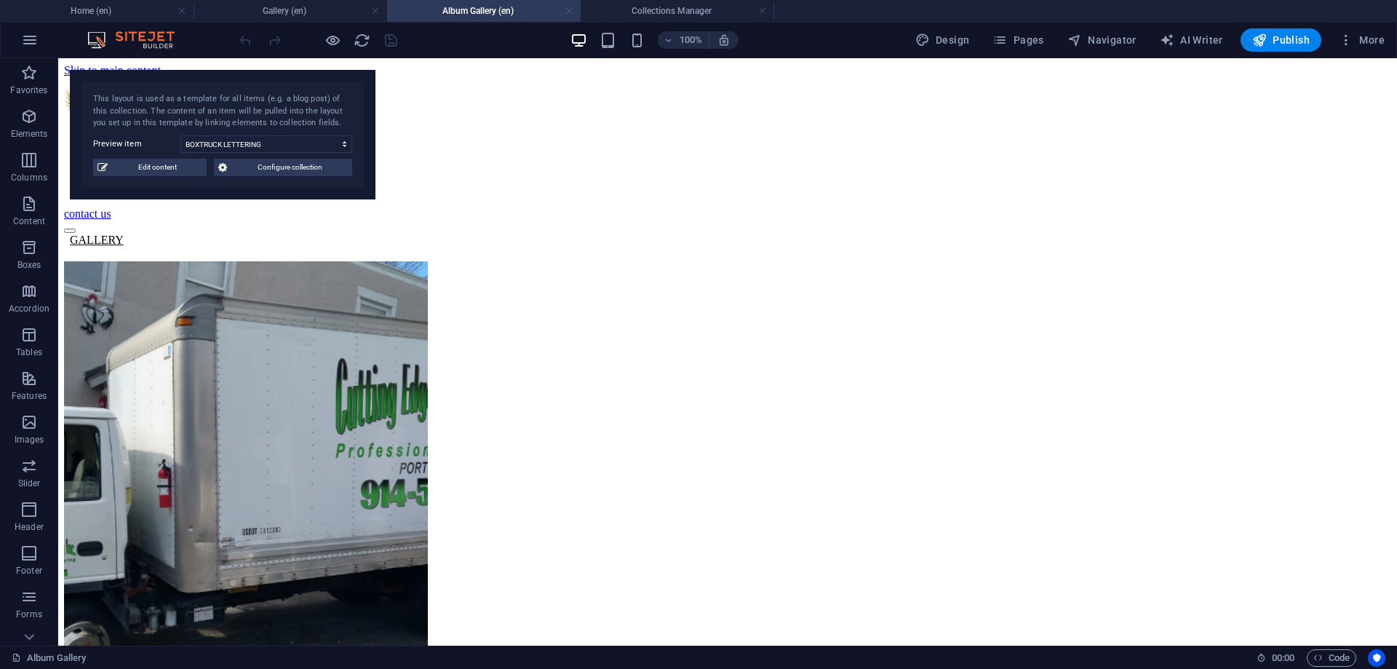
click at [571, 9] on link at bounding box center [569, 11] width 9 height 14
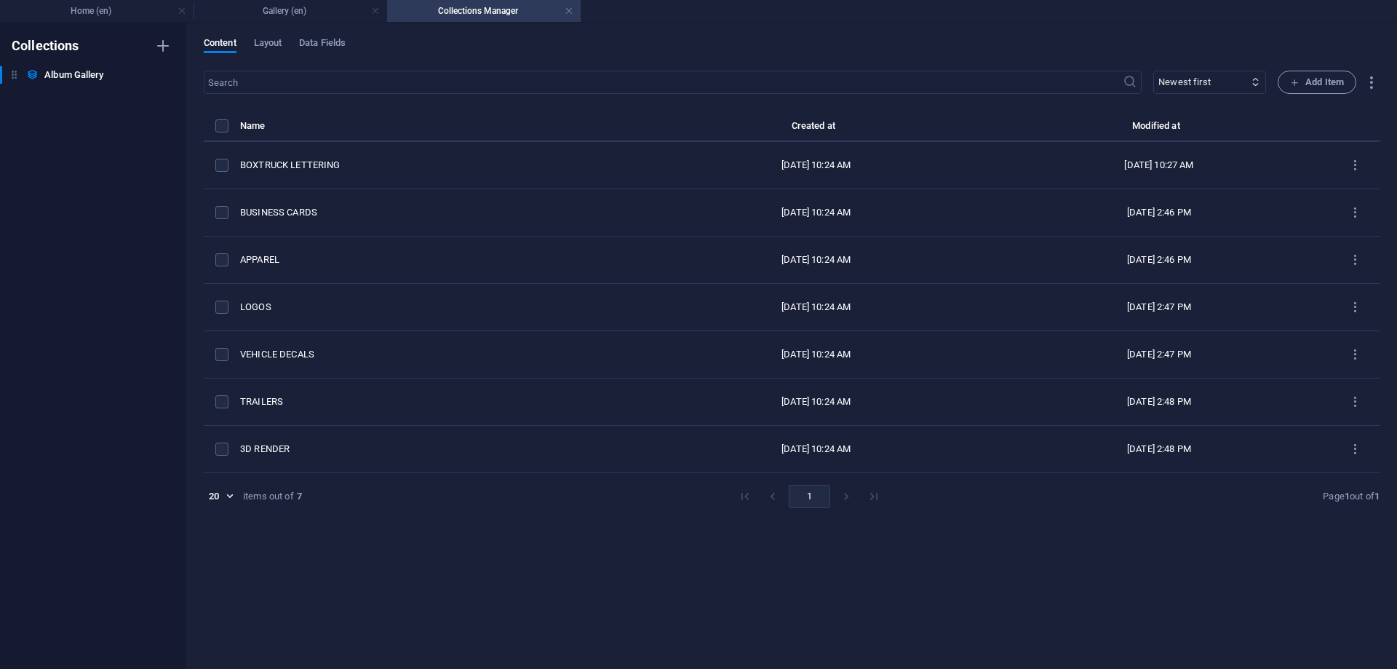
click at [571, 9] on link at bounding box center [569, 11] width 9 height 14
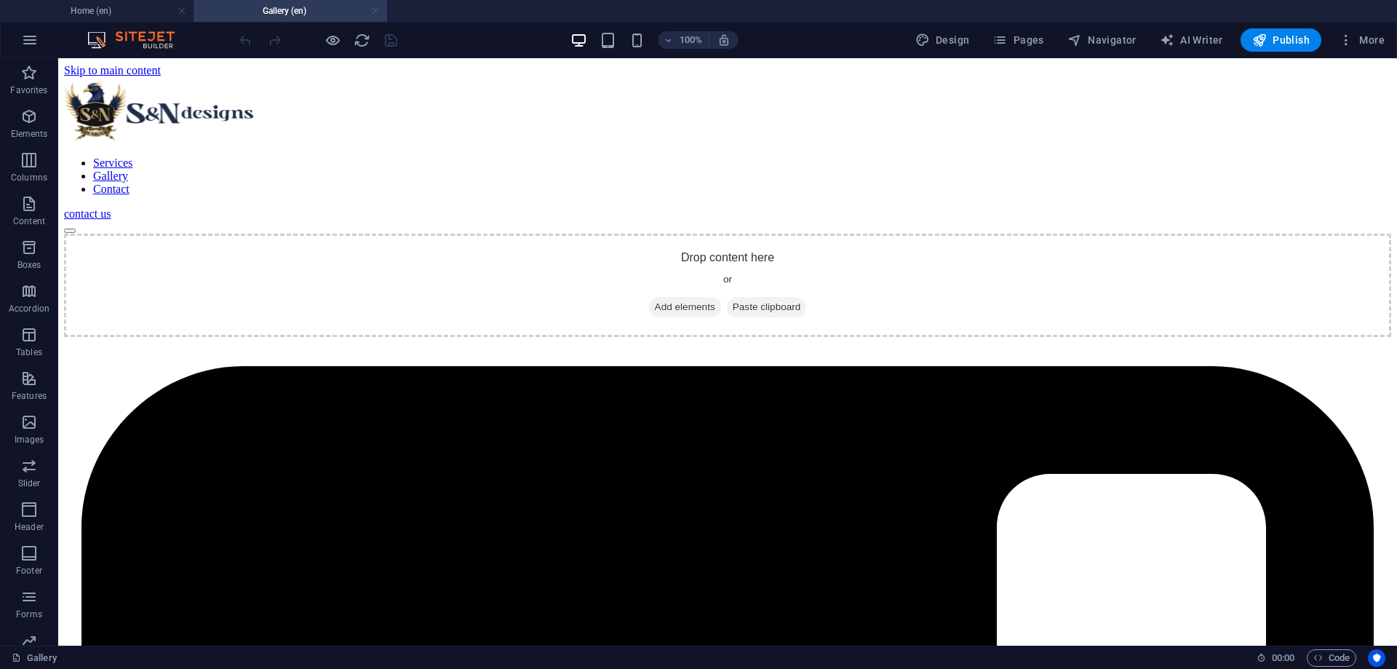
click at [378, 10] on link at bounding box center [375, 11] width 9 height 14
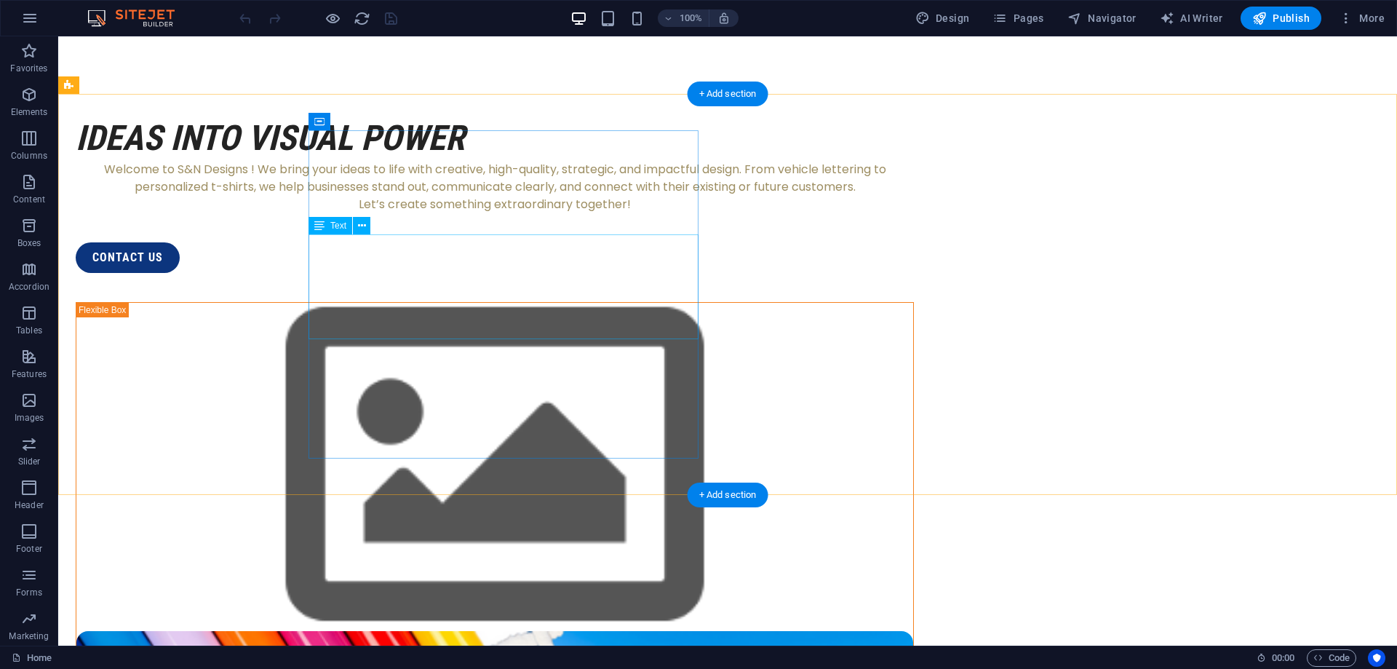
scroll to position [148, 0]
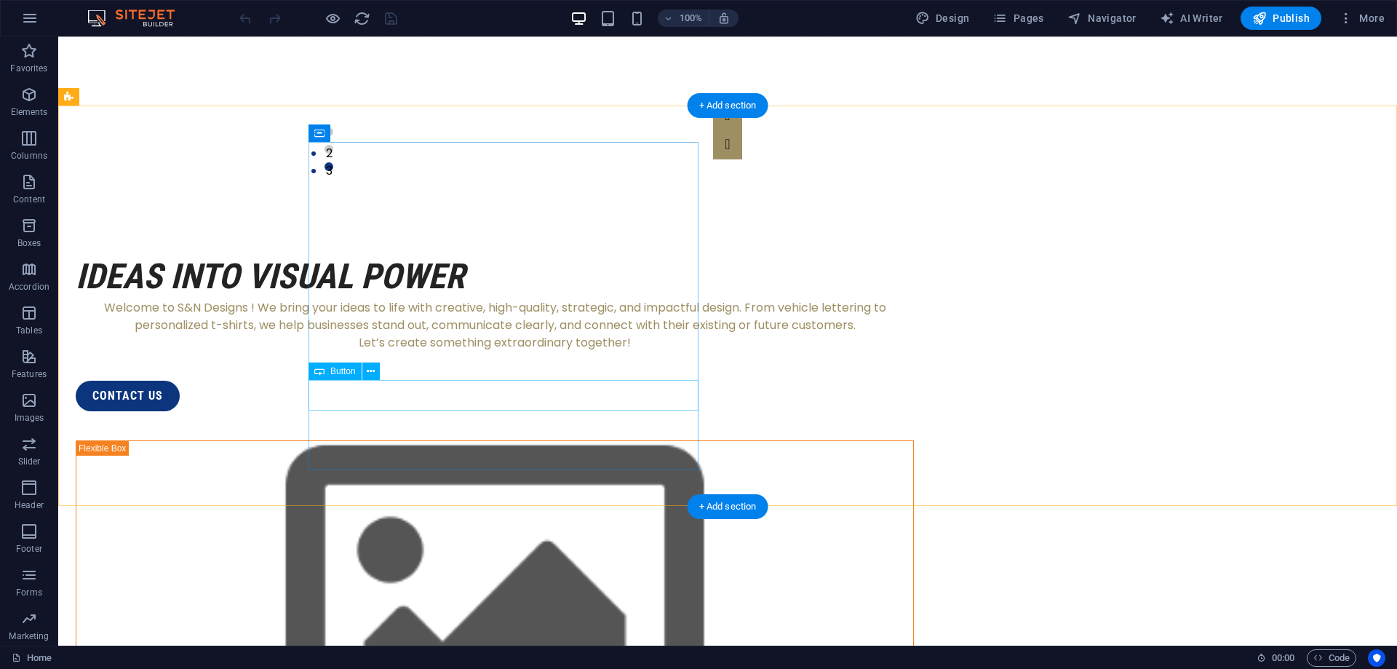
click at [375, 390] on div "contact us" at bounding box center [495, 396] width 838 height 31
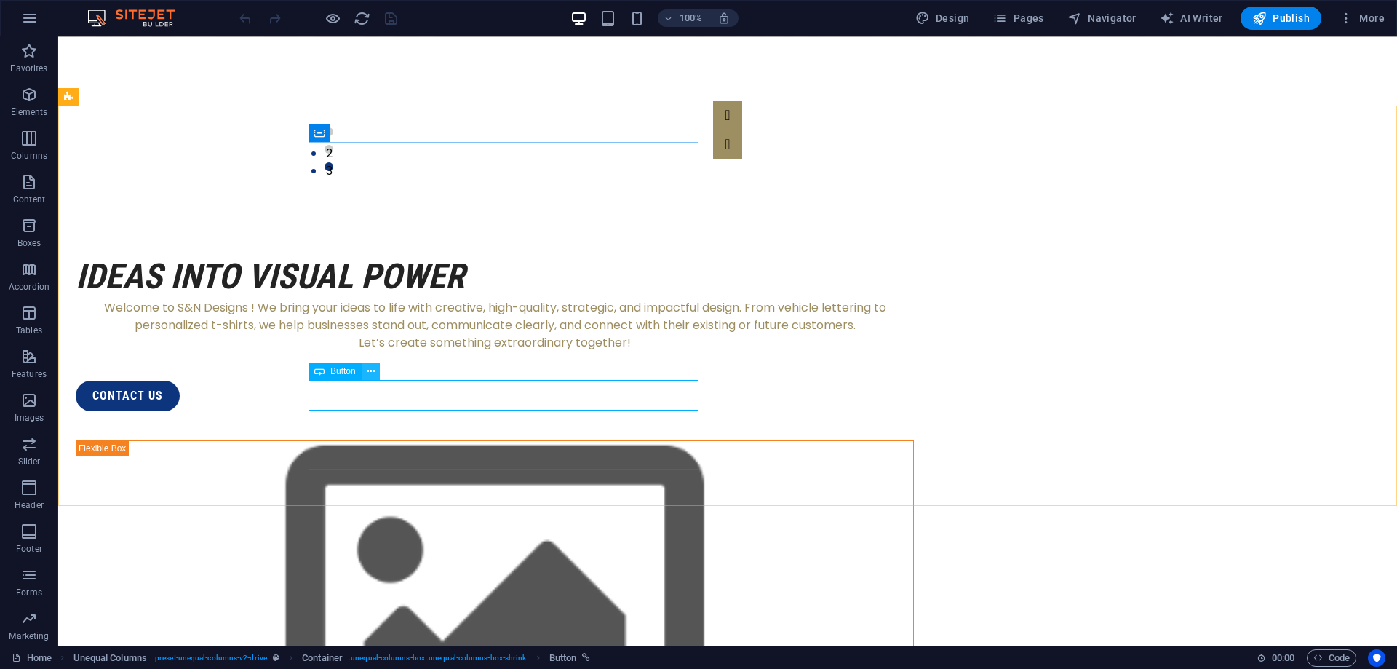
click at [366, 372] on button at bounding box center [370, 370] width 17 height 17
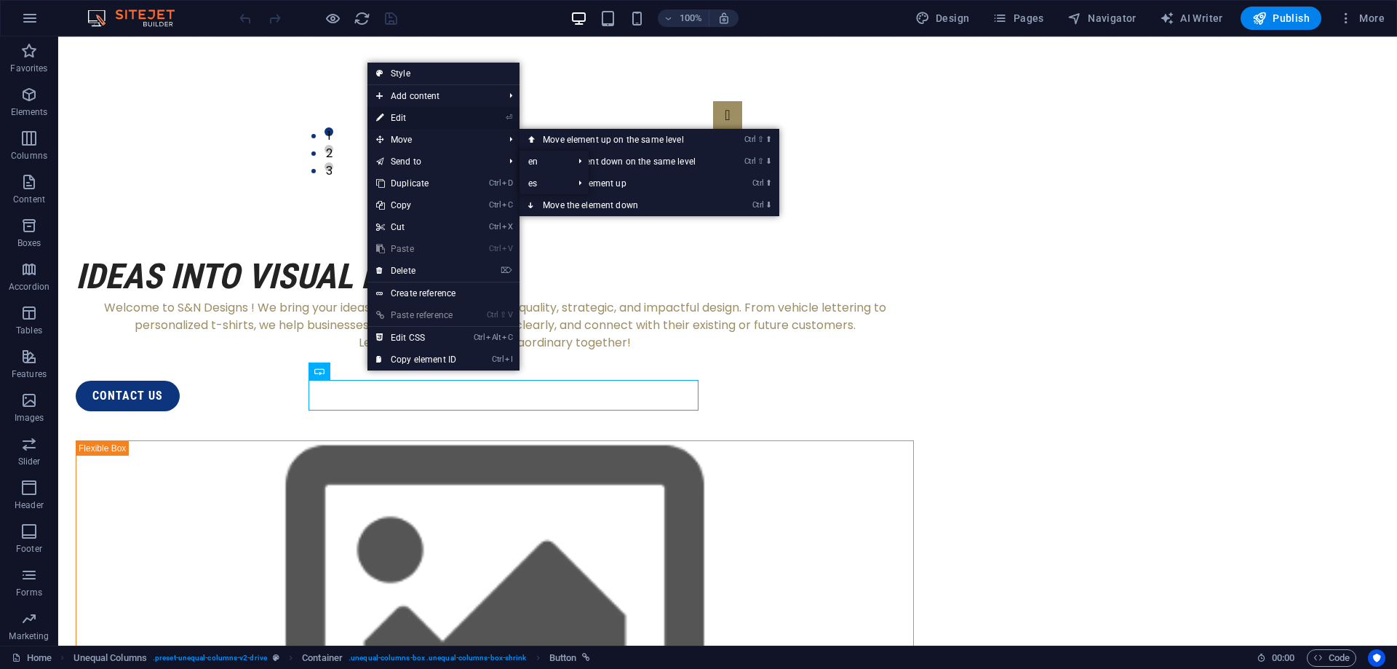
click at [411, 118] on link "⏎ Edit" at bounding box center [417, 118] width 98 height 22
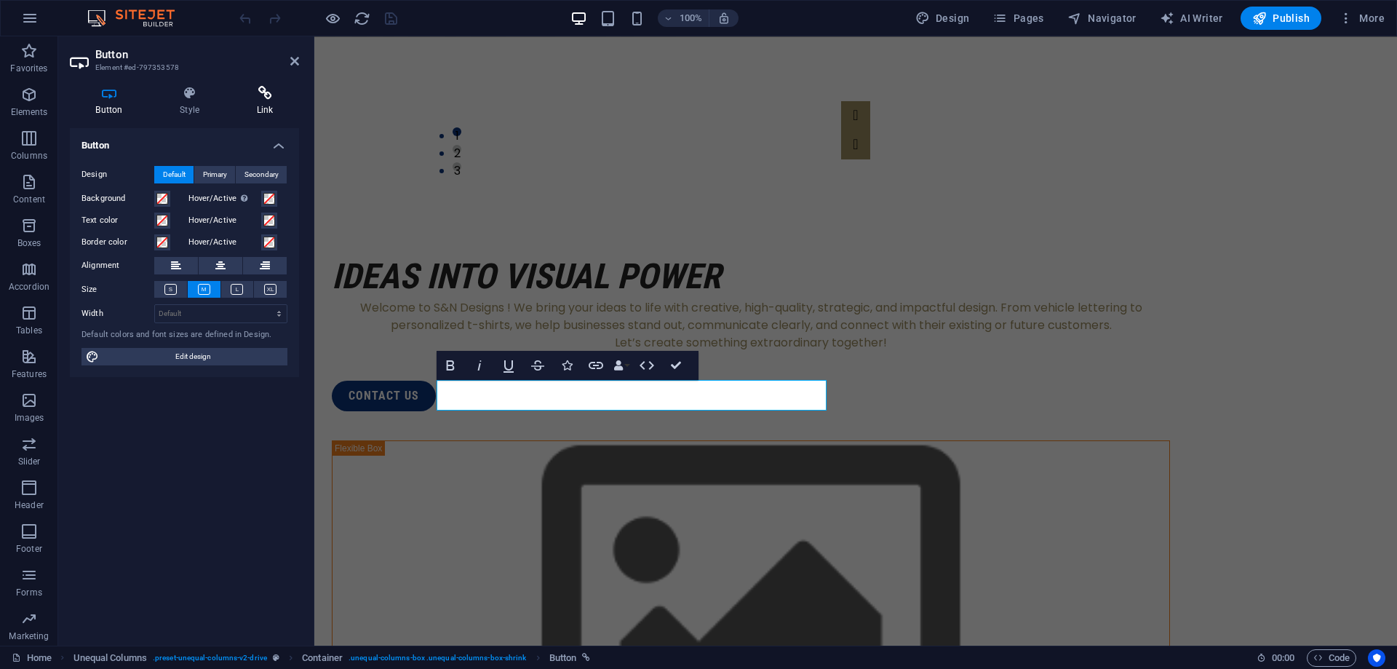
click at [282, 92] on icon at bounding box center [265, 93] width 68 height 15
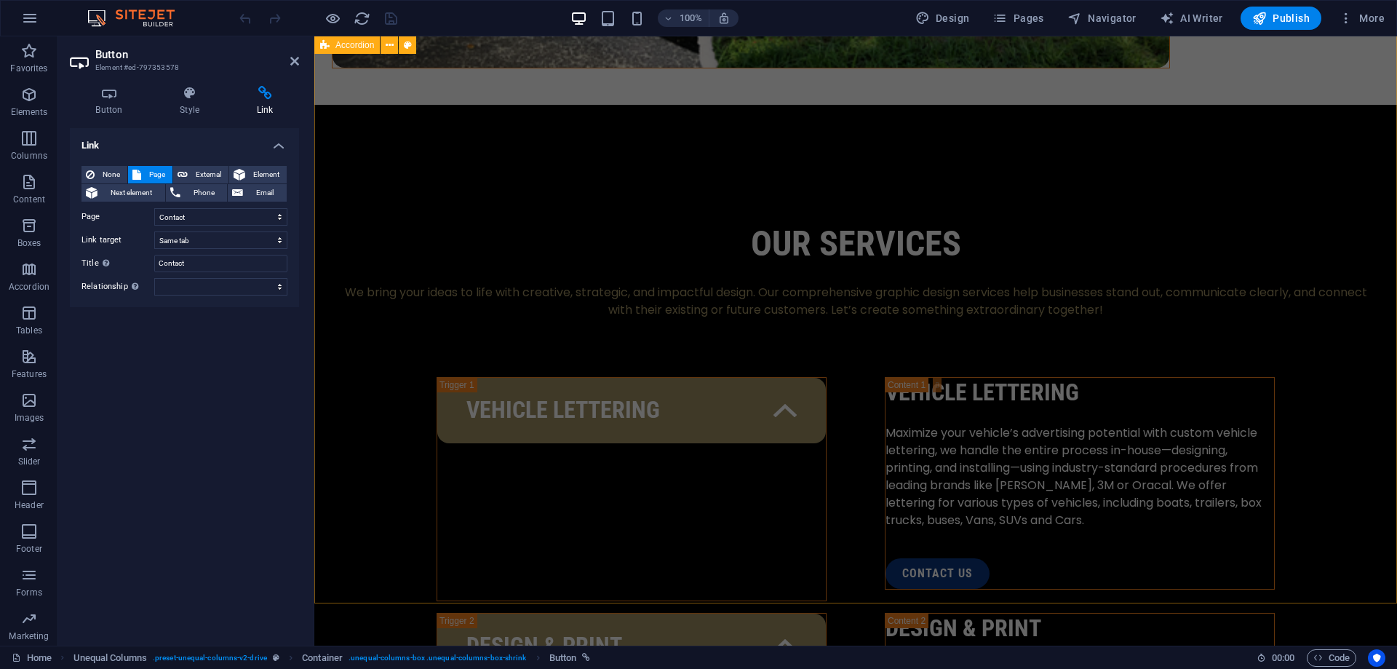
scroll to position [1930, 0]
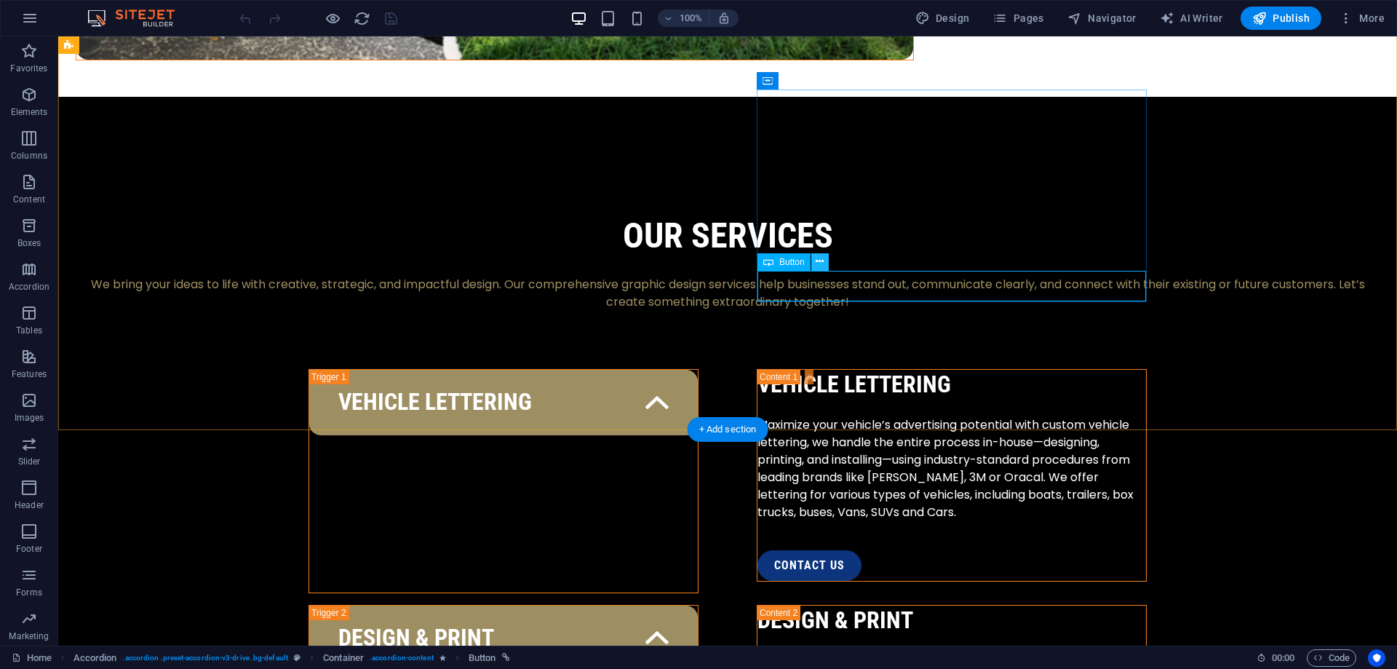
click at [825, 264] on button at bounding box center [819, 261] width 17 height 17
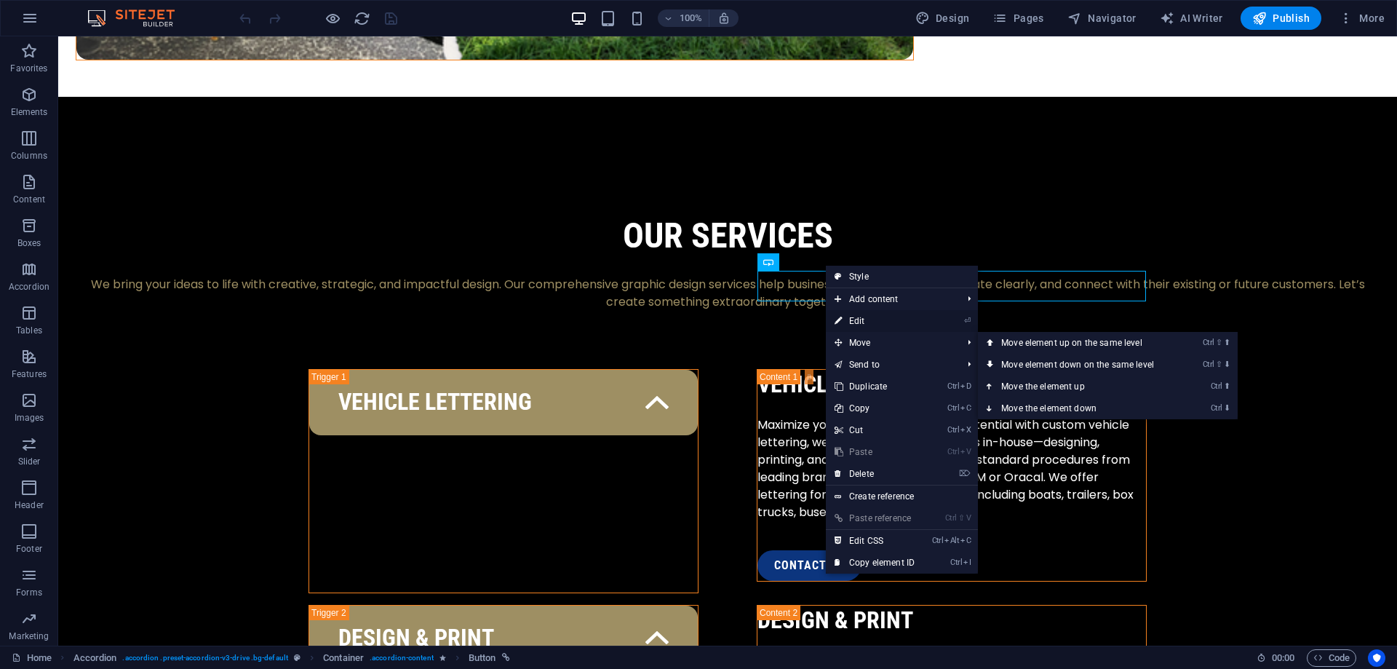
drag, startPoint x: 862, startPoint y: 321, endPoint x: 461, endPoint y: 283, distance: 403.5
click at [862, 321] on link "⏎ Edit" at bounding box center [875, 321] width 98 height 22
select select "2"
select select
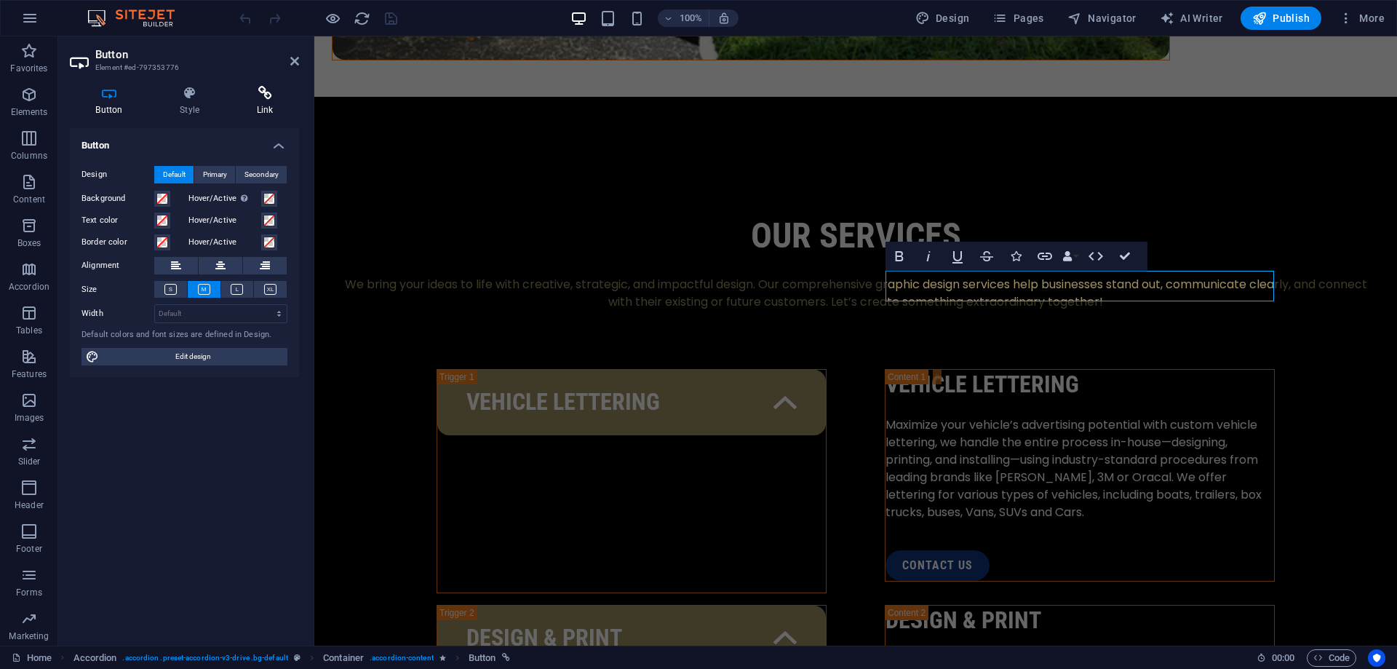
click at [263, 98] on icon at bounding box center [265, 93] width 68 height 15
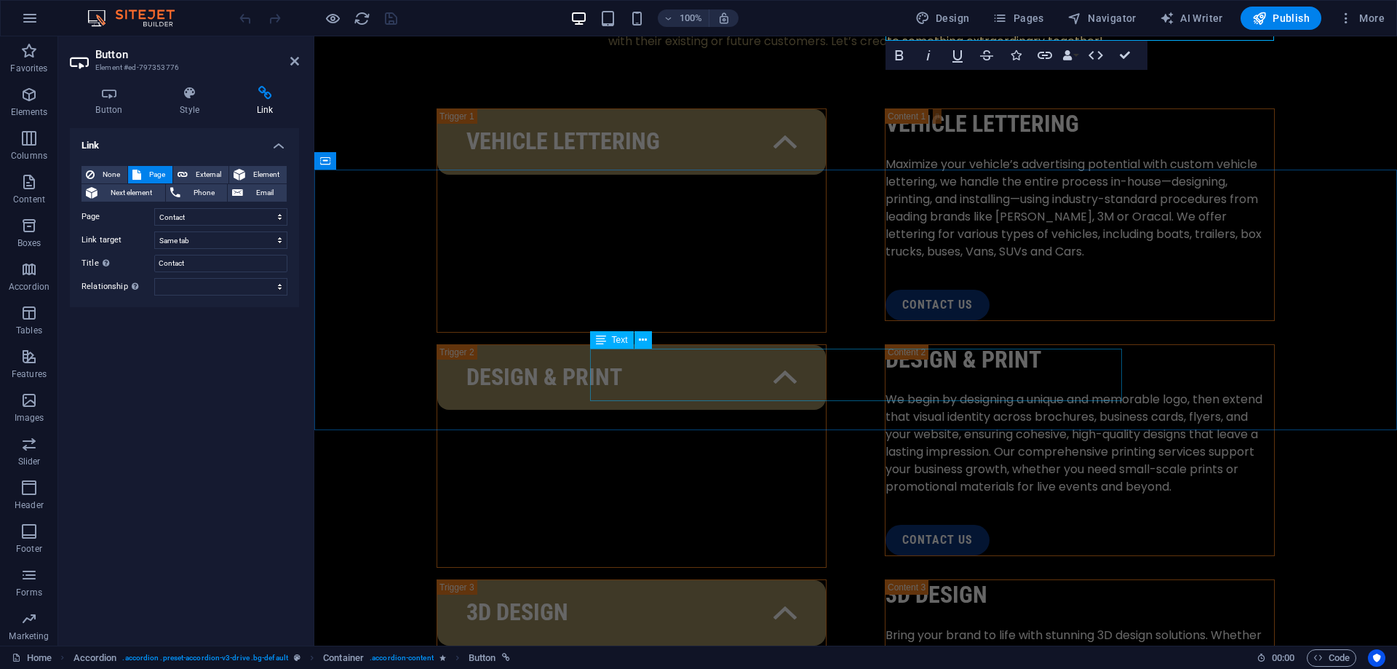
scroll to position [2180, 0]
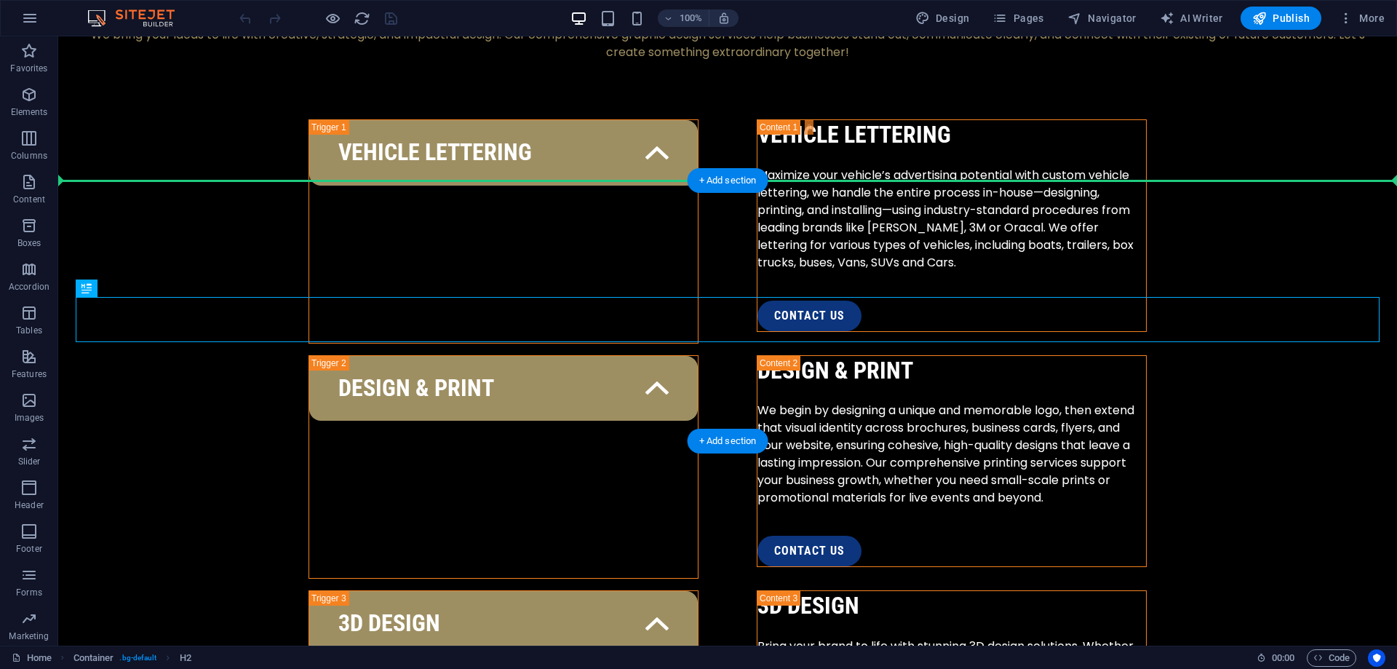
drag, startPoint x: 737, startPoint y: 306, endPoint x: 734, endPoint y: 210, distance: 96.9
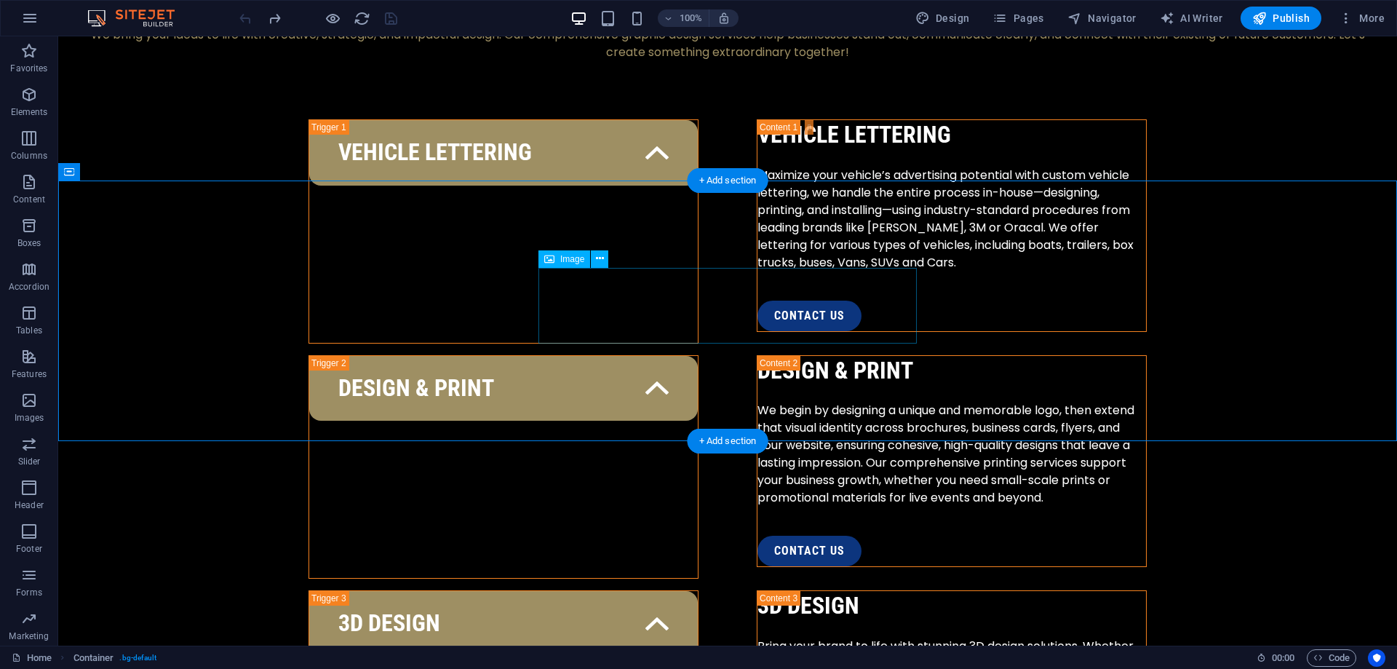
click at [603, 263] on icon at bounding box center [600, 258] width 8 height 15
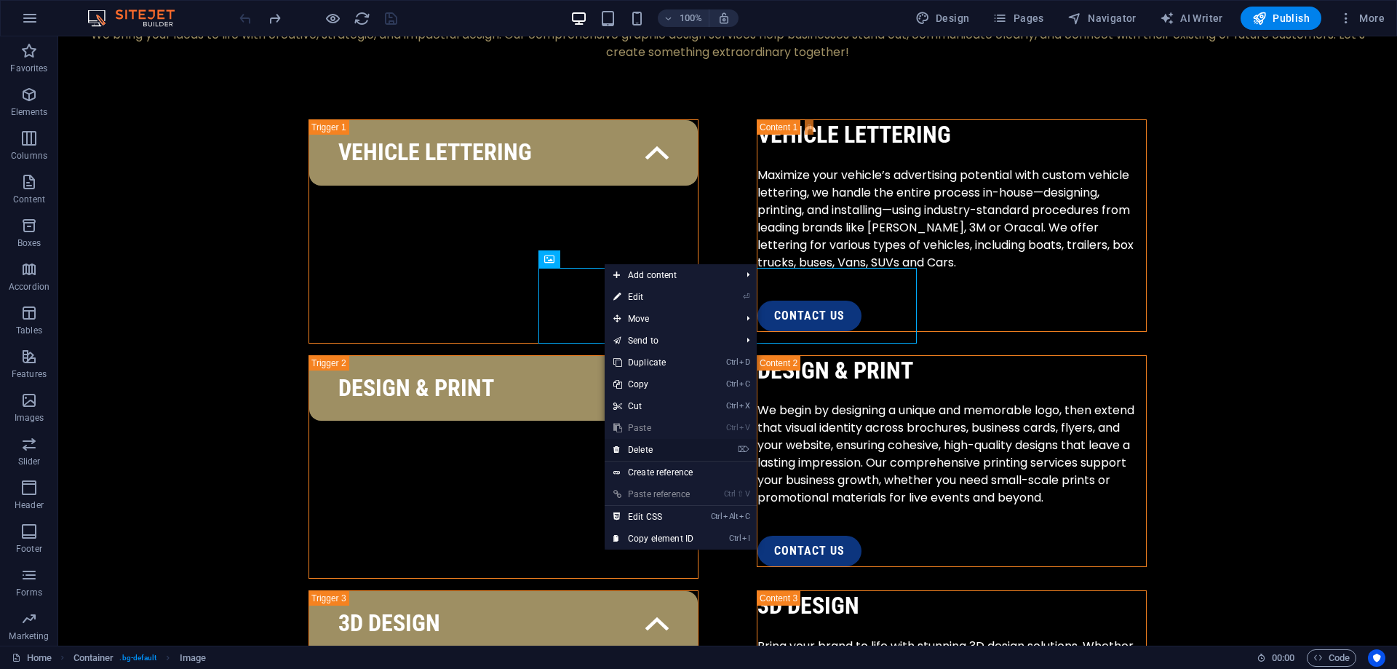
click at [630, 447] on link "⌦ Delete" at bounding box center [654, 450] width 98 height 22
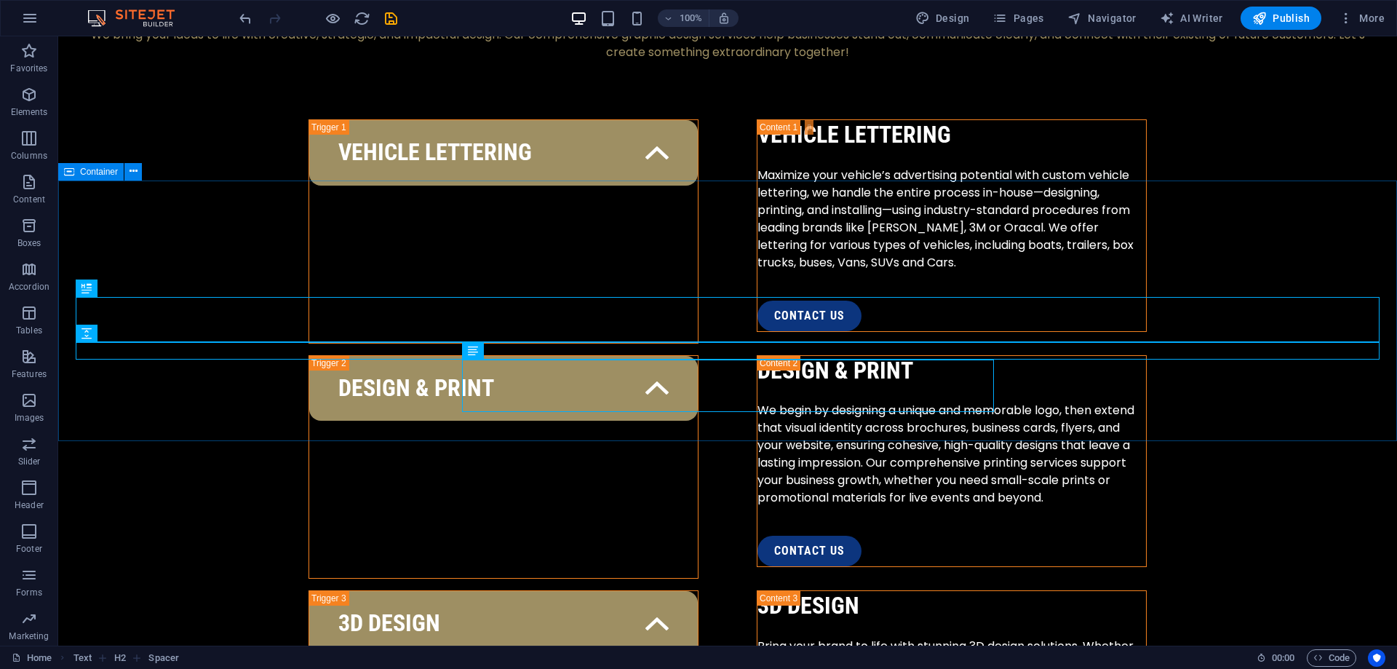
click at [124, 179] on div "Container" at bounding box center [104, 172] width 93 height 18
click at [132, 175] on icon at bounding box center [134, 171] width 8 height 15
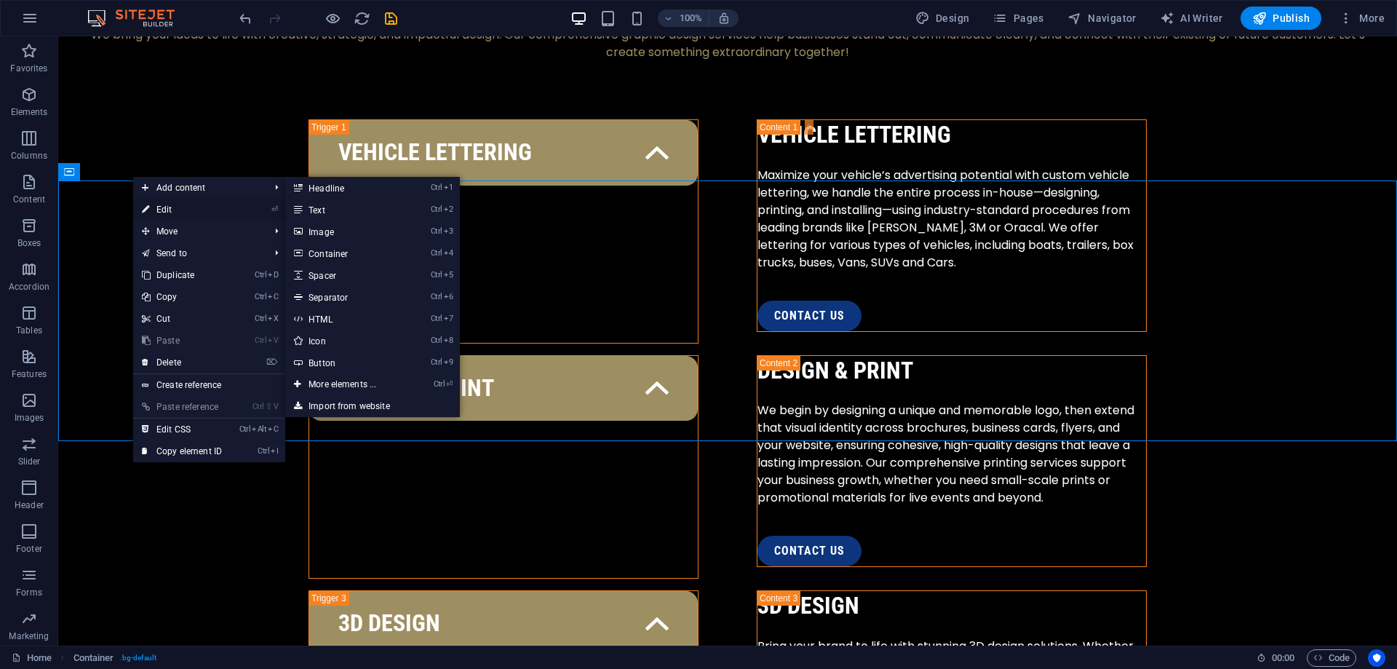
click at [157, 218] on link "⏎ Edit" at bounding box center [182, 210] width 98 height 22
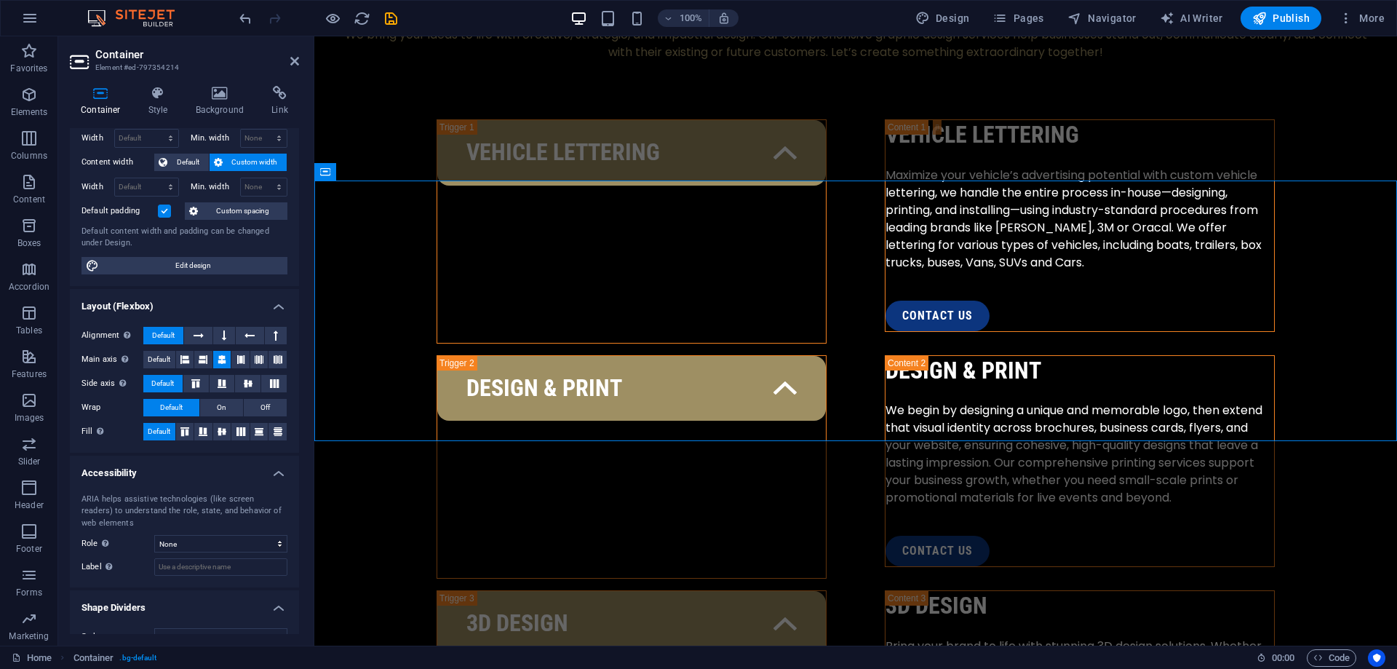
scroll to position [83, 0]
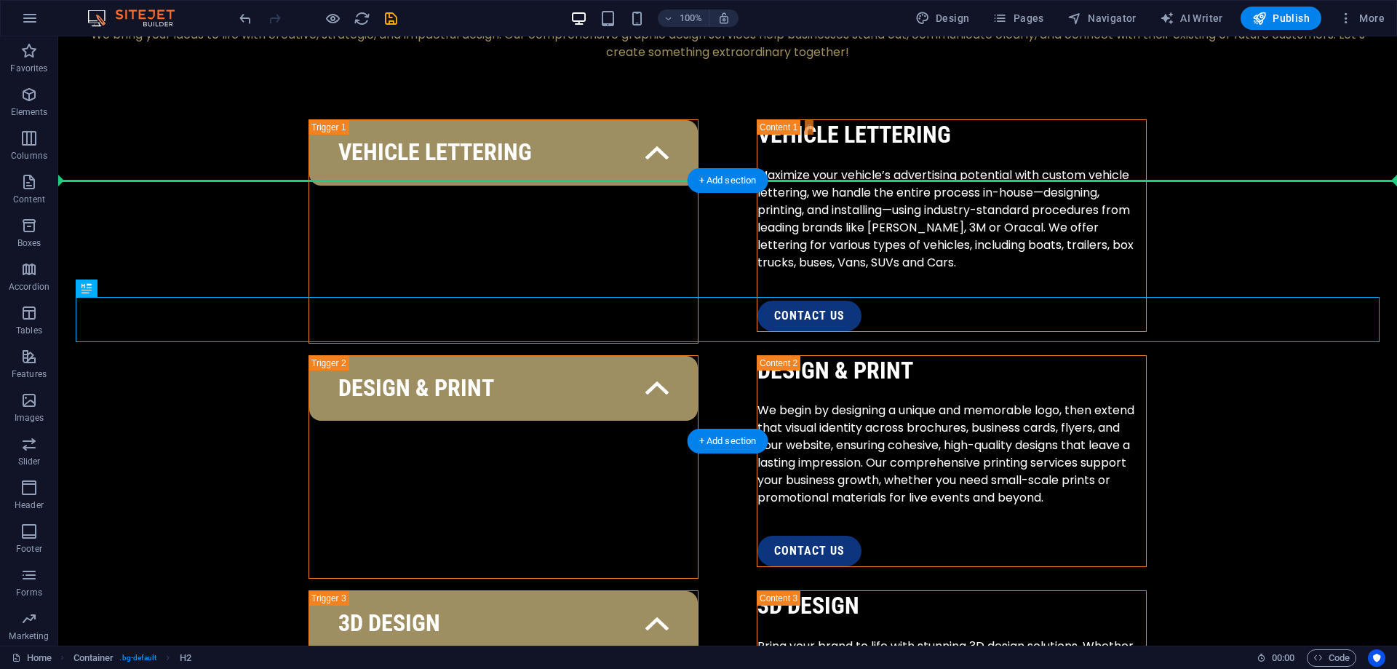
drag, startPoint x: 549, startPoint y: 317, endPoint x: 753, endPoint y: 288, distance: 205.7
drag, startPoint x: 709, startPoint y: 306, endPoint x: 714, endPoint y: 183, distance: 123.1
drag, startPoint x: 718, startPoint y: 188, endPoint x: 405, endPoint y: 158, distance: 314.4
click at [718, 188] on div "+ Add section" at bounding box center [728, 180] width 81 height 25
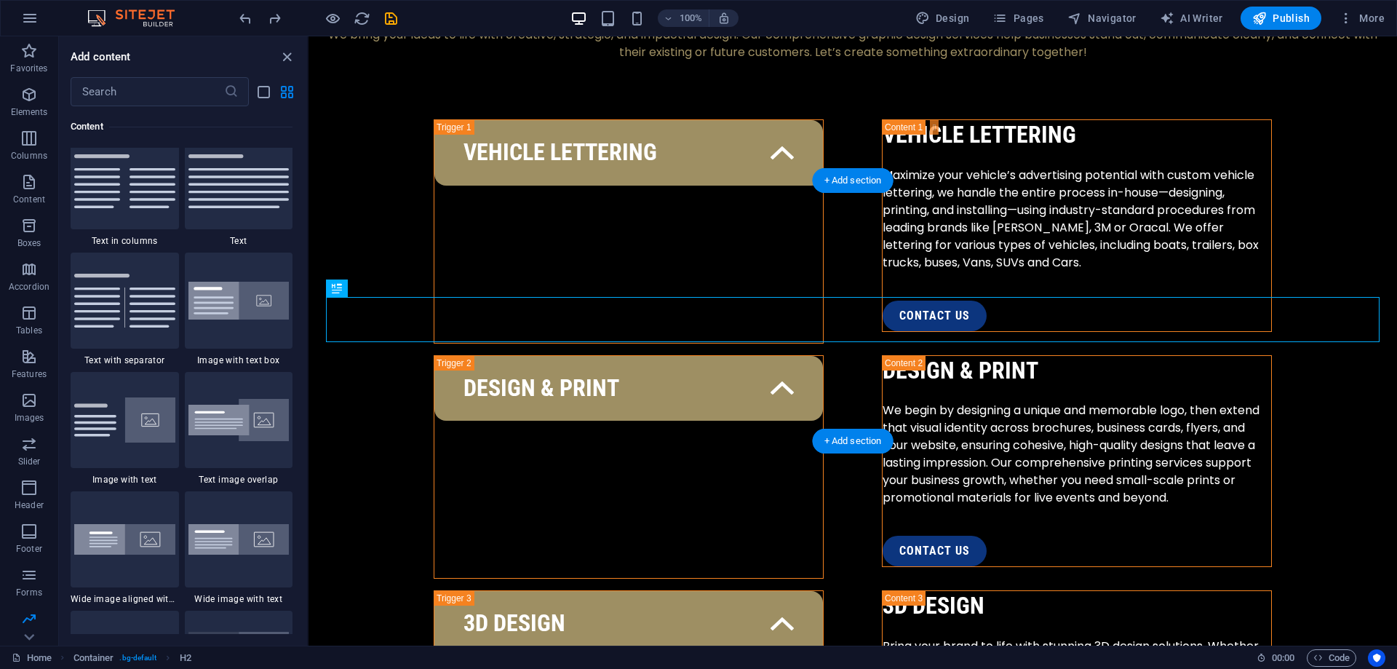
scroll to position [2560, 0]
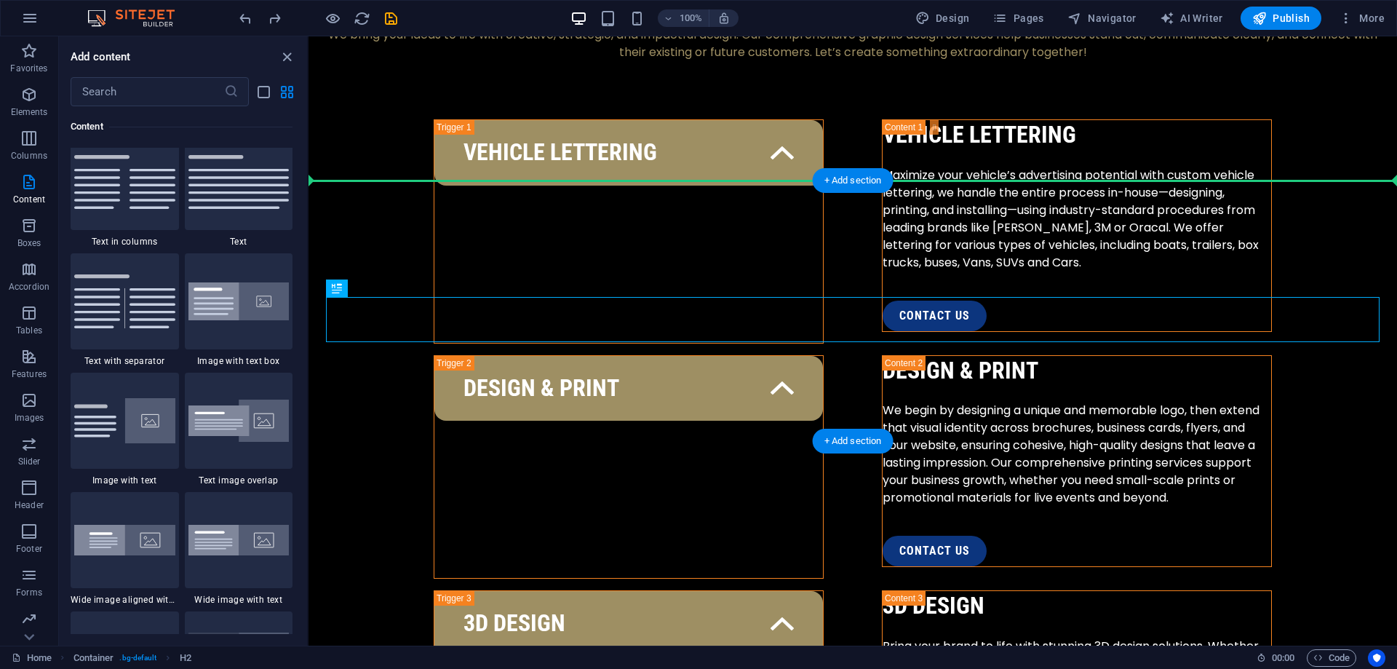
drag, startPoint x: 819, startPoint y: 317, endPoint x: 810, endPoint y: 221, distance: 97.3
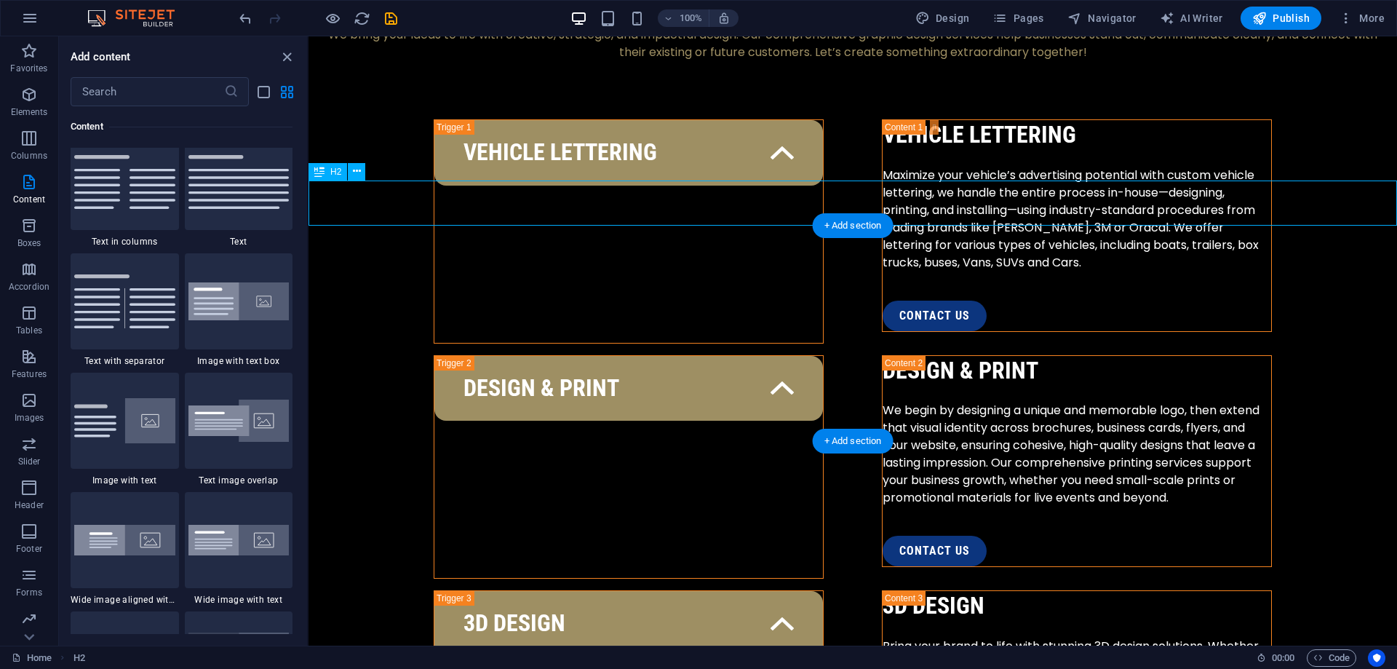
click at [354, 172] on icon at bounding box center [357, 171] width 8 height 15
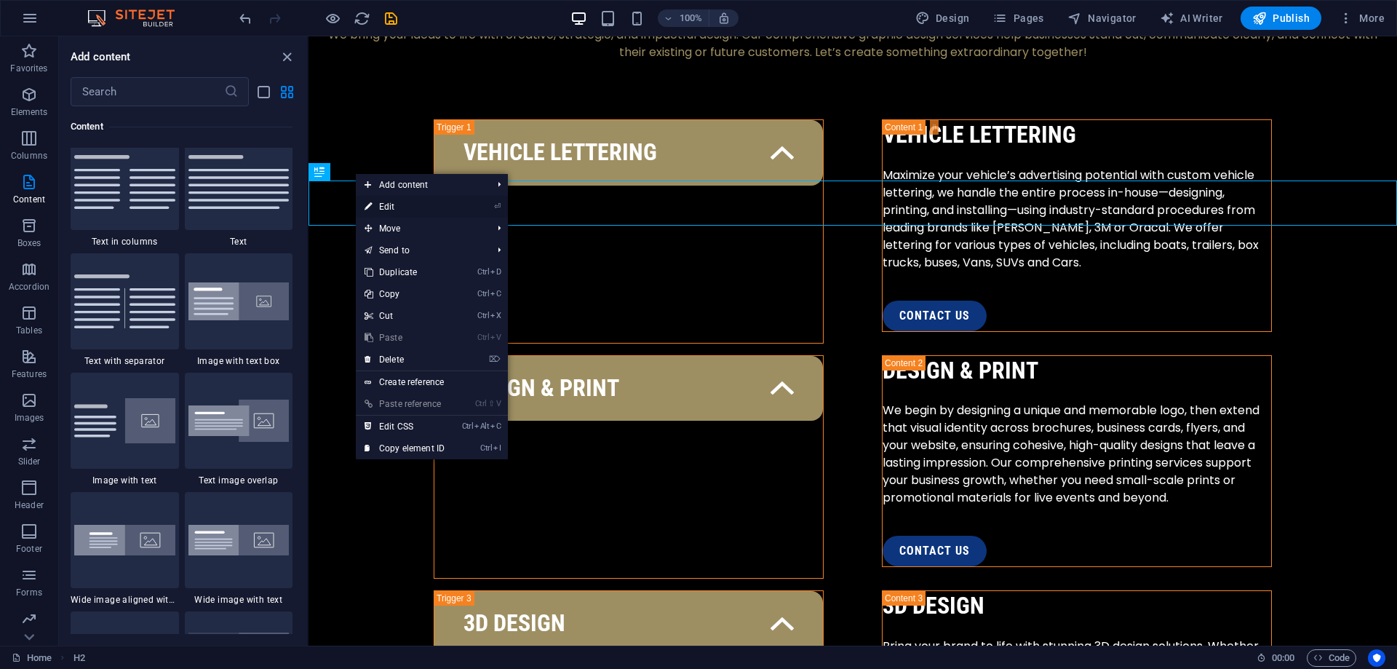
click at [429, 197] on link "⏎ Edit" at bounding box center [405, 207] width 98 height 22
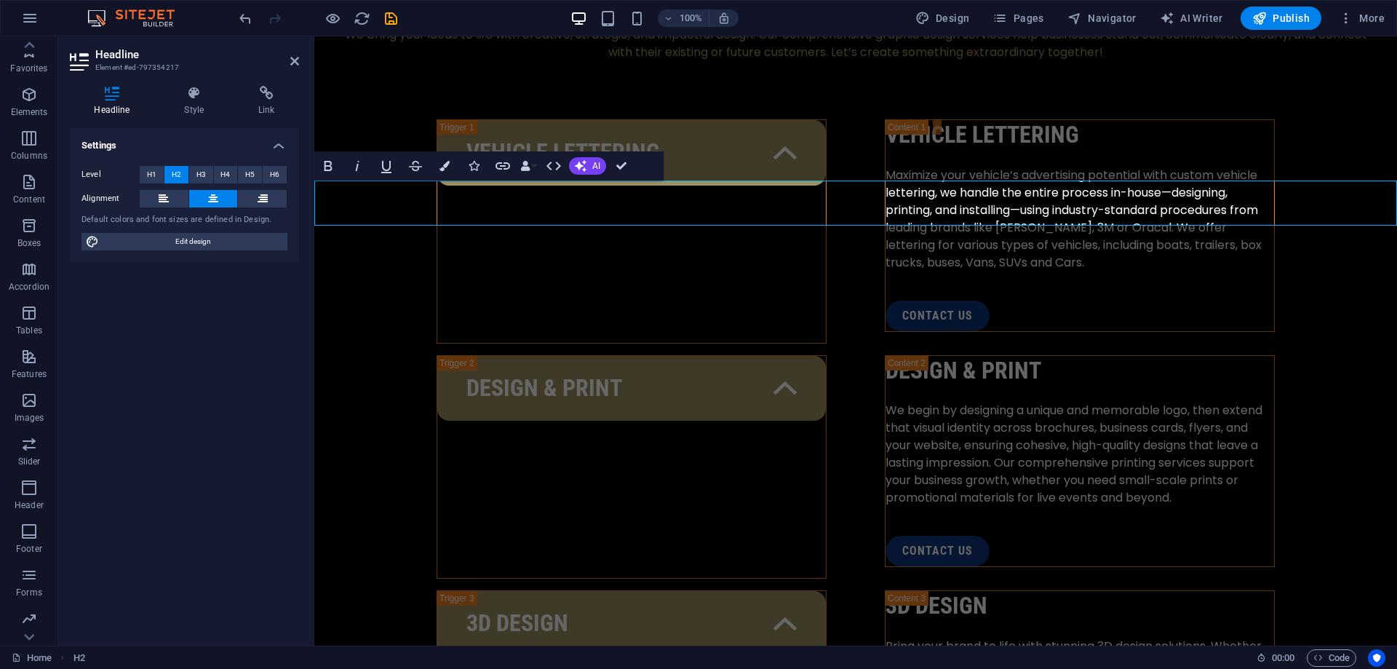
scroll to position [9, 0]
click at [213, 242] on span "Edit design" at bounding box center [193, 241] width 180 height 17
select select "px"
select select "400"
select select "px"
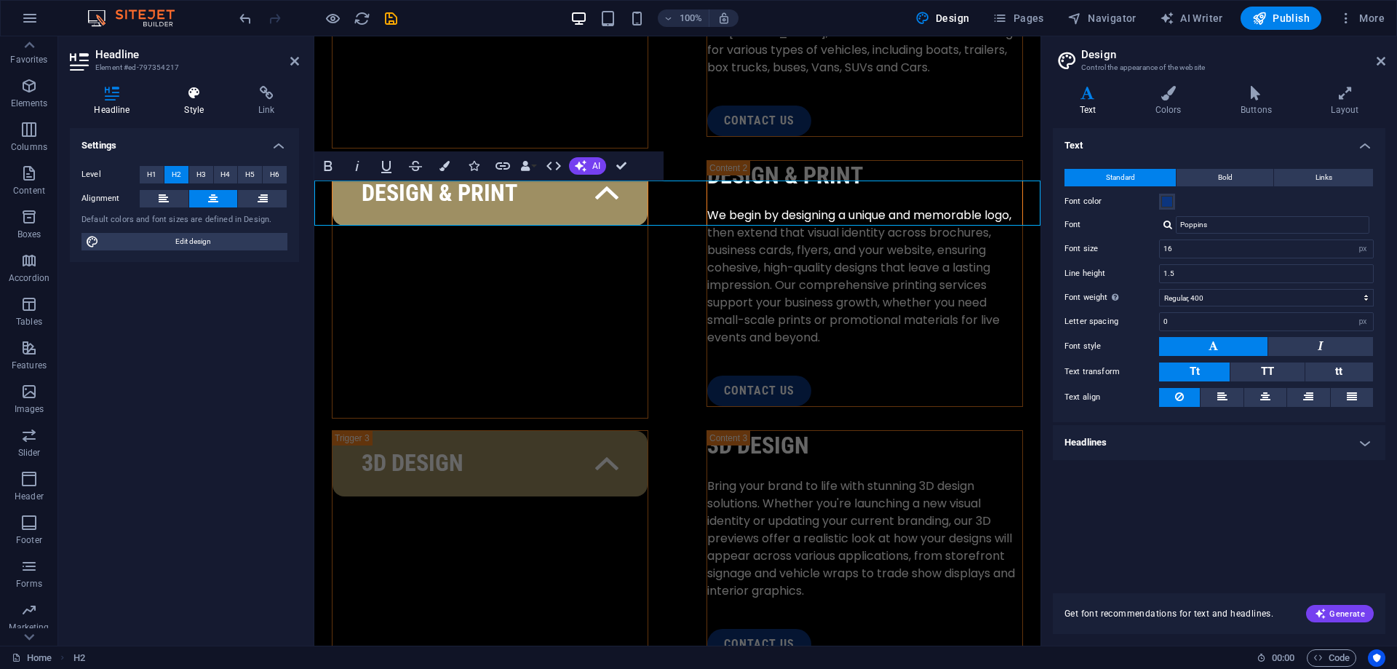
scroll to position [2177, 0]
click at [1172, 95] on icon at bounding box center [1168, 93] width 79 height 15
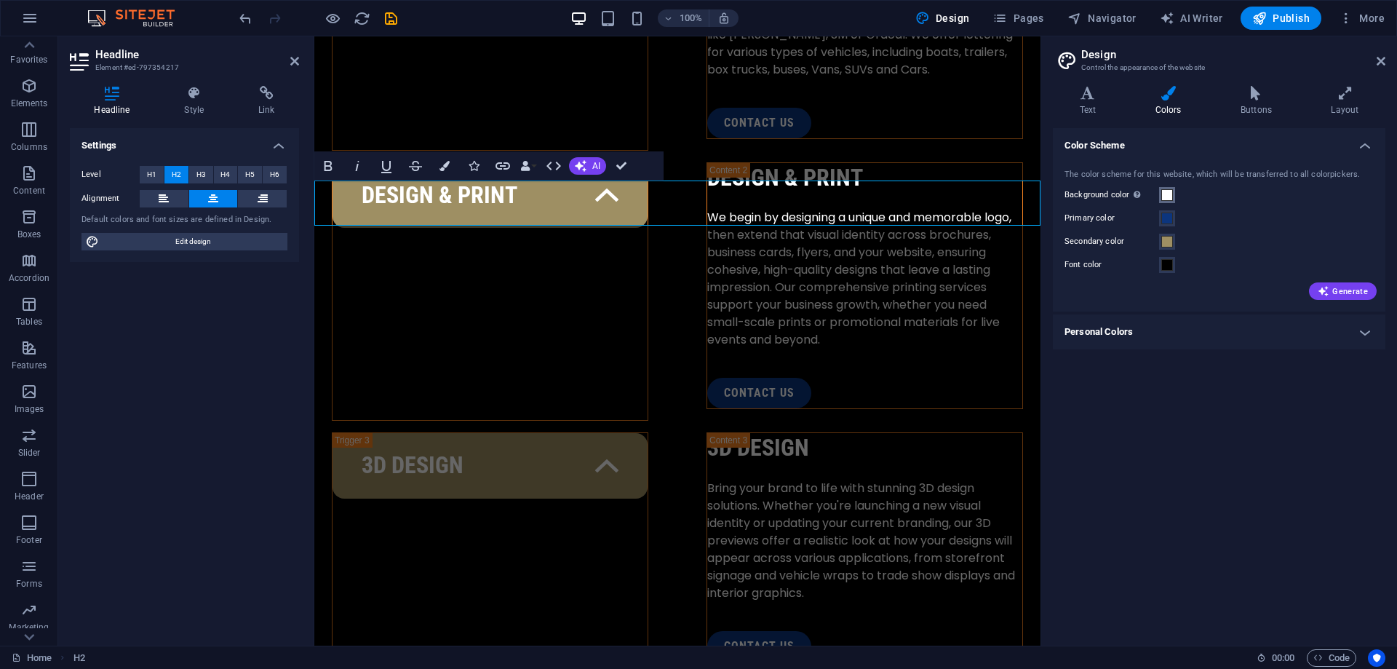
click at [1168, 194] on span at bounding box center [1167, 195] width 12 height 12
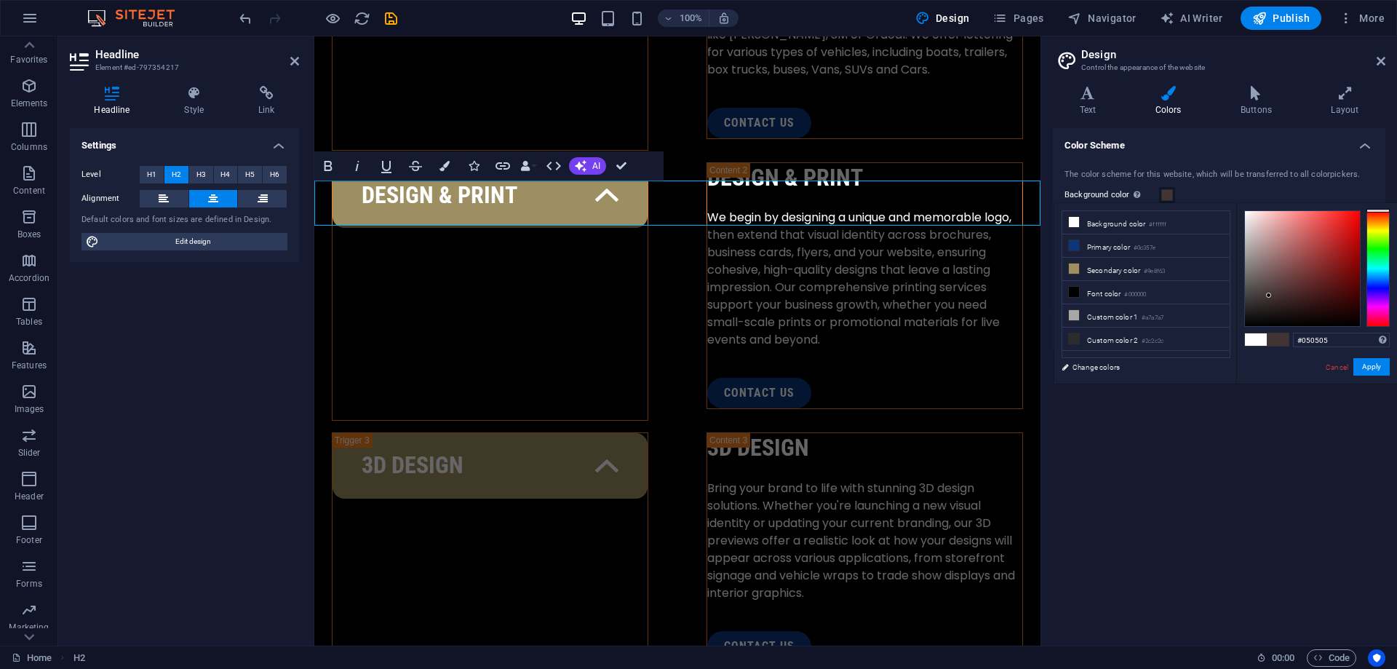
type input "#000000"
drag, startPoint x: 1277, startPoint y: 293, endPoint x: 1201, endPoint y: 379, distance: 115.0
click at [1201, 379] on div "less Background color #ffffff Primary color #0c357e Secondary color #9e8f63 Fon…" at bounding box center [1226, 293] width 343 height 180
click at [1361, 364] on button "Apply" at bounding box center [1372, 366] width 36 height 17
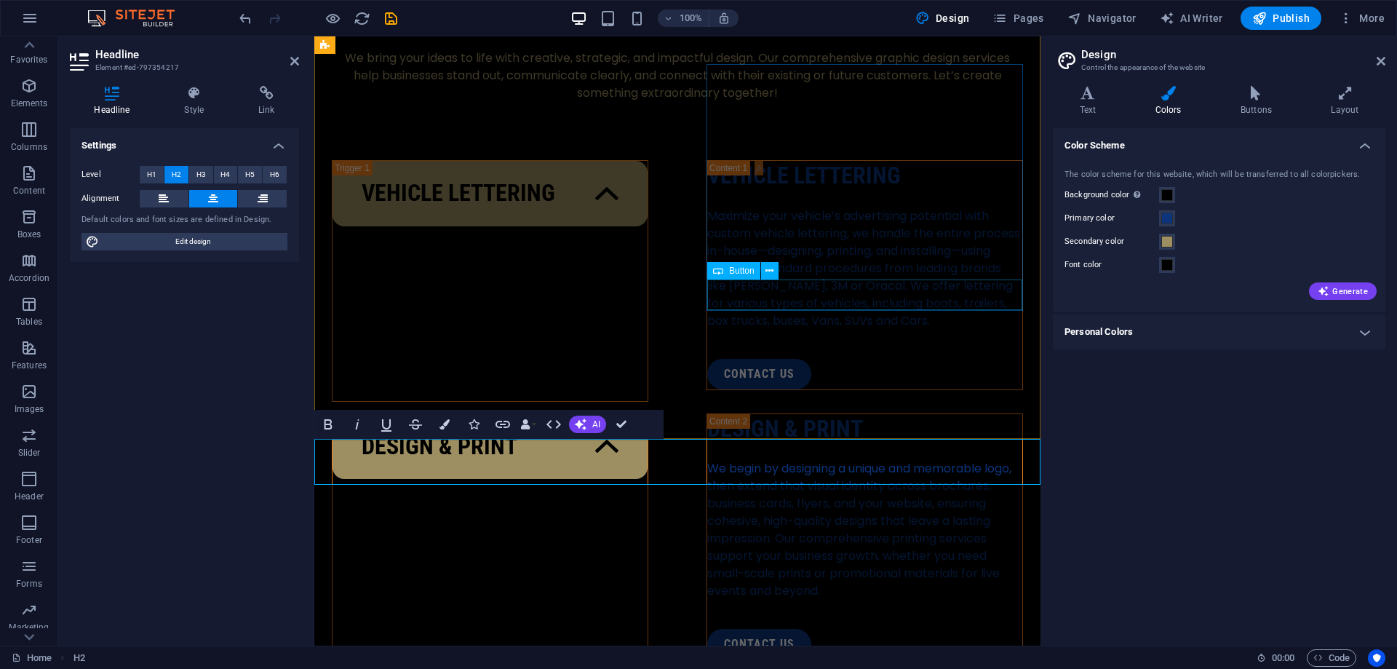
scroll to position [1919, 0]
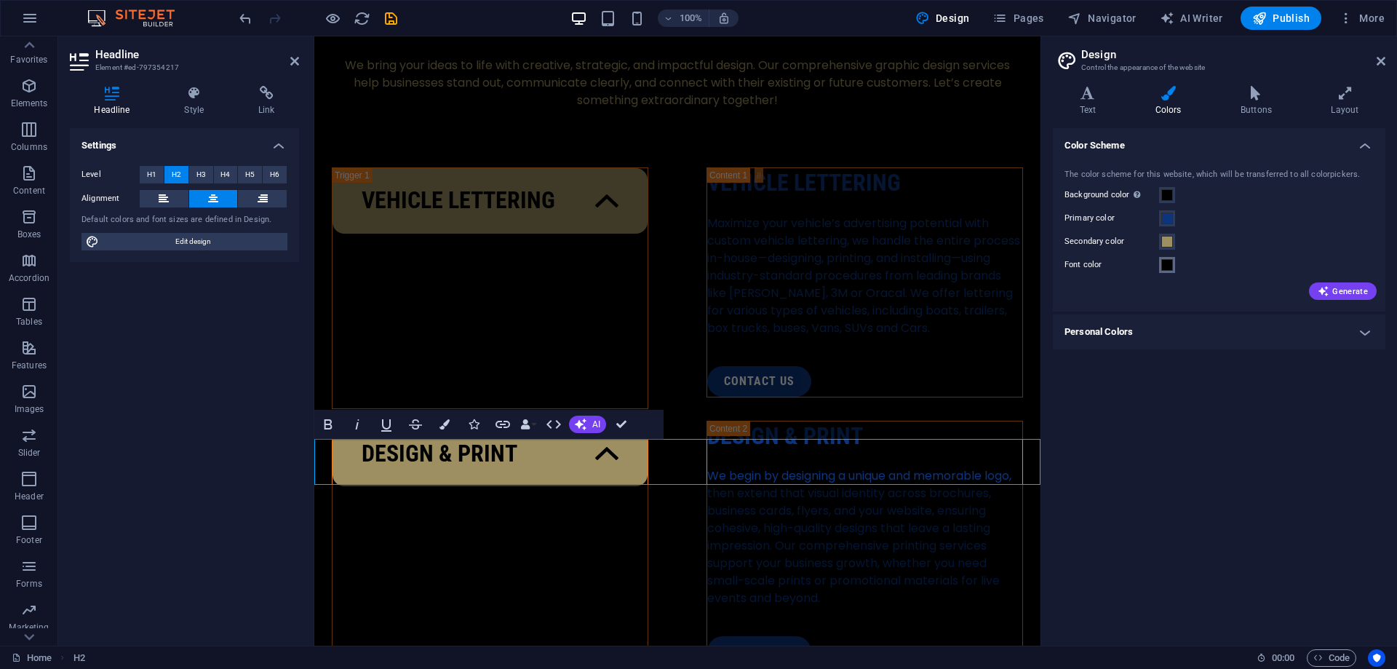
click at [1167, 269] on span at bounding box center [1167, 265] width 12 height 12
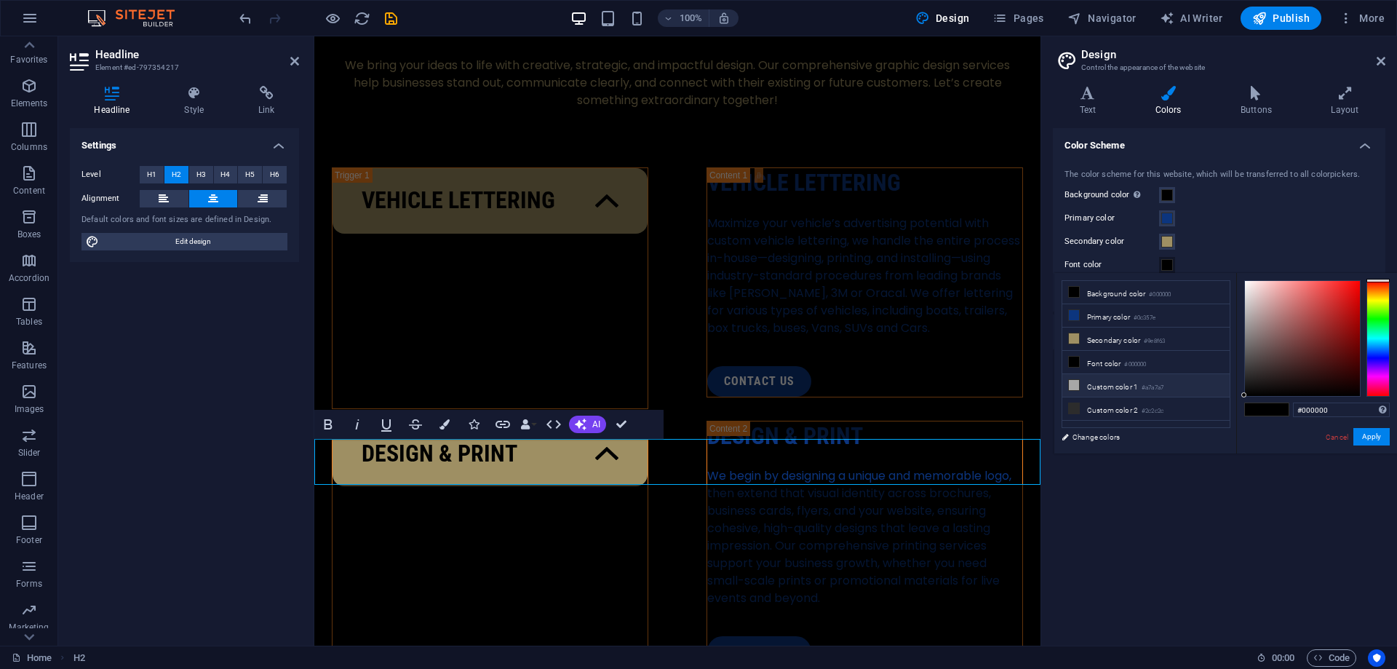
click at [1072, 380] on icon at bounding box center [1074, 385] width 10 height 10
click at [1083, 344] on li "Secondary color #9e8f63" at bounding box center [1146, 338] width 167 height 23
type input "#9e8f63"
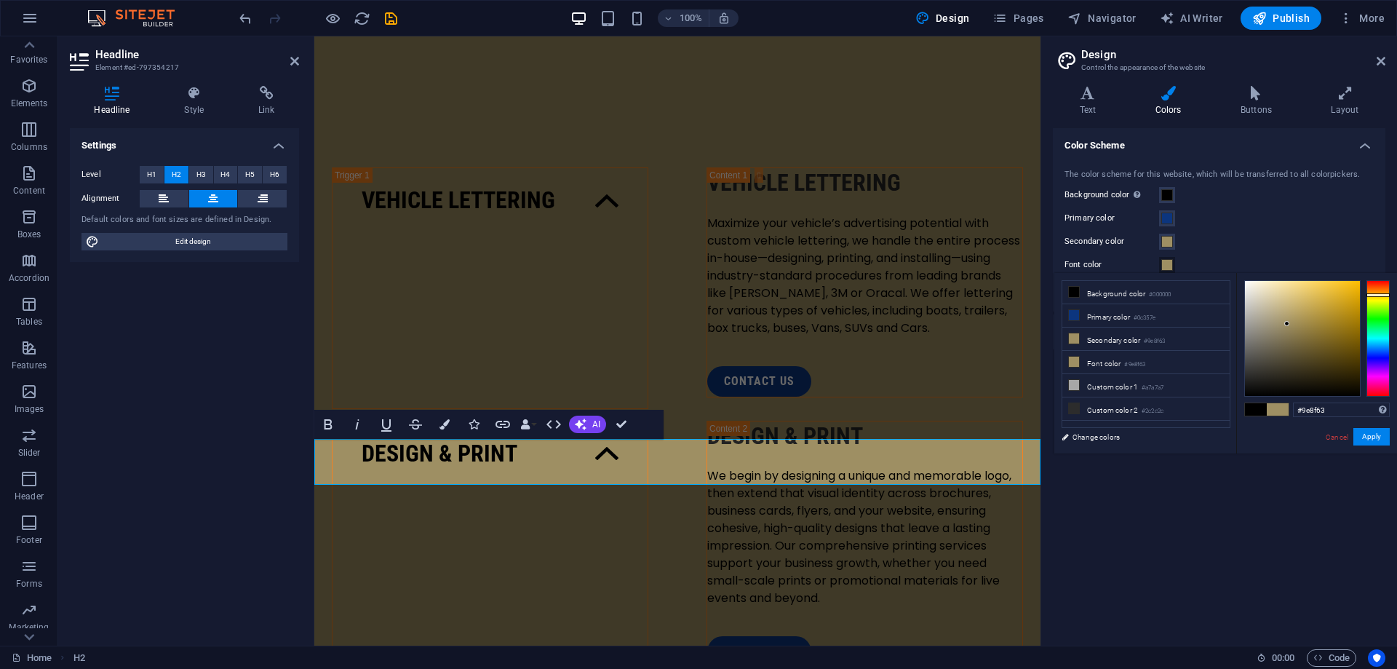
click at [1325, 221] on div "Primary color" at bounding box center [1219, 218] width 309 height 17
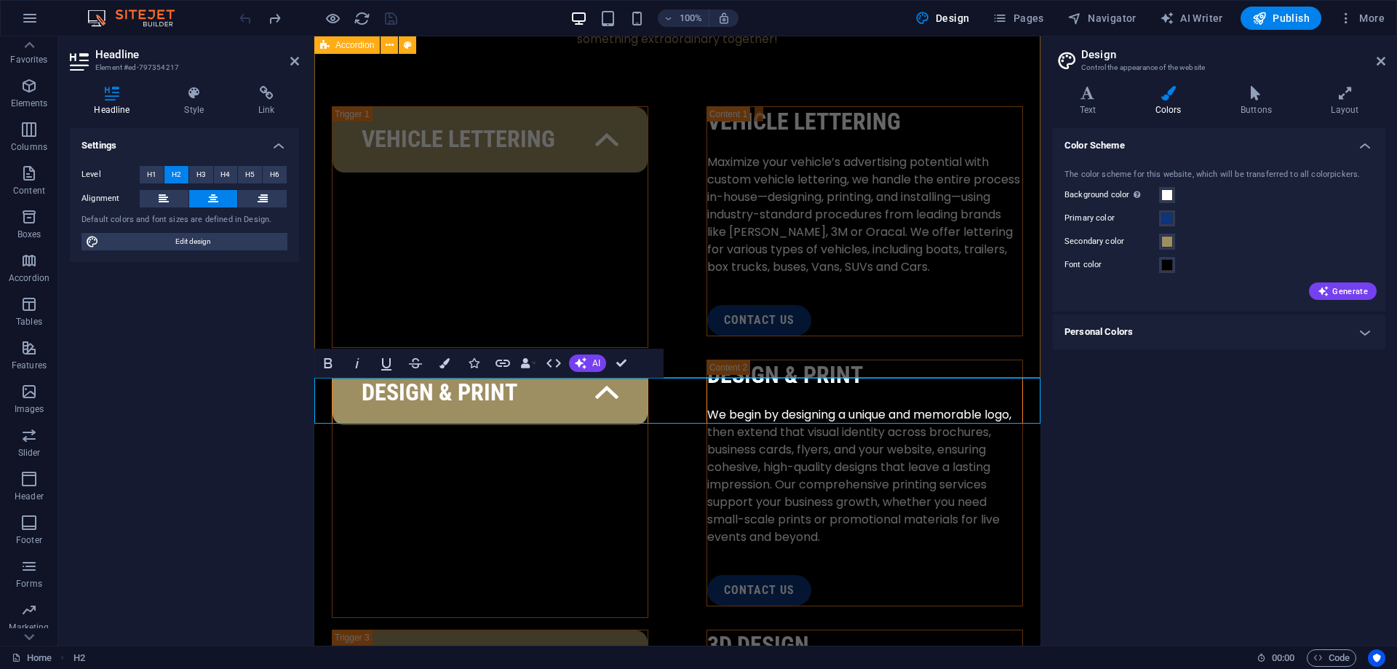
scroll to position [2004, 0]
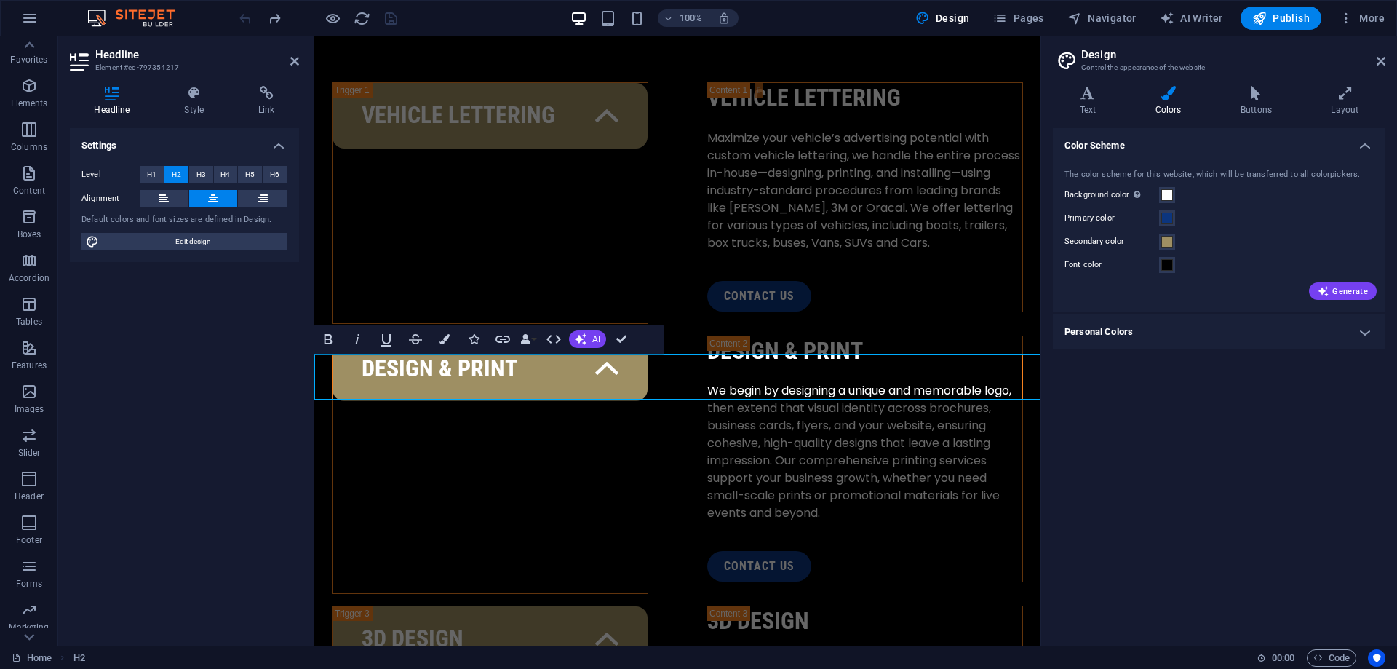
click at [186, 107] on h4 "Style" at bounding box center [197, 101] width 74 height 31
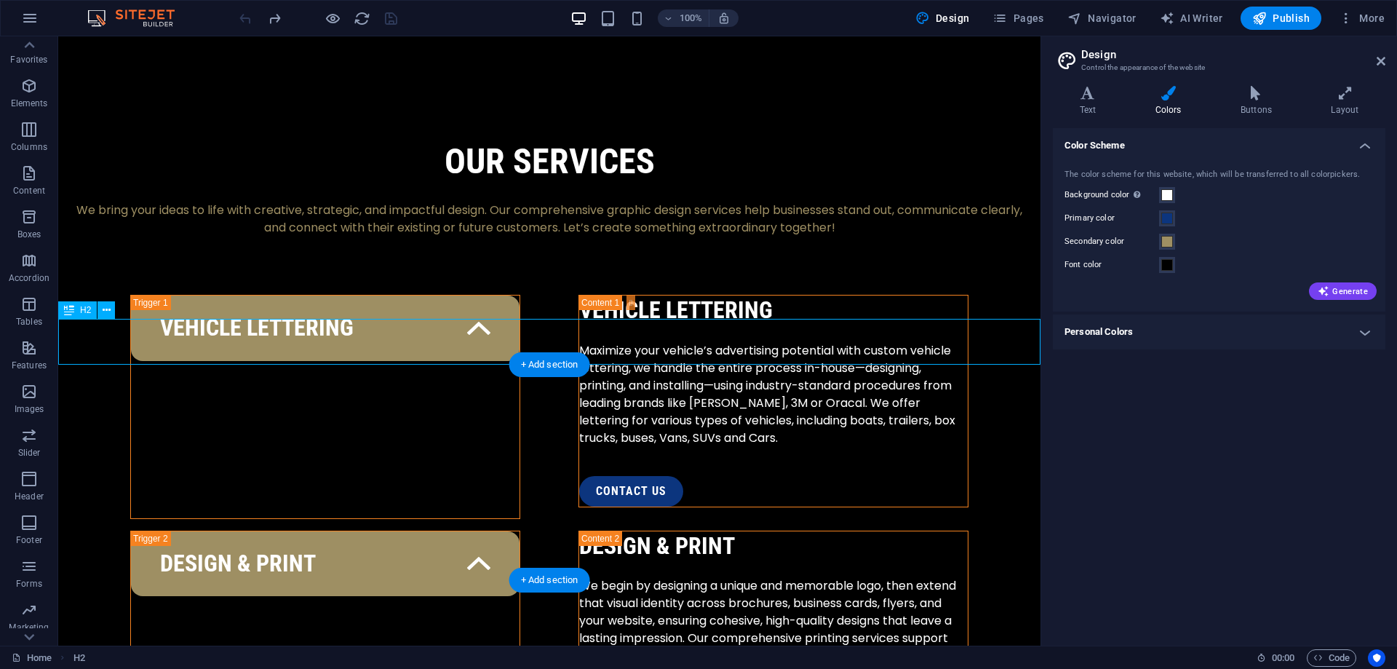
scroll to position [2041, 0]
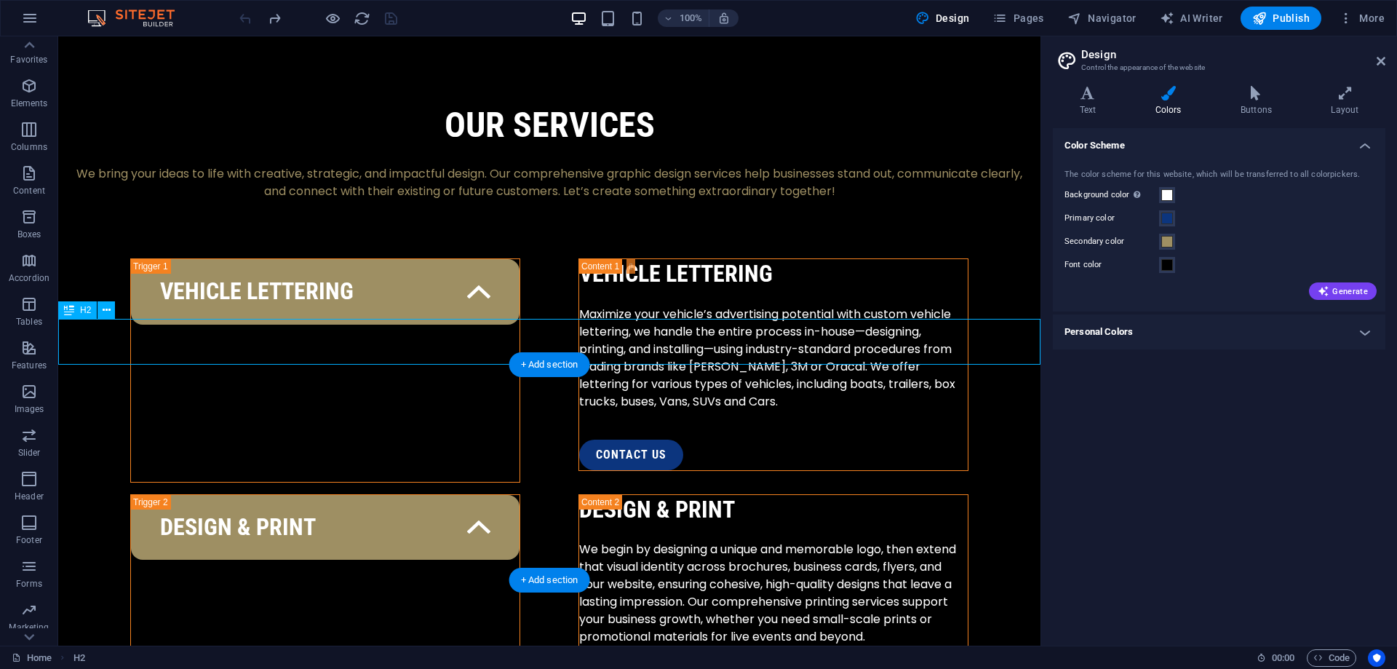
click at [110, 307] on icon at bounding box center [107, 310] width 8 height 15
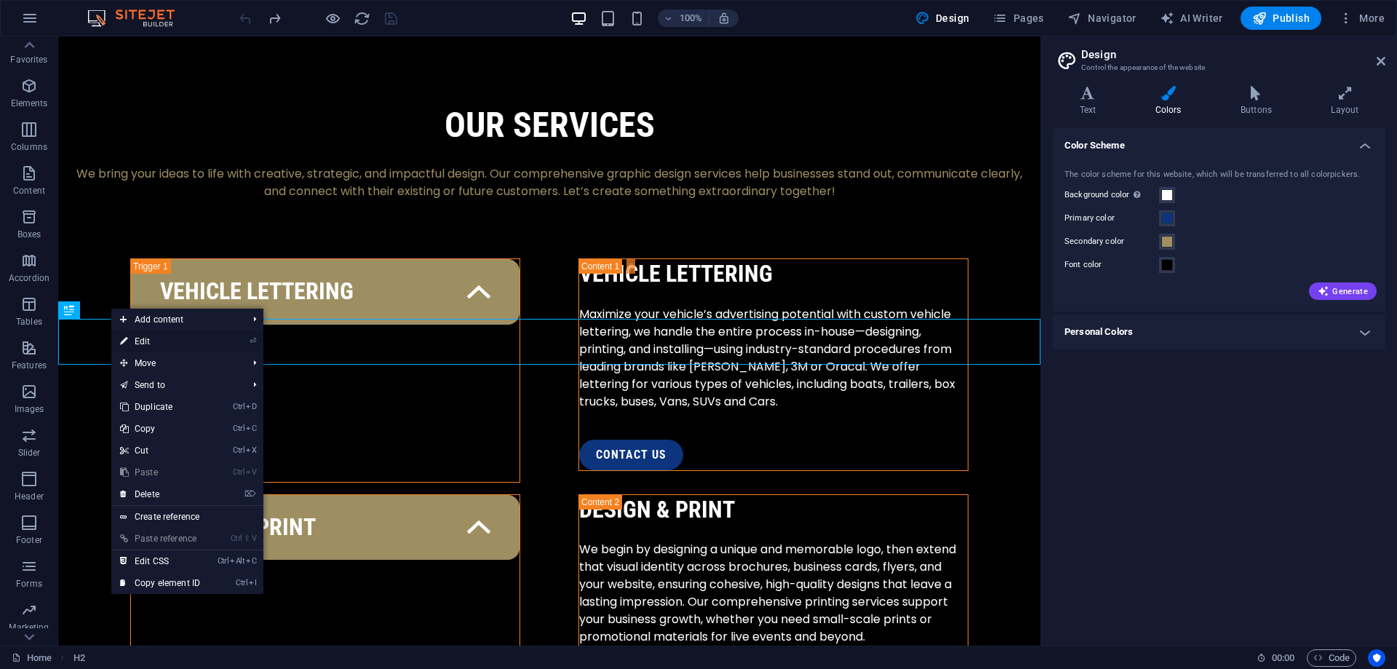
click at [157, 336] on link "⏎ Edit" at bounding box center [160, 341] width 98 height 22
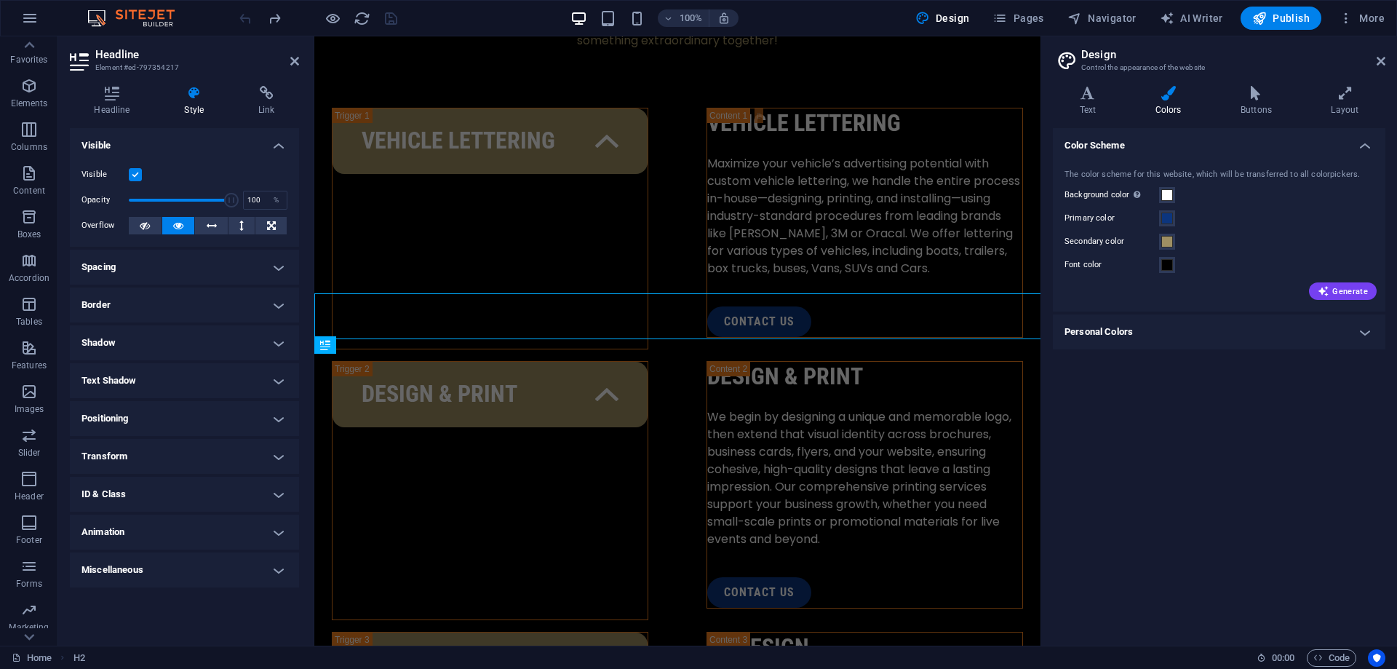
scroll to position [2004, 0]
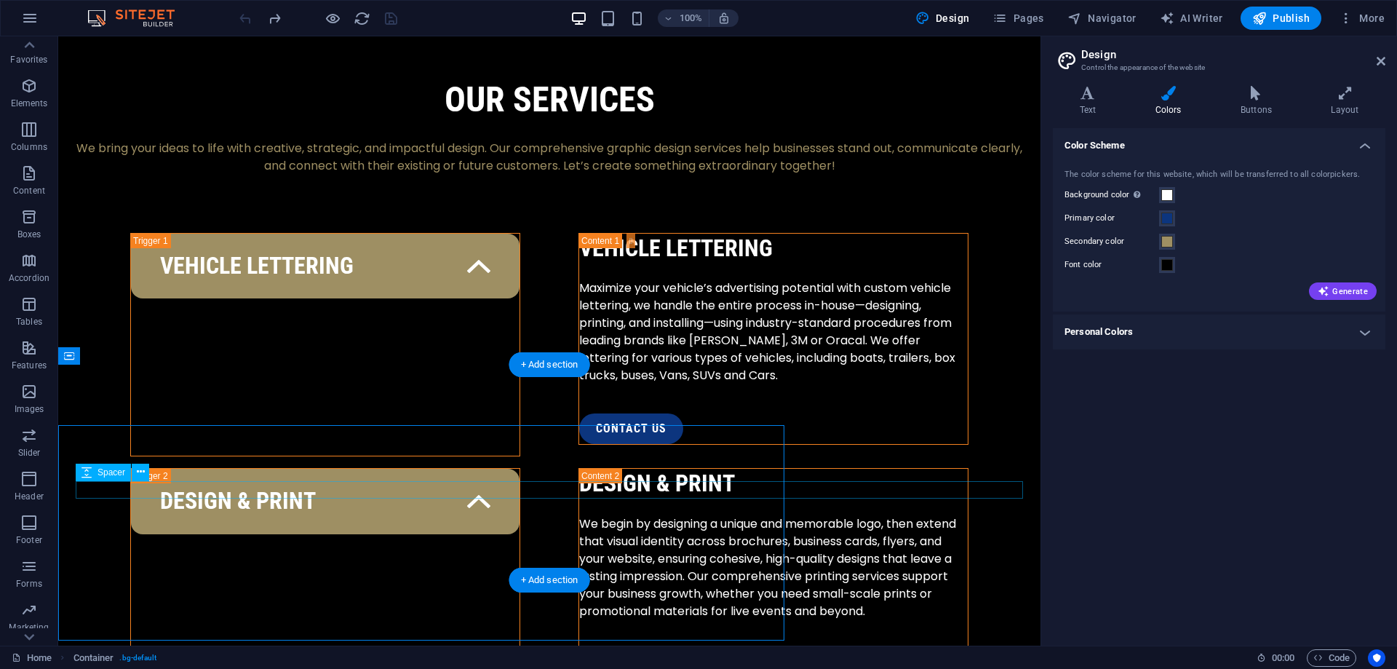
scroll to position [2041, 0]
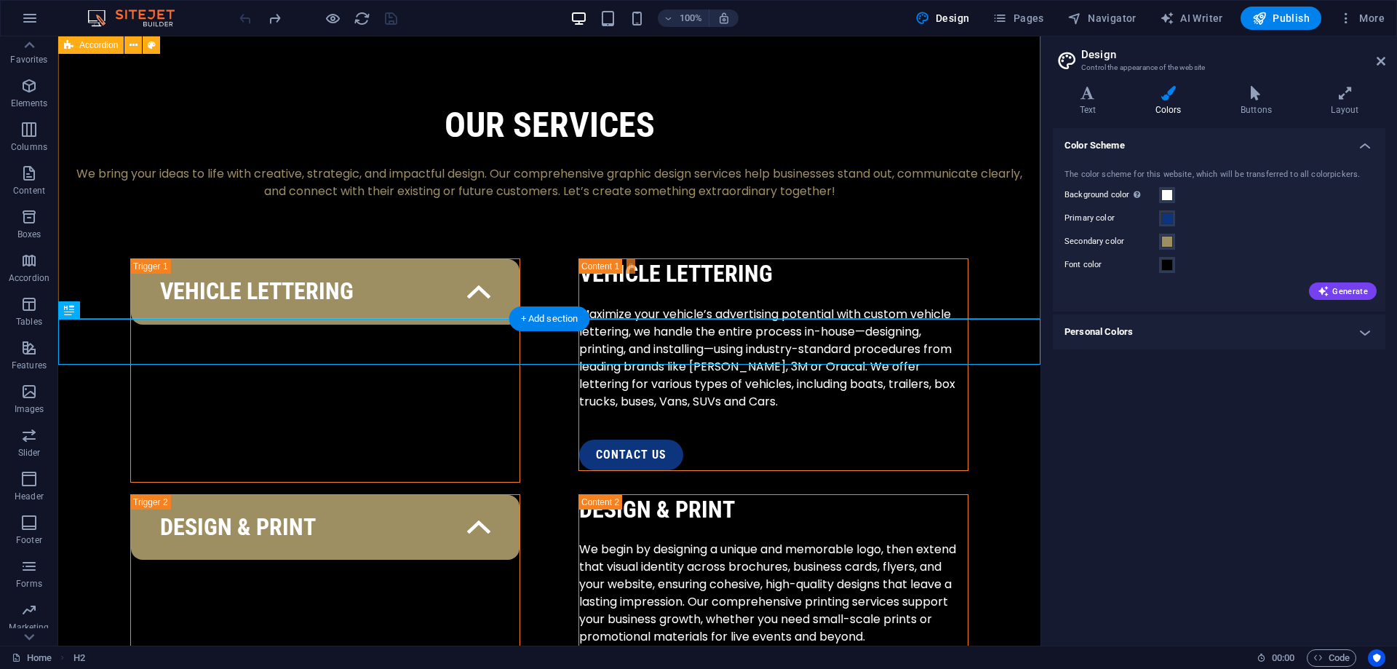
click at [140, 47] on button at bounding box center [132, 44] width 17 height 17
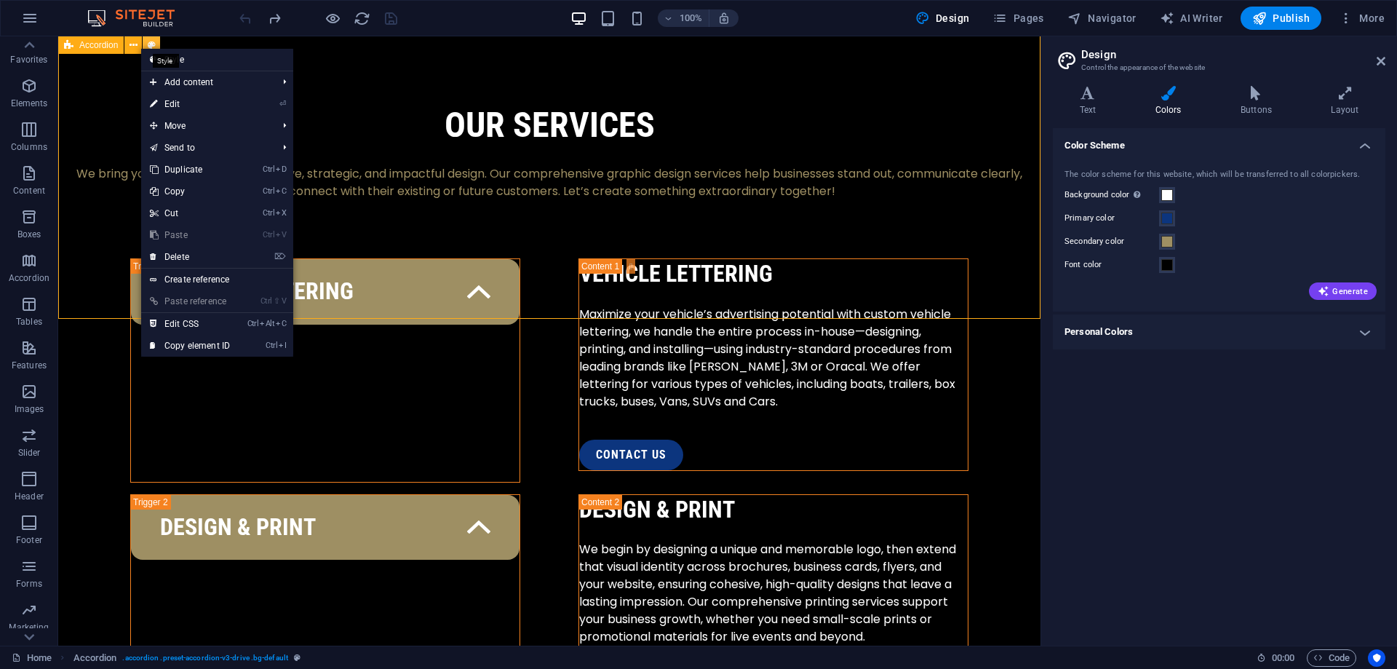
click at [150, 45] on icon at bounding box center [152, 45] width 8 height 15
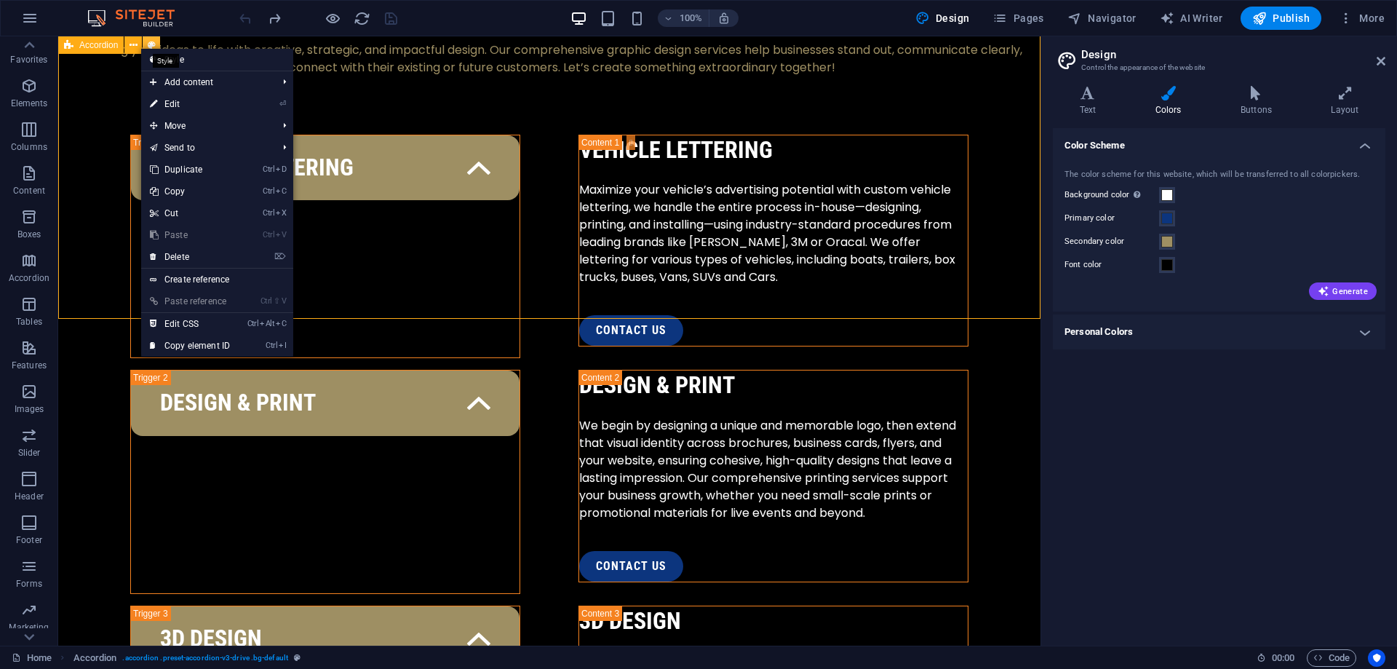
select select "px"
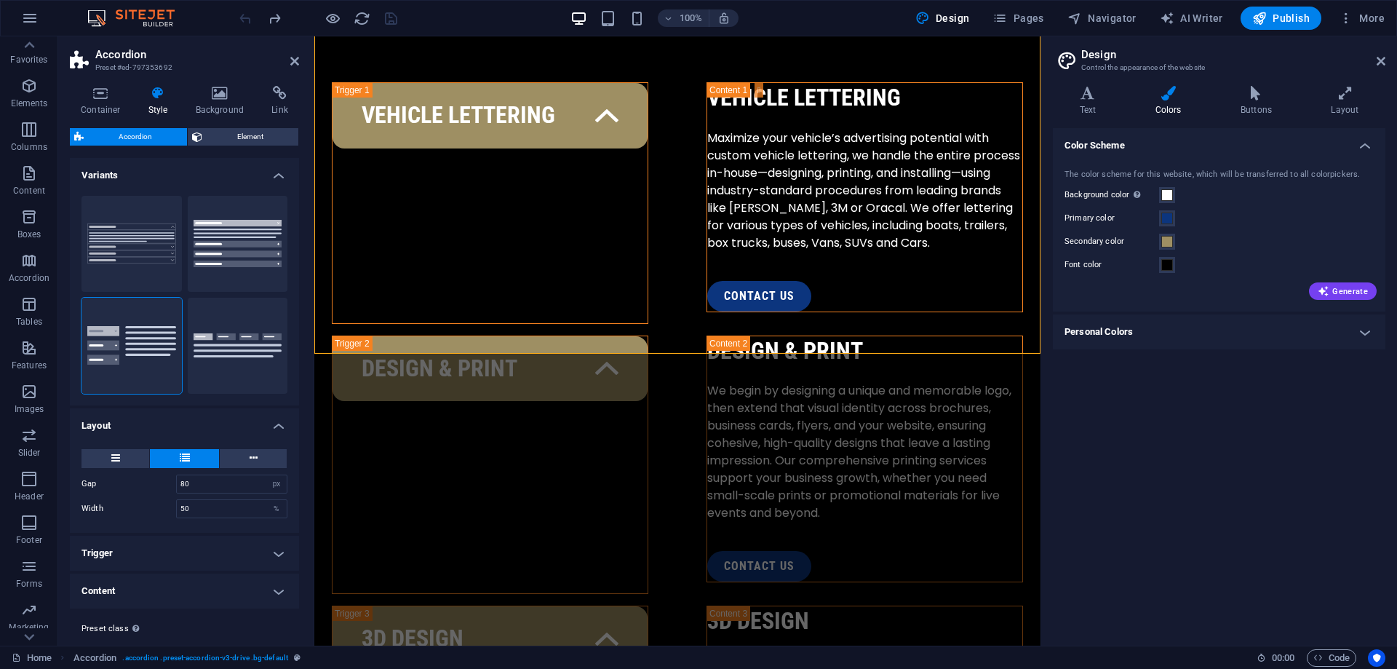
scroll to position [32, 0]
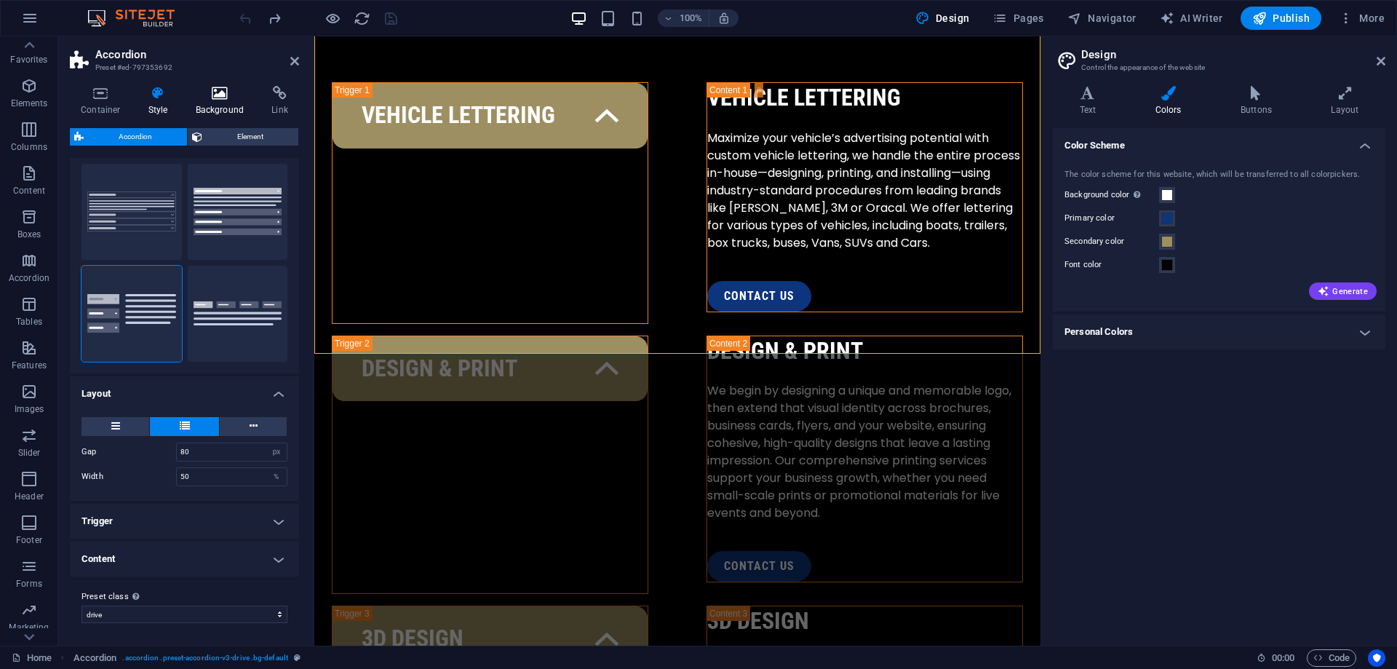
click at [215, 105] on h4 "Background" at bounding box center [223, 101] width 76 height 31
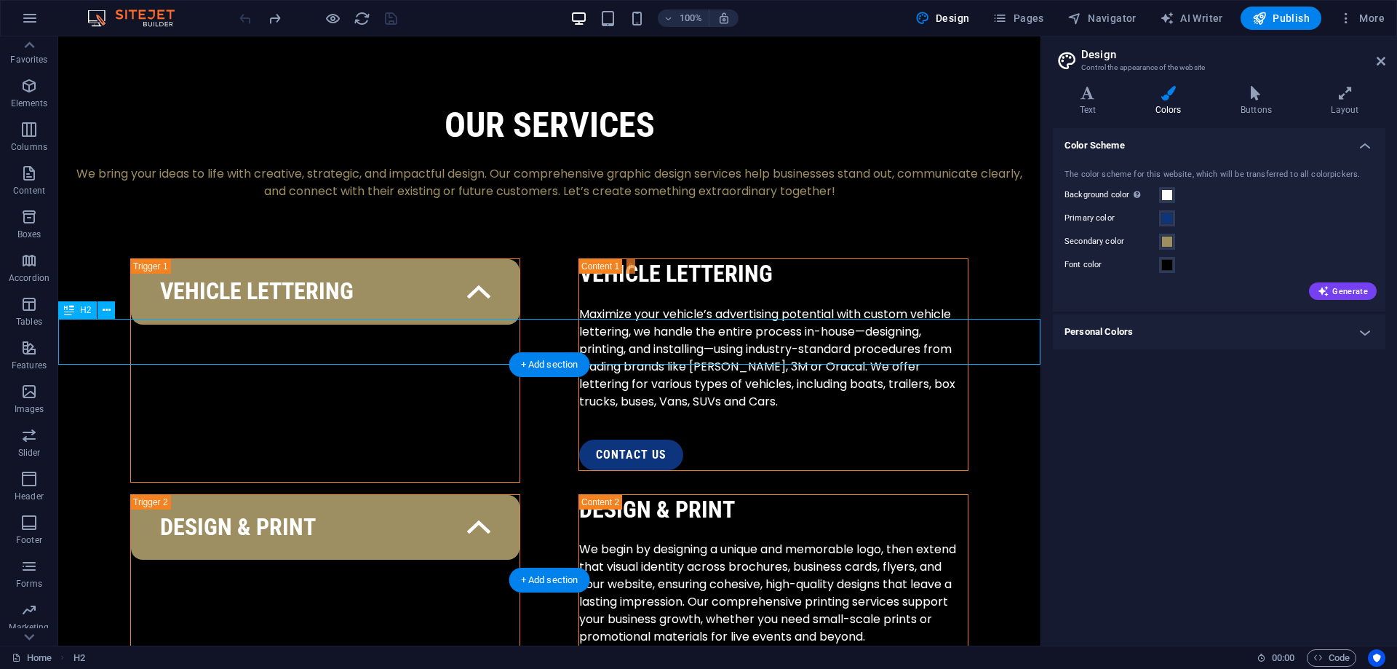
click at [103, 309] on button at bounding box center [106, 309] width 17 height 17
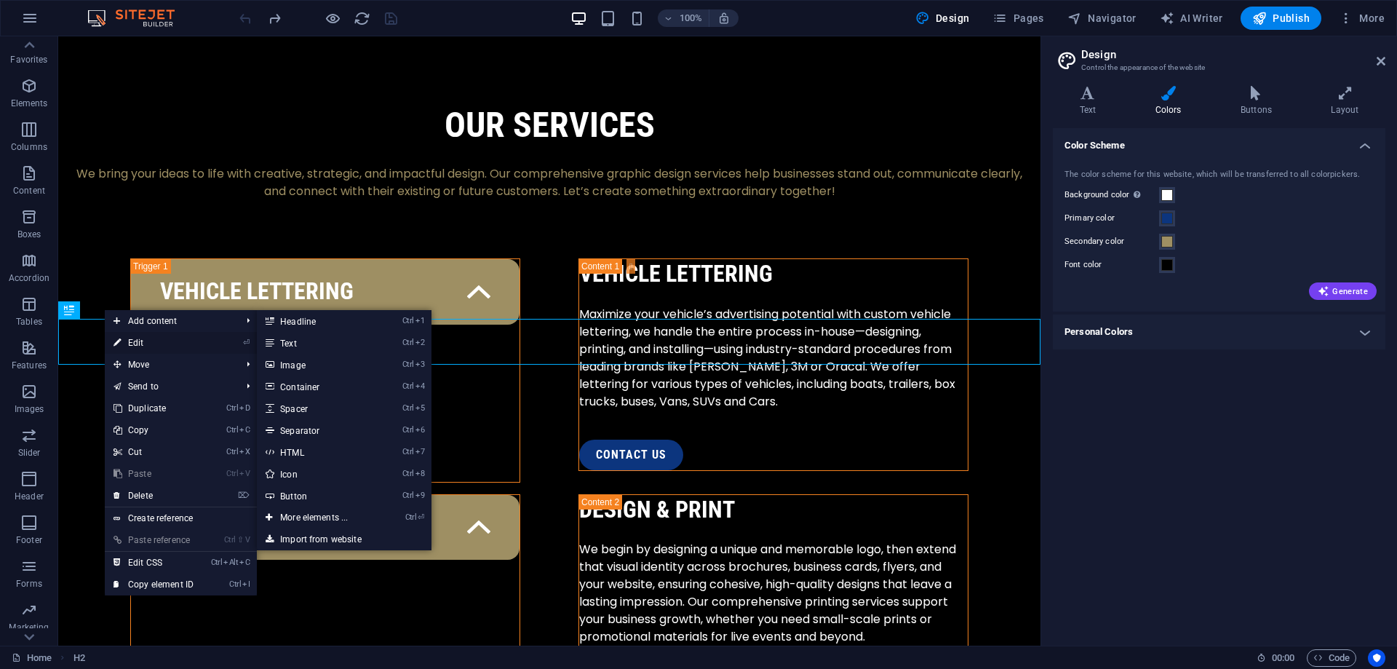
click at [167, 338] on link "⏎ Edit" at bounding box center [154, 343] width 98 height 22
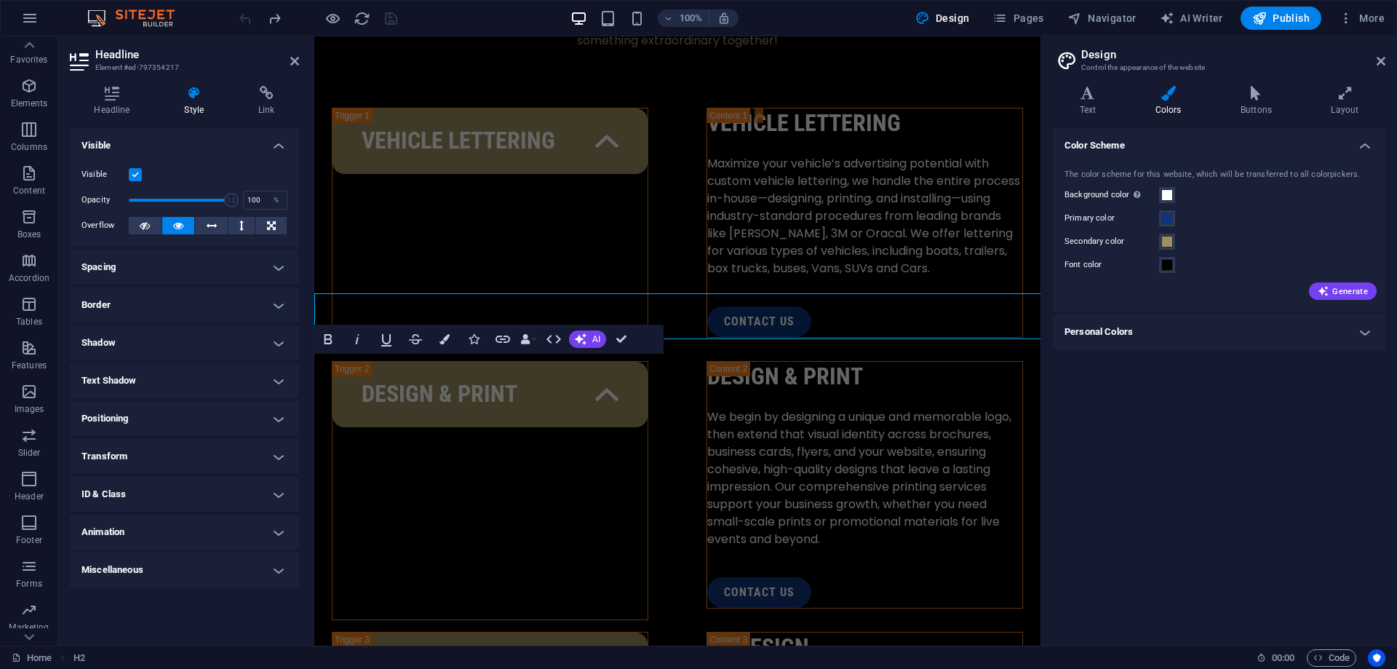
scroll to position [2004, 0]
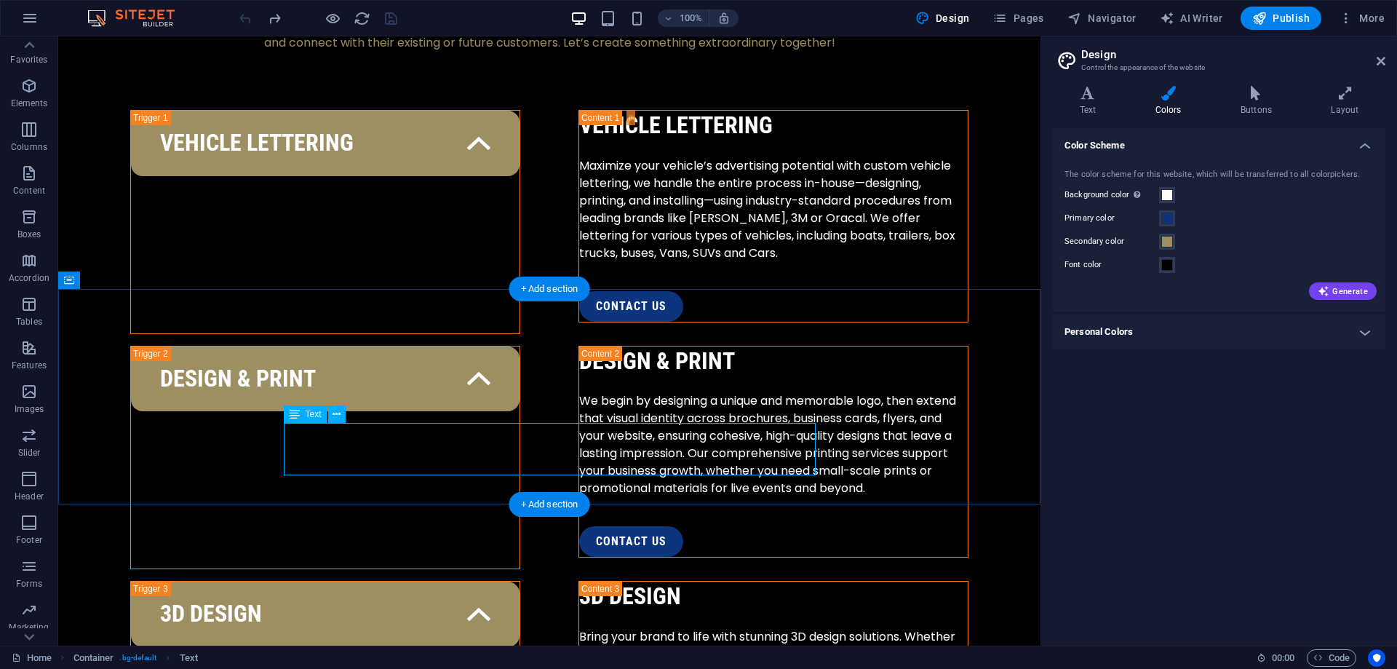
scroll to position [2115, 0]
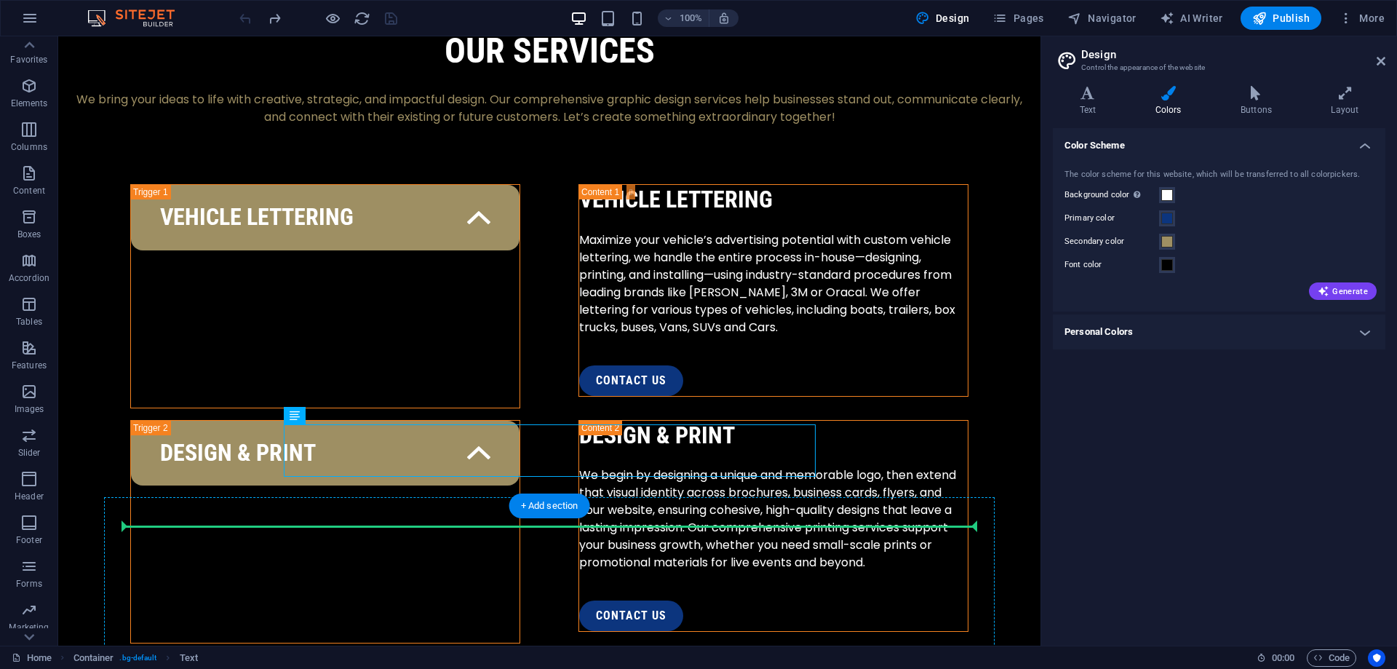
drag, startPoint x: 576, startPoint y: 454, endPoint x: 581, endPoint y: 536, distance: 82.4
click at [581, 536] on div "Services Gallery Contact contact us 1 2 3 Ideas Into Visual Power Welcome to S&…" at bounding box center [549, 314] width 982 height 4784
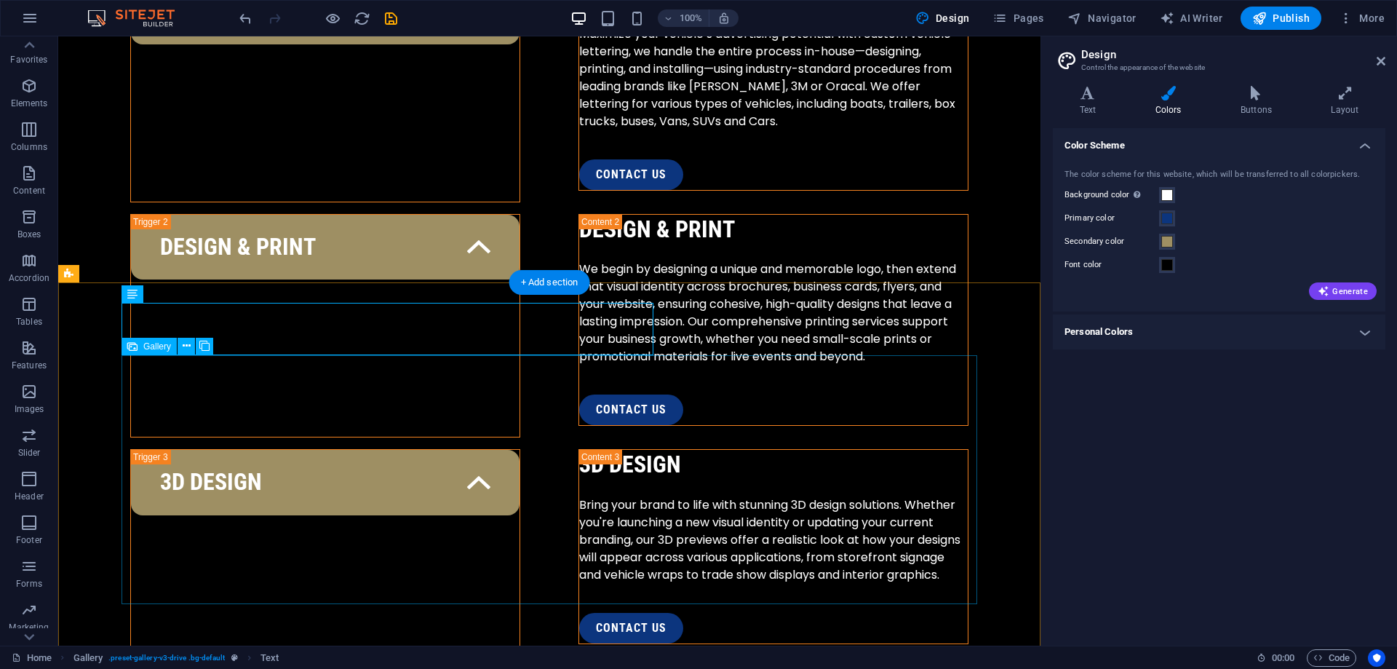
scroll to position [2338, 0]
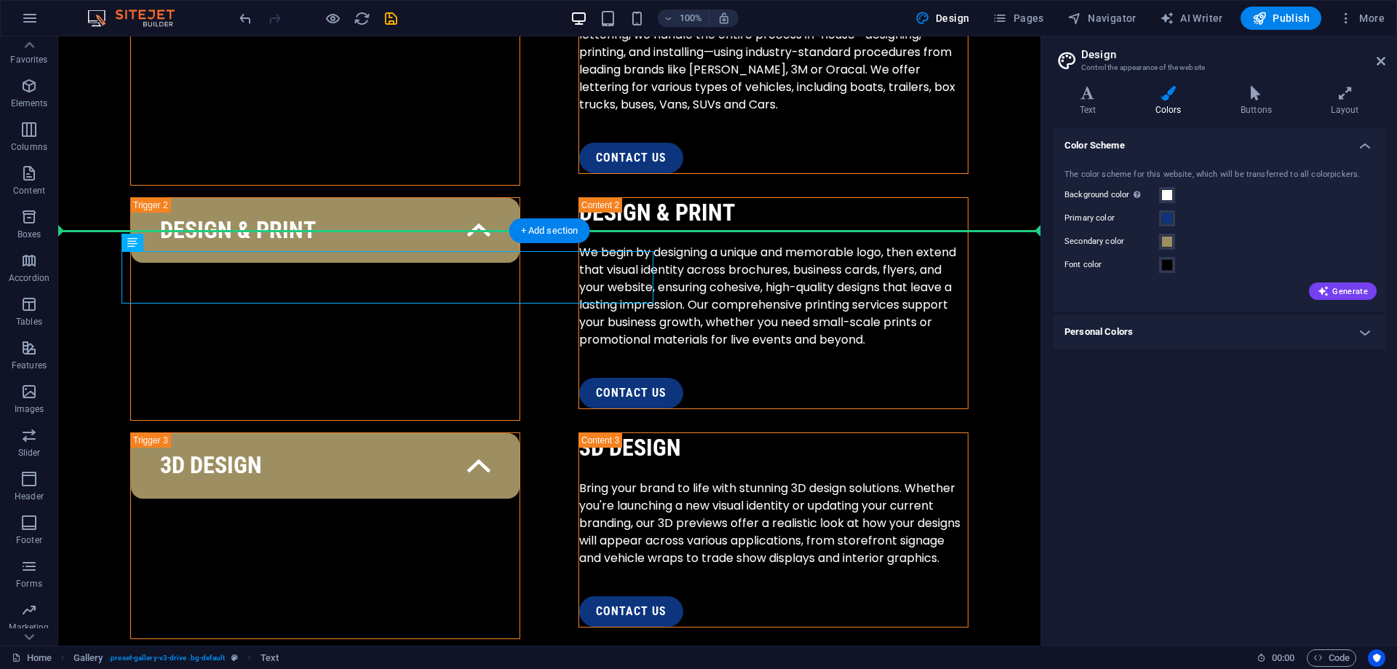
drag, startPoint x: 590, startPoint y: 275, endPoint x: 771, endPoint y: 291, distance: 181.9
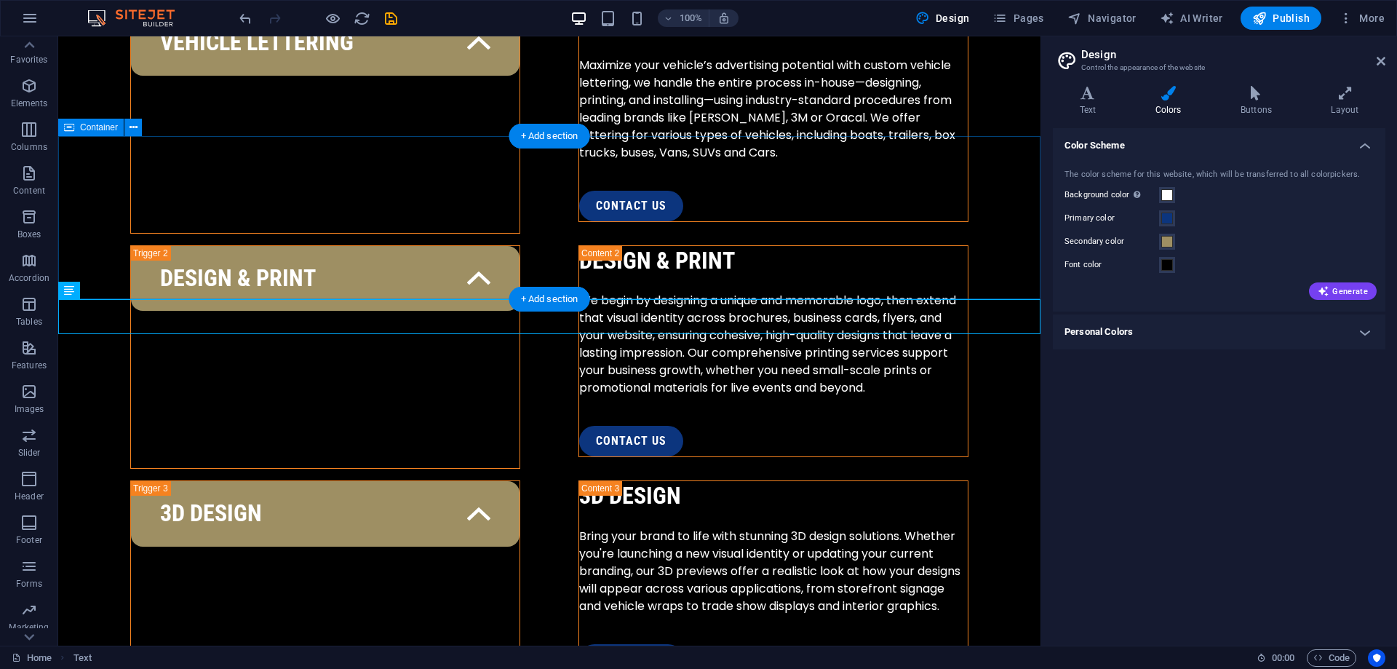
scroll to position [2263, 0]
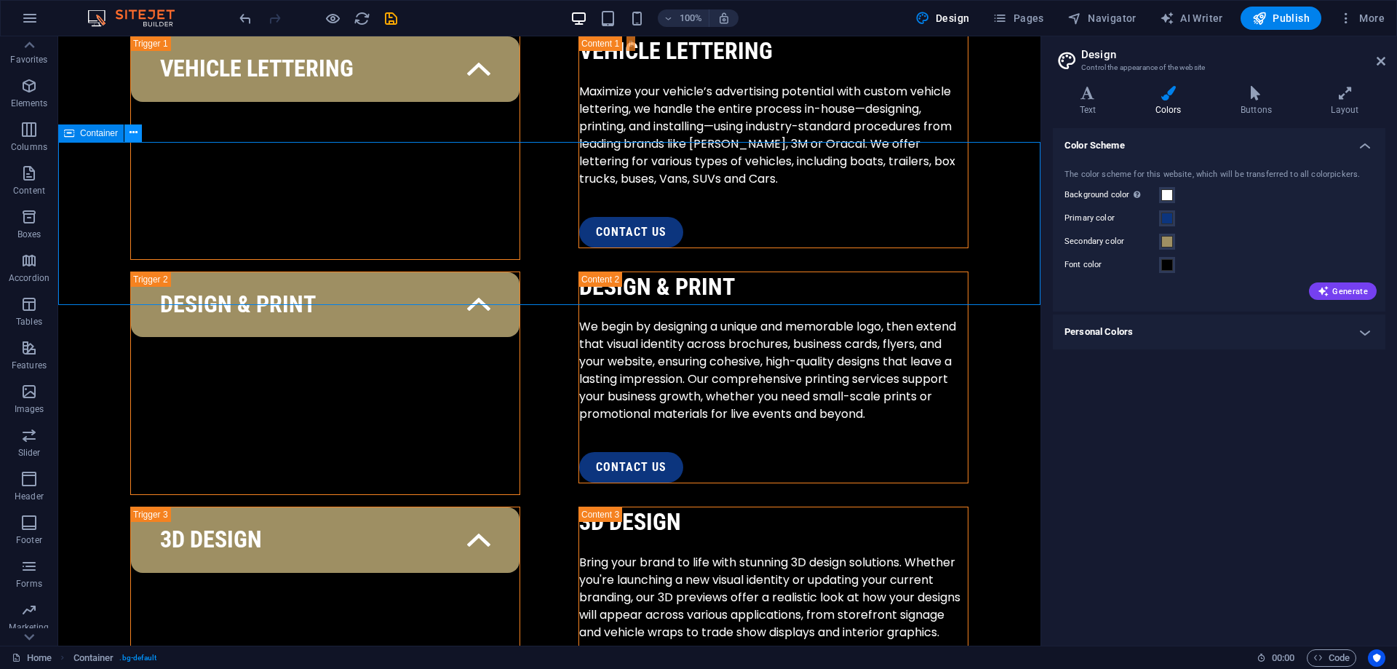
click at [129, 134] on button at bounding box center [132, 132] width 17 height 17
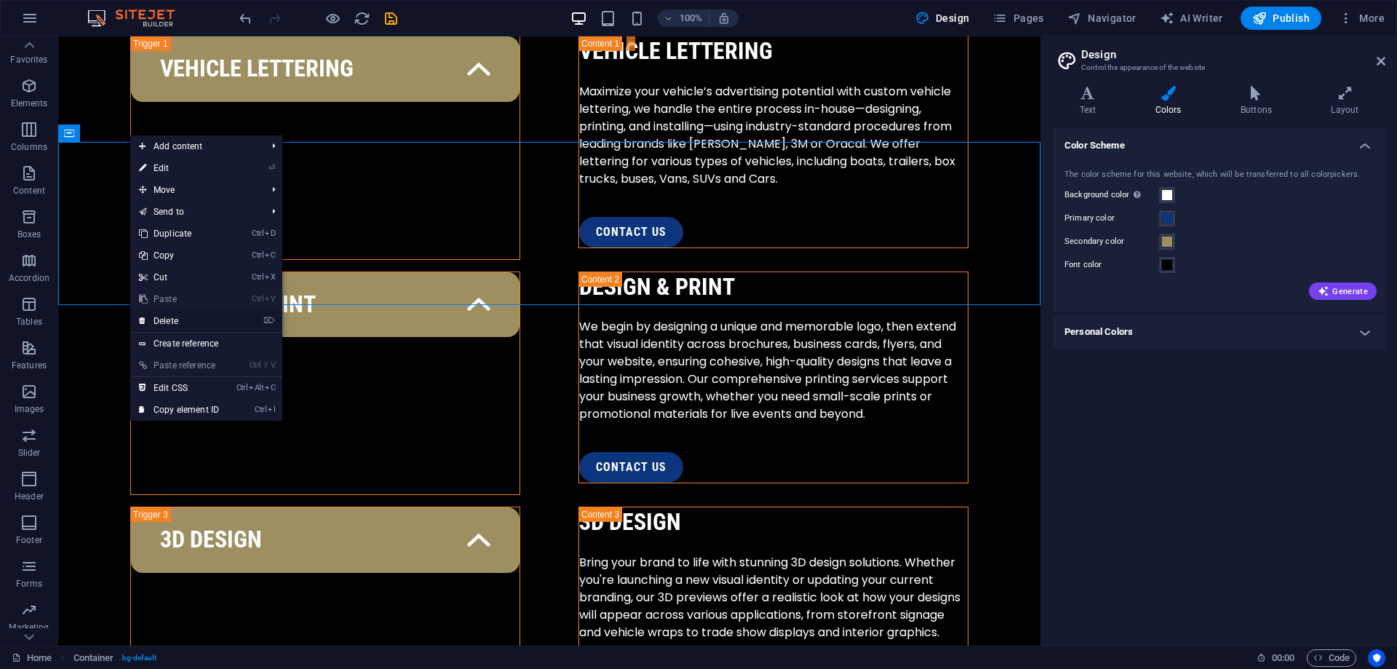
click at [180, 322] on link "⌦ Delete" at bounding box center [179, 321] width 98 height 22
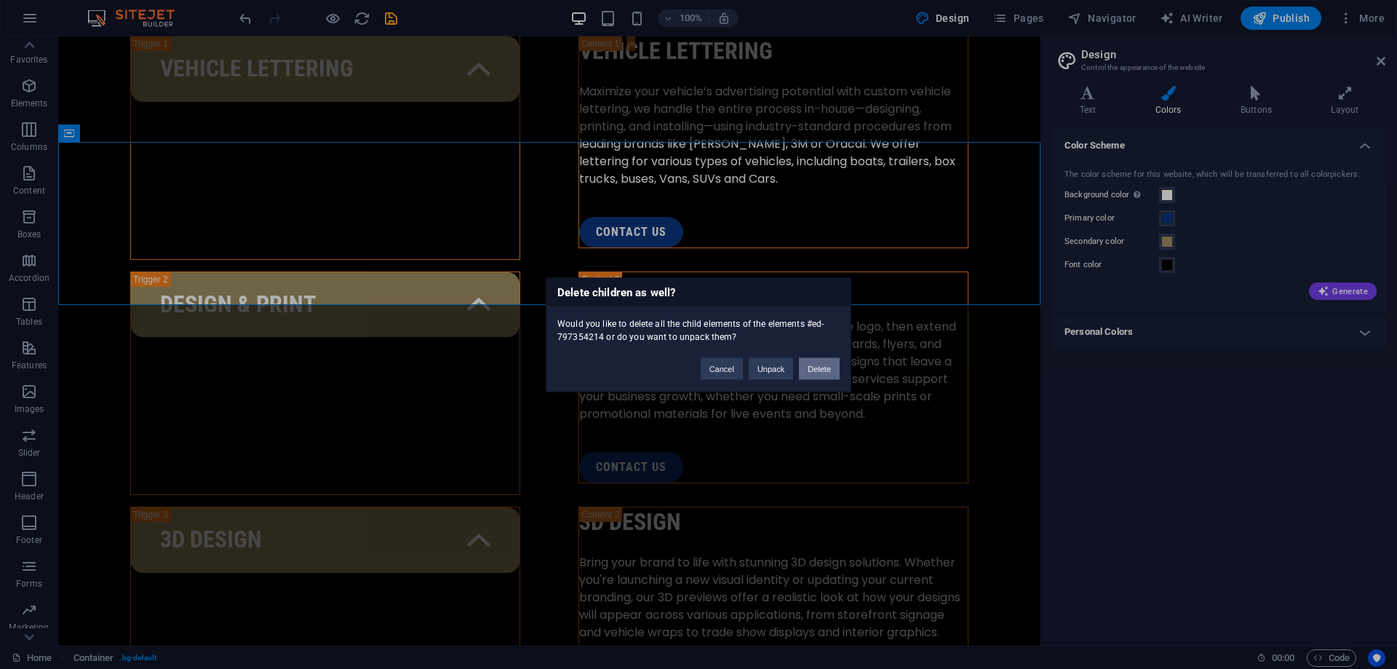
click at [814, 370] on button "Delete" at bounding box center [819, 368] width 41 height 22
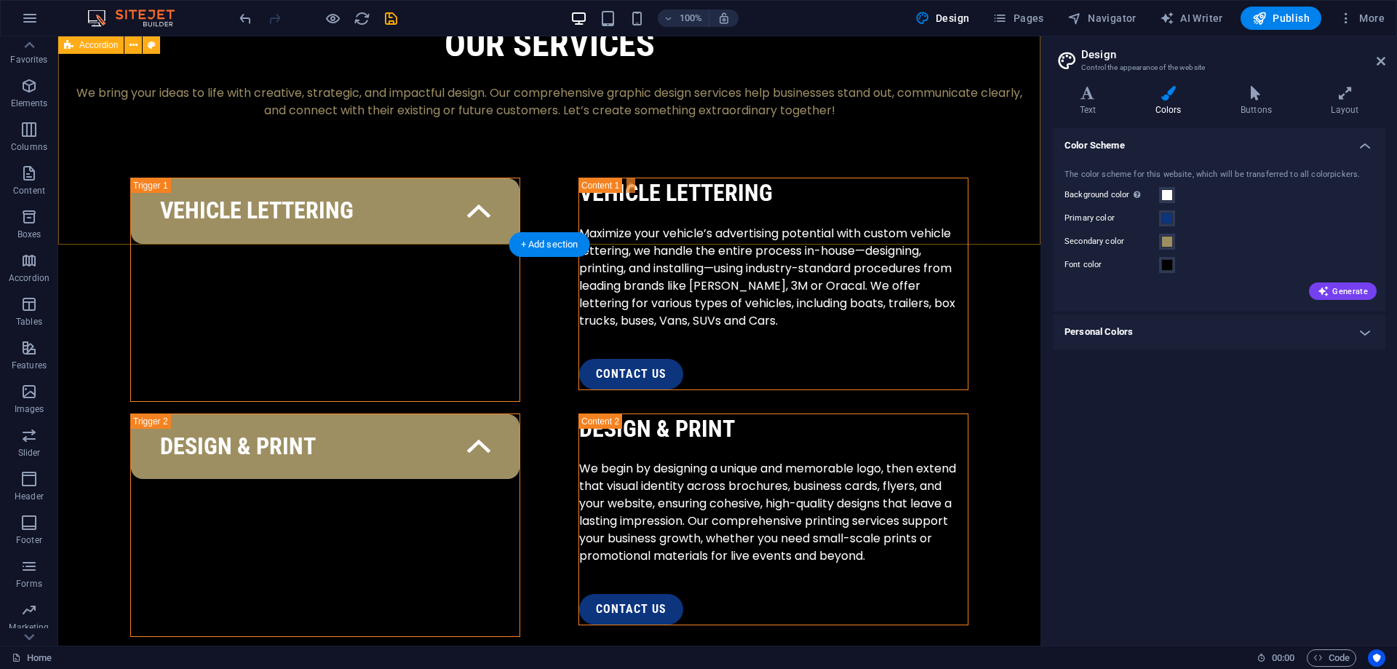
scroll to position [2115, 0]
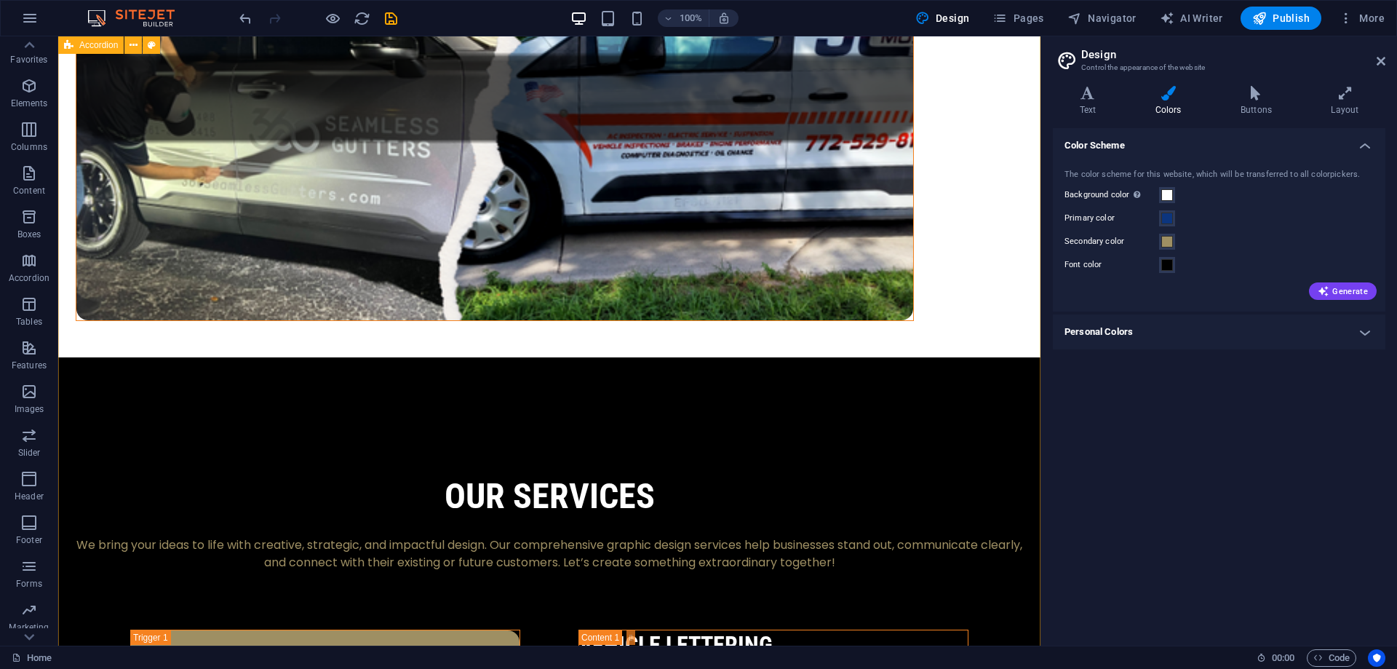
scroll to position [1892, 0]
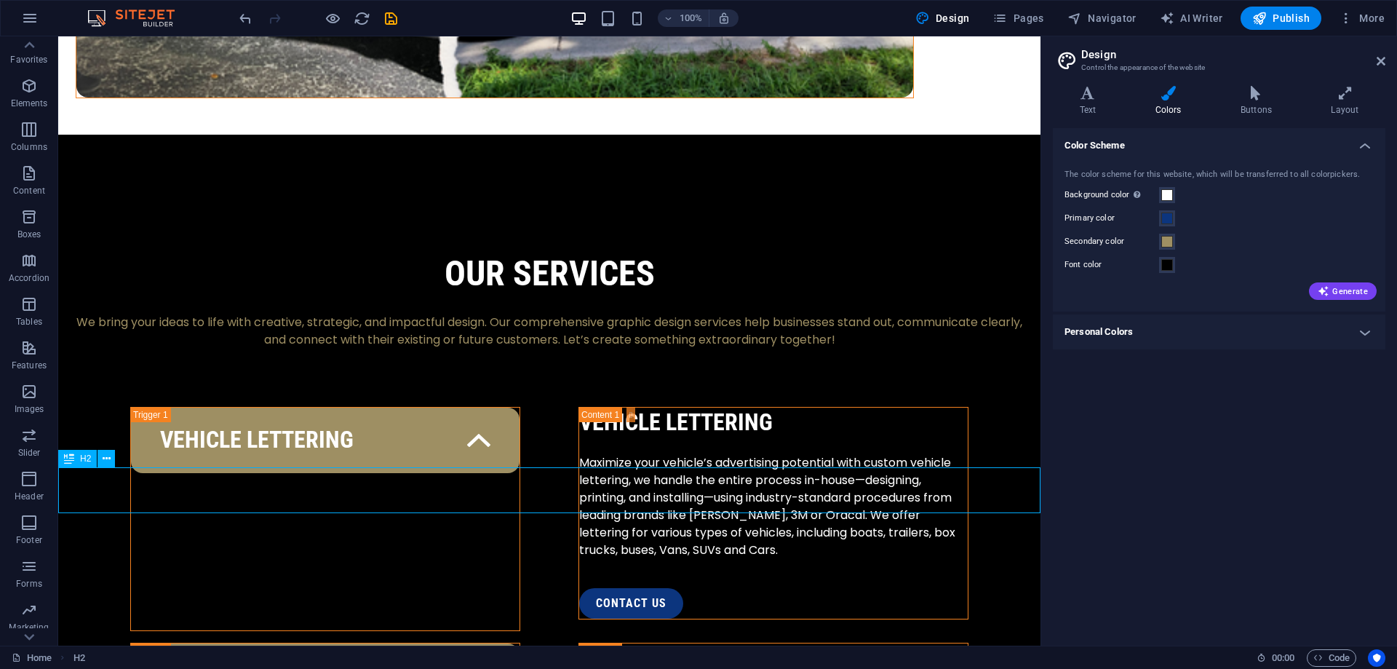
click at [1380, 63] on icon at bounding box center [1381, 61] width 9 height 12
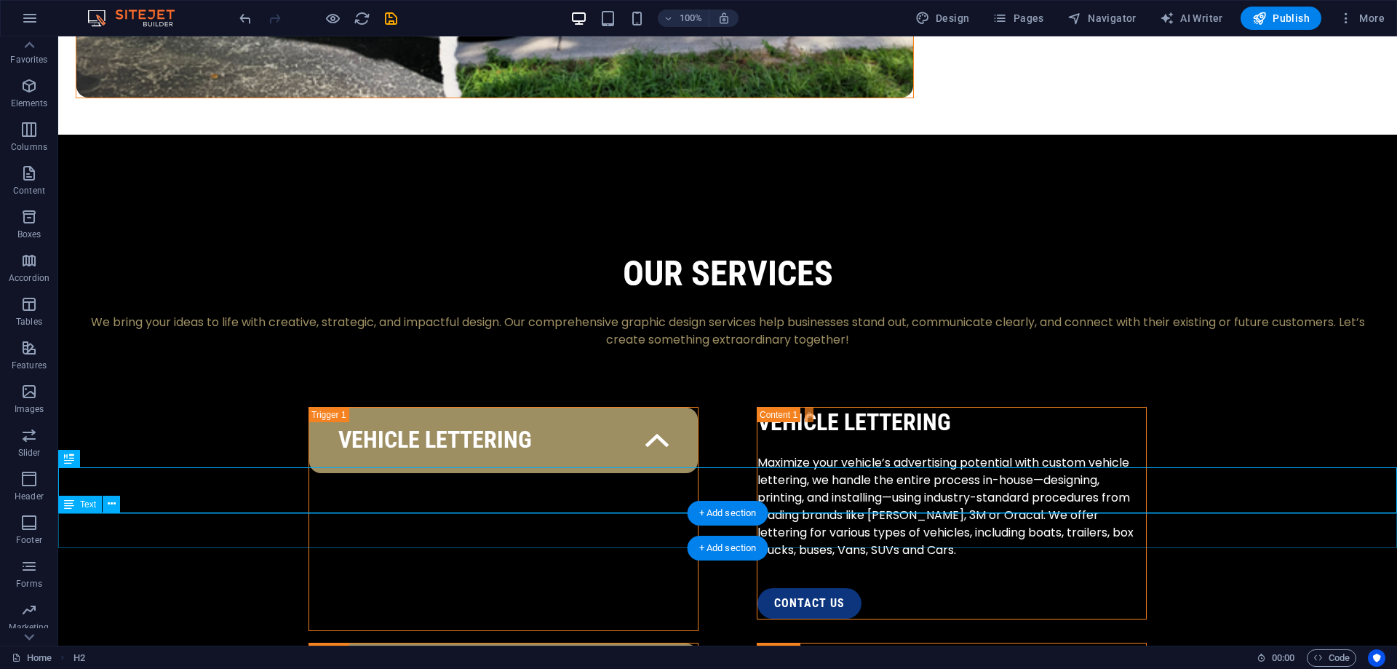
drag, startPoint x: 246, startPoint y: 531, endPoint x: 245, endPoint y: 509, distance: 21.8
click at [108, 457] on icon at bounding box center [107, 458] width 8 height 15
click at [108, 461] on icon at bounding box center [107, 458] width 8 height 15
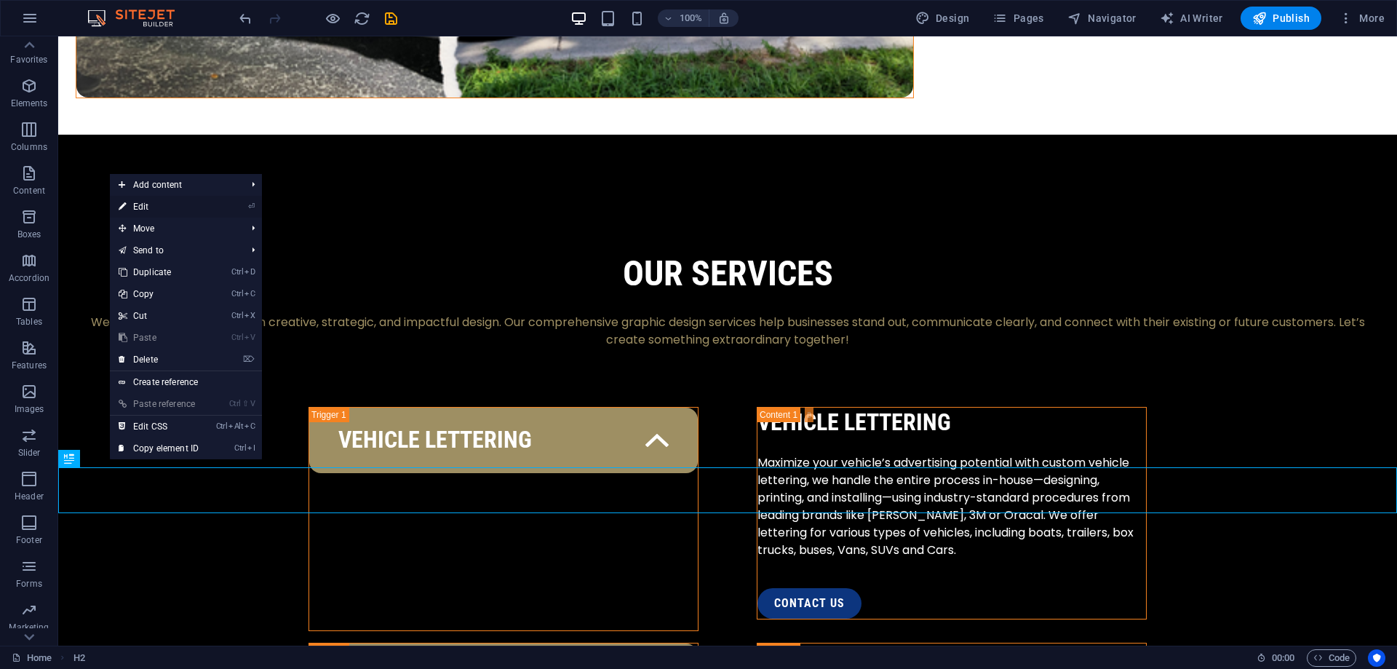
click at [190, 210] on link "⏎ Edit" at bounding box center [159, 207] width 98 height 22
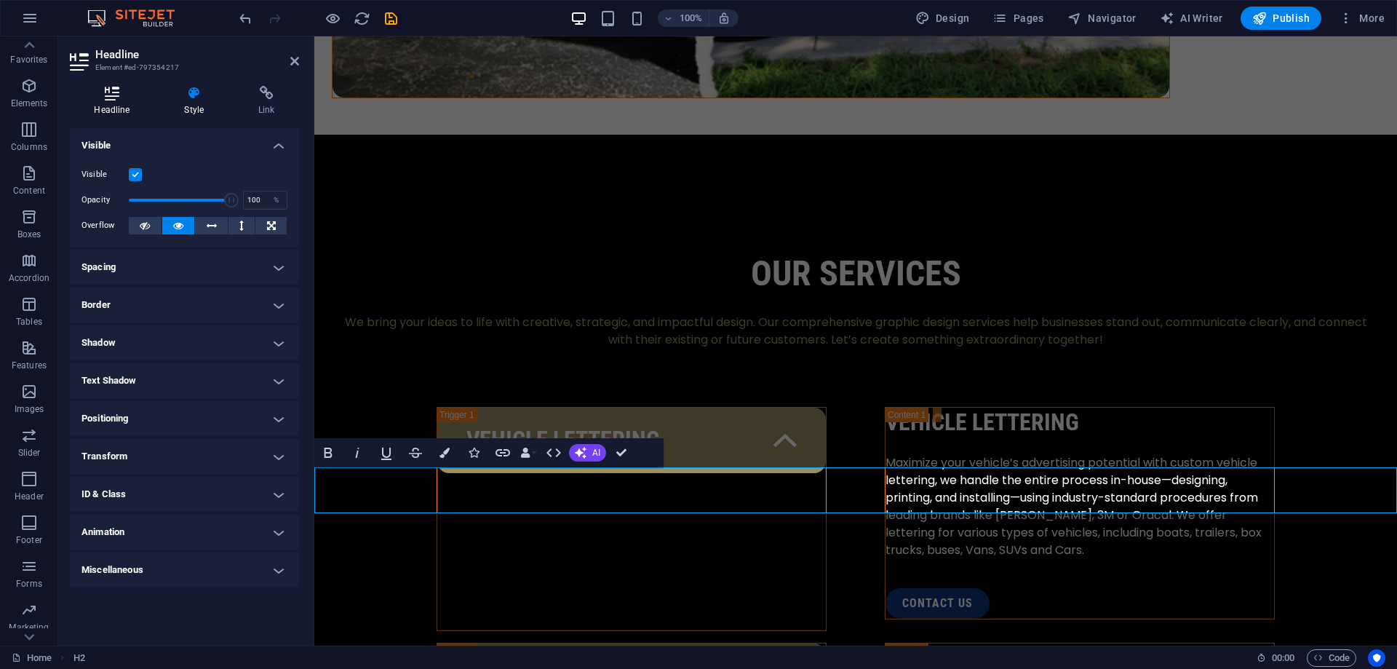
click at [137, 100] on icon at bounding box center [112, 93] width 84 height 15
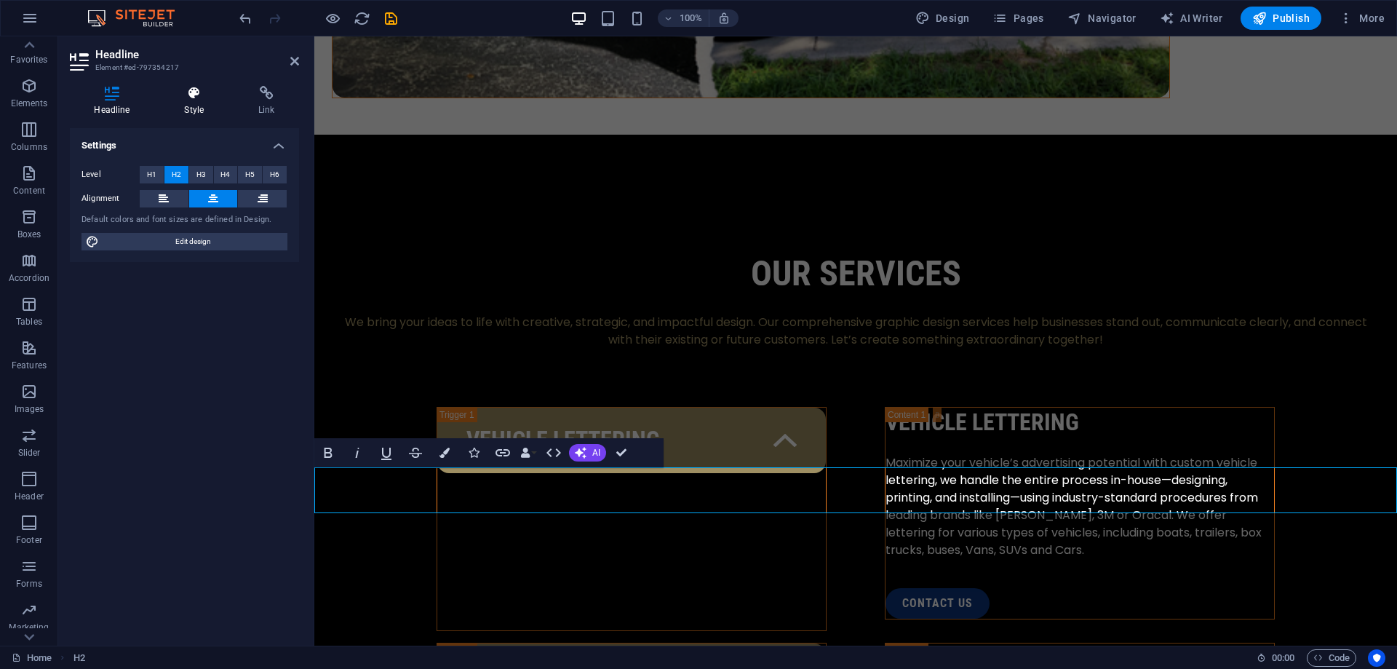
click at [182, 100] on icon at bounding box center [194, 93] width 68 height 15
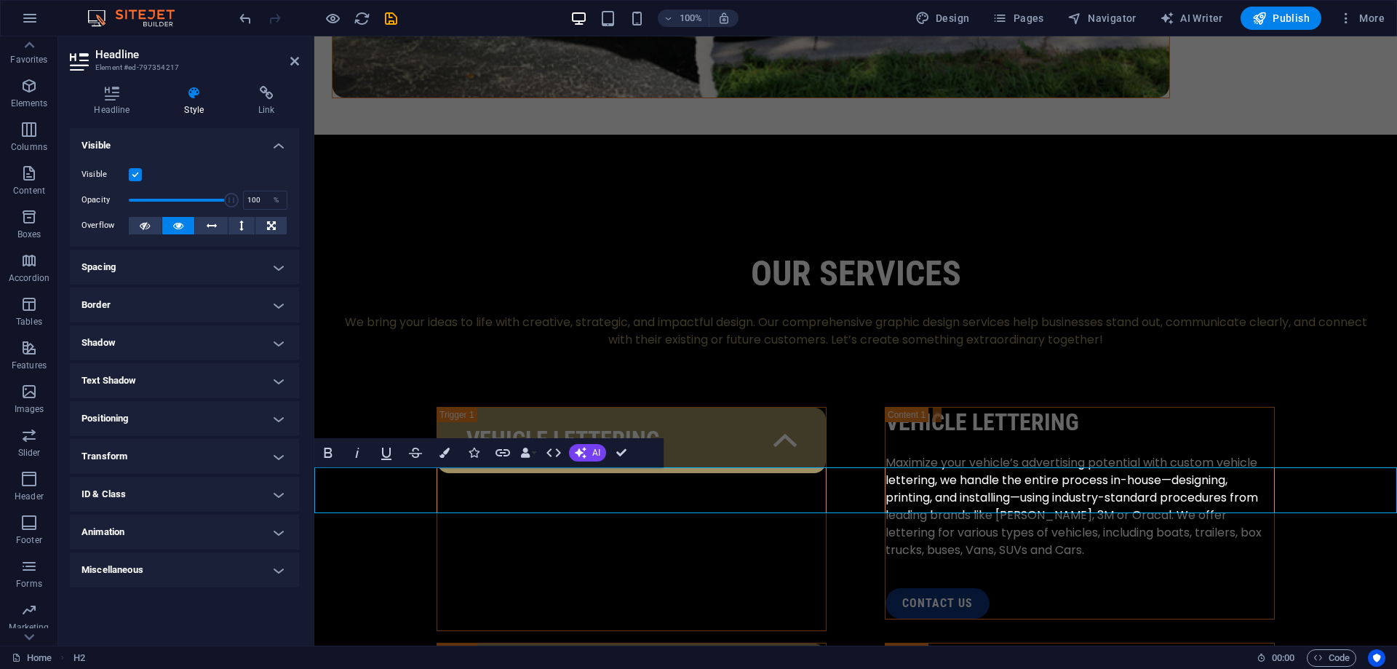
click at [183, 263] on h4 "Spacing" at bounding box center [184, 267] width 229 height 35
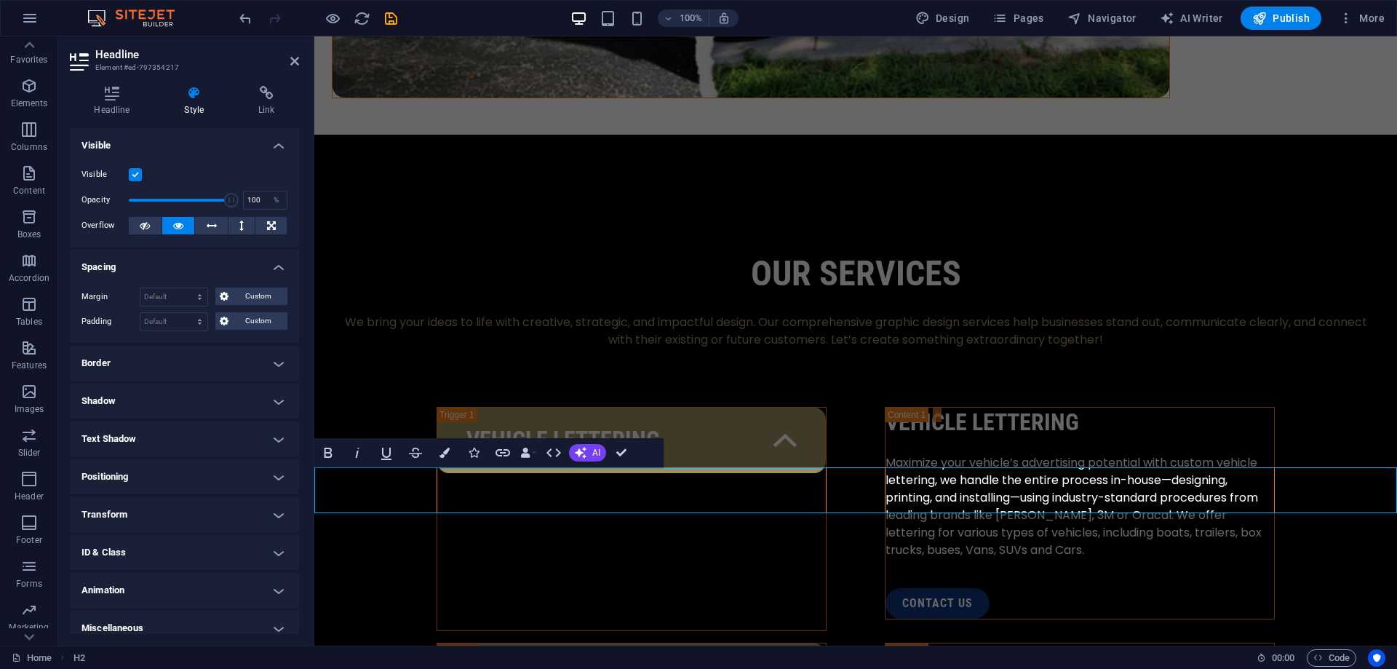
click at [183, 263] on h4 "Spacing" at bounding box center [184, 263] width 229 height 26
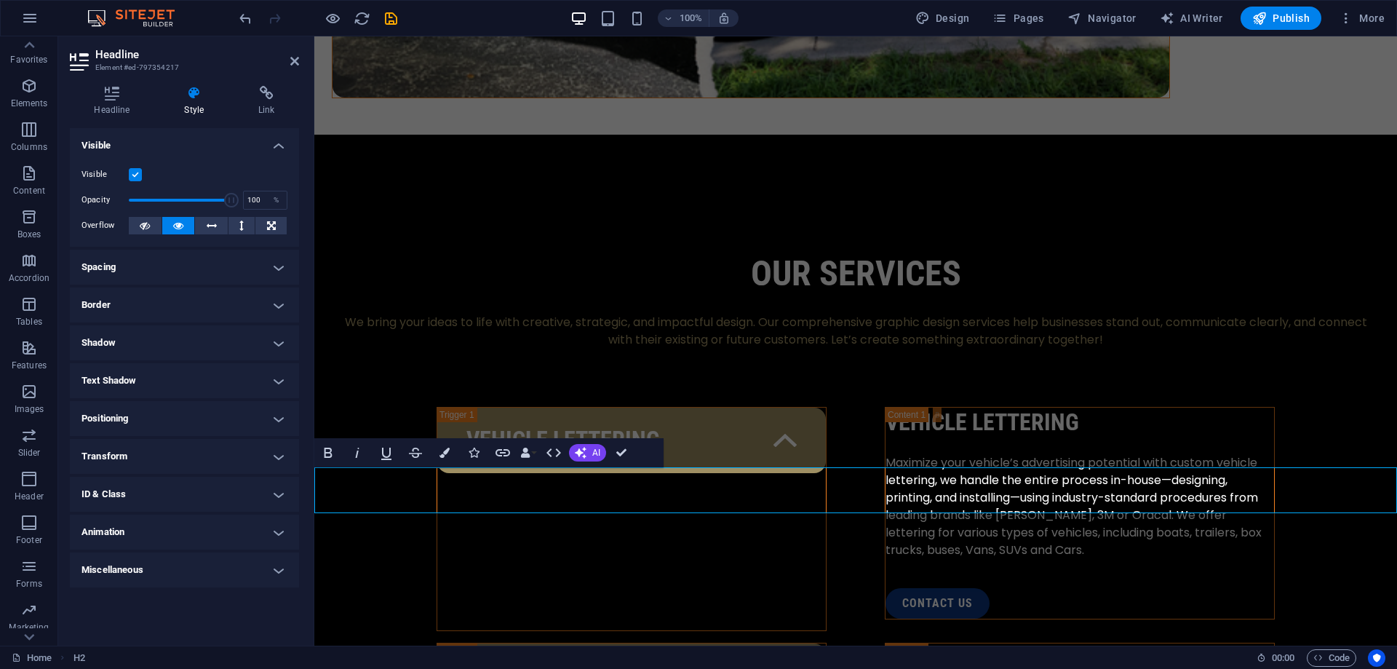
click at [172, 301] on h4 "Border" at bounding box center [184, 304] width 229 height 35
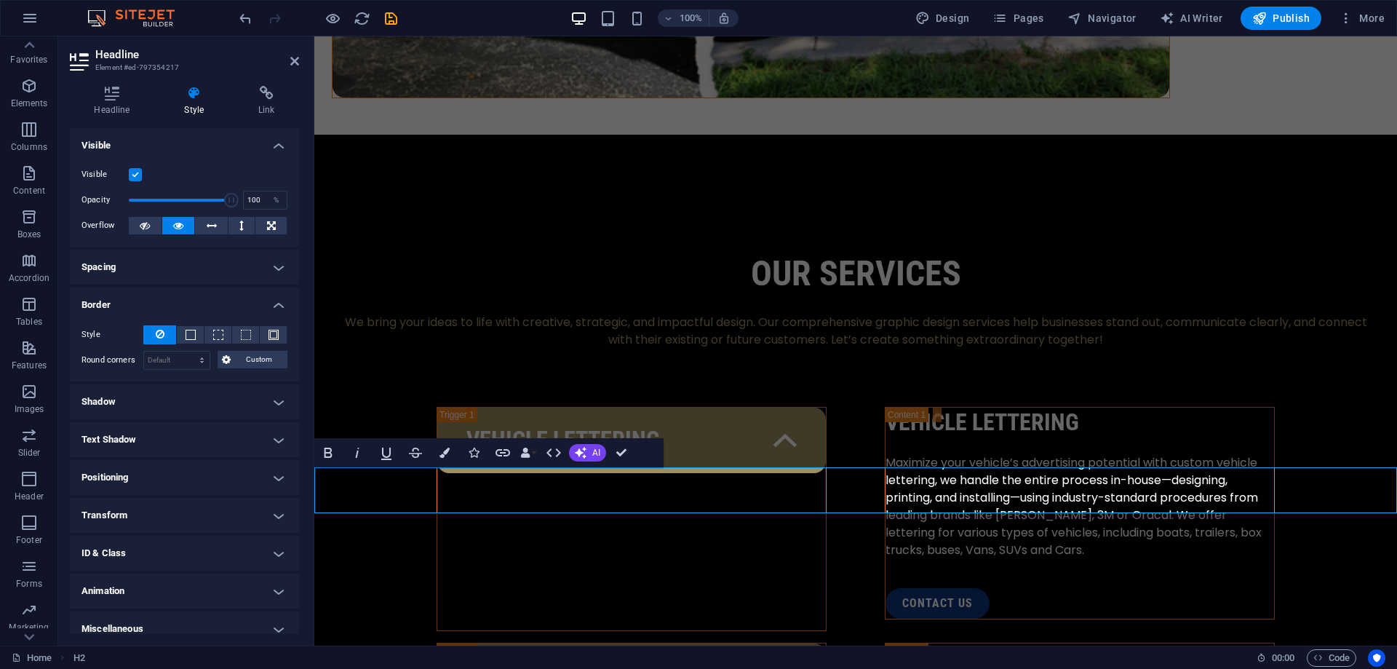
click at [172, 301] on h4 "Border" at bounding box center [184, 300] width 229 height 26
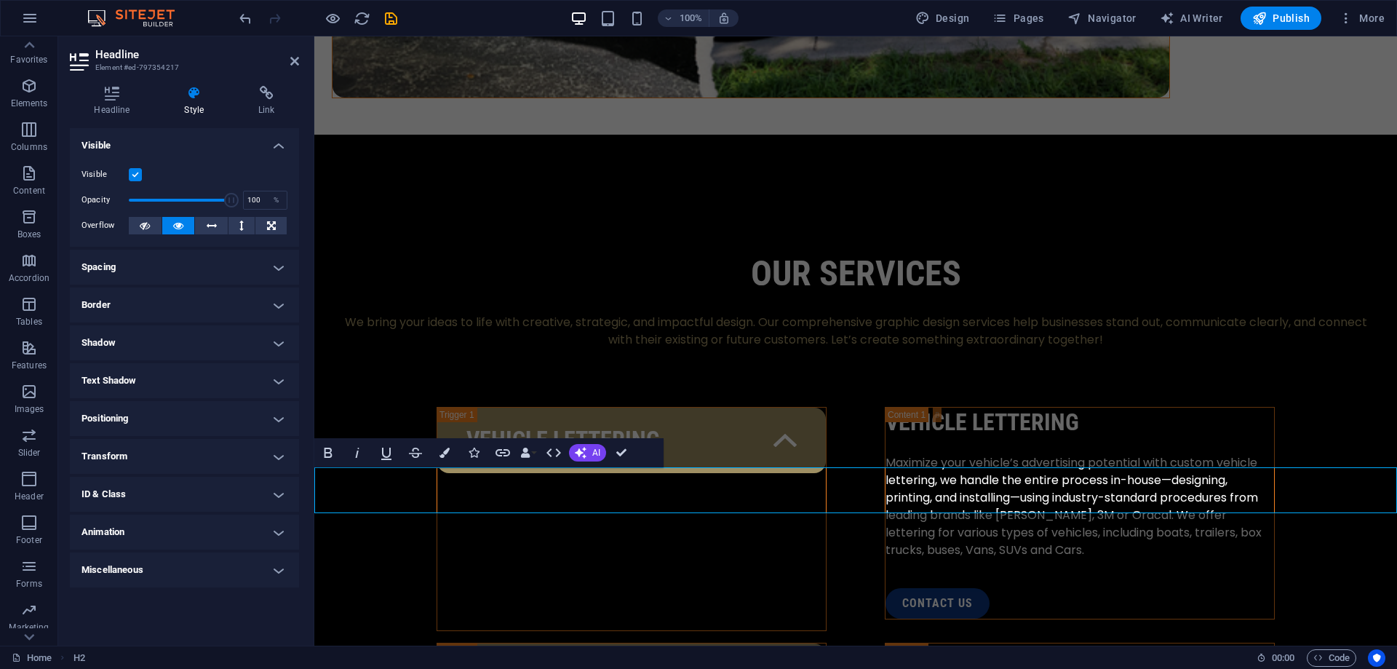
click at [170, 330] on h4 "Shadow" at bounding box center [184, 342] width 229 height 35
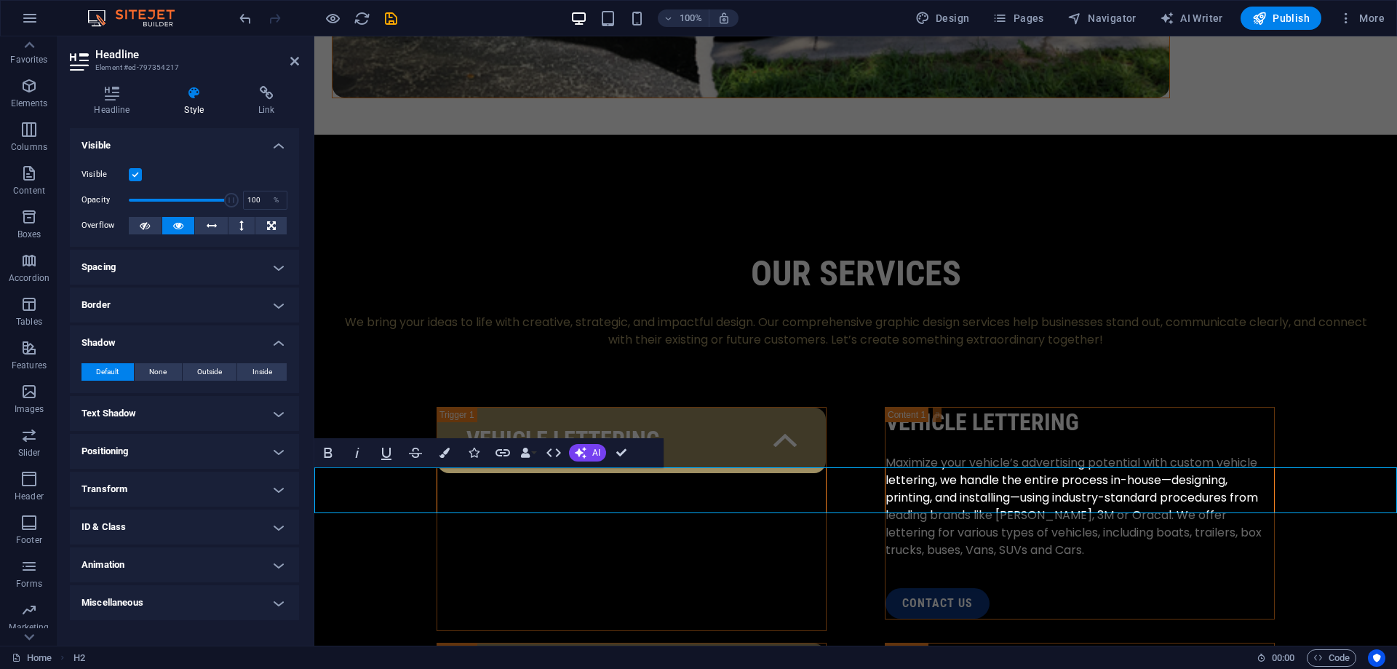
click at [170, 330] on h4 "Shadow" at bounding box center [184, 338] width 229 height 26
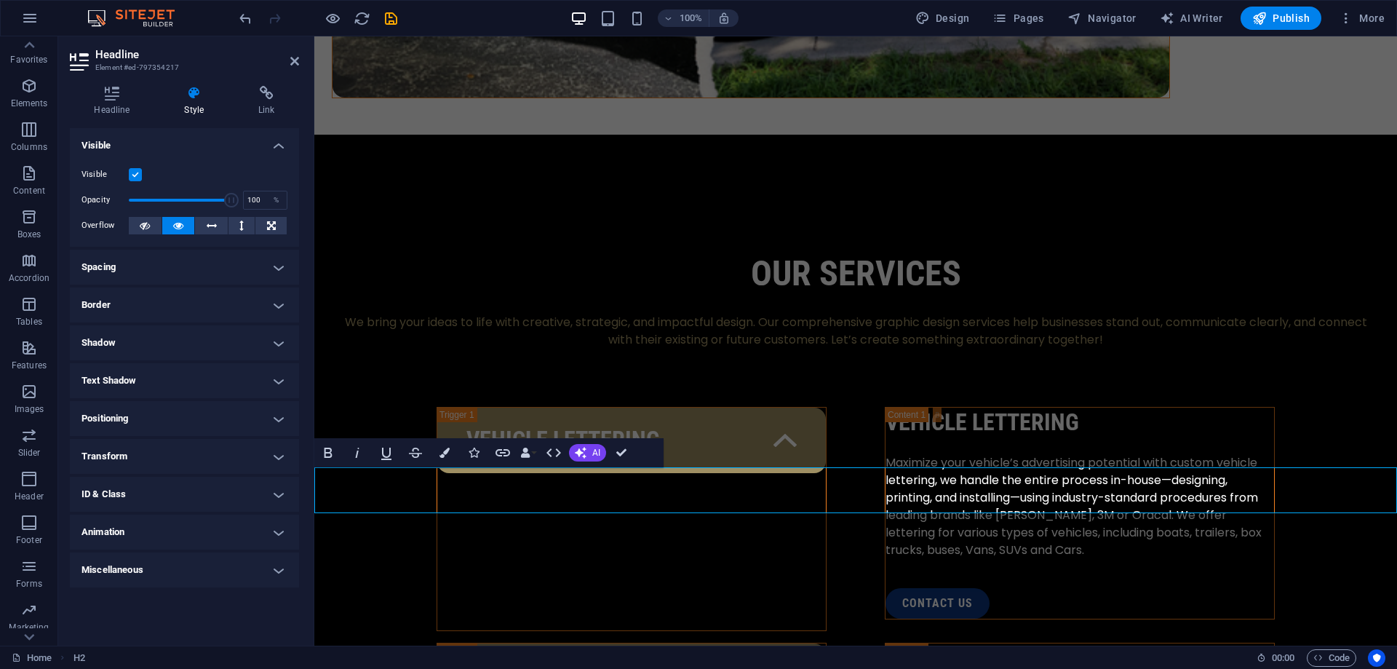
click at [181, 389] on h4 "Text Shadow" at bounding box center [184, 380] width 229 height 35
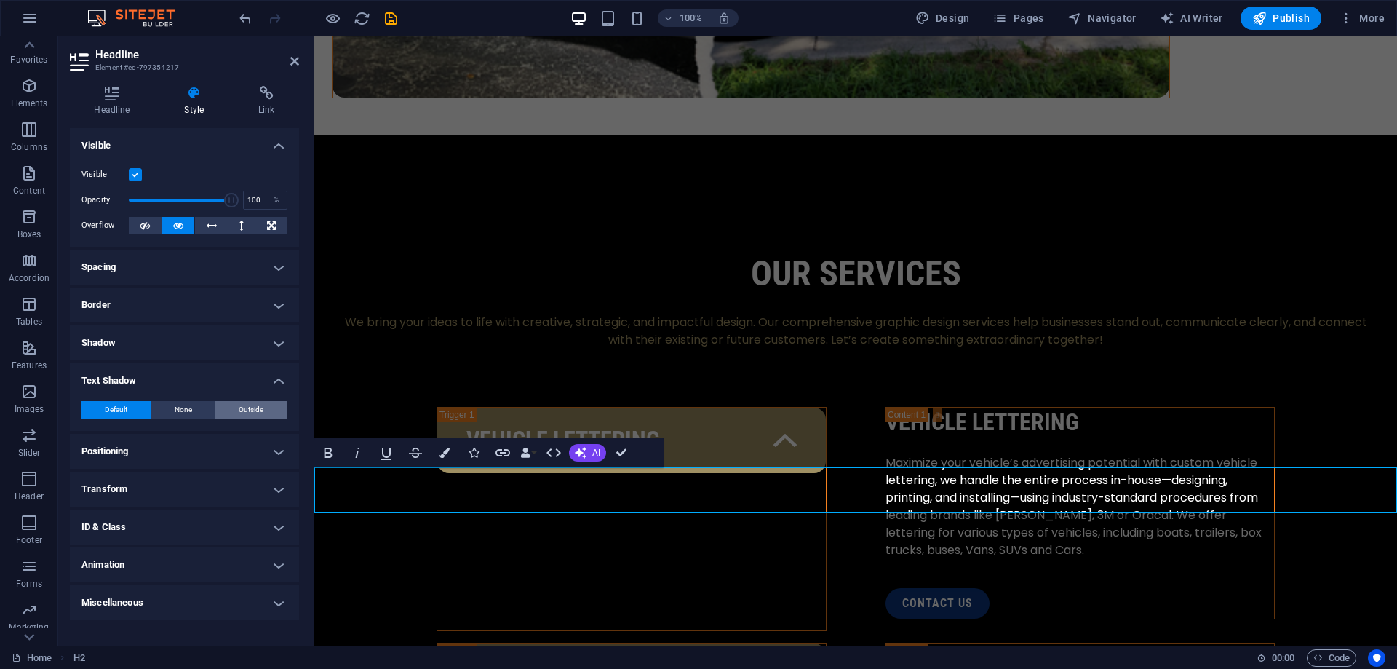
click at [253, 413] on span "Outside" at bounding box center [251, 409] width 25 height 17
type input "2"
type input "4"
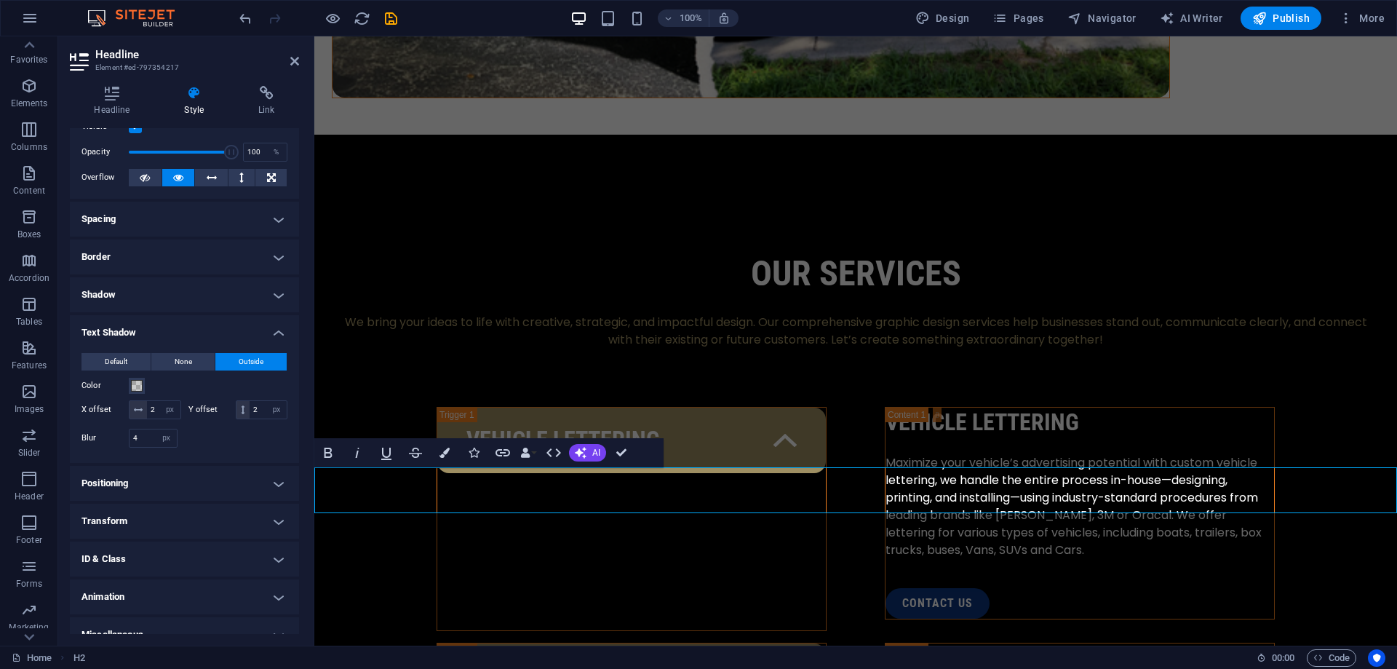
scroll to position [66, 0]
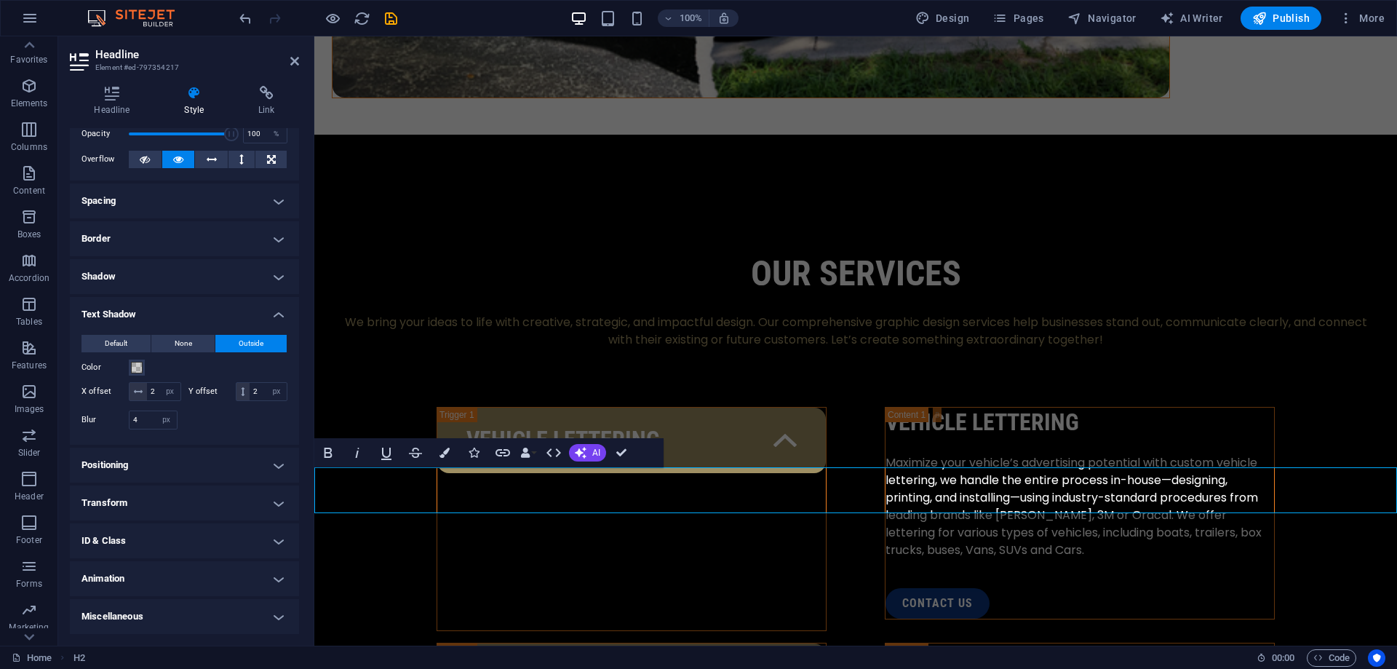
click at [152, 451] on h4 "Positioning" at bounding box center [184, 465] width 229 height 35
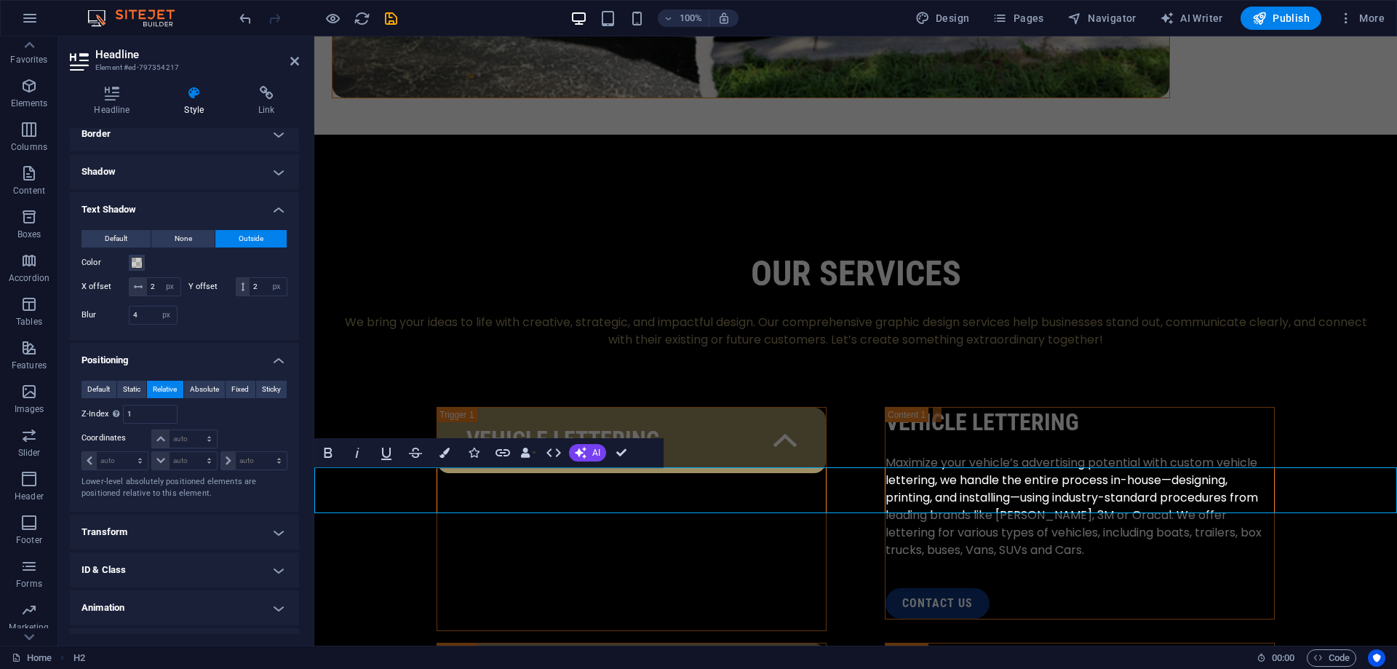
scroll to position [200, 0]
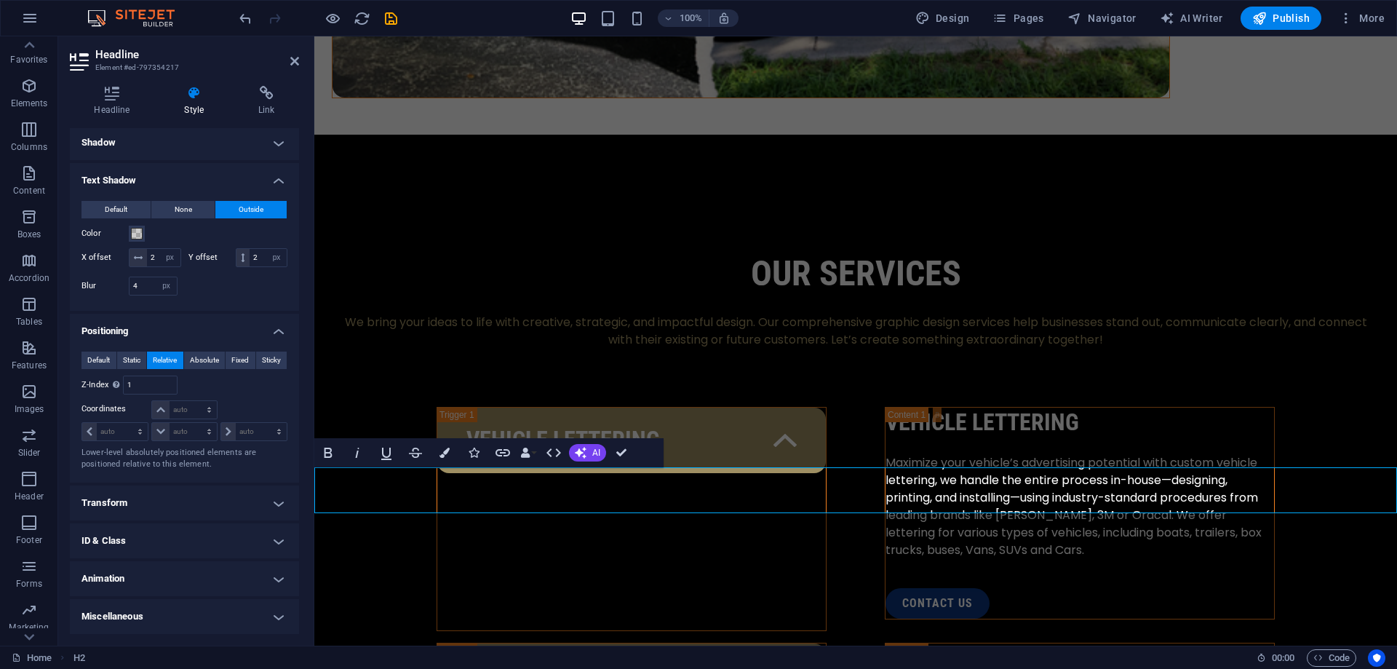
click at [157, 492] on h4 "Transform" at bounding box center [184, 502] width 229 height 35
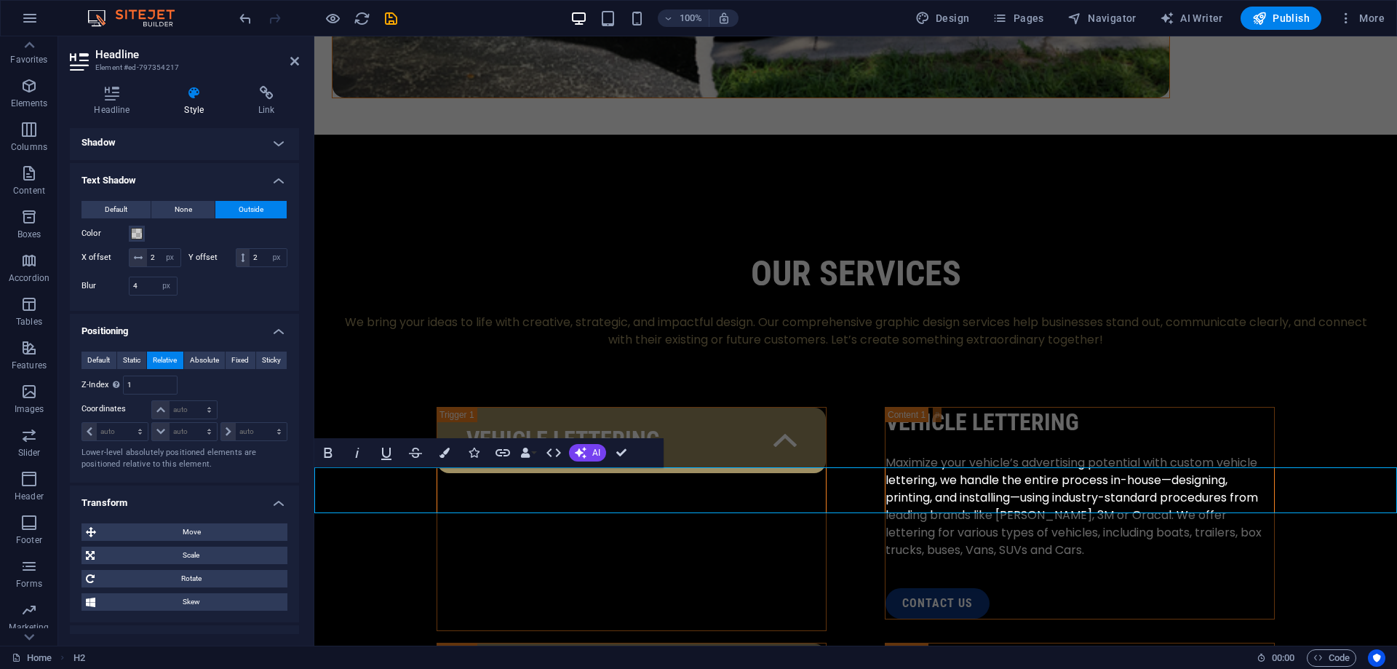
scroll to position [302, 0]
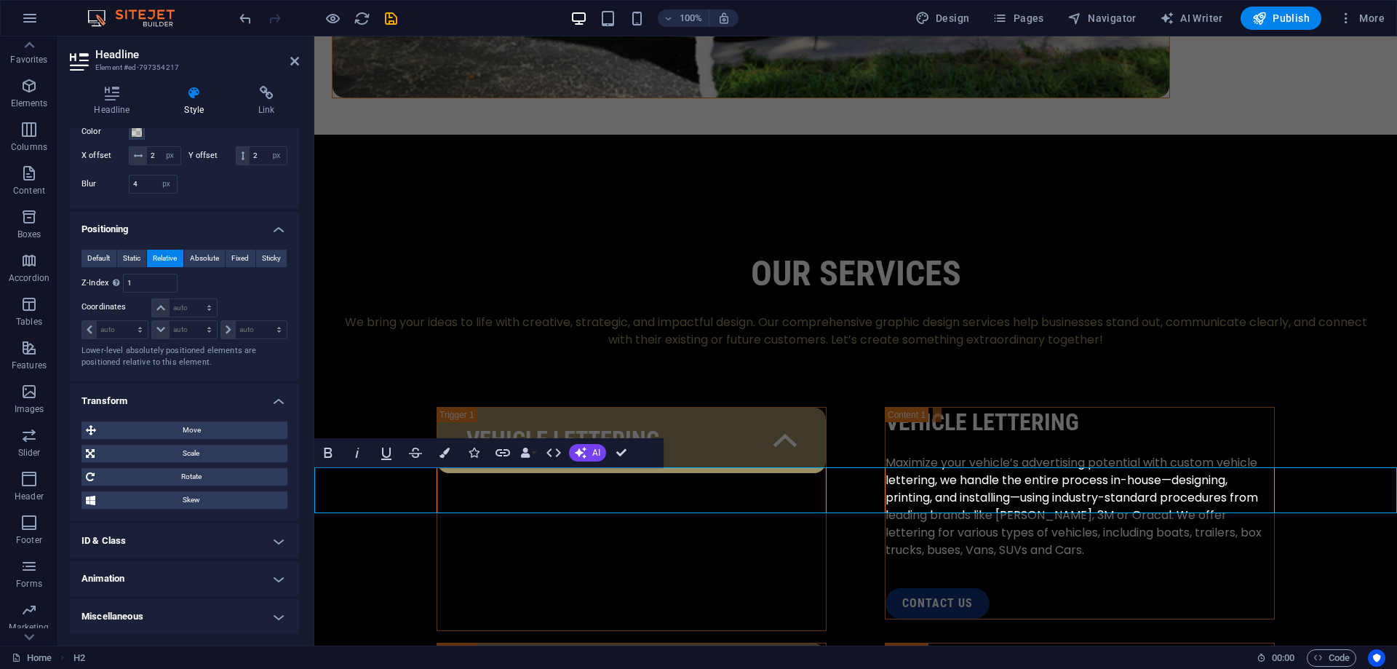
click at [191, 548] on h4 "ID & Class" at bounding box center [184, 540] width 229 height 35
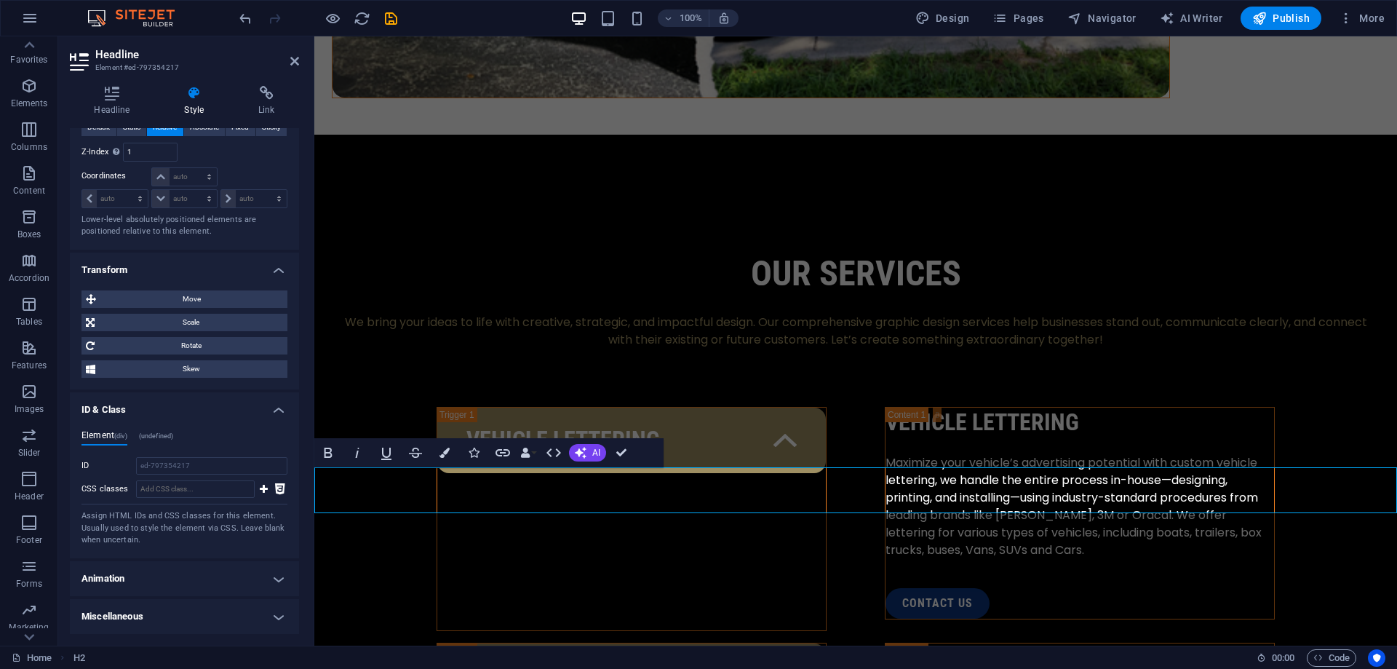
click at [185, 578] on h4 "Animation" at bounding box center [184, 578] width 229 height 35
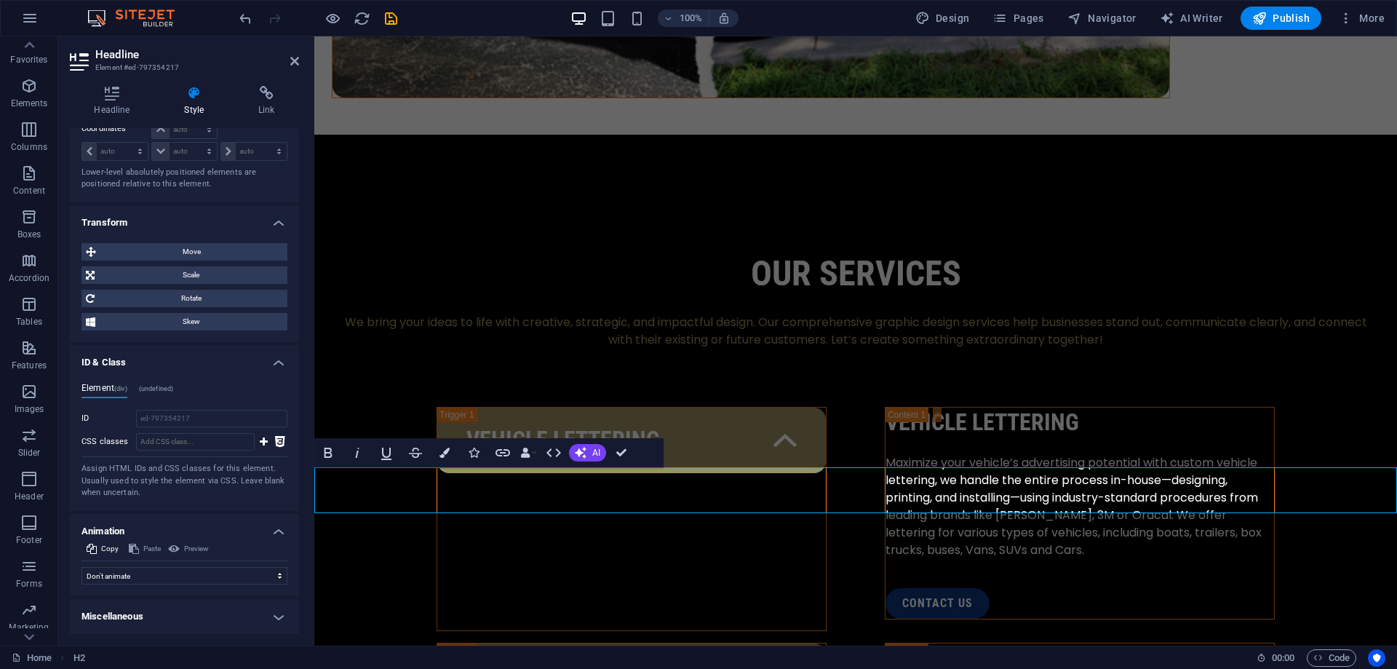
click at [183, 619] on h4 "Miscellaneous" at bounding box center [184, 616] width 229 height 35
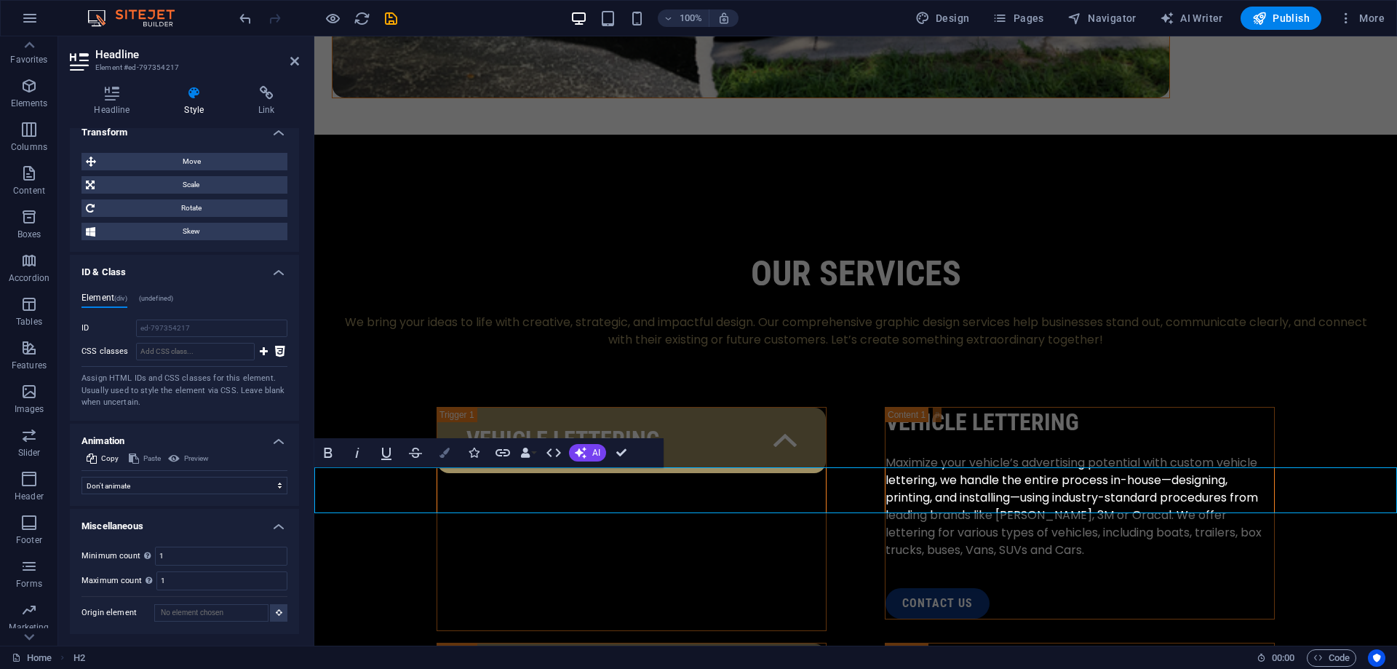
click at [445, 453] on icon "button" at bounding box center [445, 453] width 10 height 10
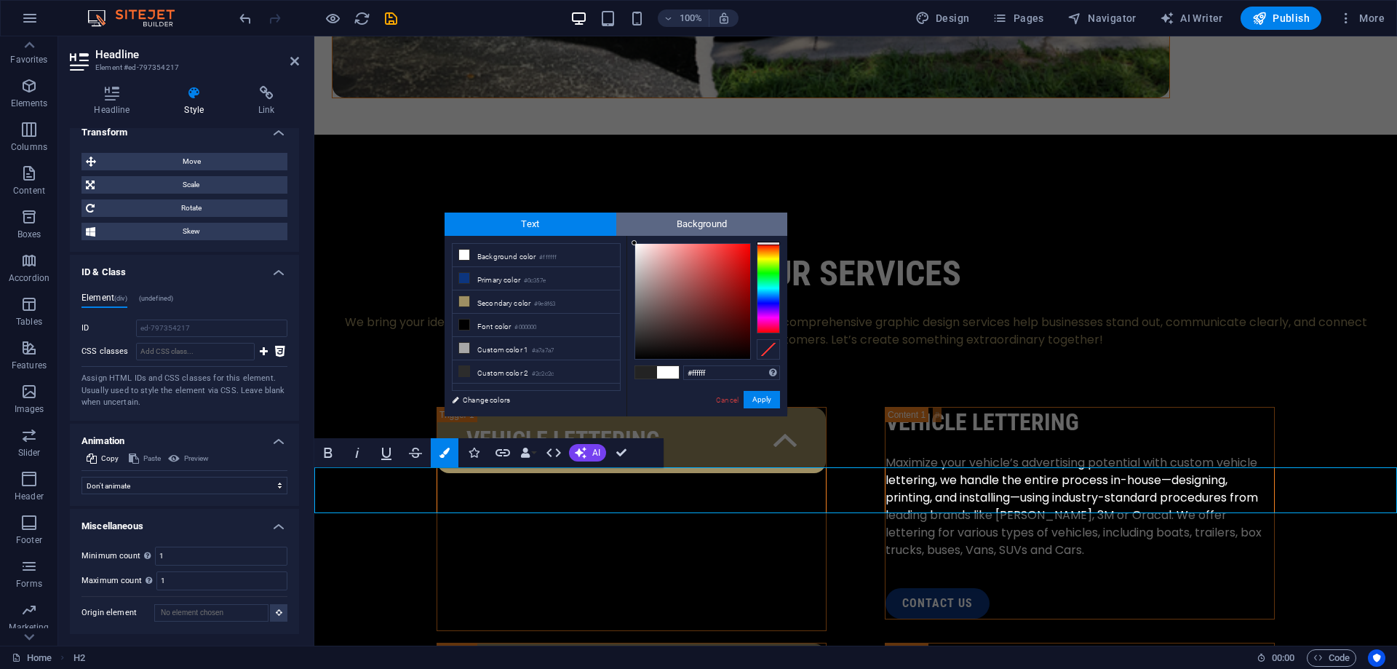
click at [656, 229] on span "Background" at bounding box center [702, 224] width 172 height 23
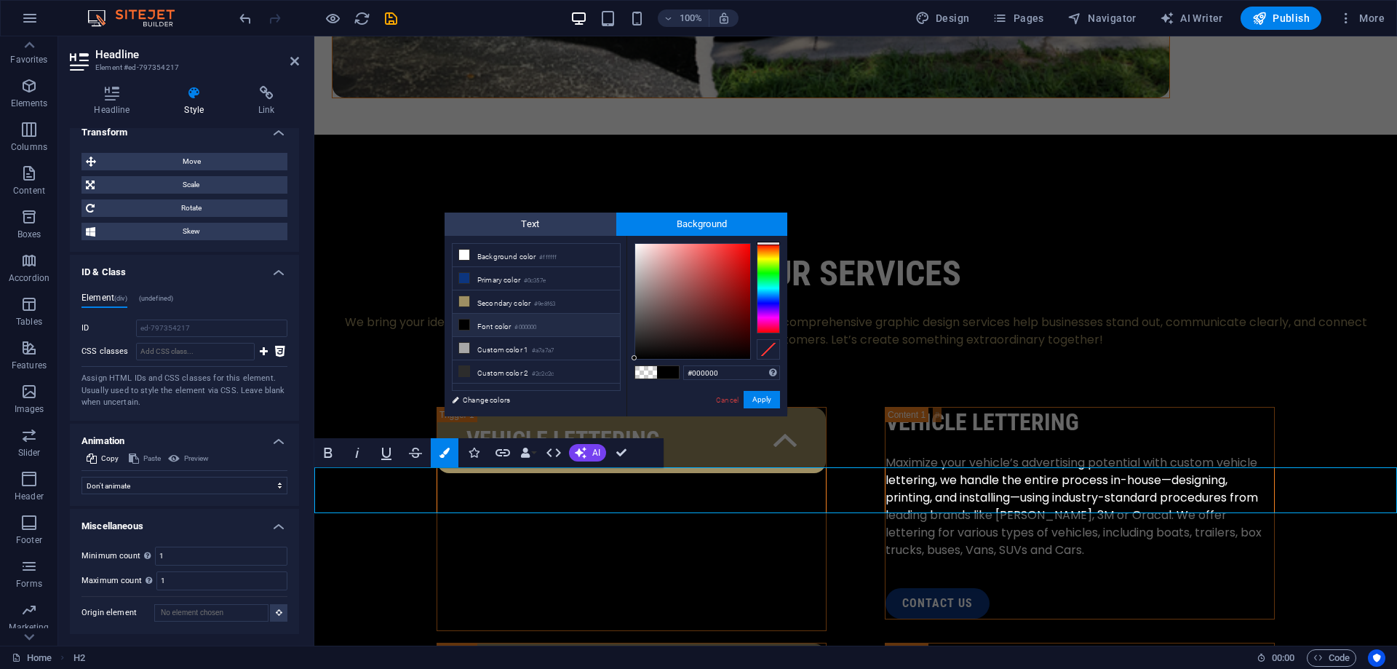
drag, startPoint x: 696, startPoint y: 327, endPoint x: 605, endPoint y: 387, distance: 109.2
click at [605, 387] on div "less Background color #ffffff Primary color #0c357e Secondary color #9e8f63 Fon…" at bounding box center [616, 326] width 343 height 180
click at [627, 366] on div "#000000 Supported formats #0852ed rgb(8, 82, 237) rgba(8, 82, 237, 90%) hsv(221…" at bounding box center [707, 432] width 161 height 392
click at [636, 354] on div at bounding box center [635, 354] width 5 height 5
drag, startPoint x: 643, startPoint y: 351, endPoint x: 625, endPoint y: 363, distance: 21.4
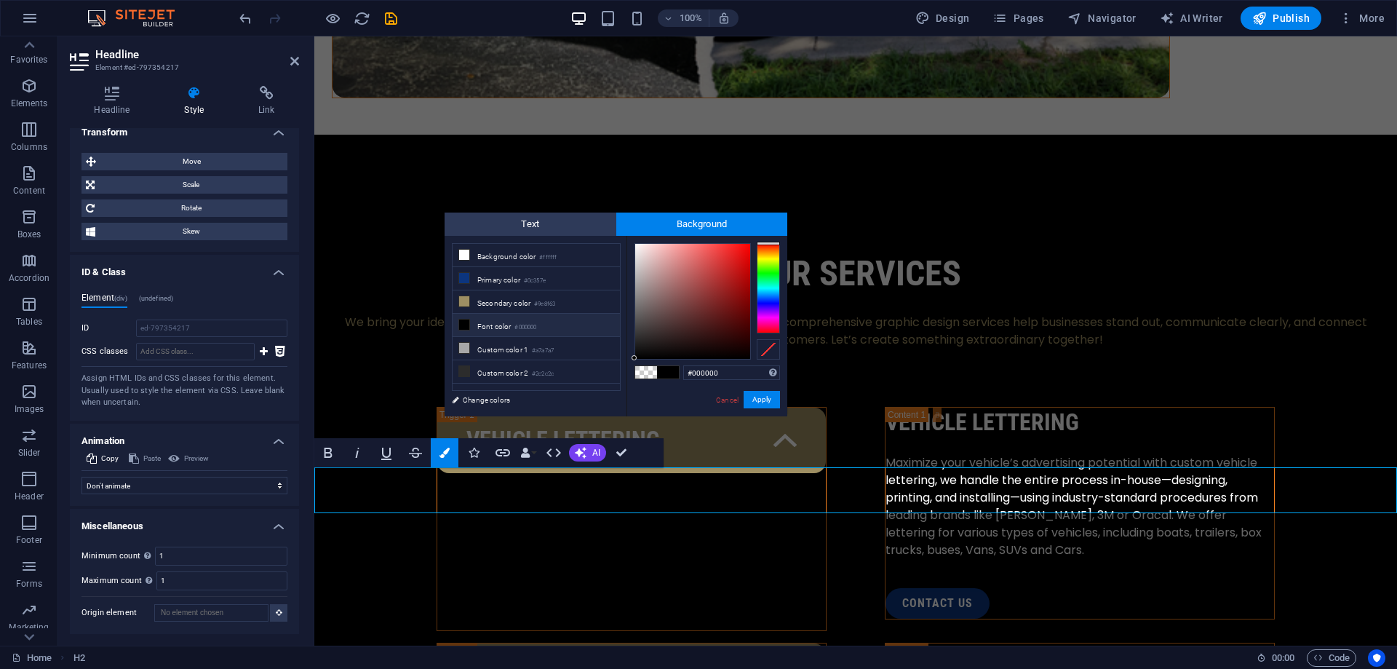
click at [625, 363] on div "less Background color #ffffff Primary color #0c357e Secondary color #9e8f63 Fon…" at bounding box center [616, 326] width 343 height 180
click at [632, 358] on div at bounding box center [634, 357] width 5 height 5
type input "#000000"
drag, startPoint x: 632, startPoint y: 358, endPoint x: 622, endPoint y: 370, distance: 15.5
click at [622, 370] on div "less Background color #ffffff Primary color #0c357e Secondary color #9e8f63 Fon…" at bounding box center [616, 326] width 343 height 180
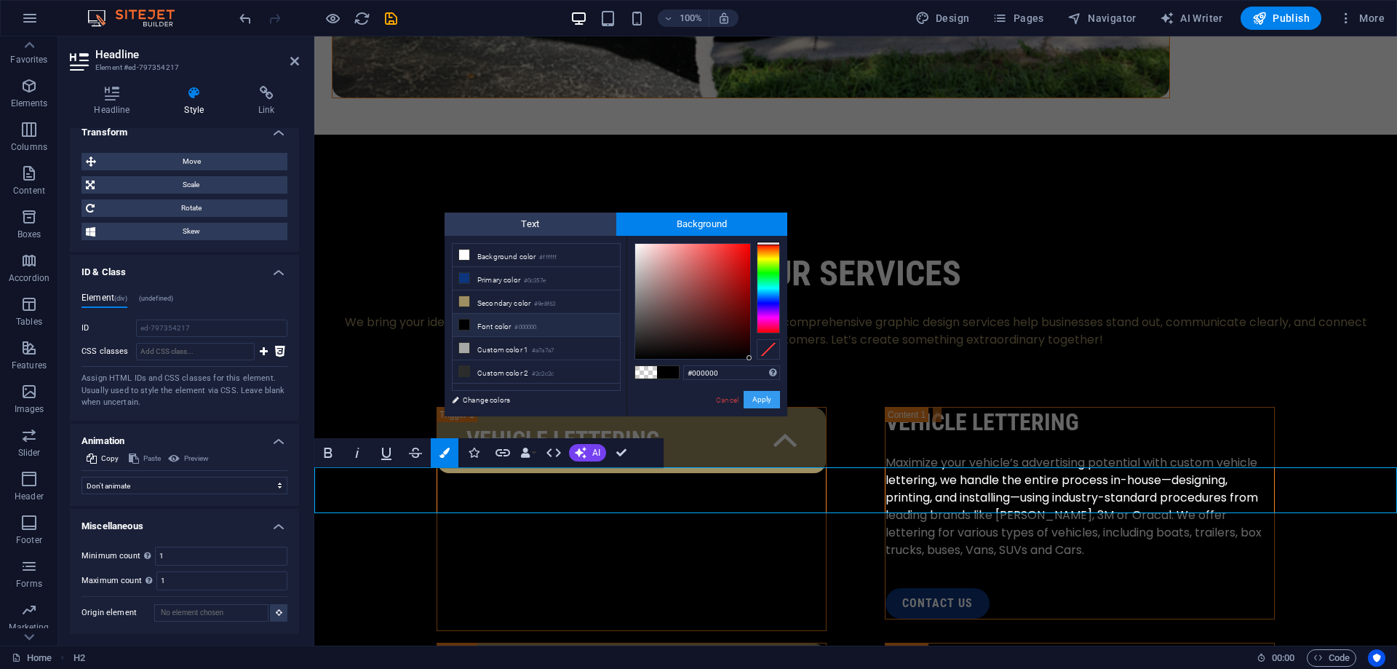
click at [757, 400] on button "Apply" at bounding box center [762, 399] width 36 height 17
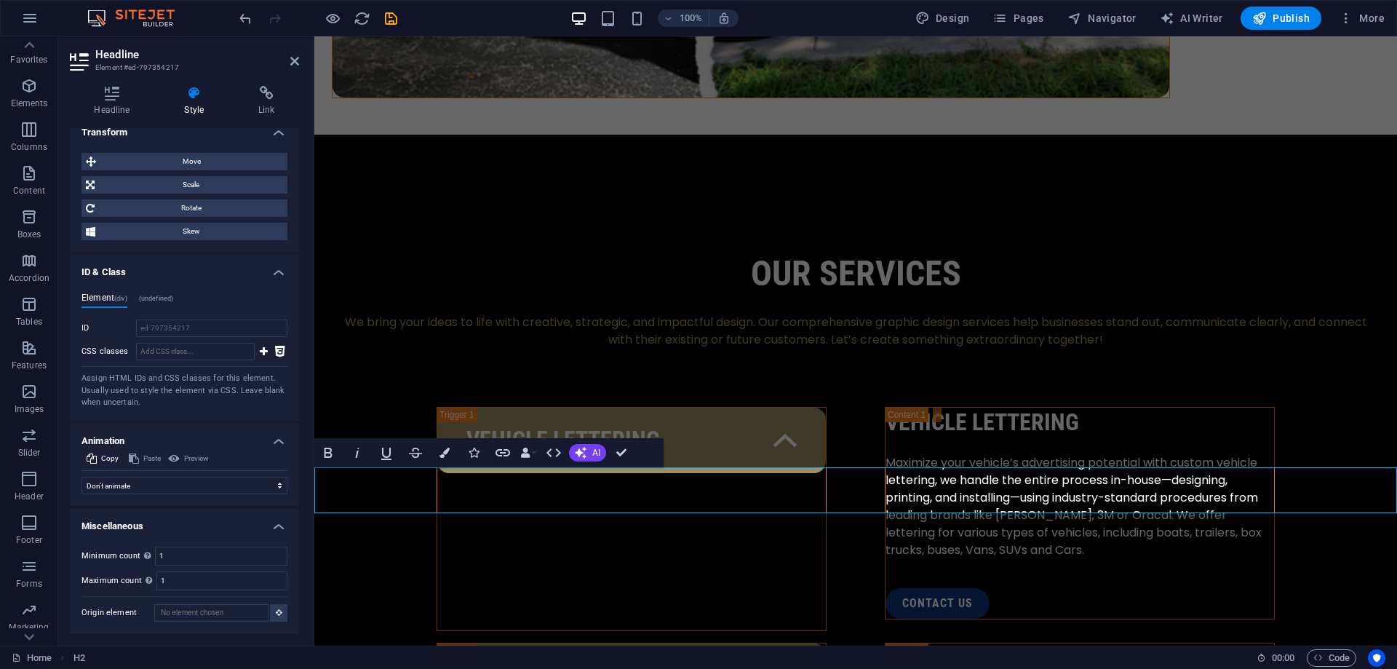
click at [774, 523] on div "H2 Unequal Columns Container Image slider Image Slider Container Image Containe…" at bounding box center [855, 340] width 1083 height 609
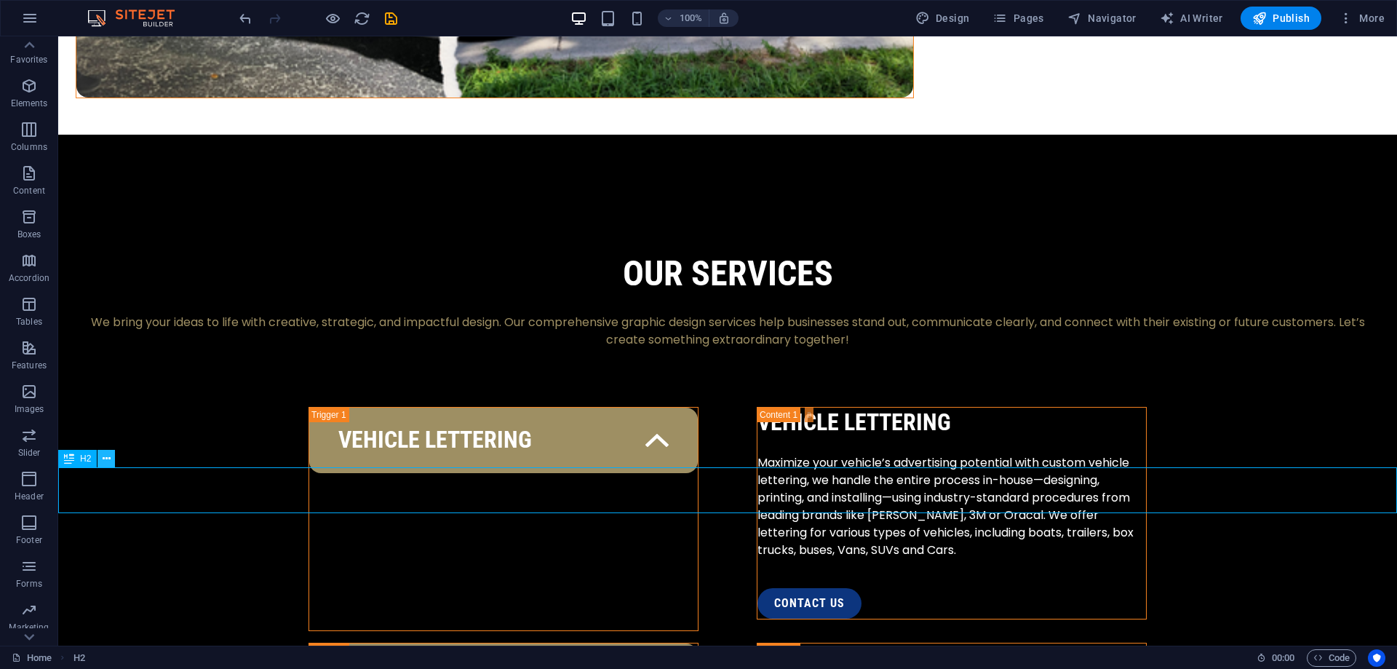
click at [104, 459] on icon at bounding box center [107, 458] width 8 height 15
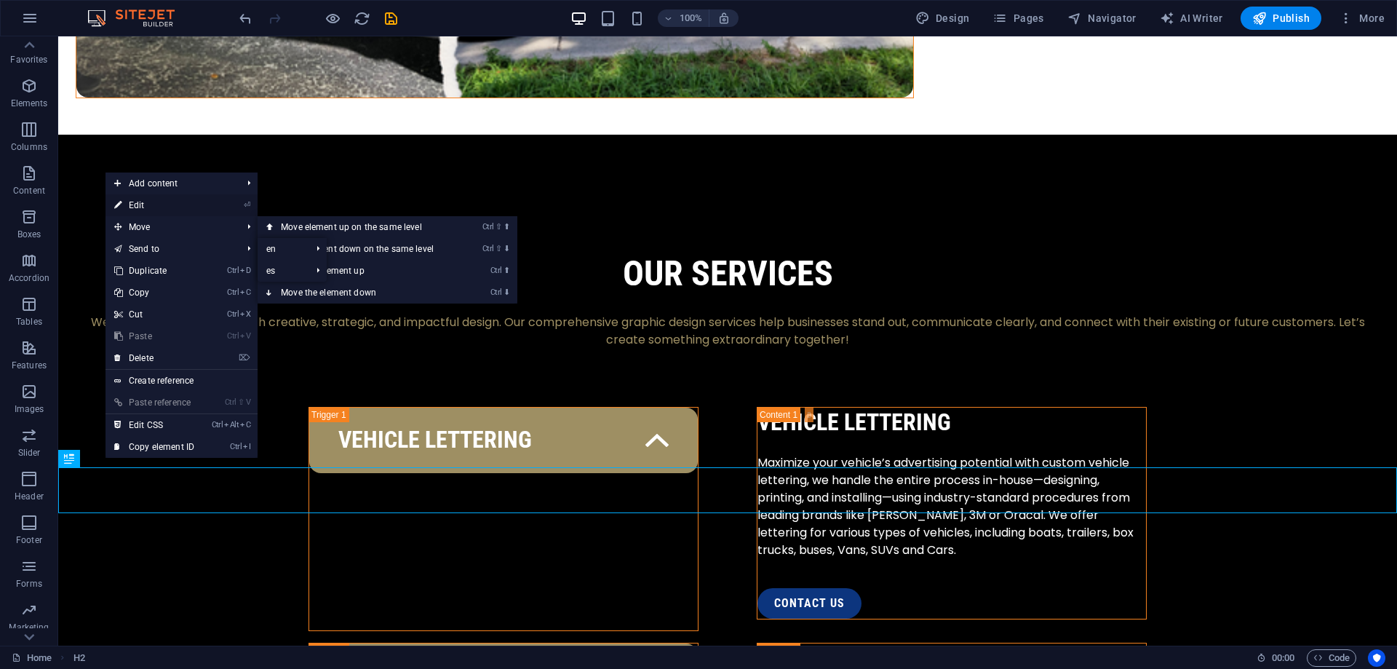
click at [158, 195] on link "⏎ Edit" at bounding box center [155, 205] width 98 height 22
select select "px"
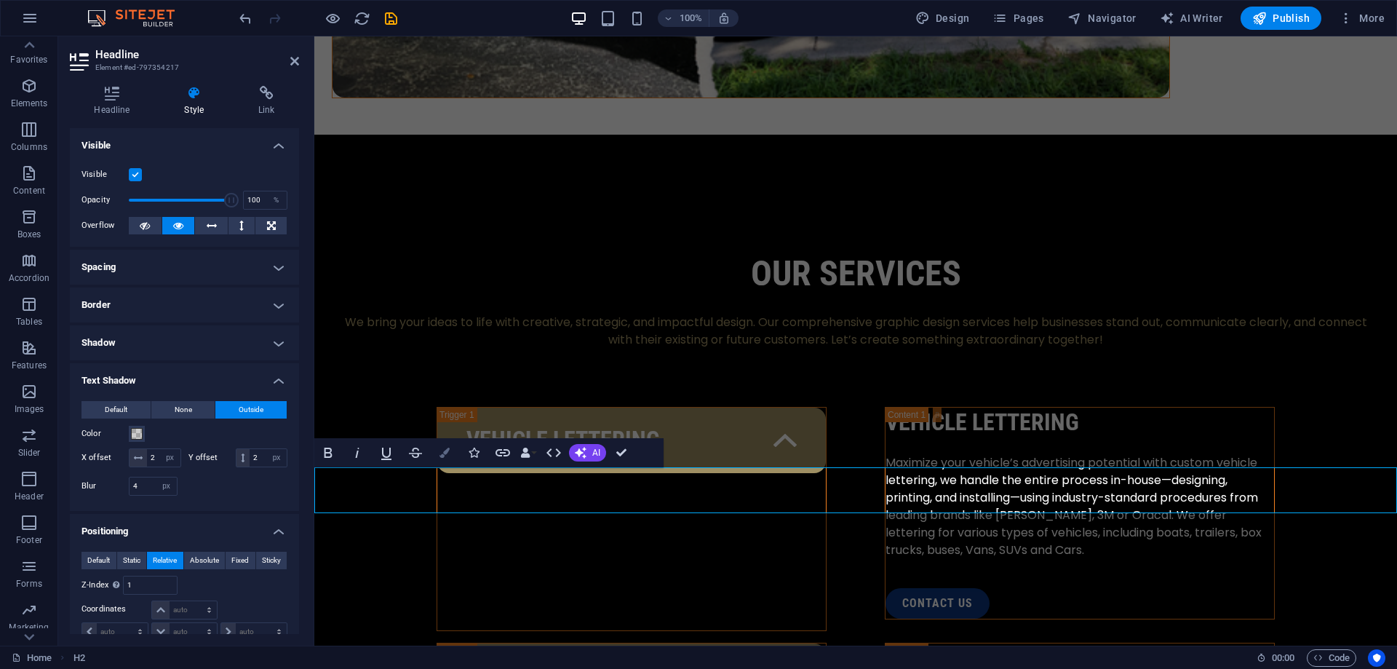
click at [444, 453] on icon "button" at bounding box center [445, 453] width 10 height 10
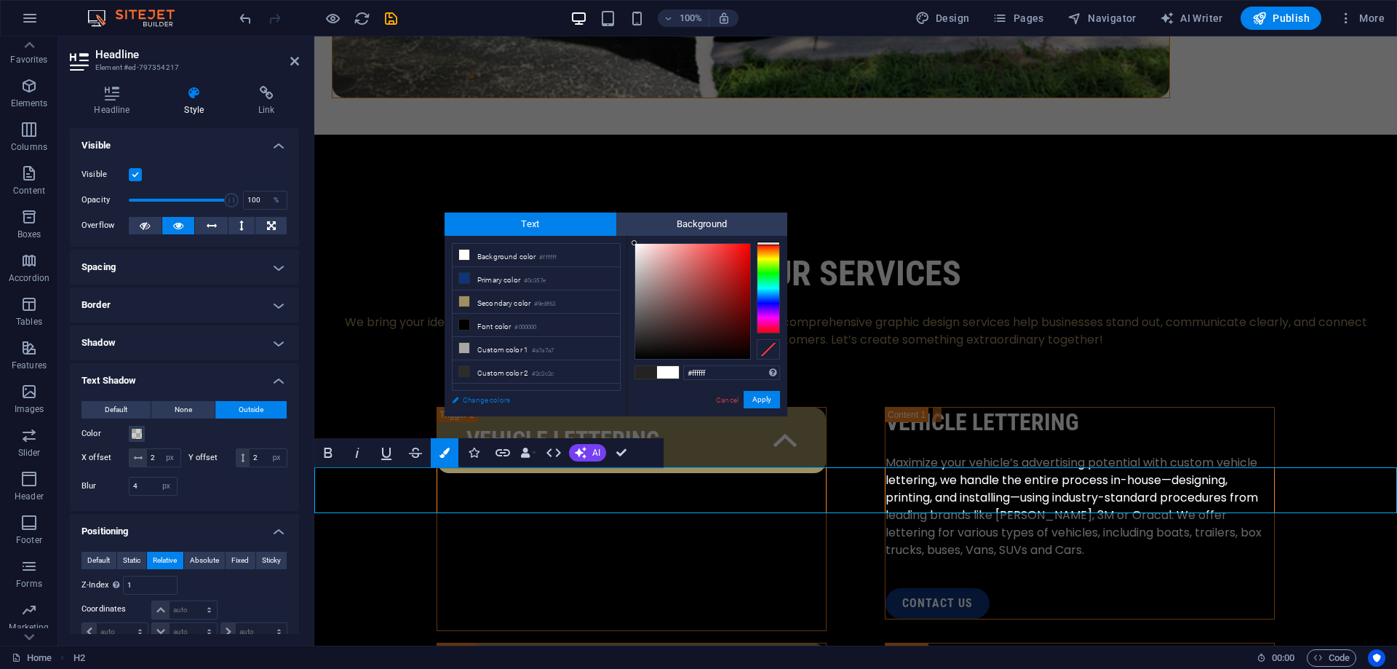
click at [468, 397] on link "Change colors" at bounding box center [529, 400] width 169 height 18
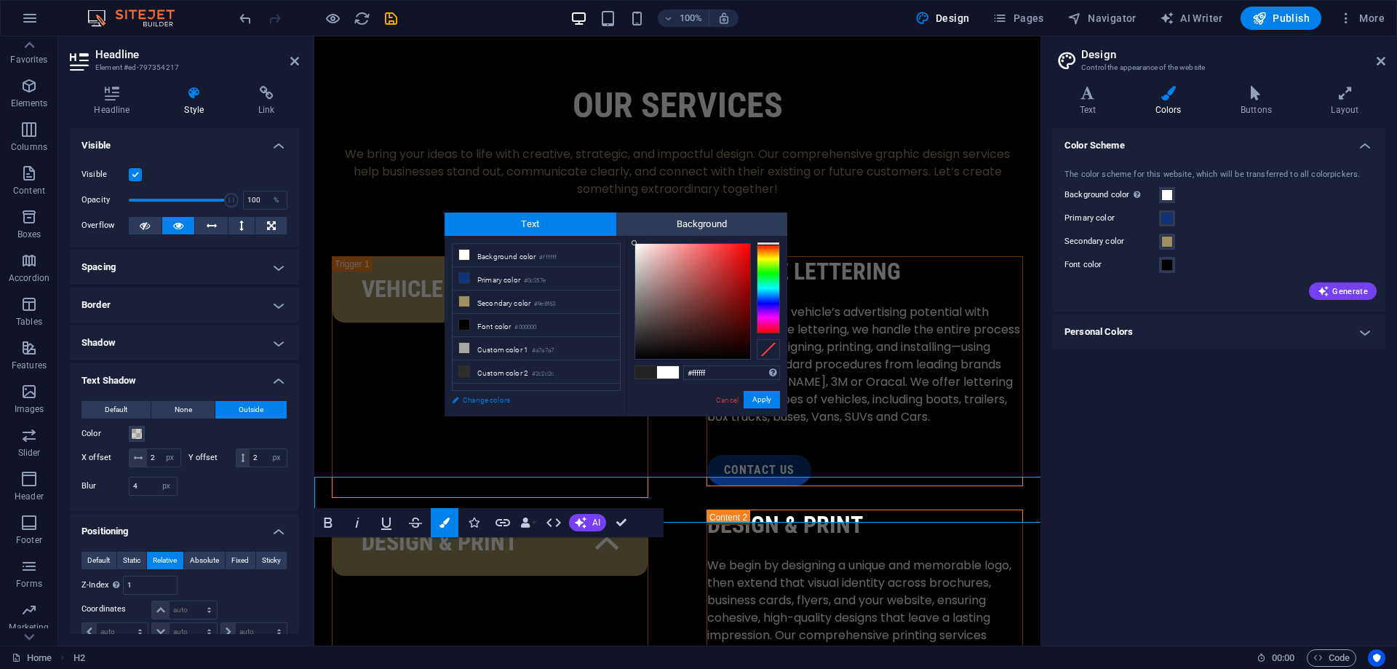
scroll to position [1821, 0]
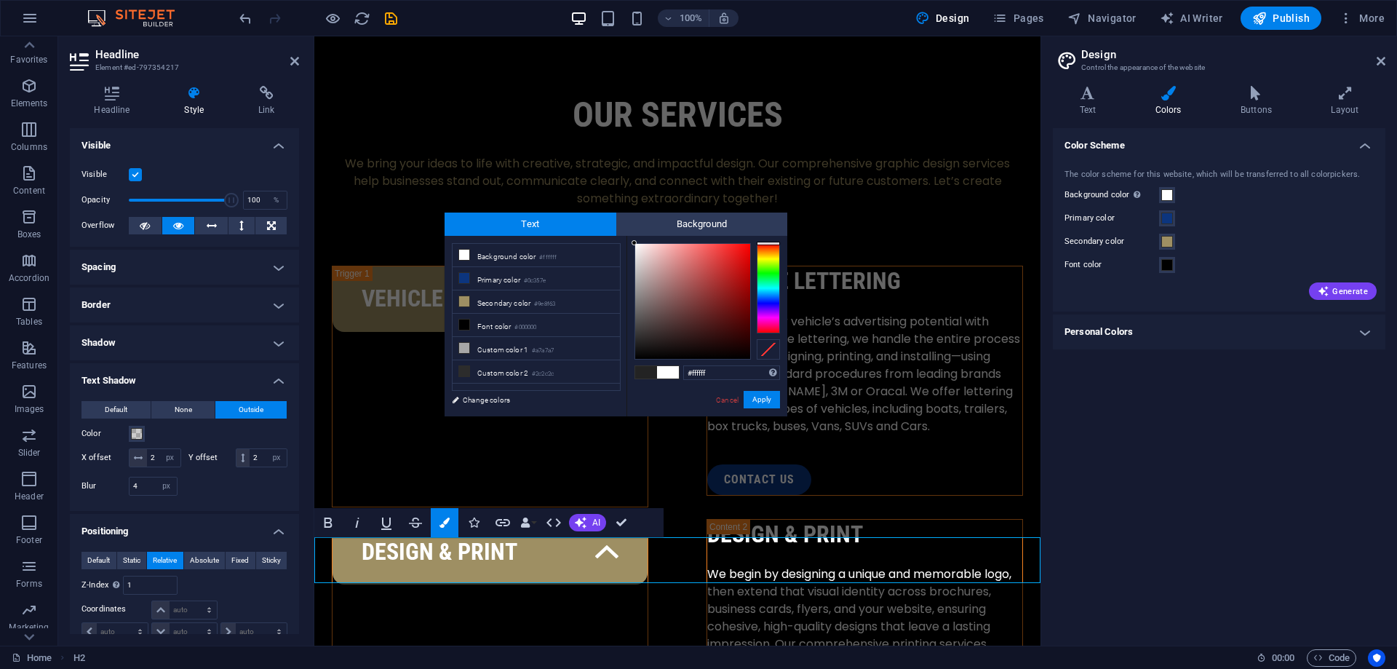
click at [1327, 333] on h4 "Personal Colors" at bounding box center [1219, 331] width 333 height 35
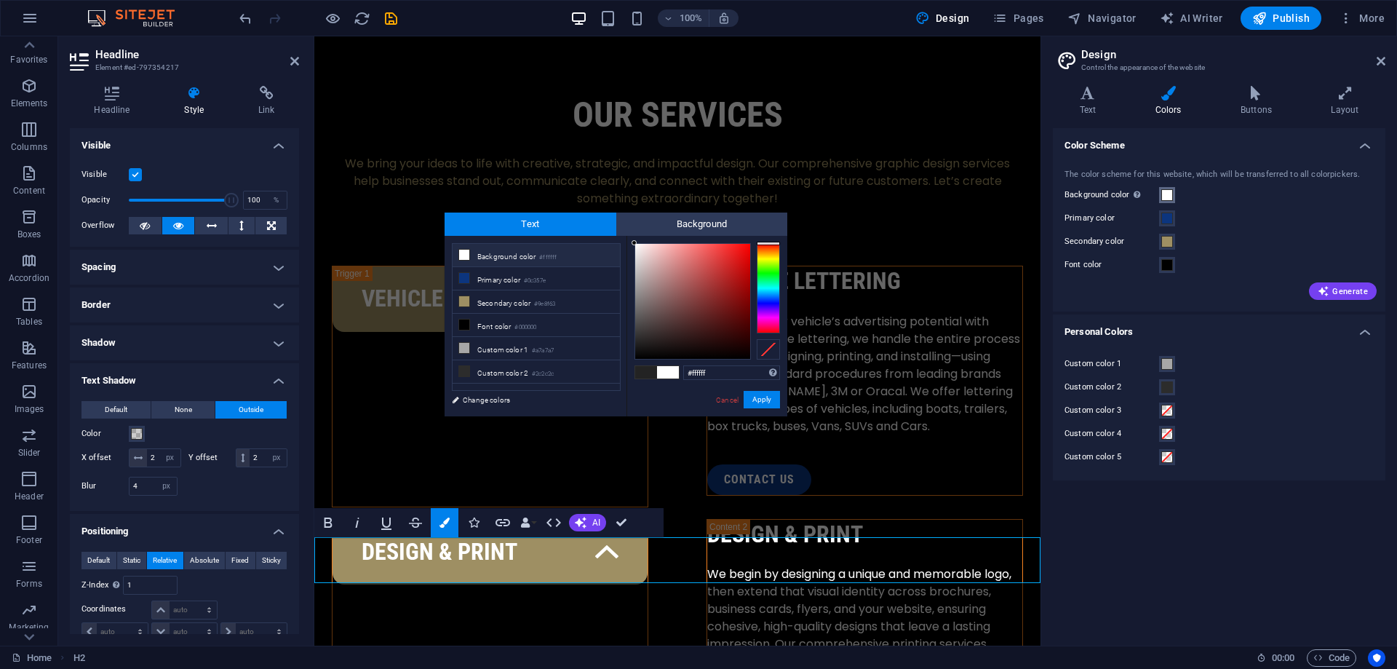
click at [1162, 197] on span at bounding box center [1167, 195] width 12 height 12
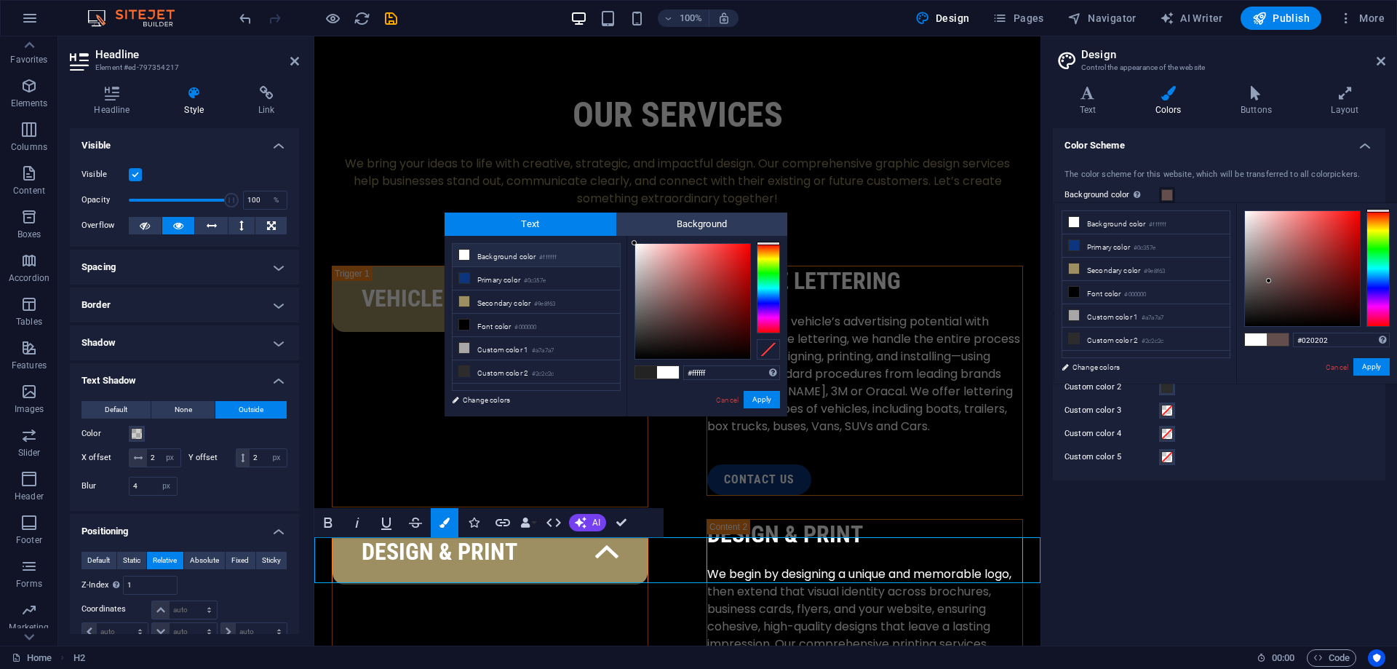
type input "#000000"
drag, startPoint x: 1269, startPoint y: 281, endPoint x: 1226, endPoint y: 357, distance: 87.7
click at [1226, 357] on div "less Background color #ffffff Primary color #0c357e Secondary color #9e8f63 Fon…" at bounding box center [1226, 293] width 343 height 180
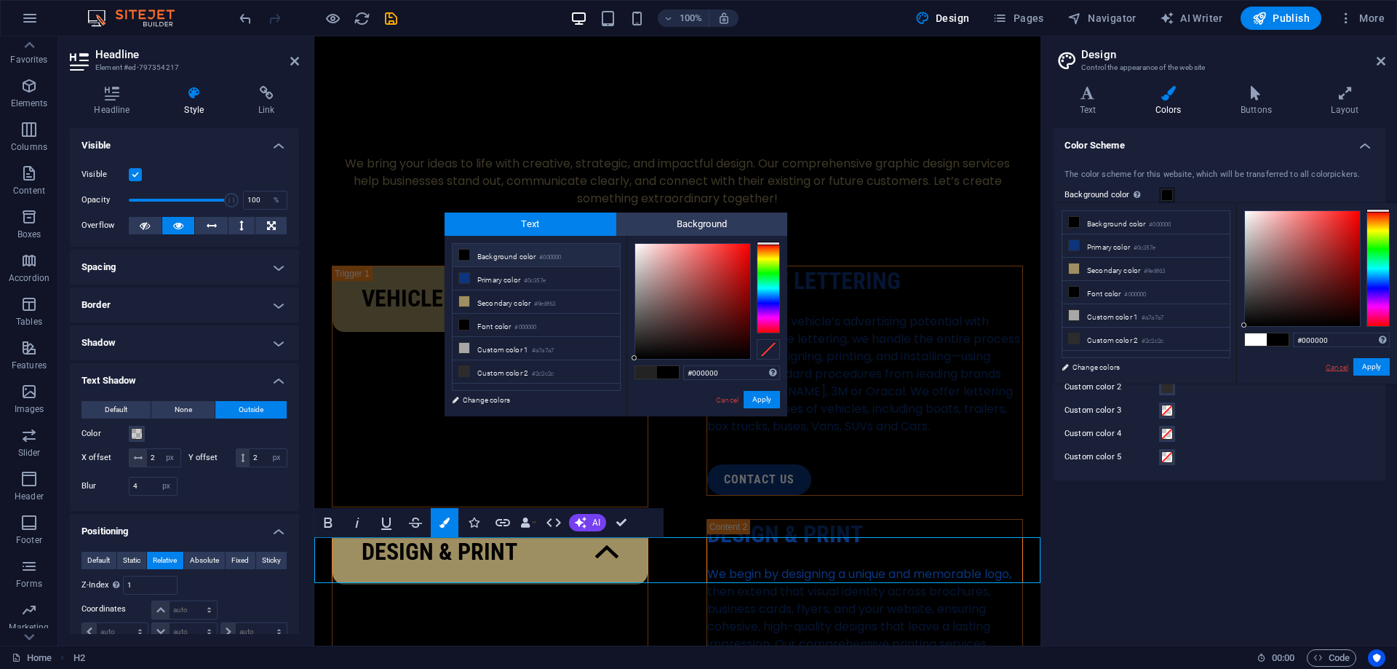
click at [1339, 365] on link "Cancel" at bounding box center [1337, 367] width 25 height 11
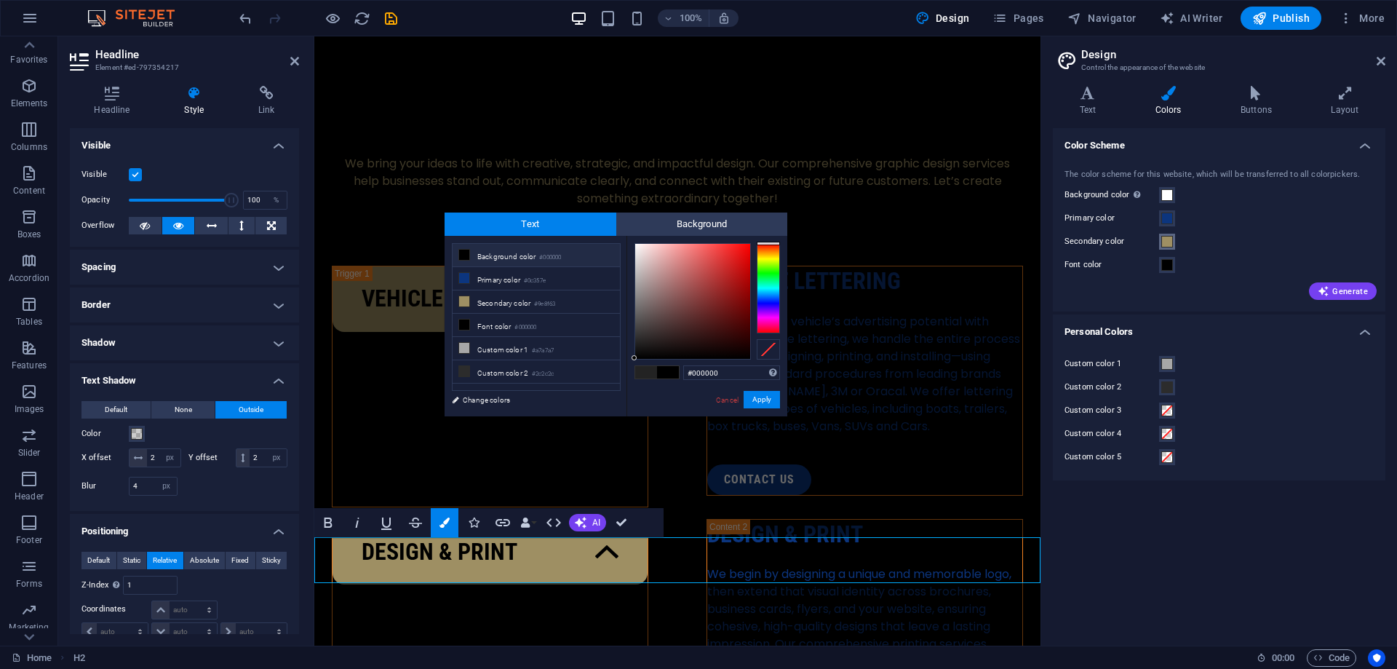
type input "#ffffff"
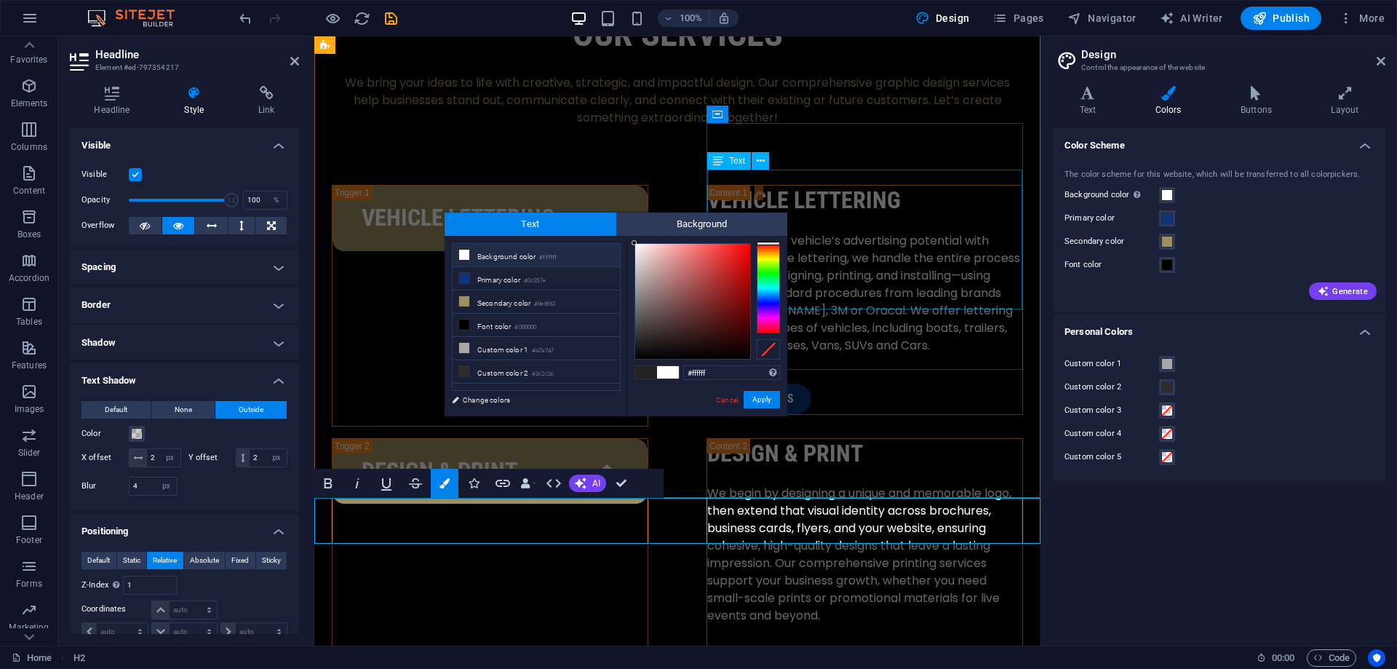
scroll to position [1969, 0]
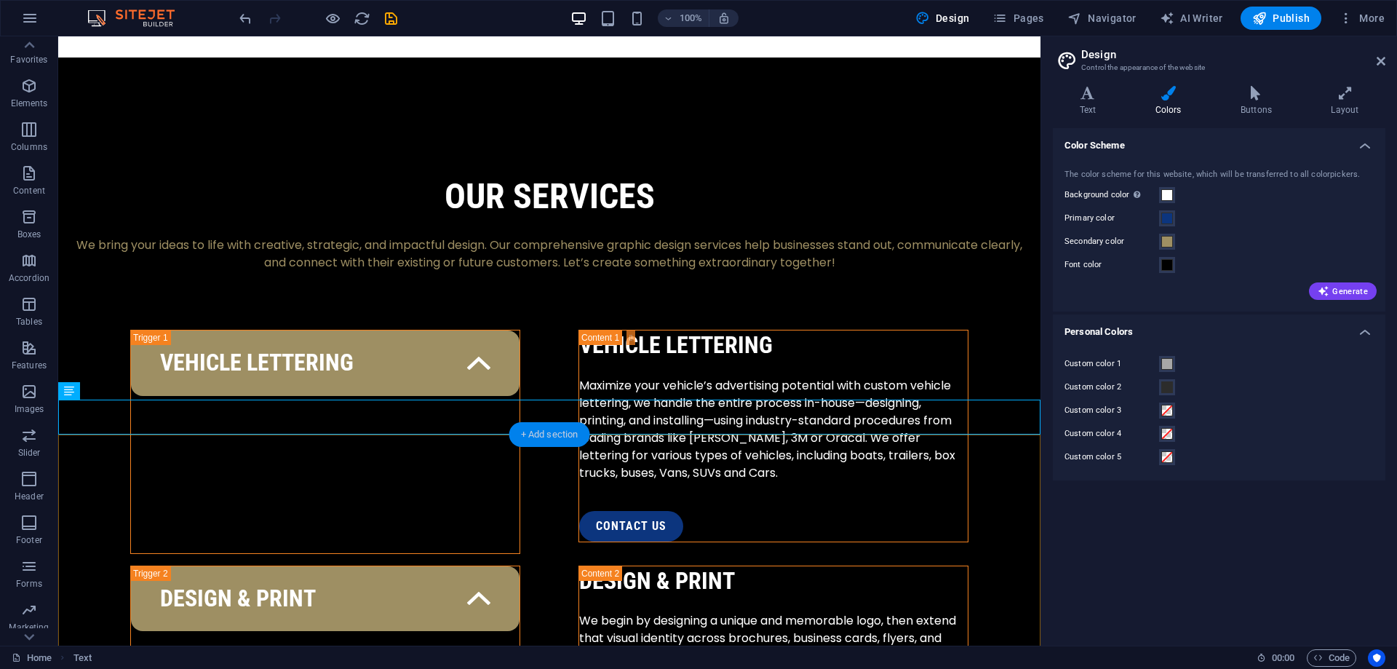
scroll to position [2006, 0]
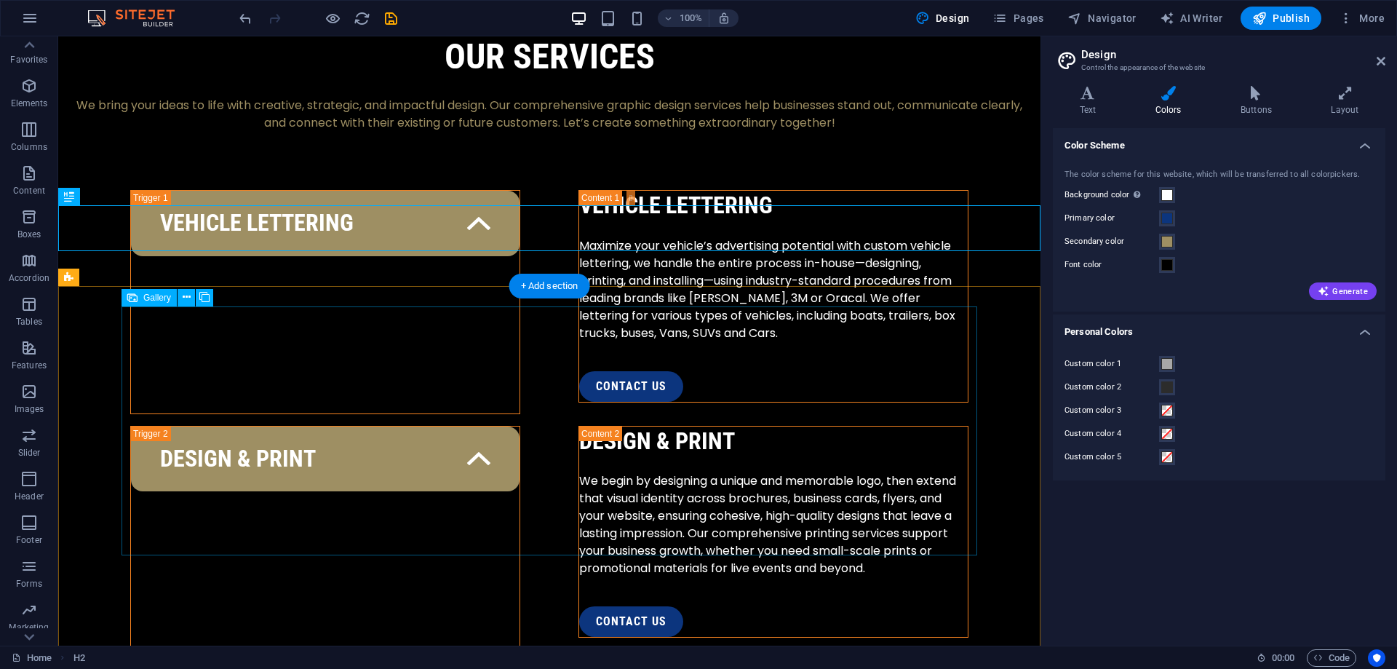
scroll to position [2154, 0]
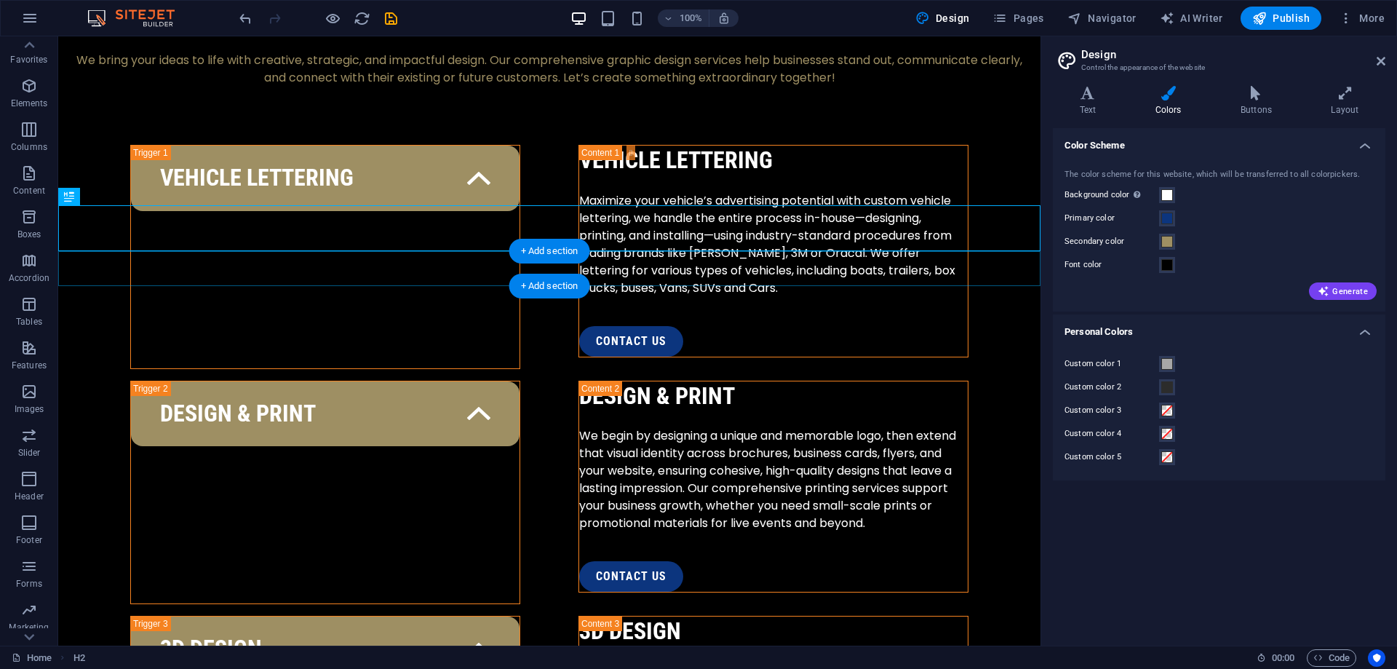
click at [534, 261] on div "+ Add section" at bounding box center [549, 251] width 81 height 25
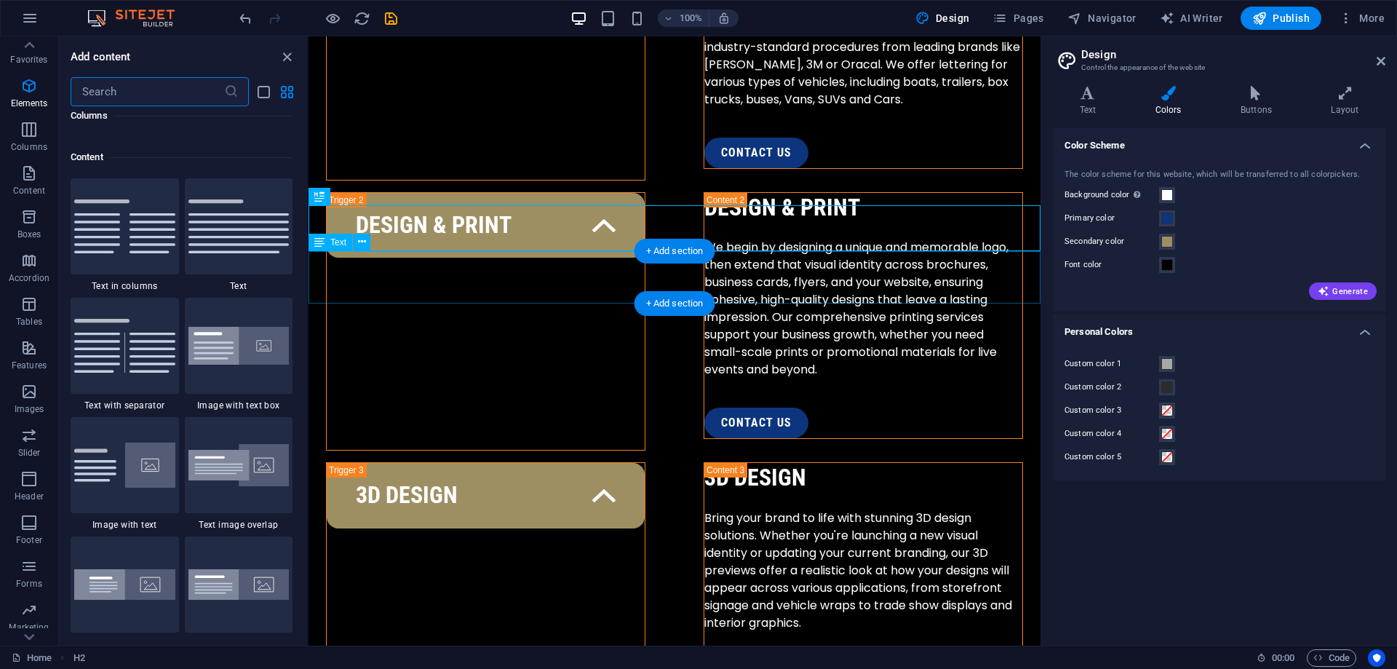
scroll to position [2546, 0]
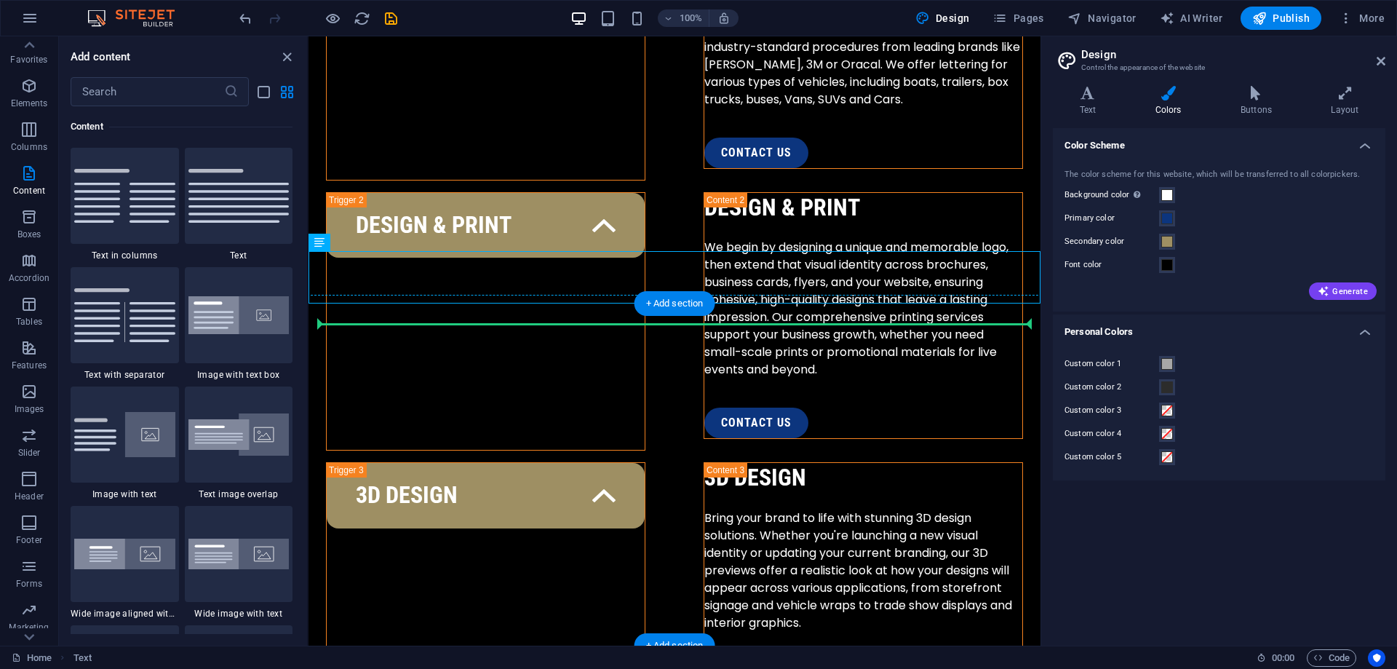
drag, startPoint x: 726, startPoint y: 274, endPoint x: 751, endPoint y: 353, distance: 82.4
click at [751, 353] on div "Services Gallery Contact contact us 1 2 3 Ideas Into Visual Power Welcome to S&…" at bounding box center [675, 140] width 732 height 4523
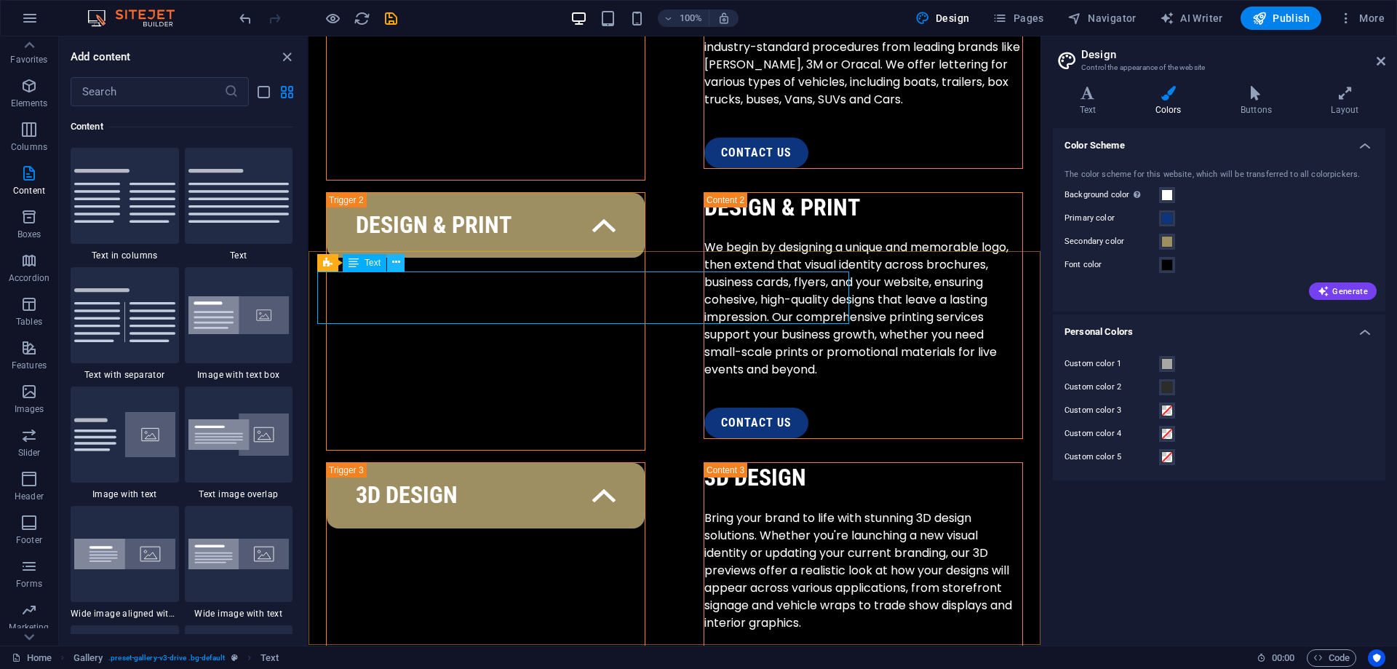
click at [397, 266] on icon at bounding box center [396, 262] width 8 height 15
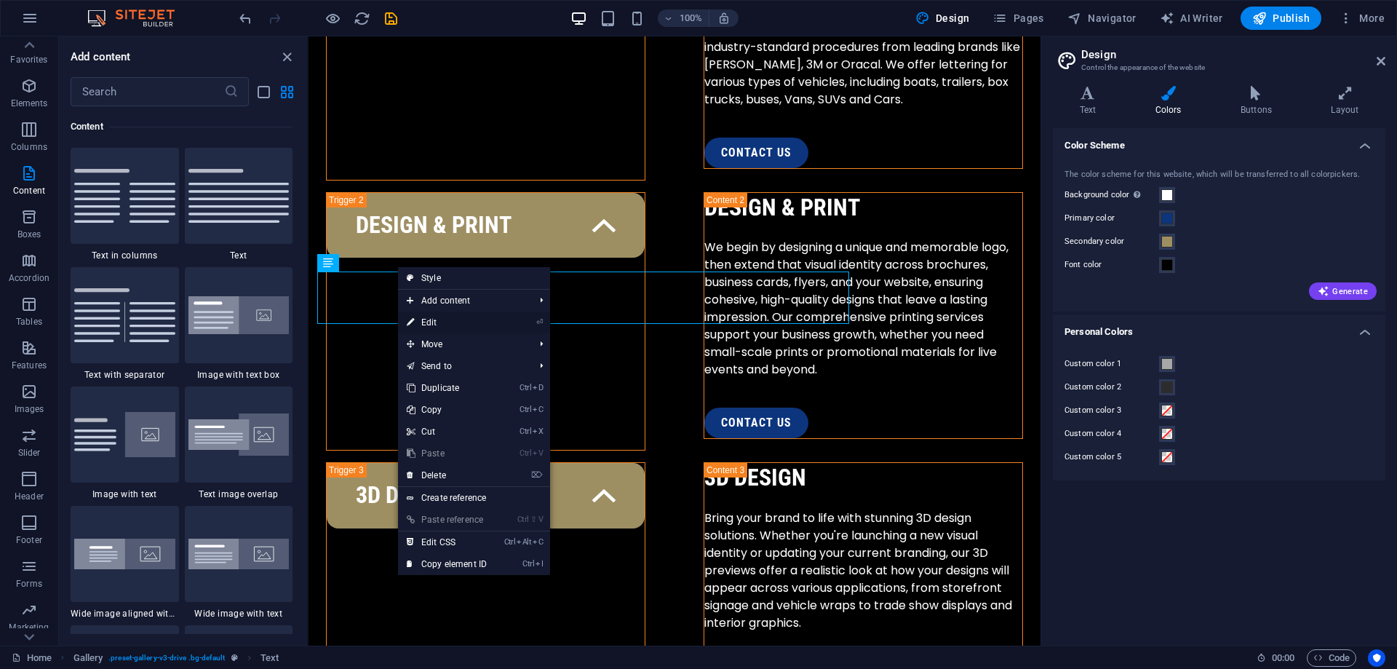
click at [448, 320] on link "⏎ Edit" at bounding box center [447, 322] width 98 height 22
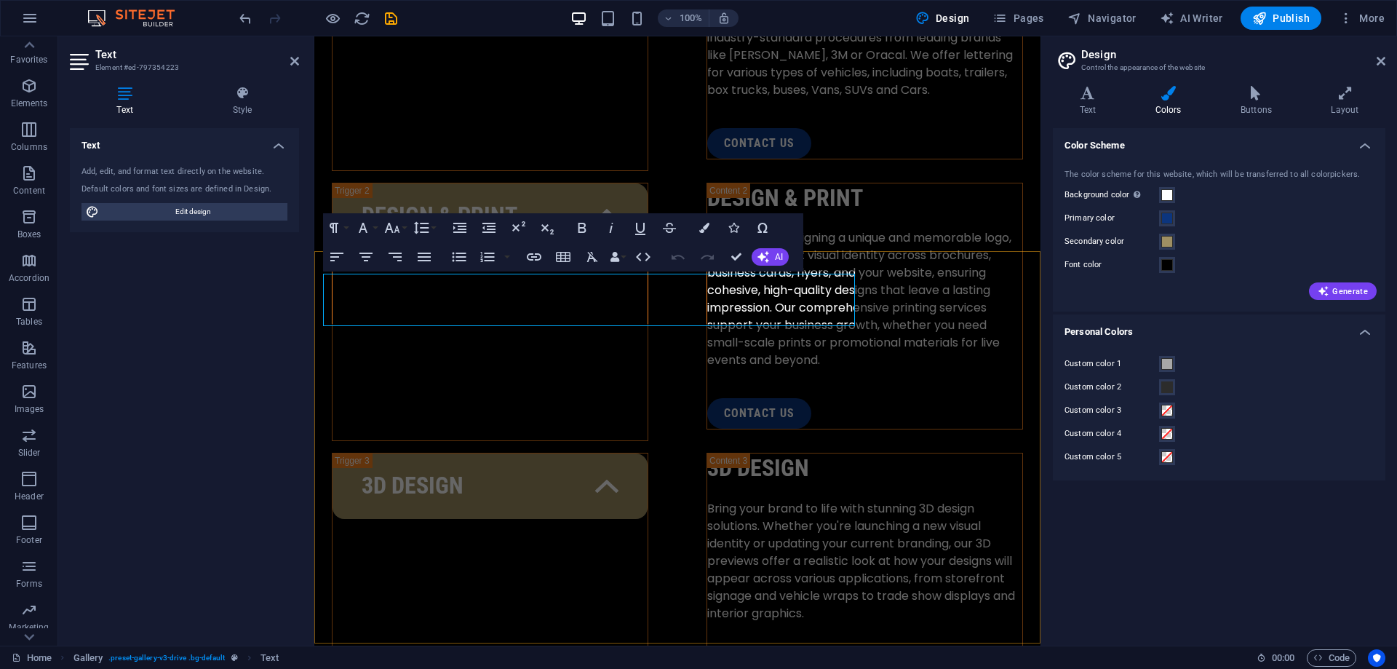
scroll to position [2153, 0]
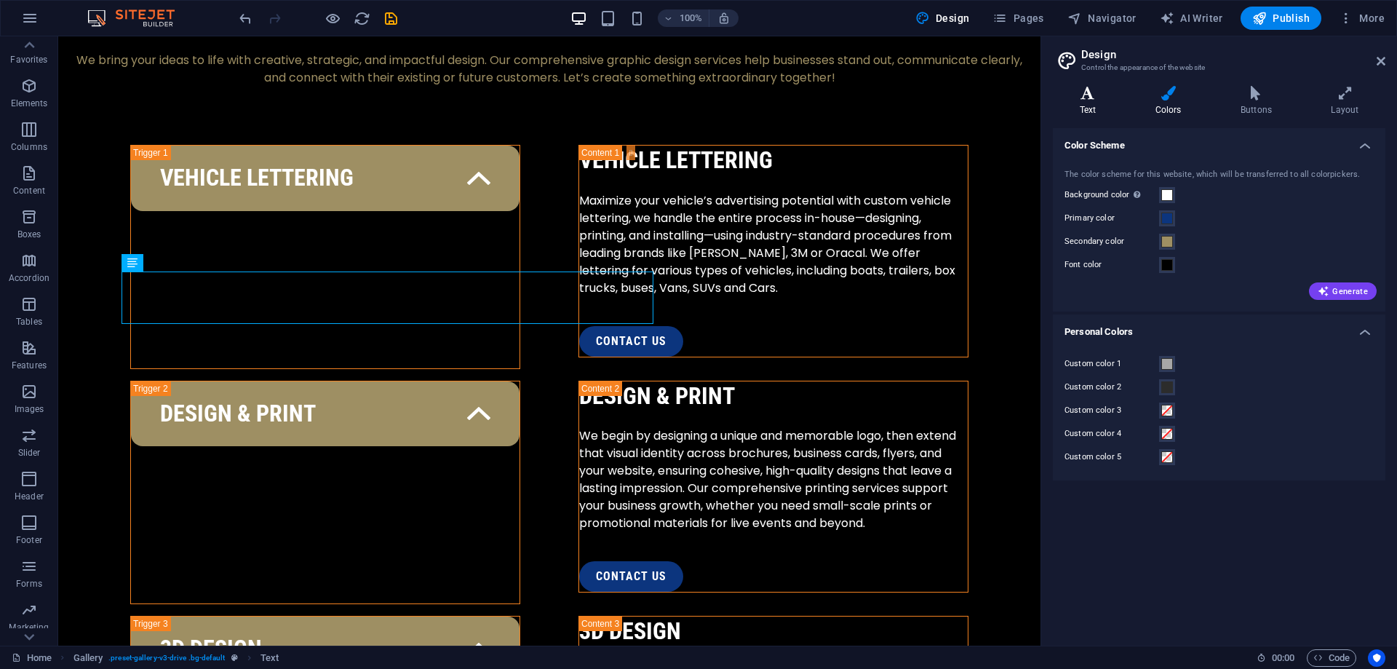
click at [1084, 101] on h4 "Text" at bounding box center [1091, 101] width 76 height 31
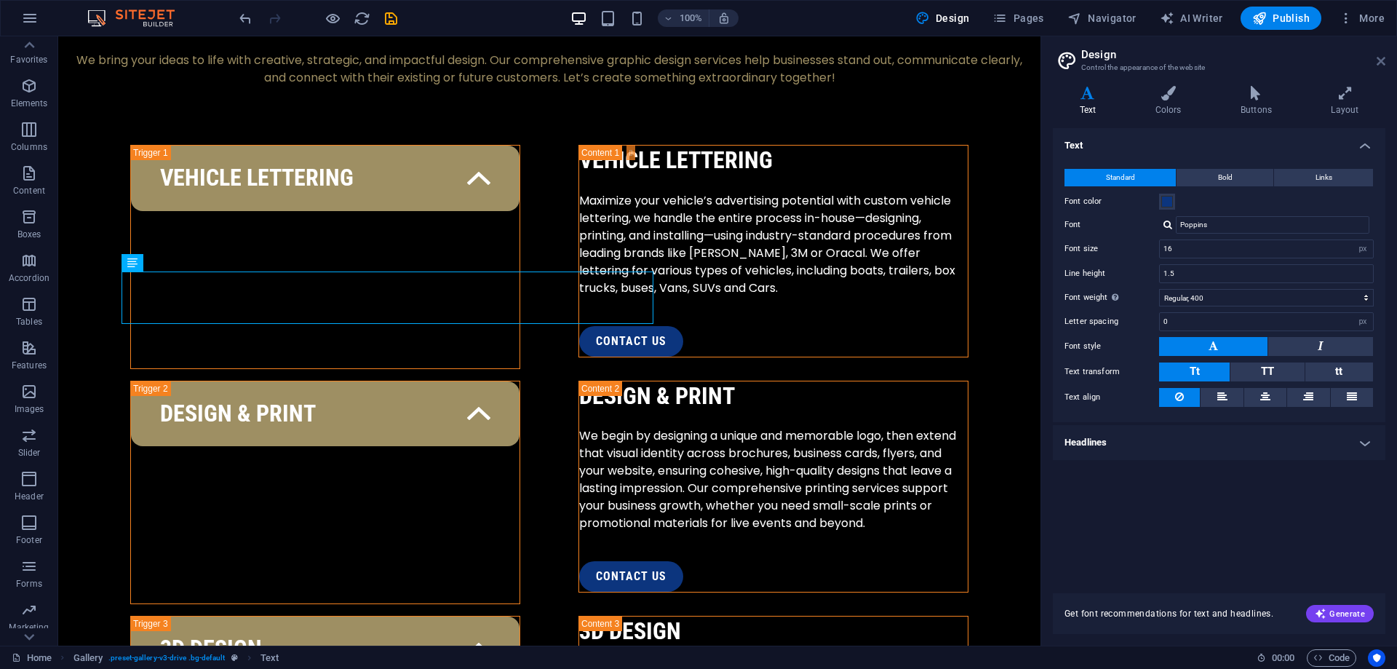
drag, startPoint x: 1381, startPoint y: 60, endPoint x: 606, endPoint y: 202, distance: 787.2
click at [1381, 60] on icon at bounding box center [1381, 61] width 9 height 12
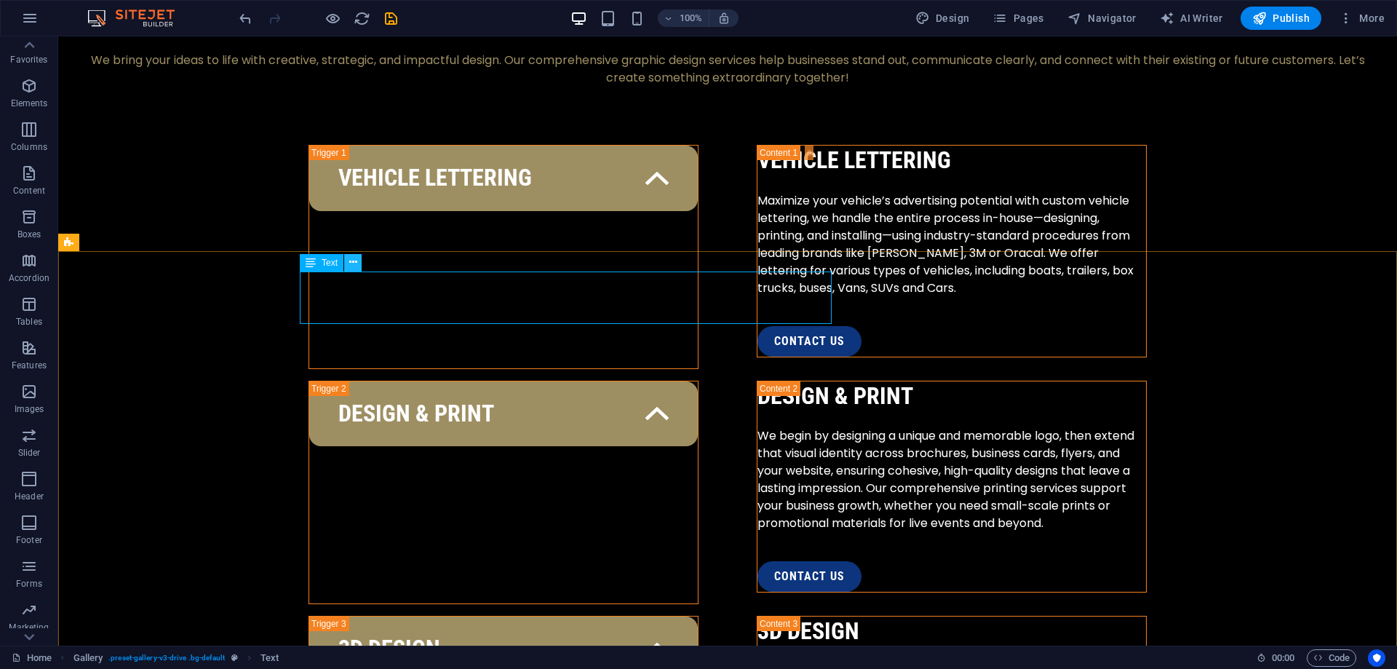
click at [349, 260] on button at bounding box center [352, 262] width 17 height 17
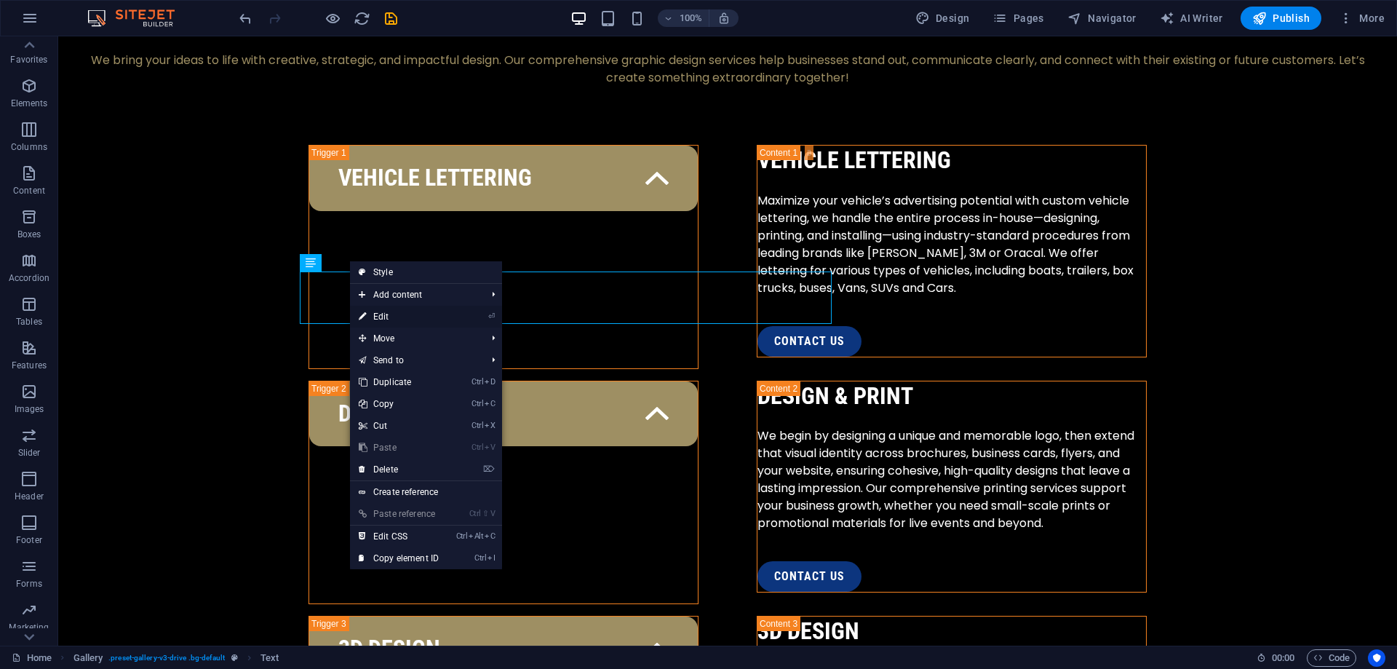
click at [435, 311] on link "⏎ Edit" at bounding box center [399, 317] width 98 height 22
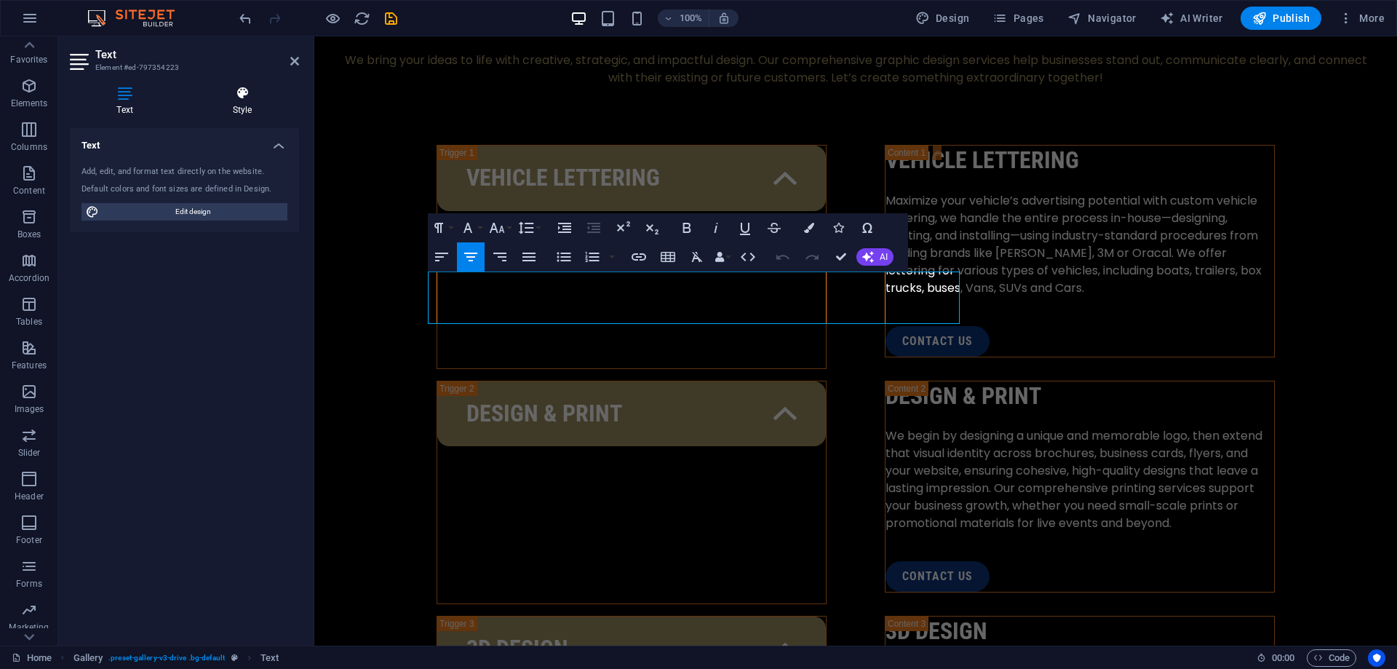
click at [234, 108] on h4 "Style" at bounding box center [243, 101] width 114 height 31
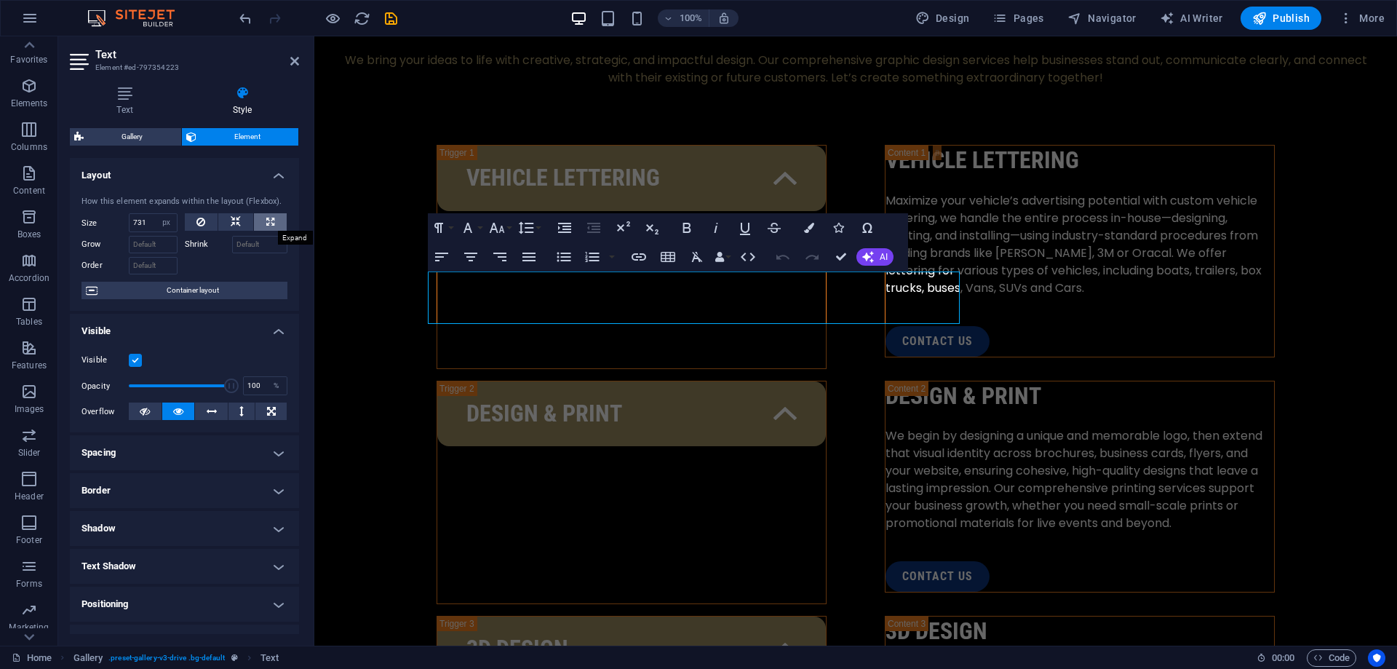
click at [271, 221] on icon at bounding box center [270, 221] width 8 height 17
type input "100"
select select "%"
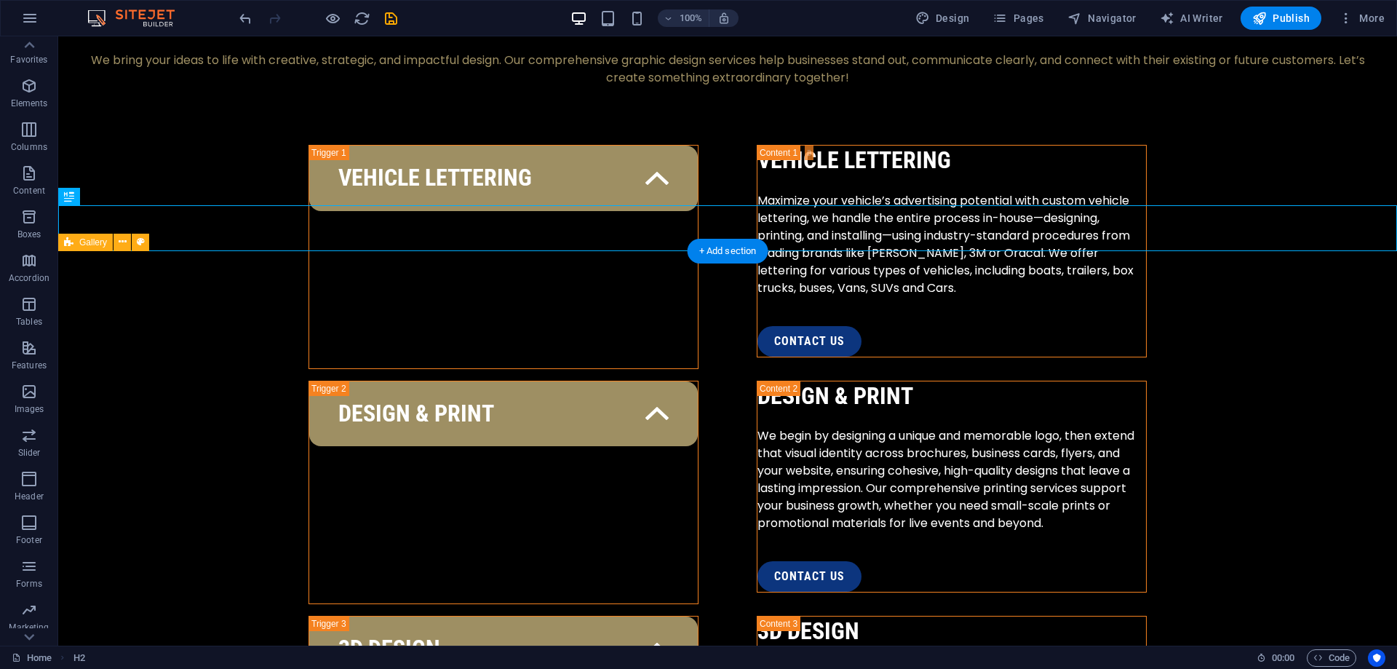
select select "px"
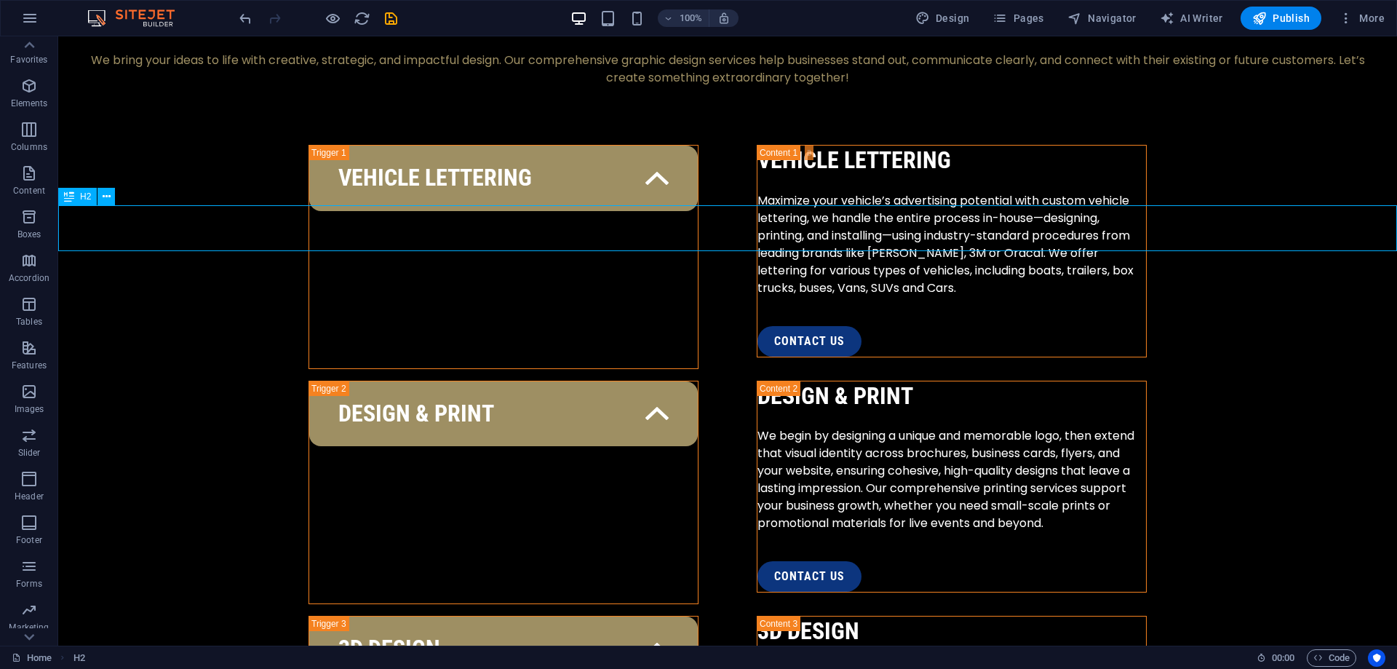
select select "px"
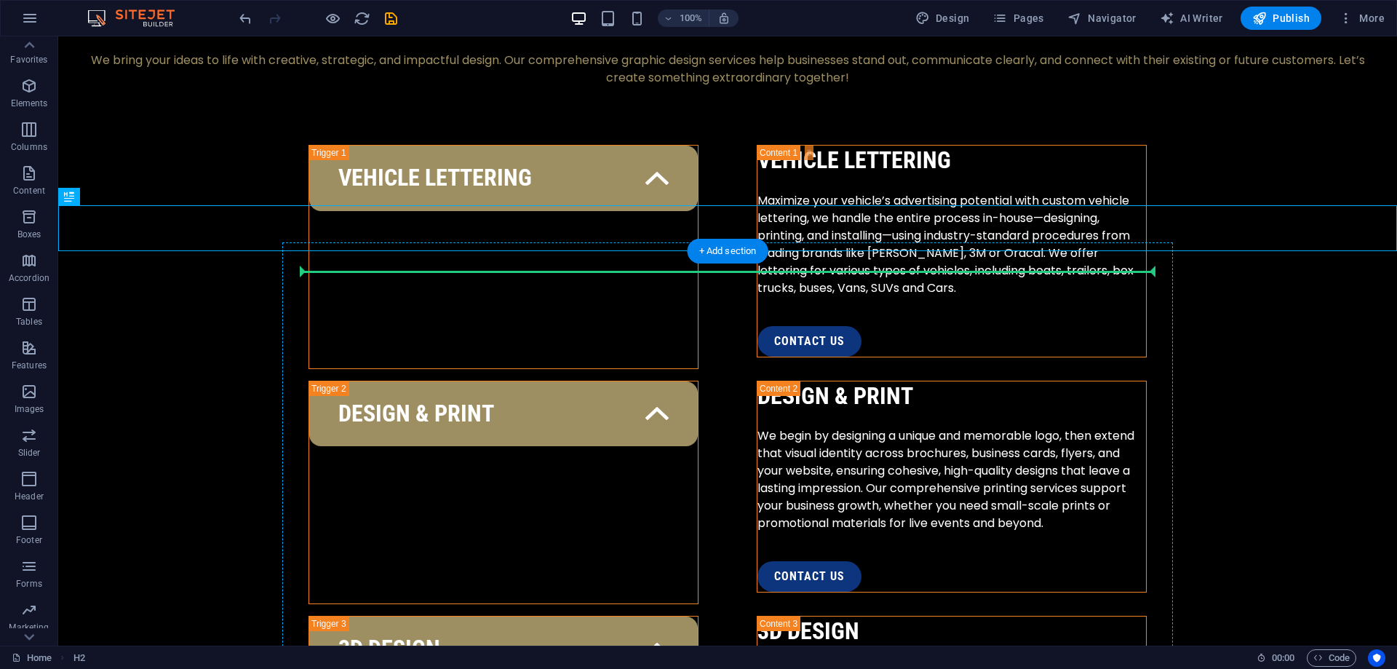
drag, startPoint x: 718, startPoint y: 226, endPoint x: 723, endPoint y: 275, distance: 49.0
click at [723, 275] on div "Services Gallery Contact contact us 1 2 3 Ideas Into Visual Power Welcome to S&…" at bounding box center [727, 192] width 1339 height 4621
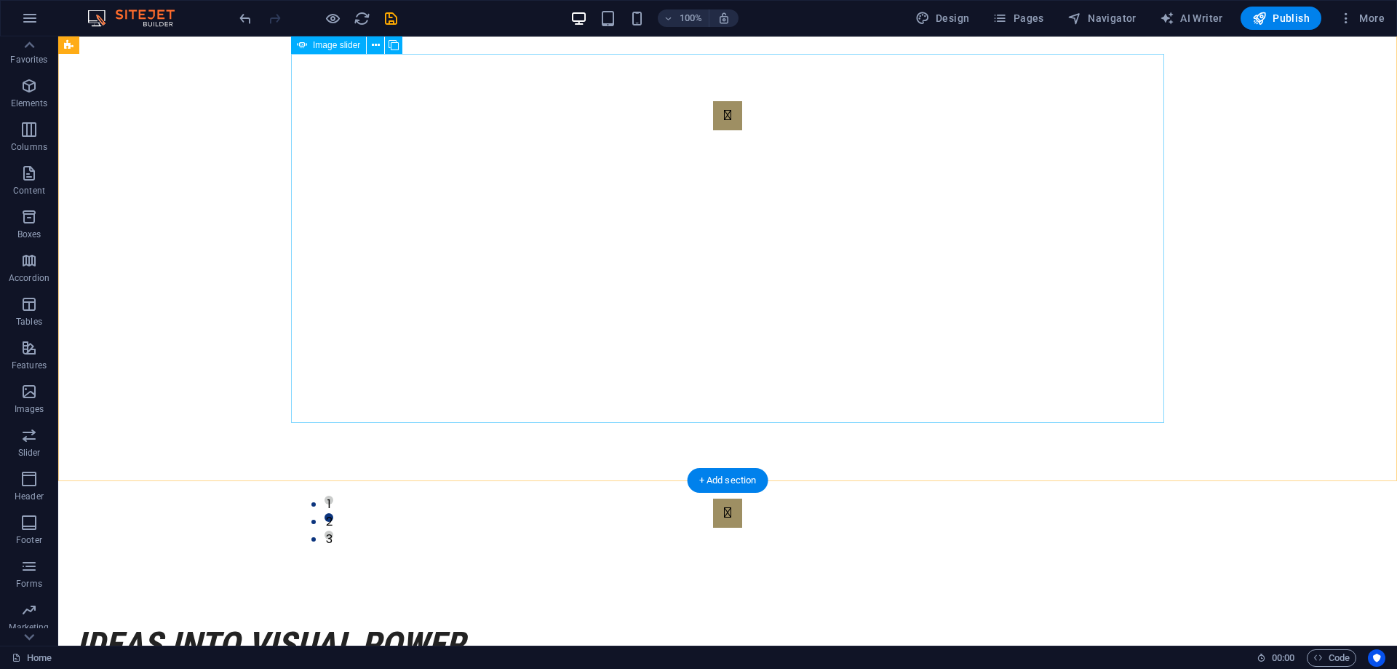
scroll to position [0, 0]
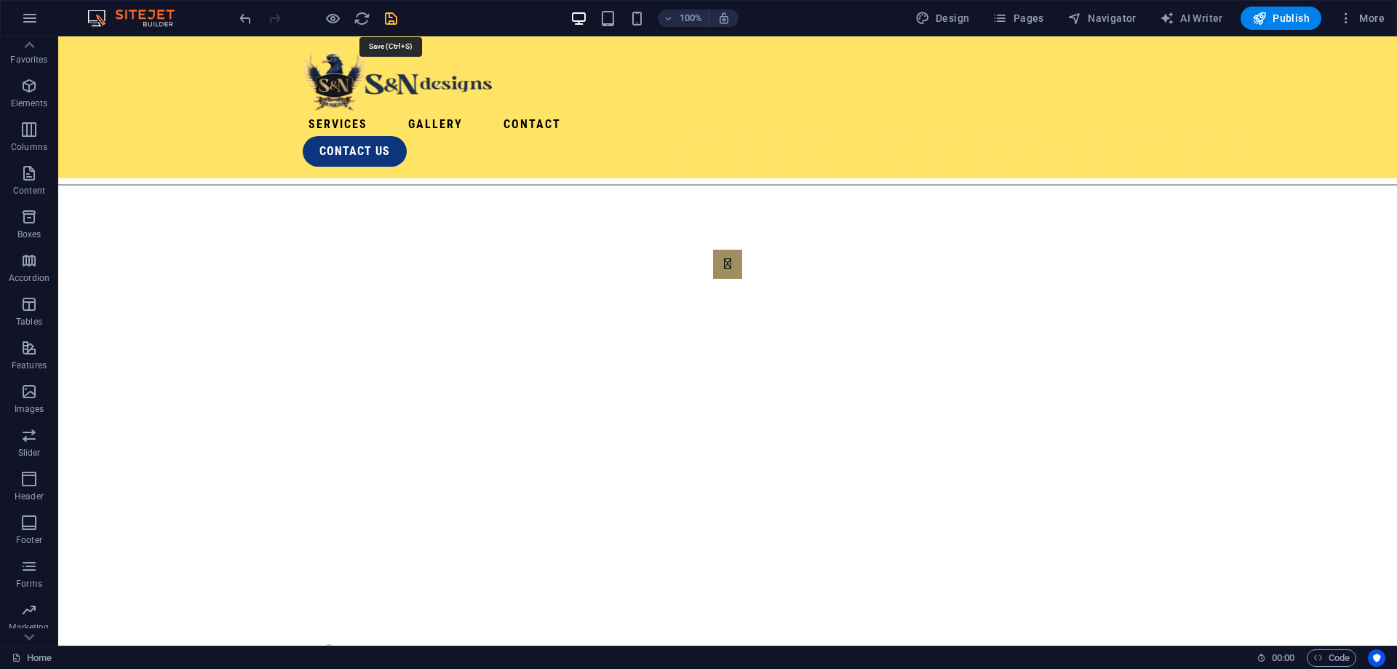
click at [384, 20] on icon "save" at bounding box center [391, 18] width 17 height 17
click at [760, 113] on nav "Services Gallery Contact" at bounding box center [728, 124] width 850 height 23
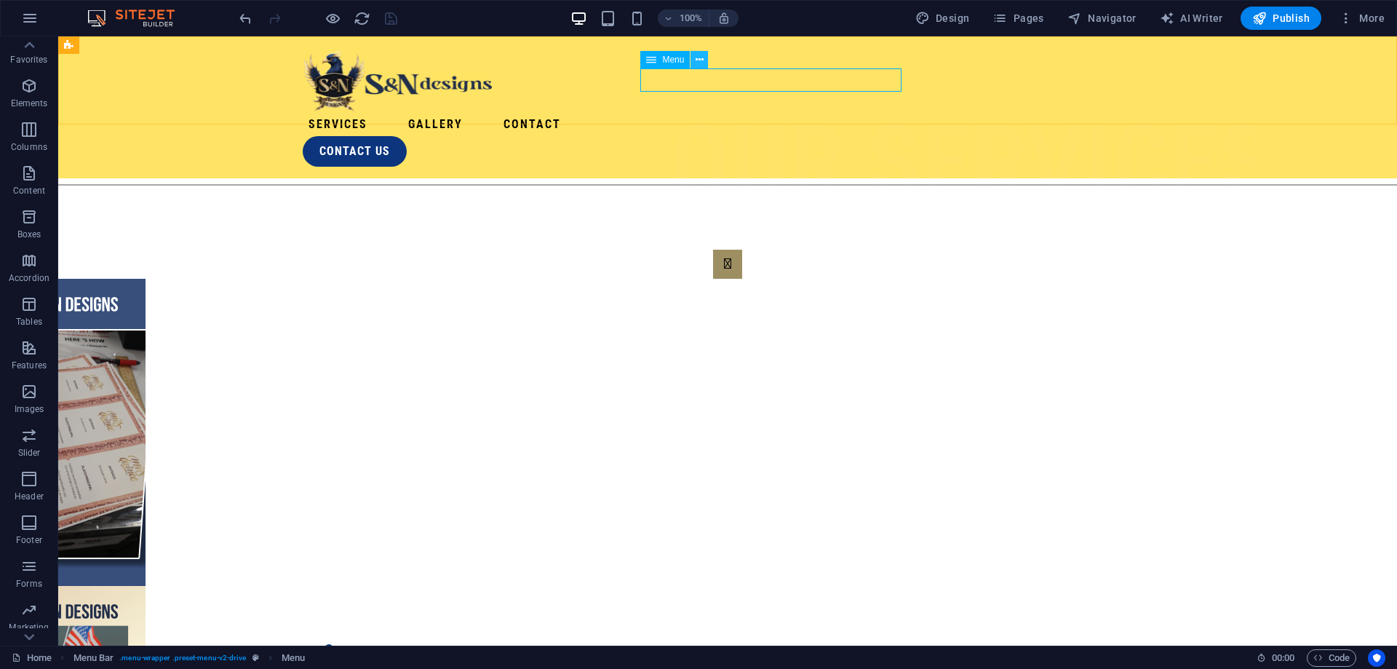
click at [700, 61] on icon at bounding box center [700, 59] width 8 height 15
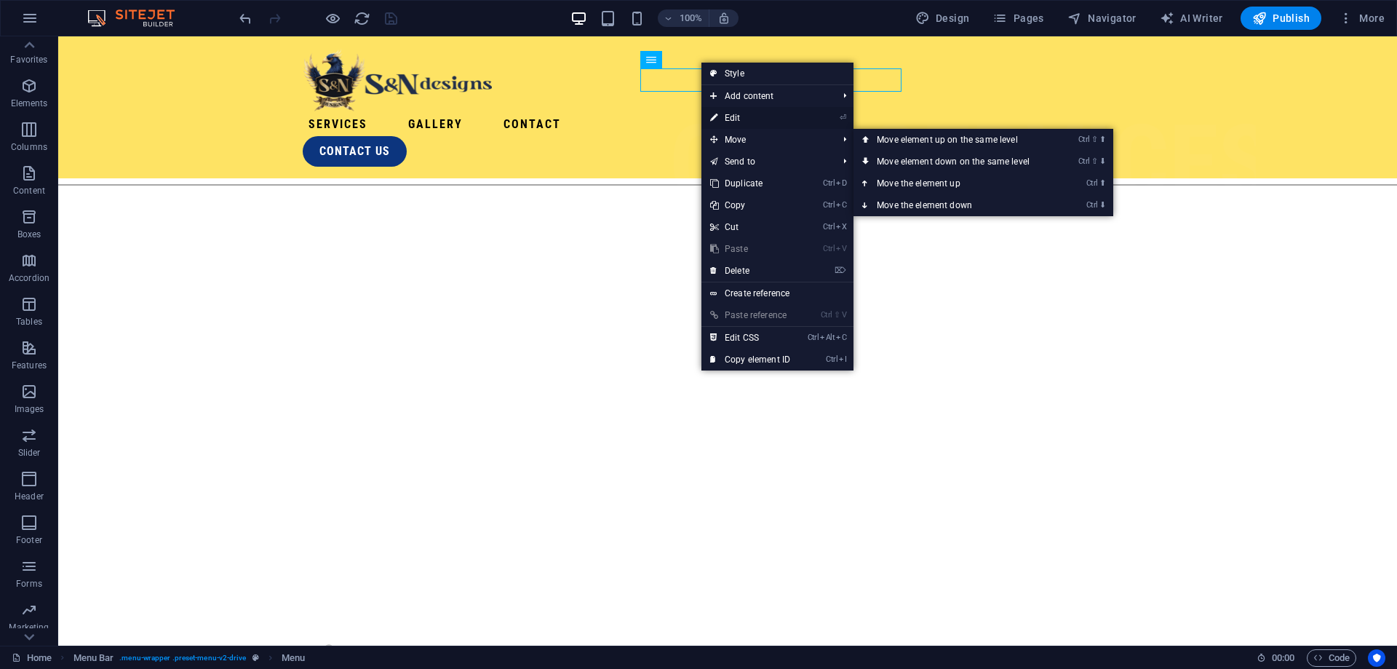
click at [758, 111] on link "⏎ Edit" at bounding box center [751, 118] width 98 height 22
select select "1"
select select
select select "2"
select select
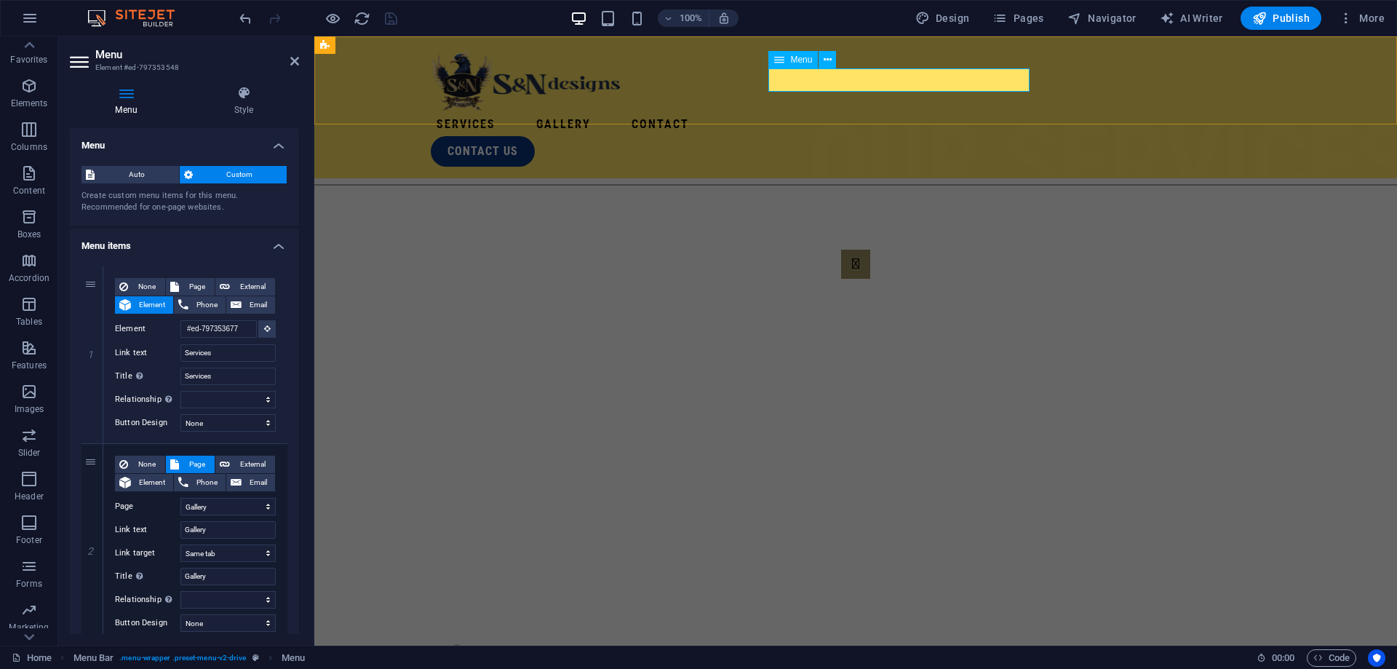
click at [910, 113] on nav "Services Gallery Contact" at bounding box center [856, 124] width 850 height 23
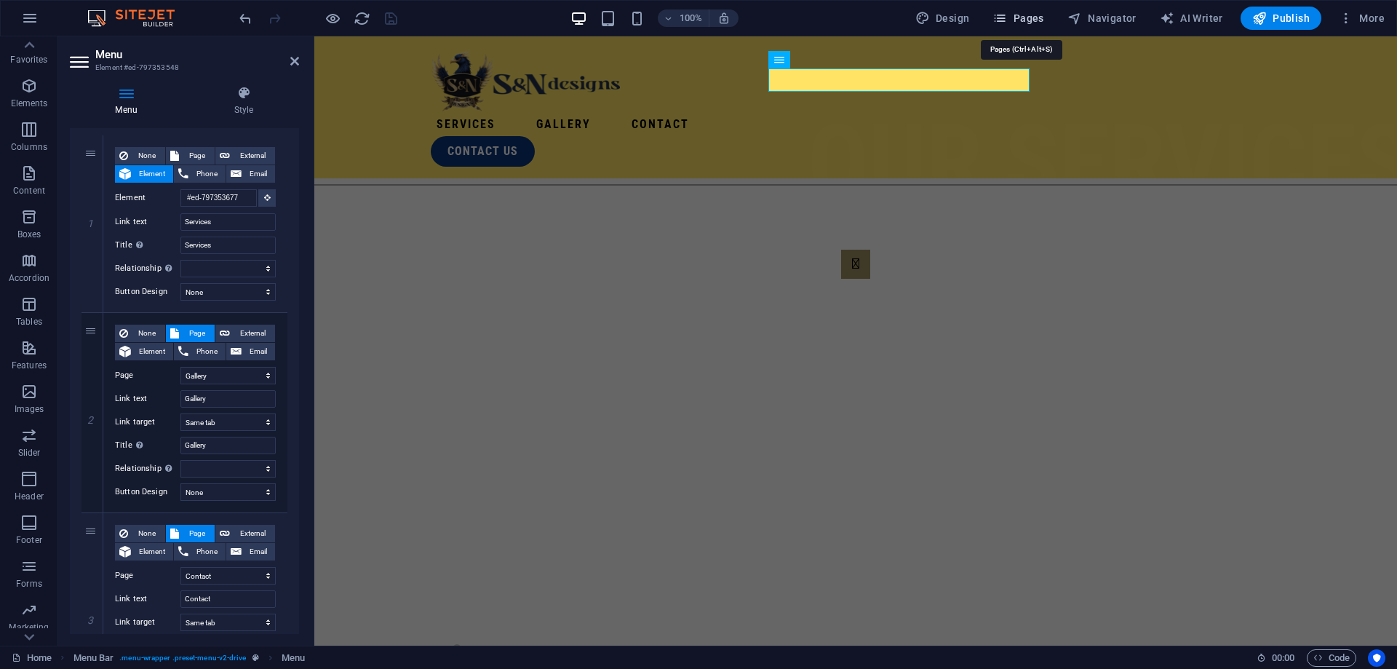
click at [1012, 10] on button "Pages" at bounding box center [1018, 18] width 63 height 23
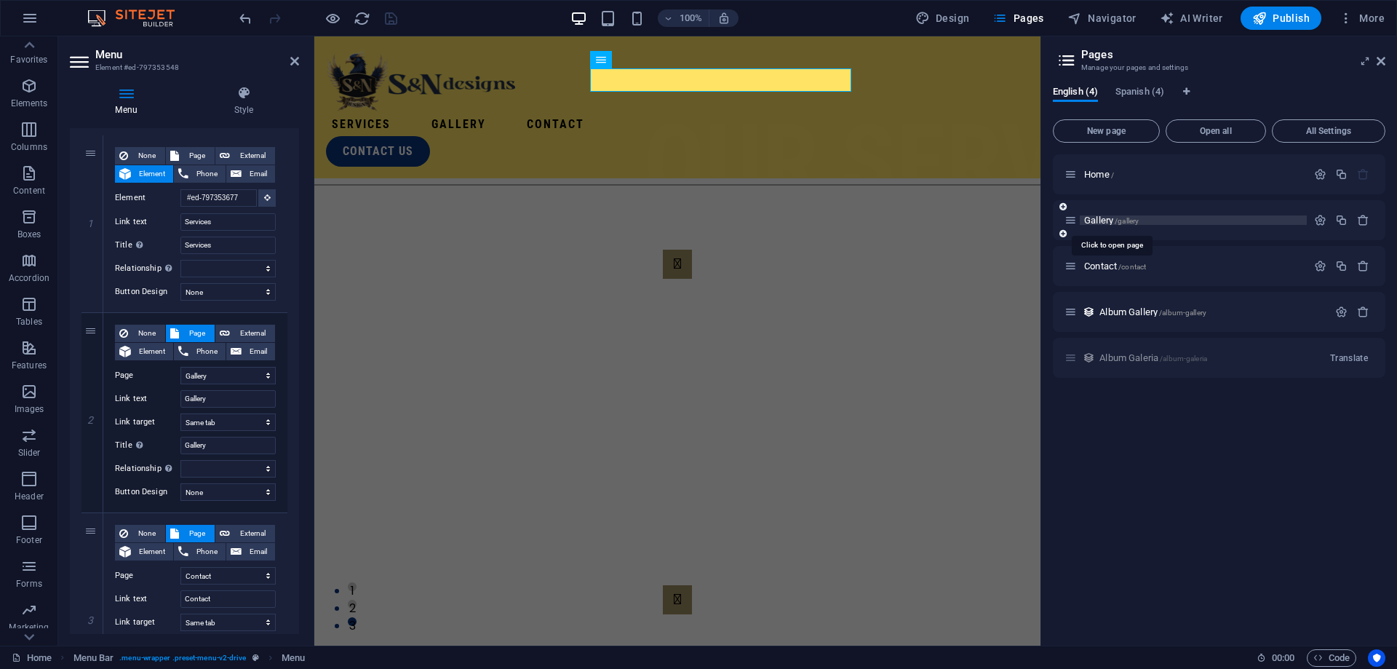
click at [1127, 217] on span "/gallery" at bounding box center [1127, 221] width 24 height 8
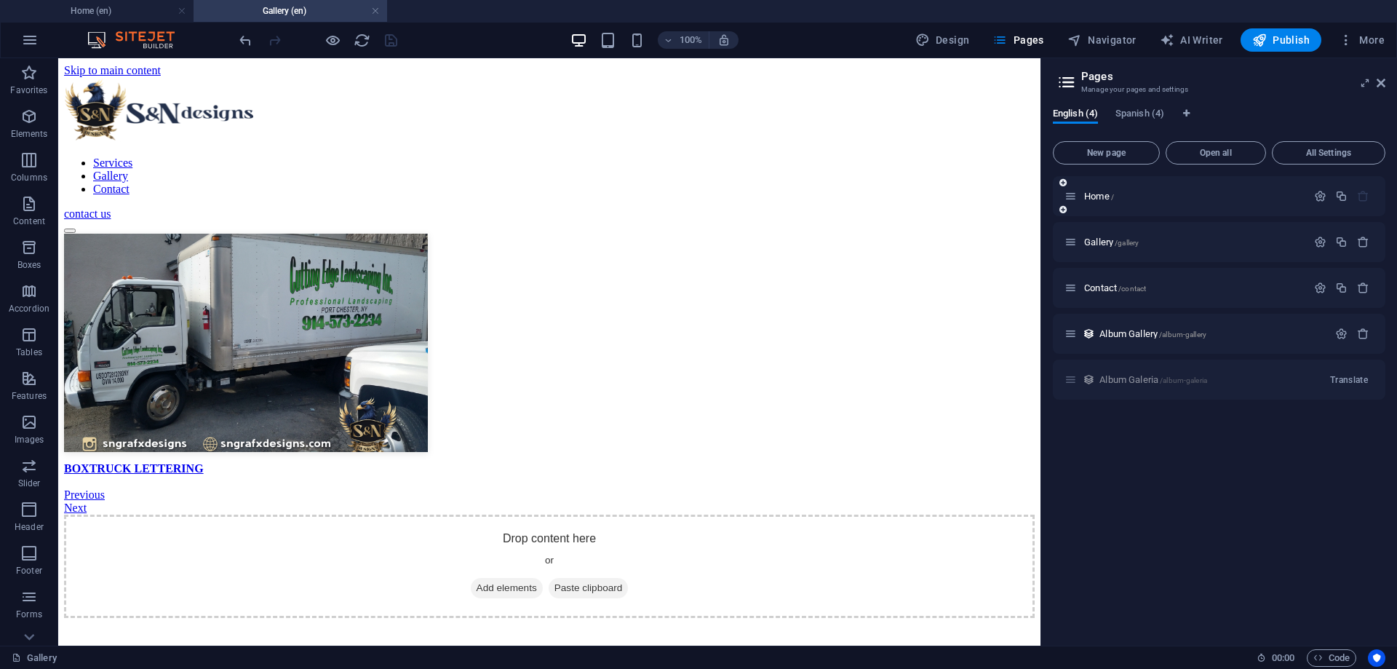
scroll to position [0, 0]
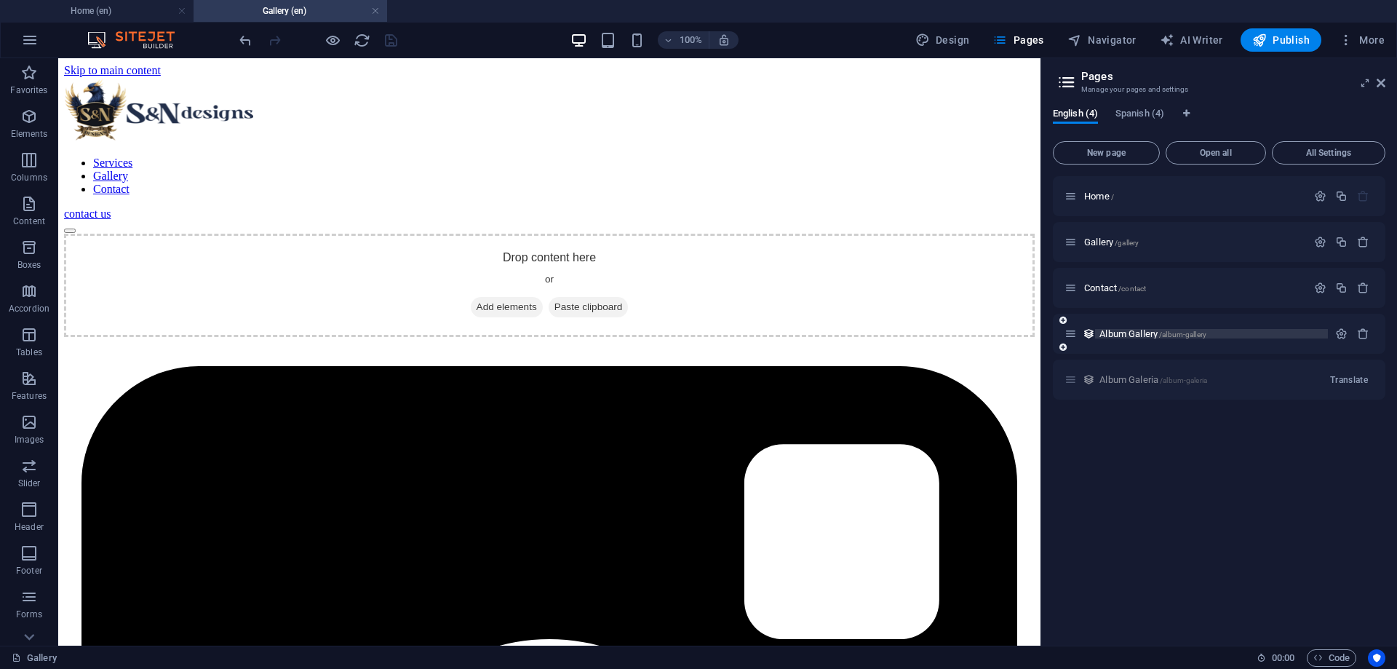
click at [1116, 333] on span "Album Gallery /album-gallery" at bounding box center [1153, 333] width 107 height 11
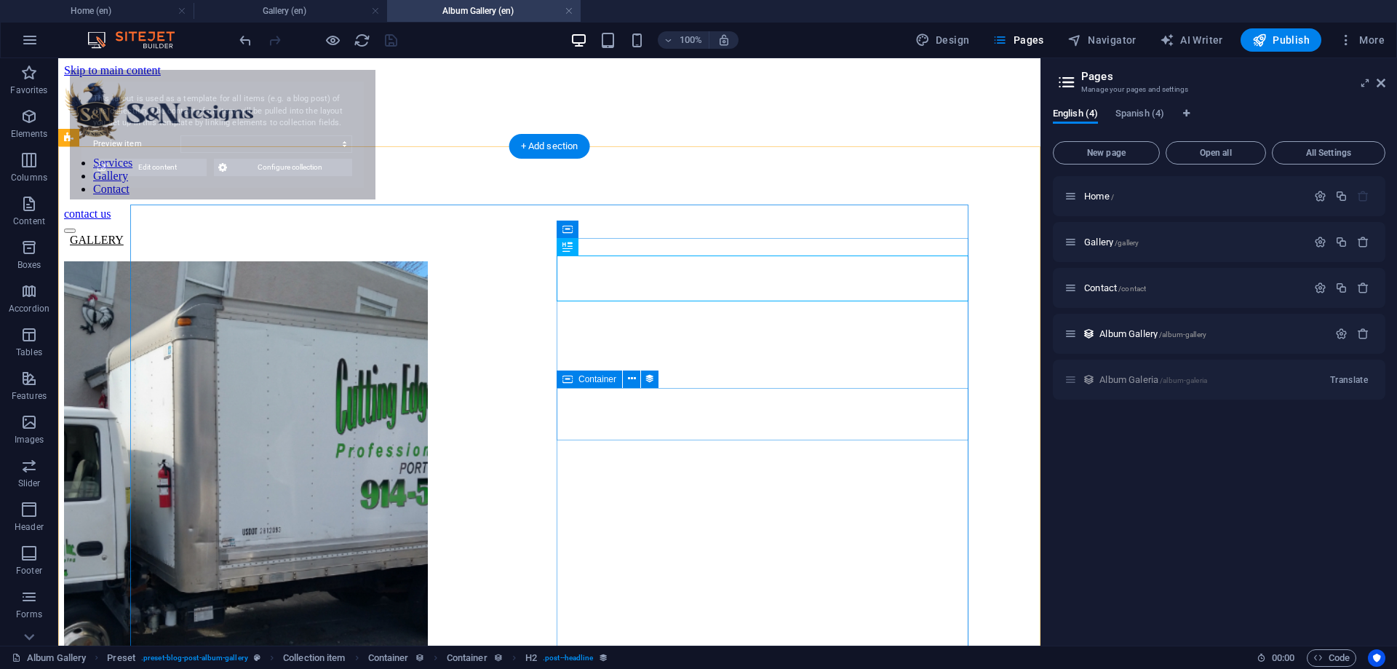
select select "68b6fe3155032c17090718a5"
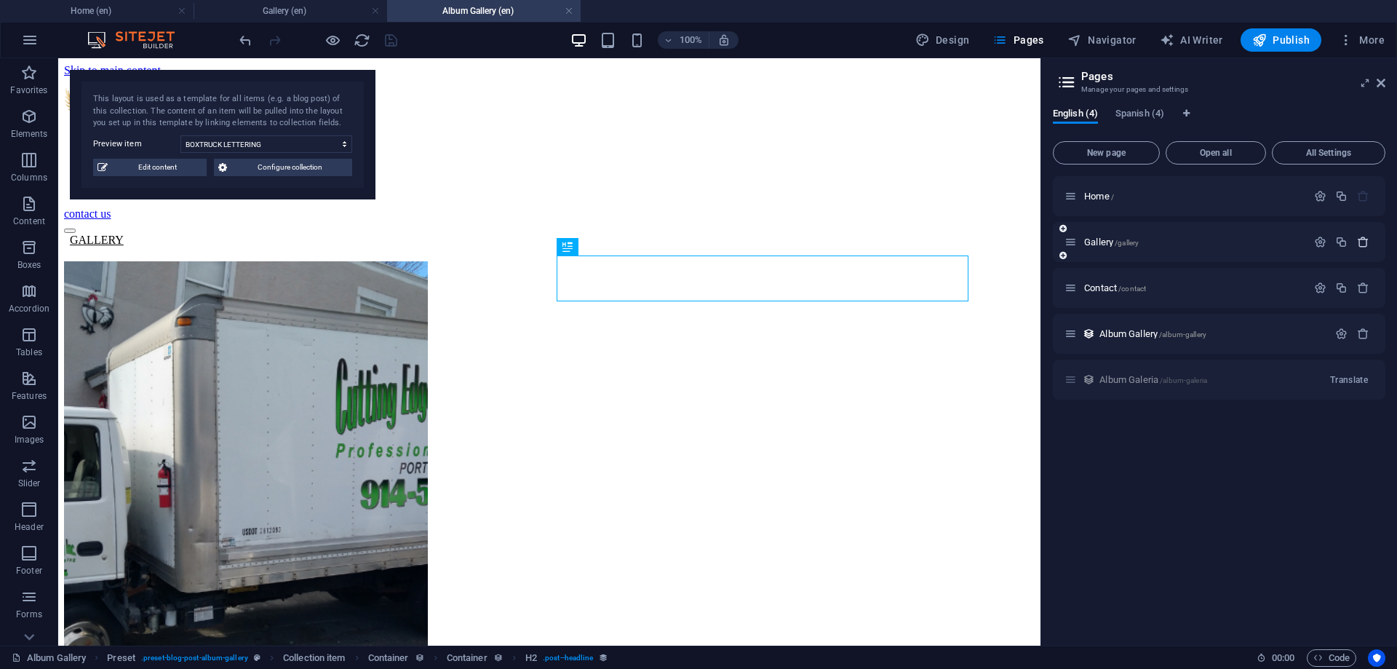
click at [1365, 245] on icon "button" at bounding box center [1363, 242] width 12 height 12
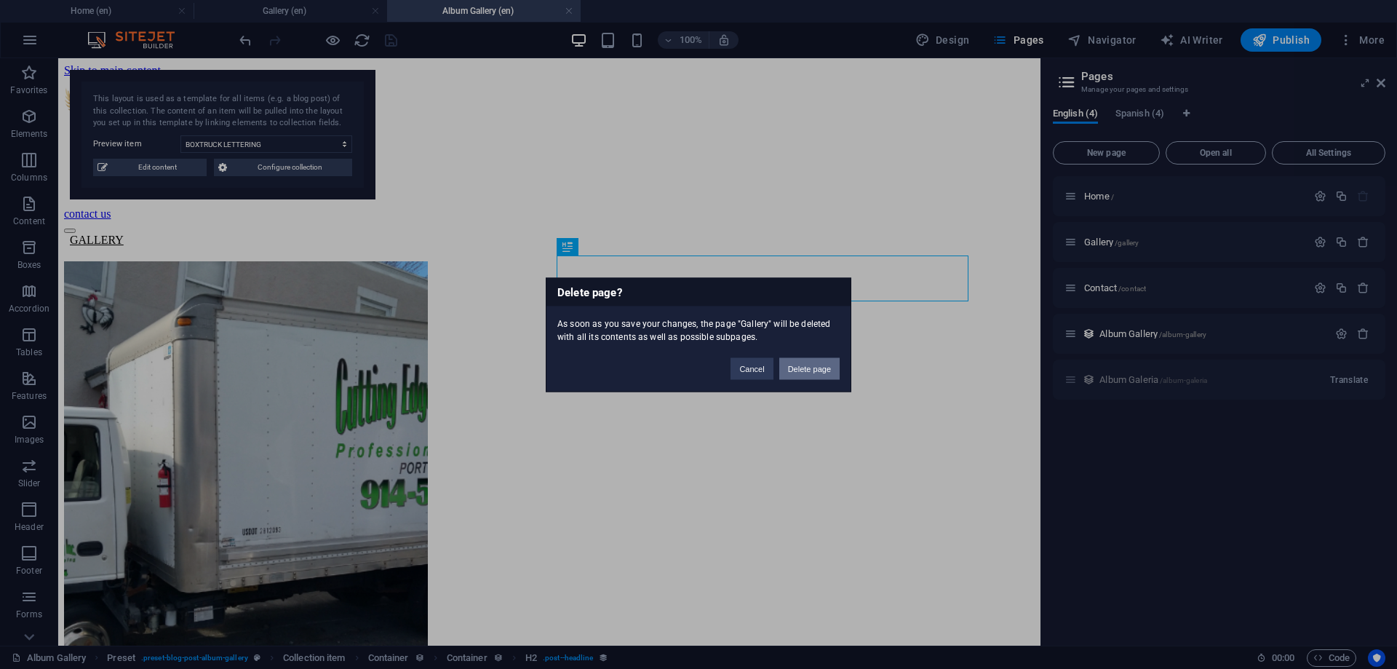
click at [799, 376] on button "Delete page" at bounding box center [809, 368] width 60 height 22
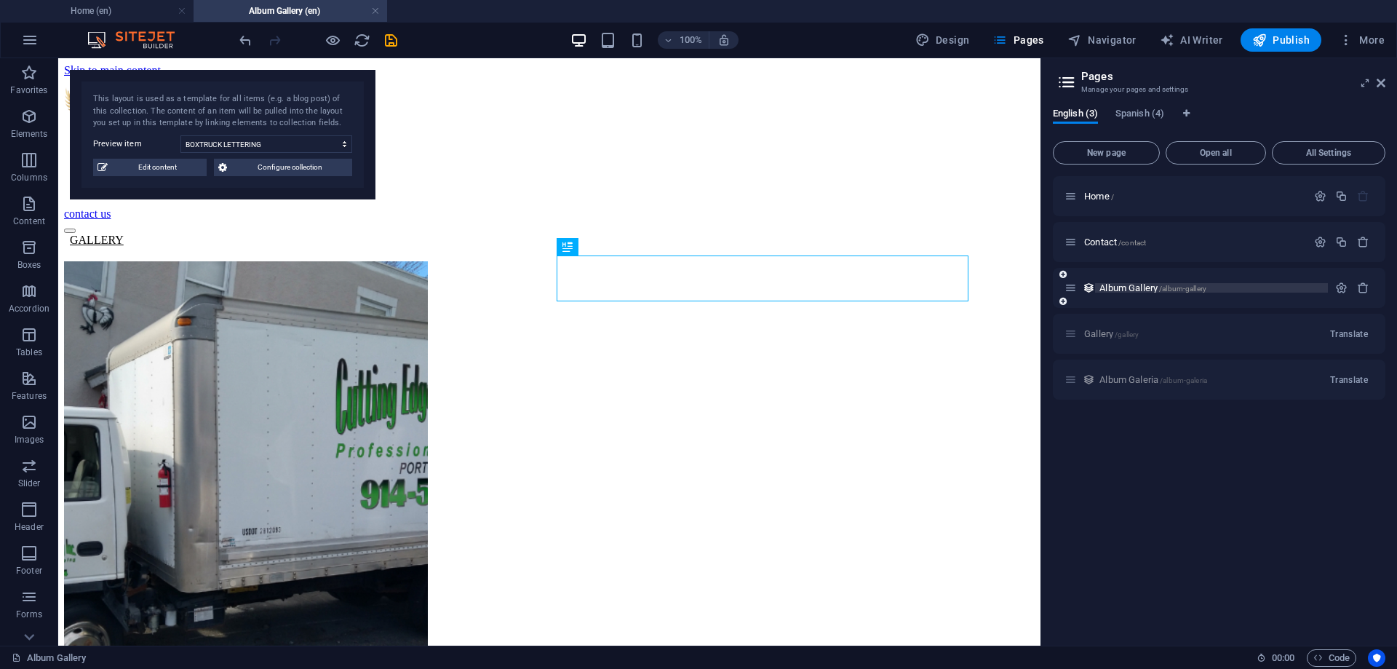
click at [1132, 291] on span "Album Gallery /album-gallery" at bounding box center [1153, 287] width 107 height 11
click at [384, 42] on icon "save" at bounding box center [391, 40] width 17 height 17
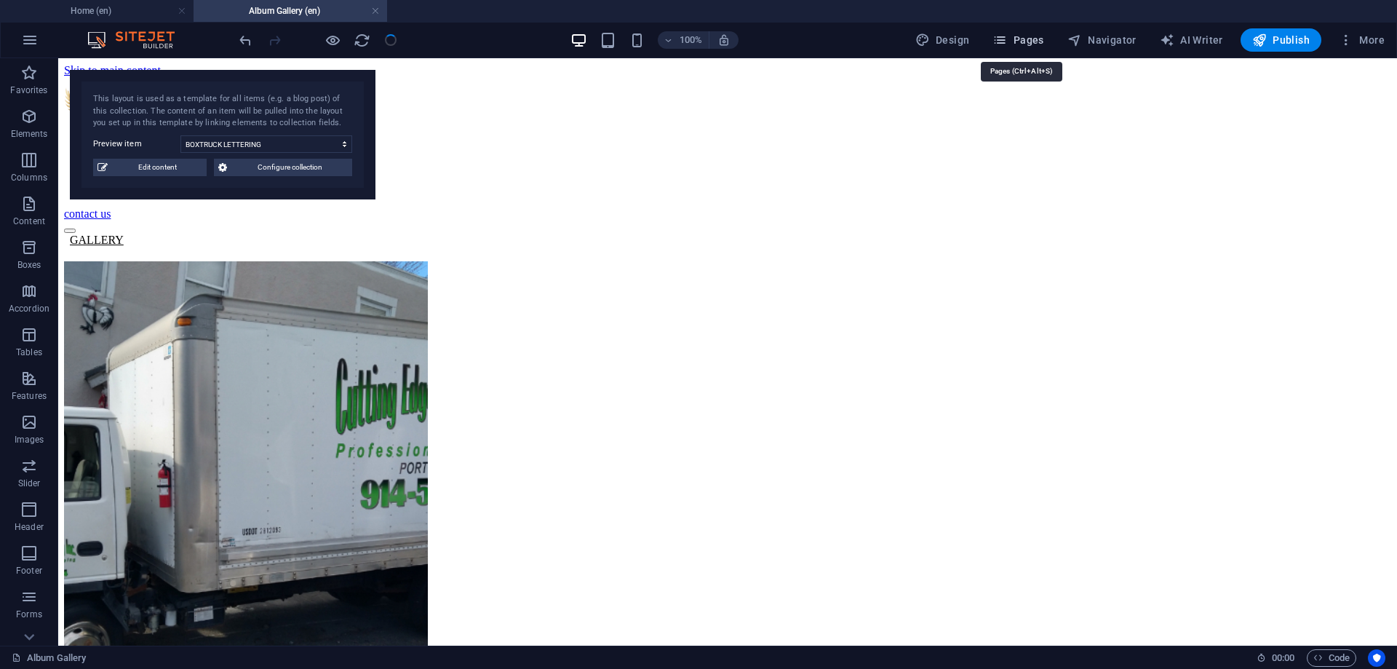
click at [1023, 41] on span "Pages" at bounding box center [1018, 40] width 51 height 15
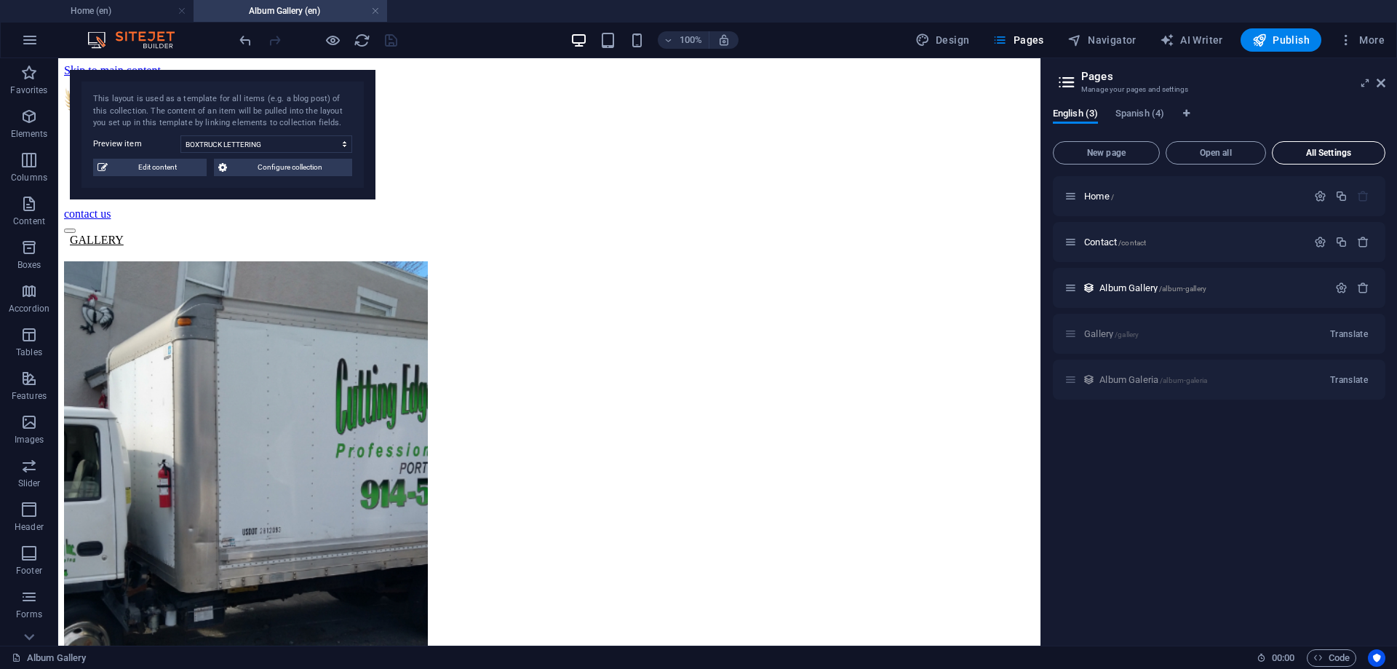
click at [1322, 159] on button "All Settings" at bounding box center [1329, 152] width 114 height 23
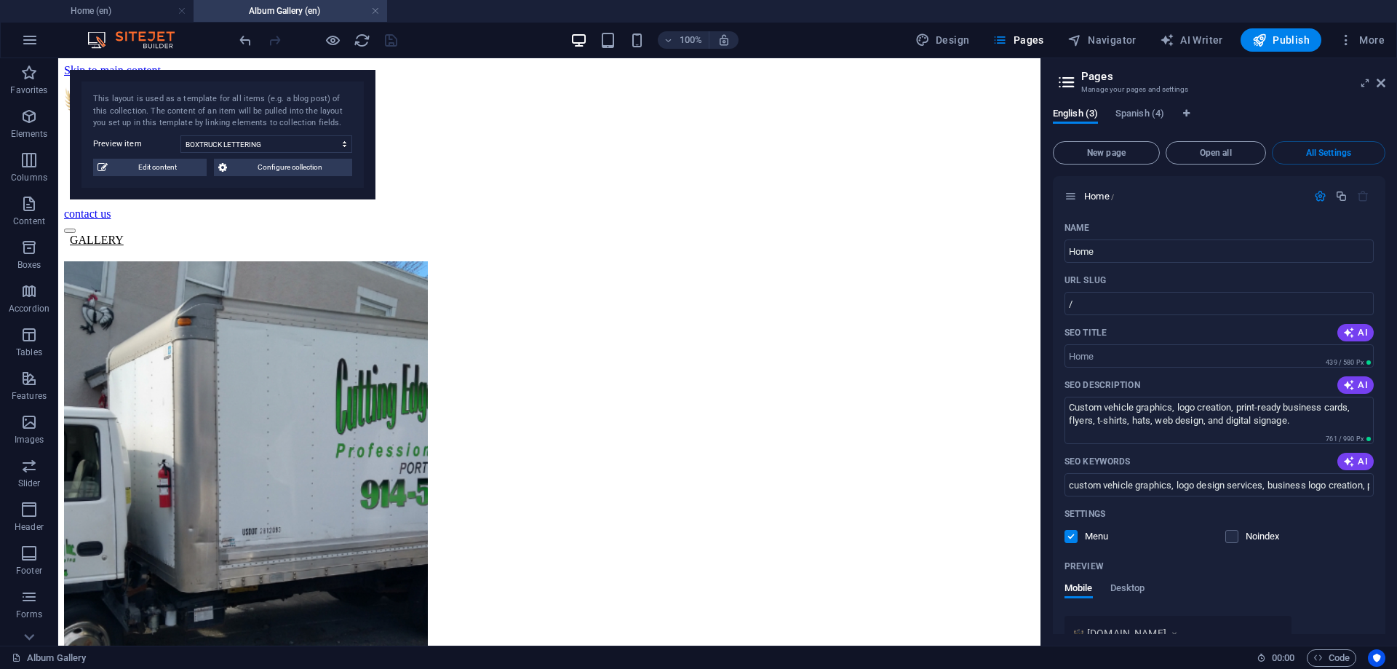
scroll to position [1034, 0]
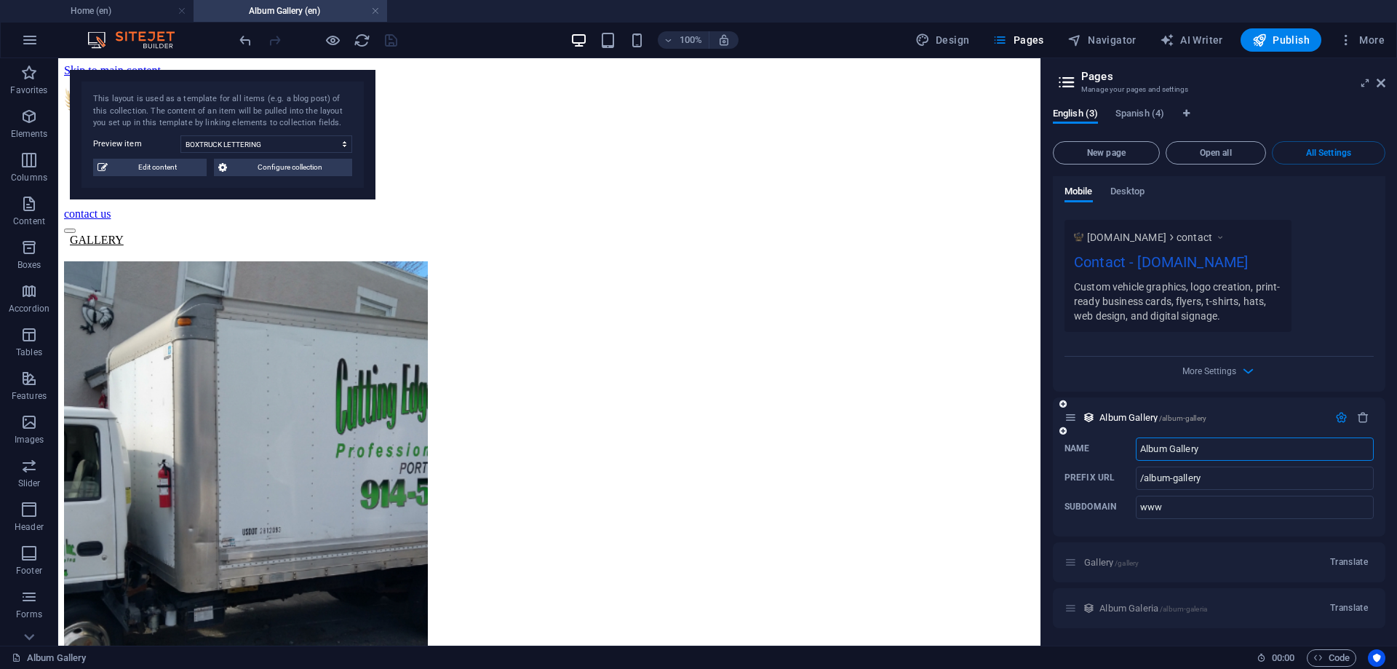
drag, startPoint x: 1214, startPoint y: 446, endPoint x: 1108, endPoint y: 450, distance: 106.3
click at [1136, 450] on input "Album Gallery" at bounding box center [1255, 448] width 238 height 23
type input "Gallery"
type input "/gallery"
click at [391, 41] on icon "save" at bounding box center [391, 40] width 17 height 17
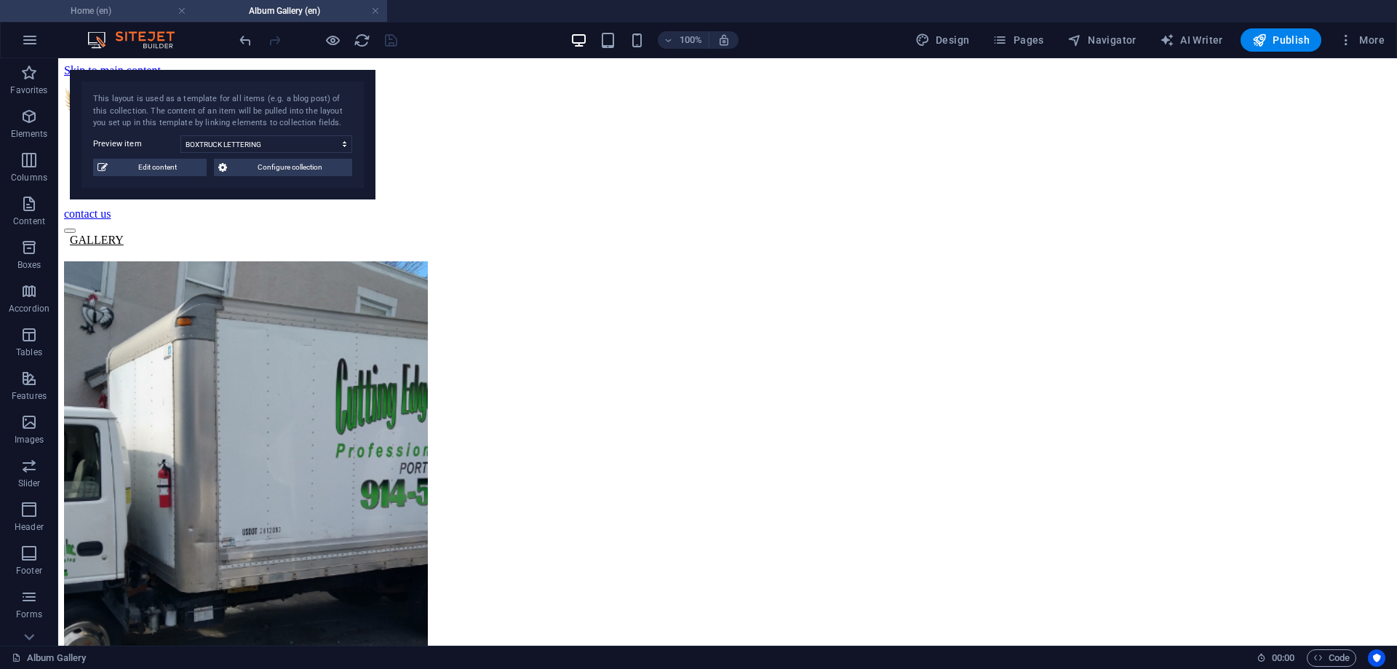
click at [116, 15] on h4 "Home (en)" at bounding box center [97, 11] width 194 height 16
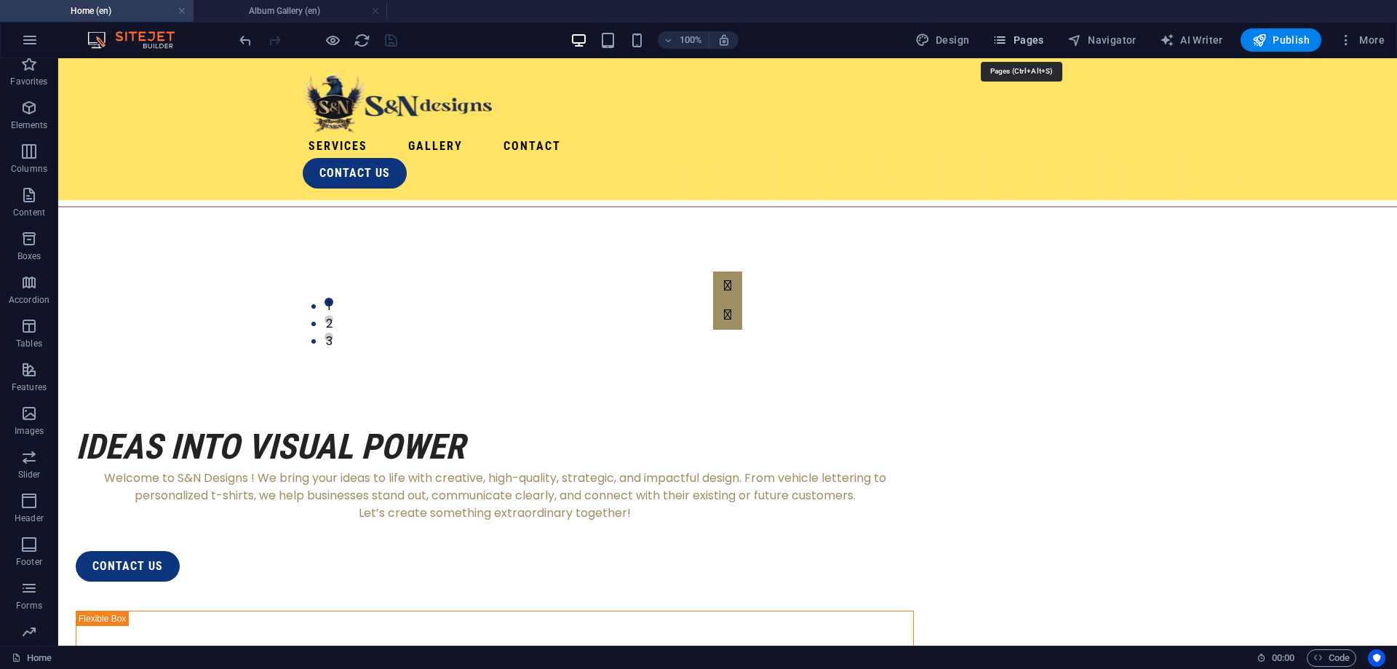
click at [1031, 42] on span "Pages" at bounding box center [1018, 40] width 51 height 15
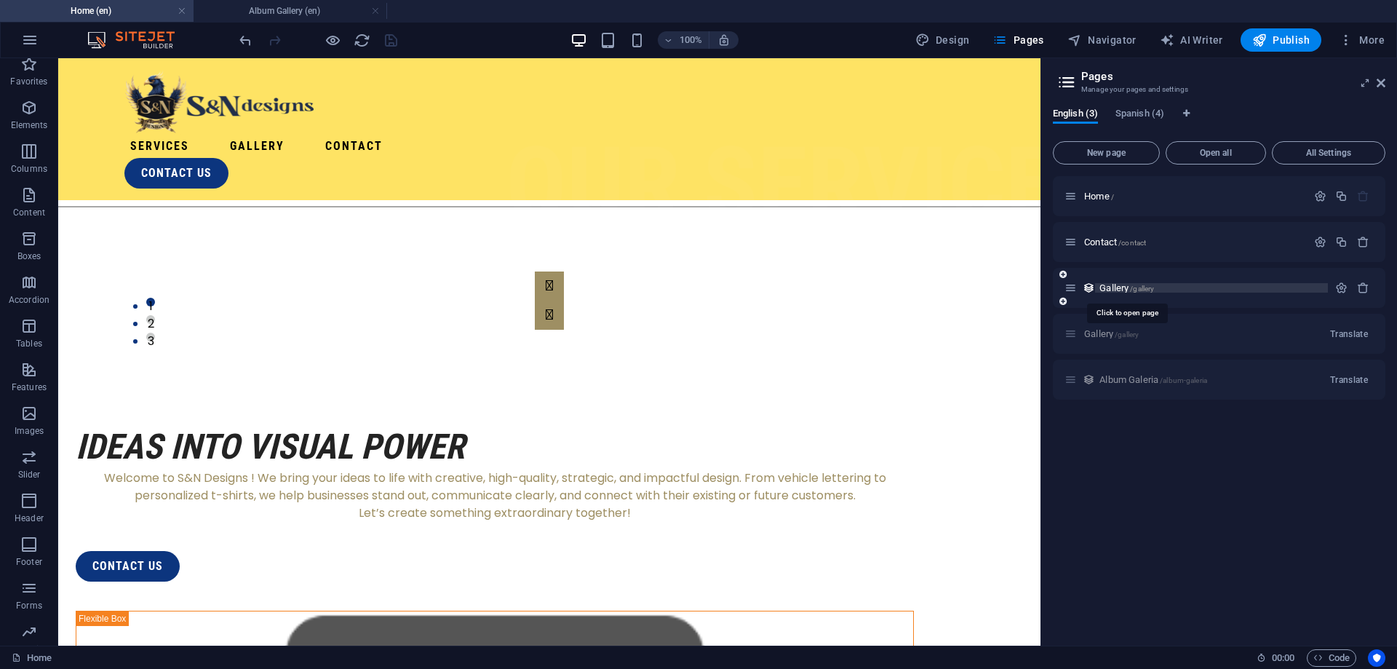
click at [1114, 292] on span "Gallery /gallery" at bounding box center [1127, 287] width 55 height 11
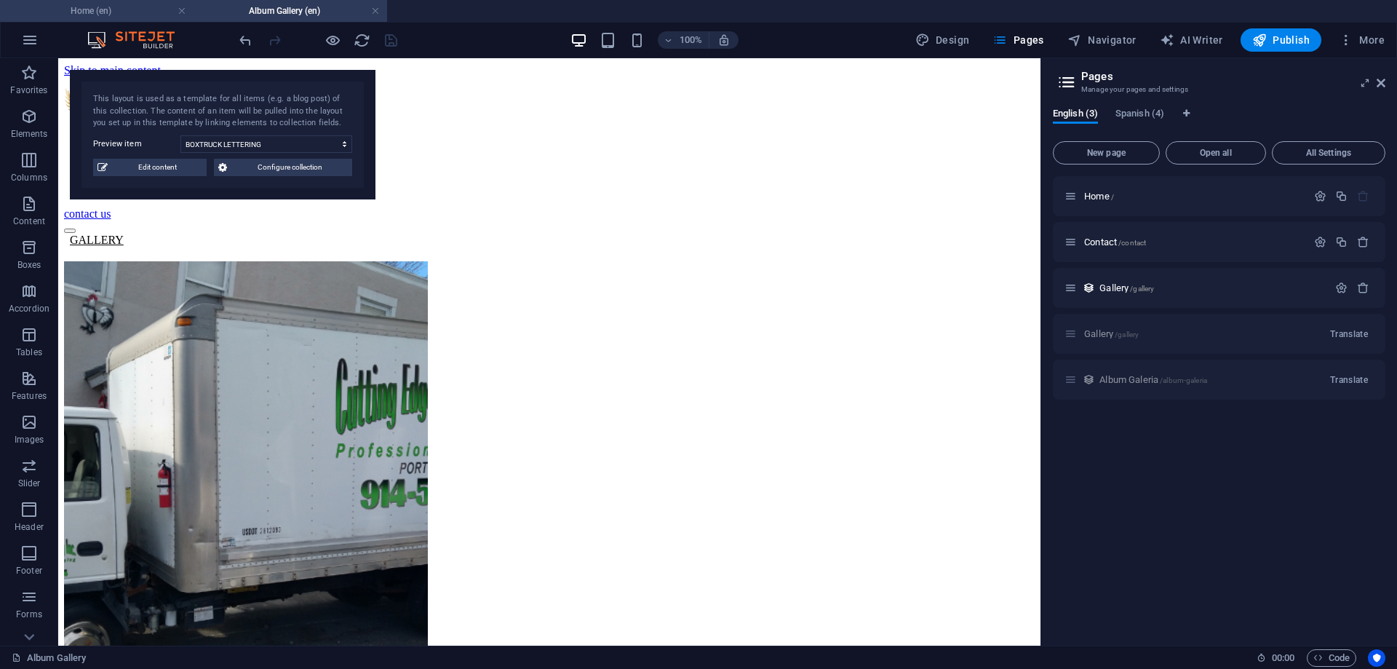
click at [137, 19] on li "Home (en)" at bounding box center [97, 11] width 194 height 22
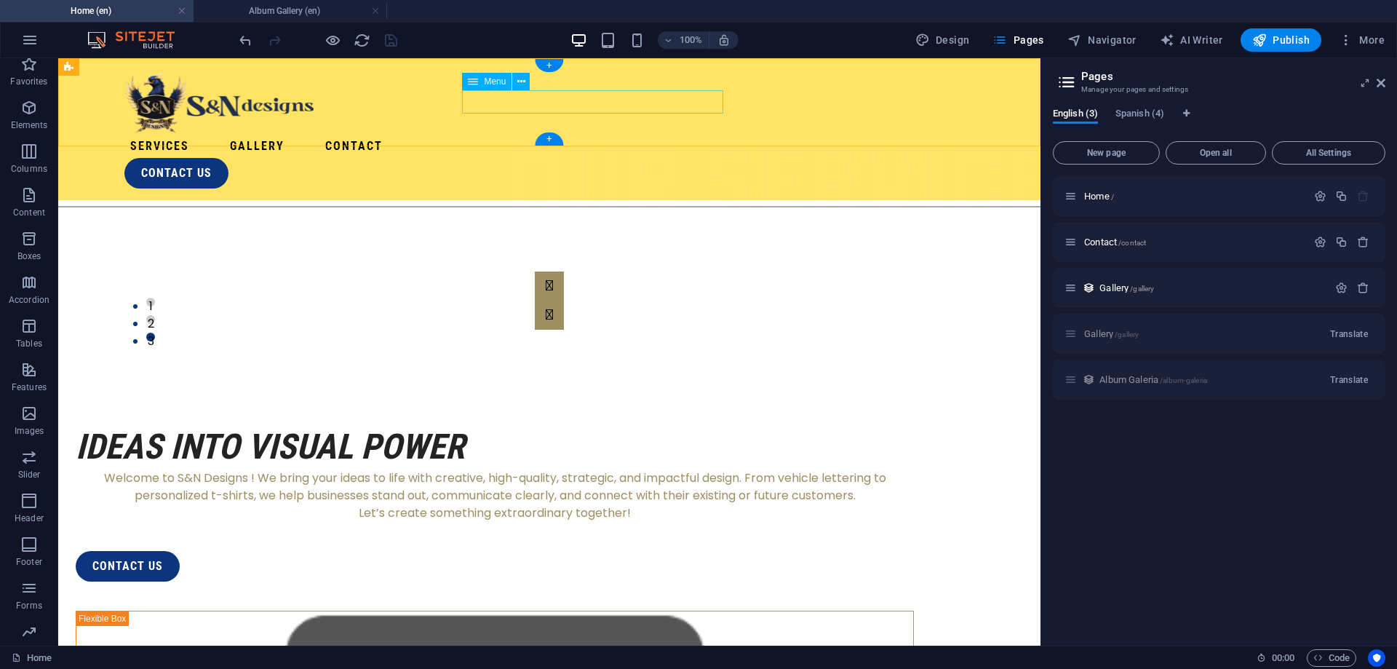
click at [579, 135] on nav "Services Gallery Contact" at bounding box center [549, 146] width 850 height 23
click at [517, 82] on icon at bounding box center [521, 81] width 8 height 15
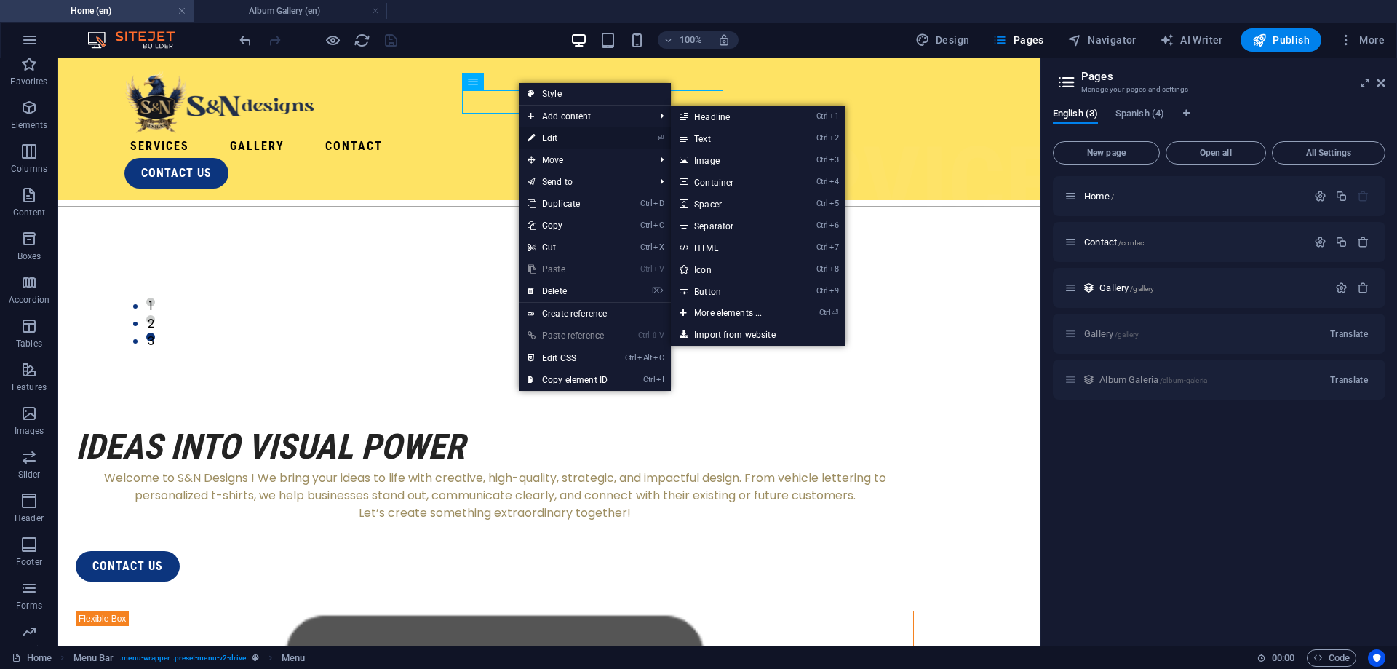
drag, startPoint x: 548, startPoint y: 143, endPoint x: 226, endPoint y: 88, distance: 327.0
click at [548, 143] on link "⏎ Edit" at bounding box center [568, 138] width 98 height 22
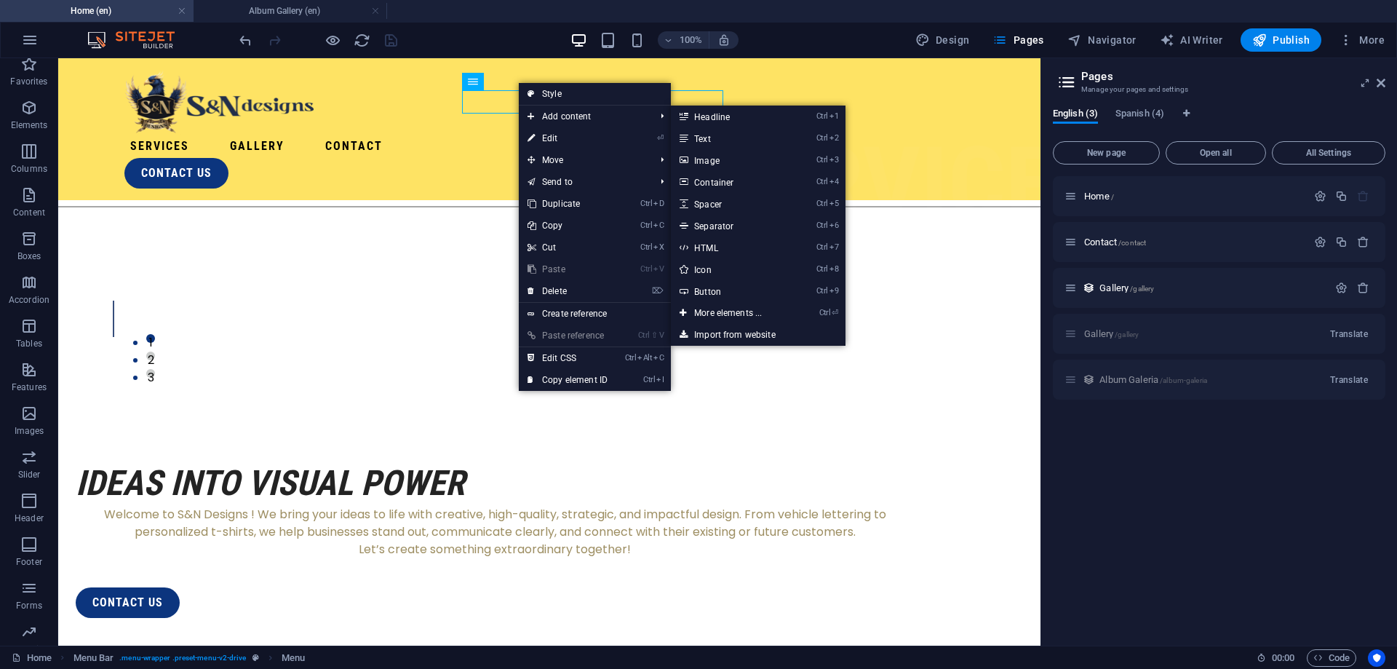
select select "1"
select select
select select "2"
select select
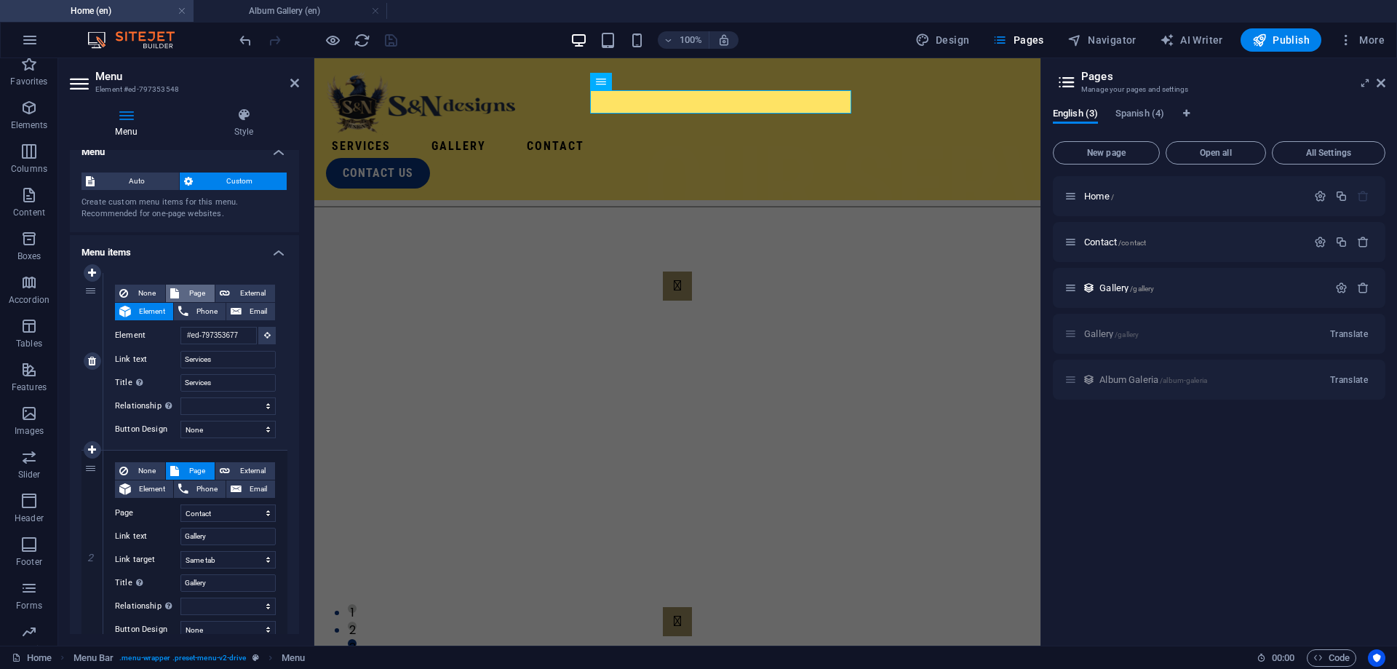
scroll to position [11, 0]
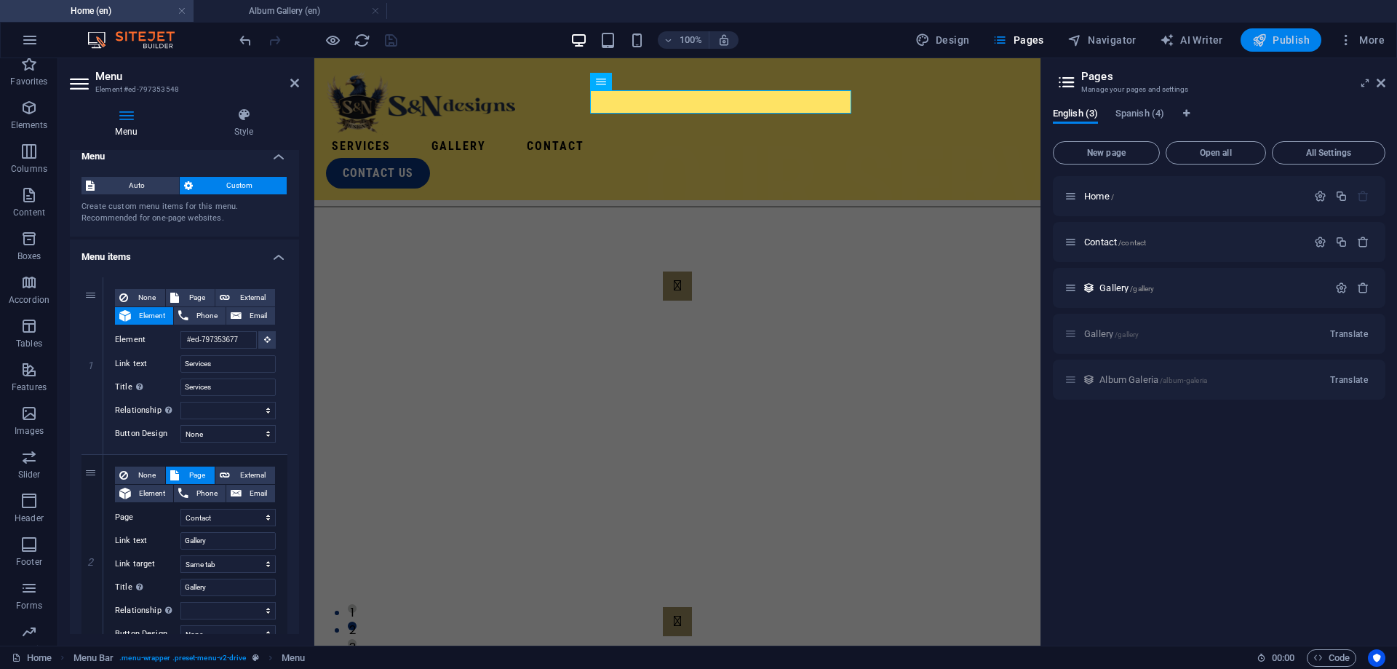
click at [1308, 46] on span "Publish" at bounding box center [1280, 40] width 57 height 15
